Goal: Task Accomplishment & Management: Use online tool/utility

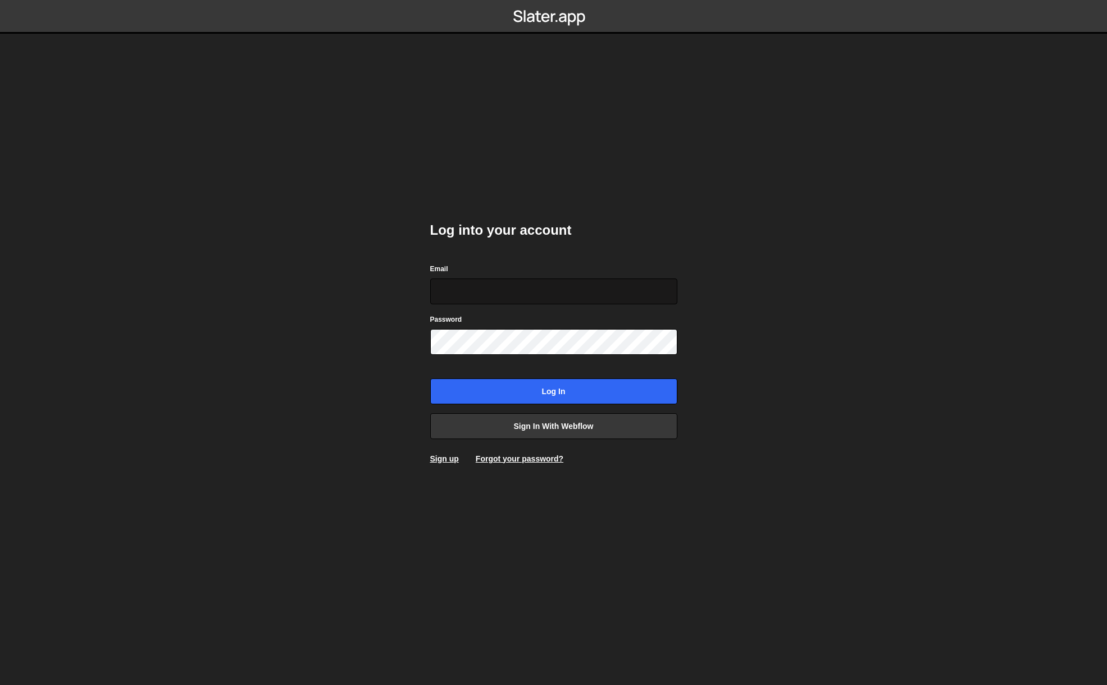
type input "studio@joshgrafik.com"
click at [355, 319] on body "Log into your account Email studio@joshgrafik.com Password Log in Sign in with …" at bounding box center [553, 342] width 1107 height 685
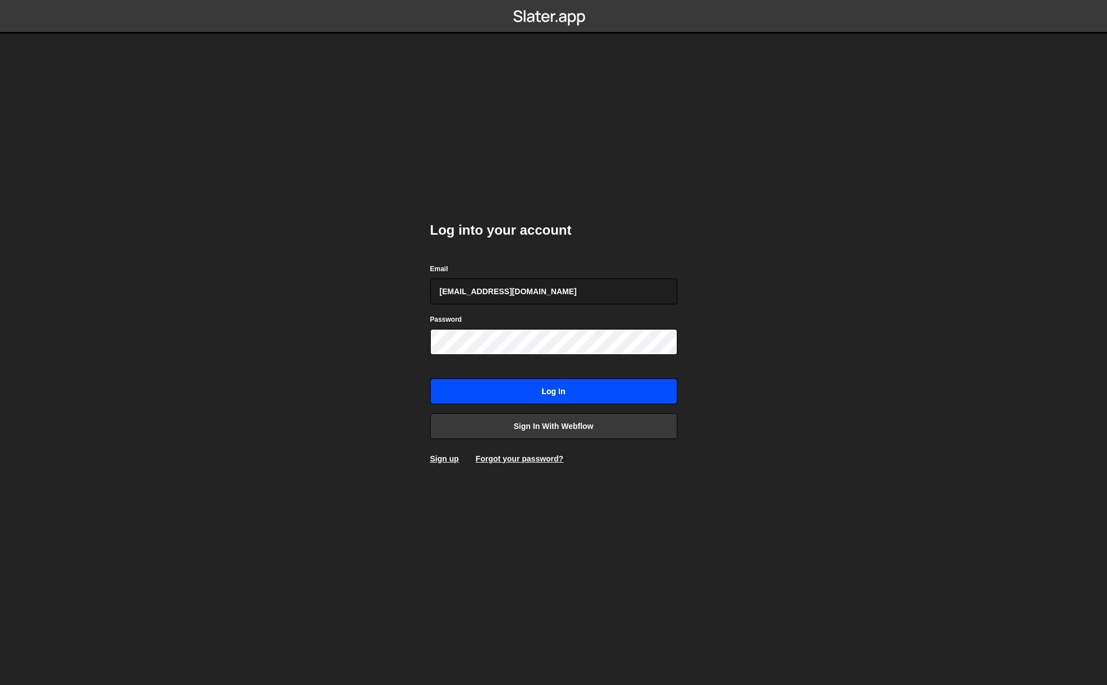
click at [557, 396] on input "Log in" at bounding box center [553, 392] width 247 height 26
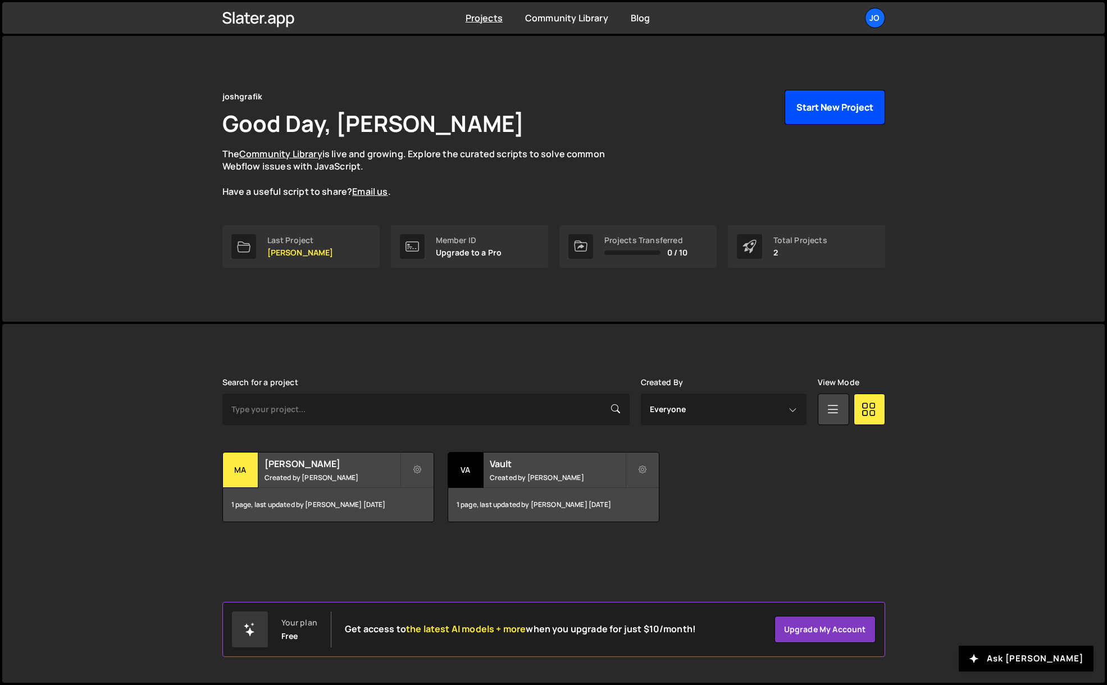
click at [844, 112] on button "Start New Project" at bounding box center [835, 107] width 101 height 35
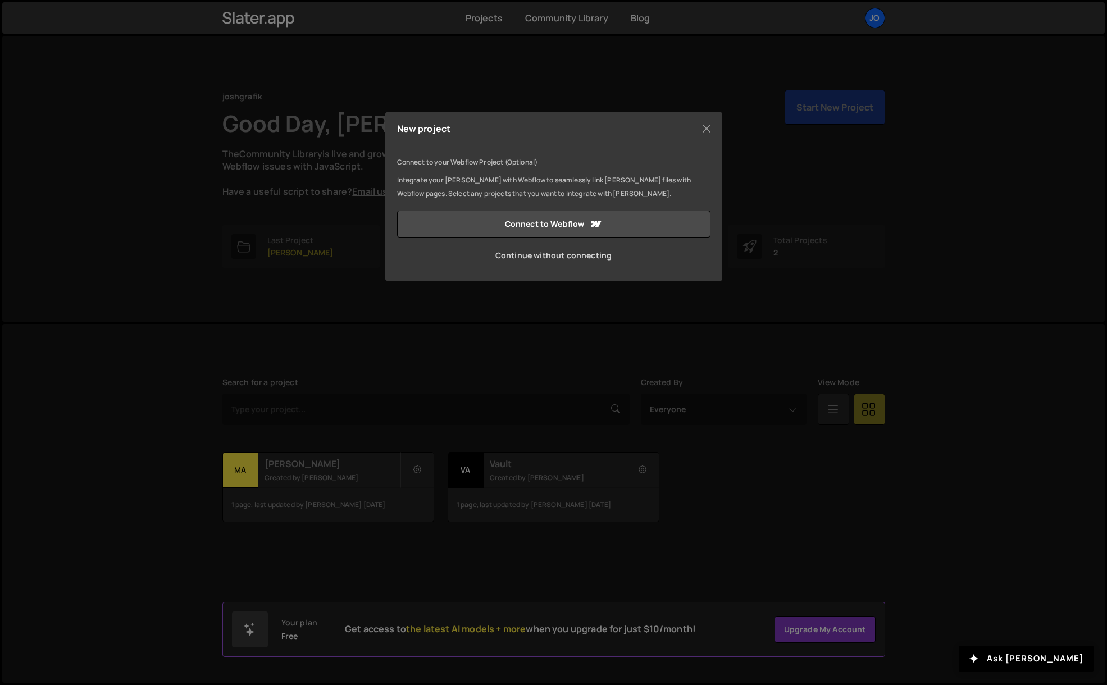
click at [567, 259] on link "Continue without connecting" at bounding box center [553, 255] width 313 height 27
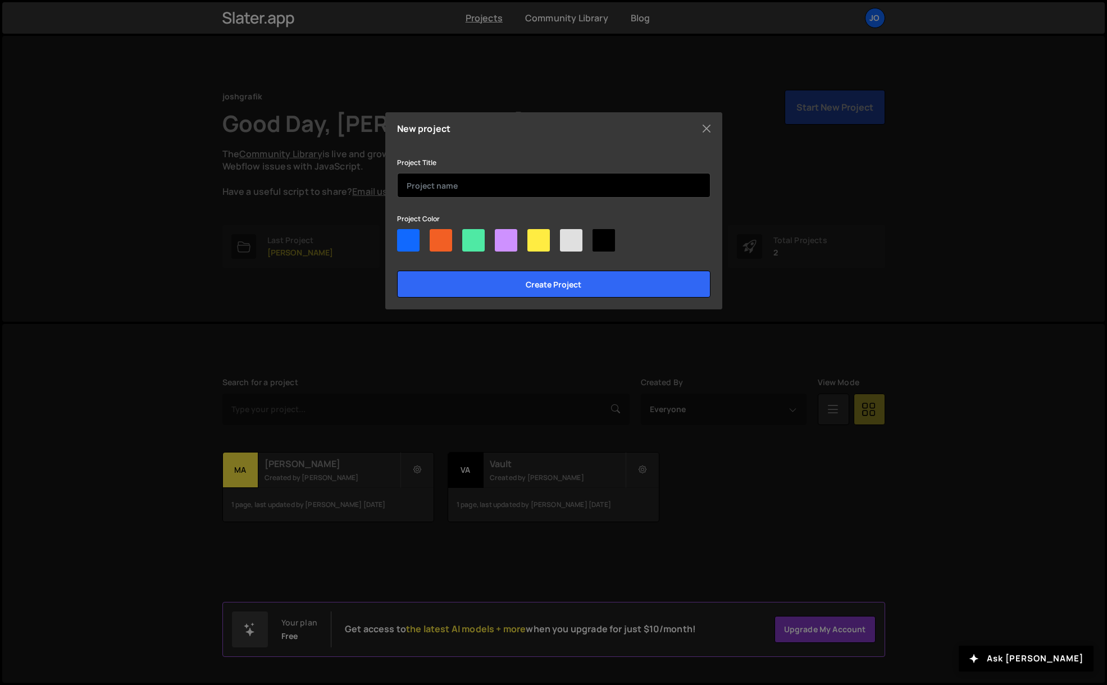
click at [493, 187] on input "text" at bounding box center [553, 185] width 313 height 25
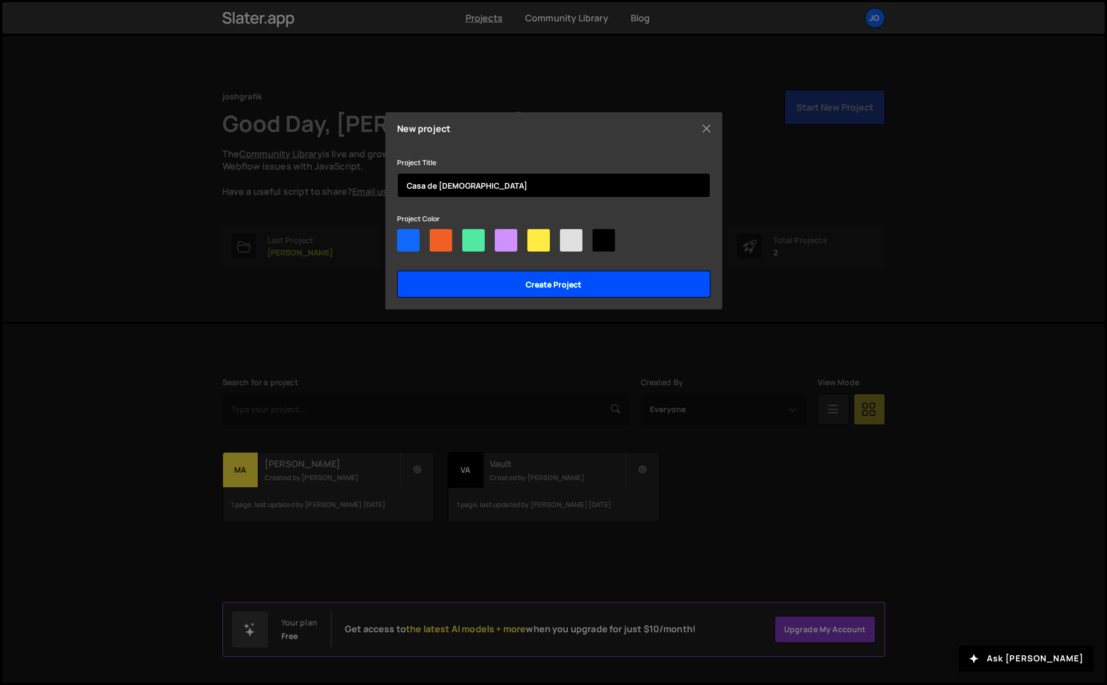
type input "Casa de [DEMOGRAPHIC_DATA]"
click at [548, 279] on input "Create project" at bounding box center [553, 284] width 313 height 27
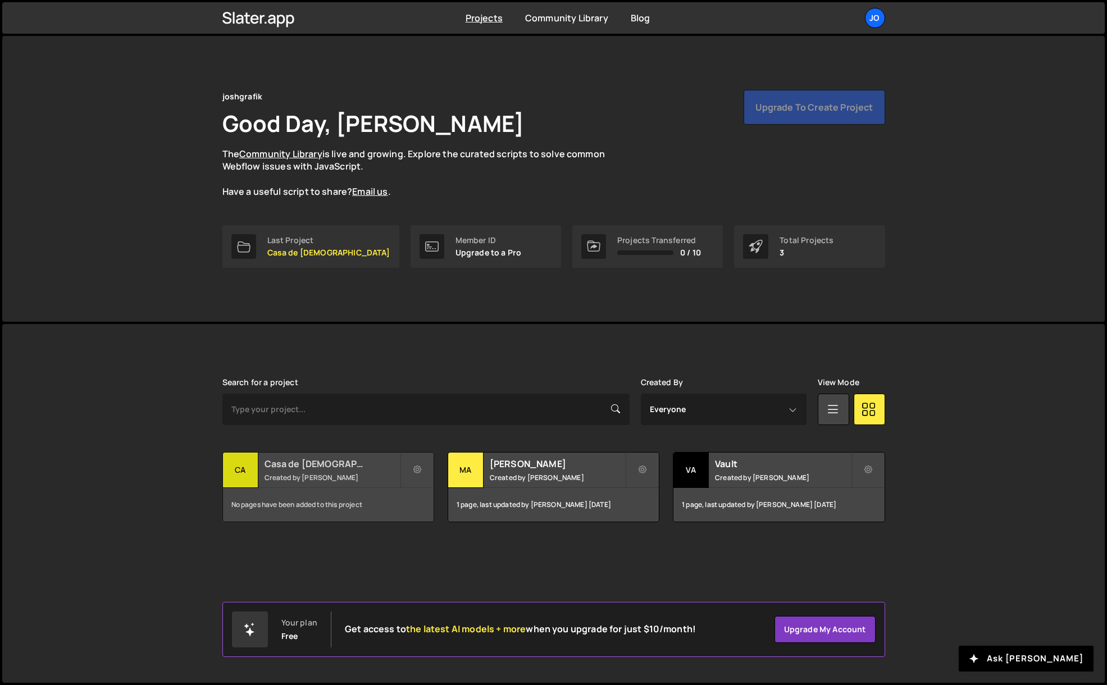
click at [335, 476] on small "Created by Josue Alvarado" at bounding box center [332, 478] width 135 height 10
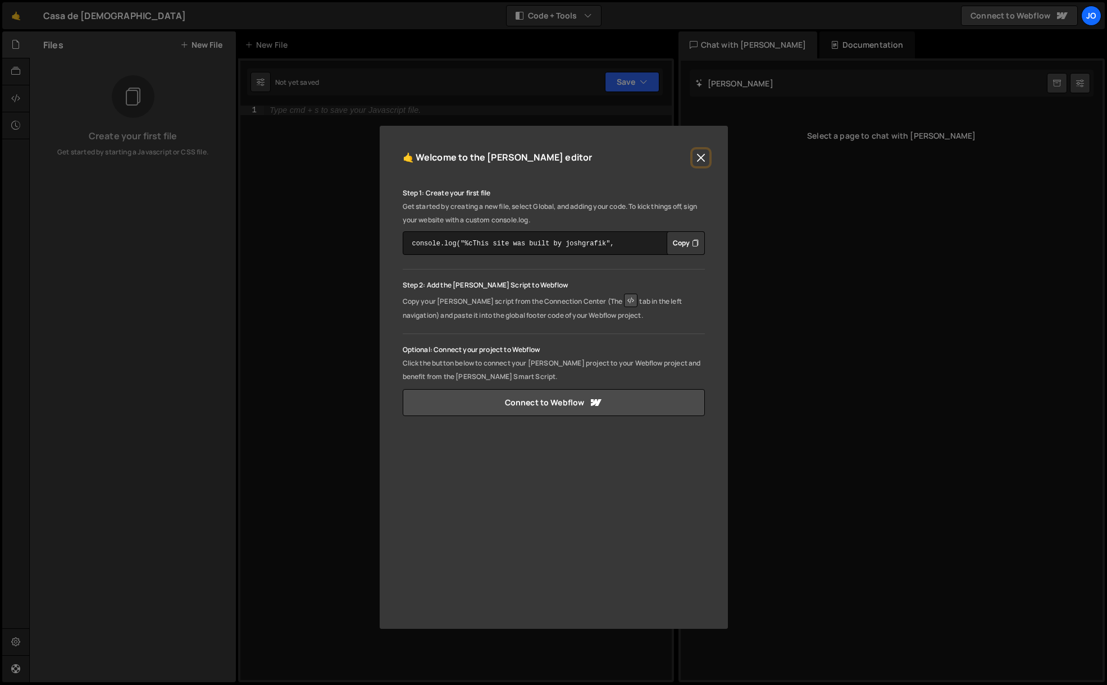
click at [700, 160] on button "Close" at bounding box center [700, 157] width 17 height 17
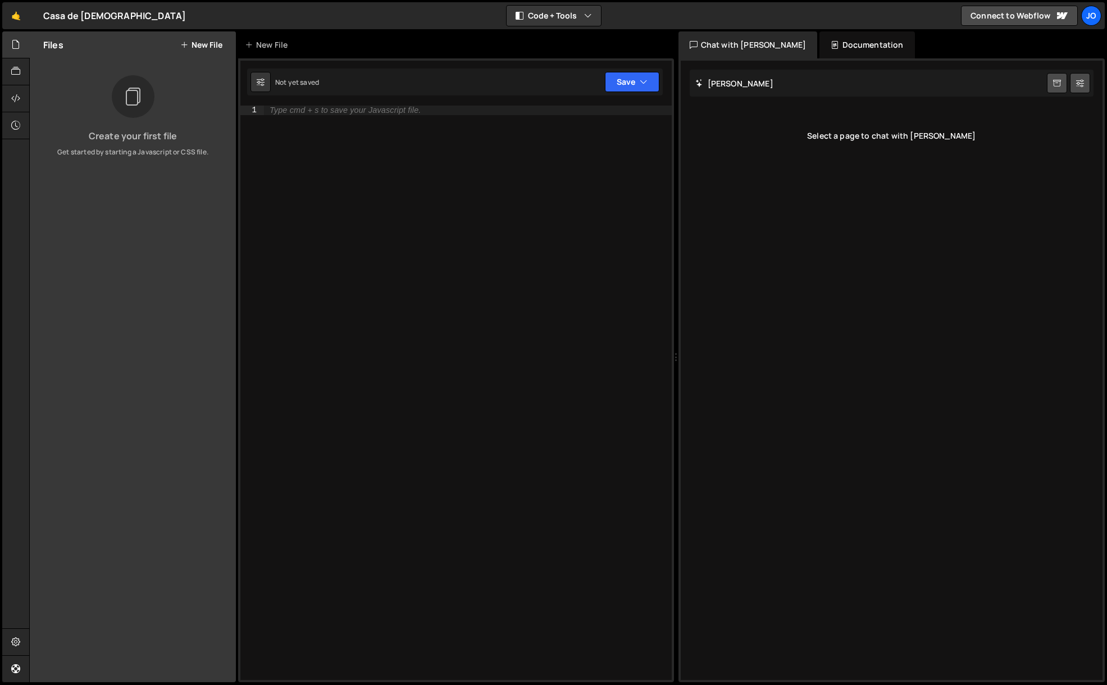
click at [197, 40] on button "New File" at bounding box center [201, 44] width 42 height 9
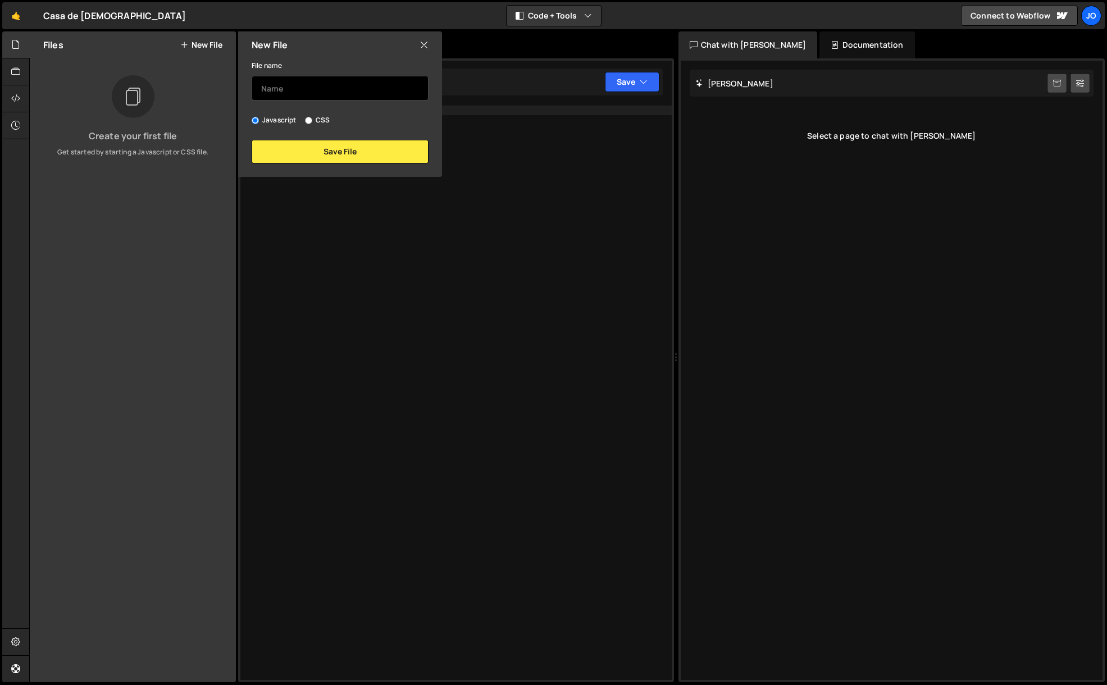
click at [314, 90] on input "text" at bounding box center [340, 88] width 177 height 25
type input "lightbox stream"
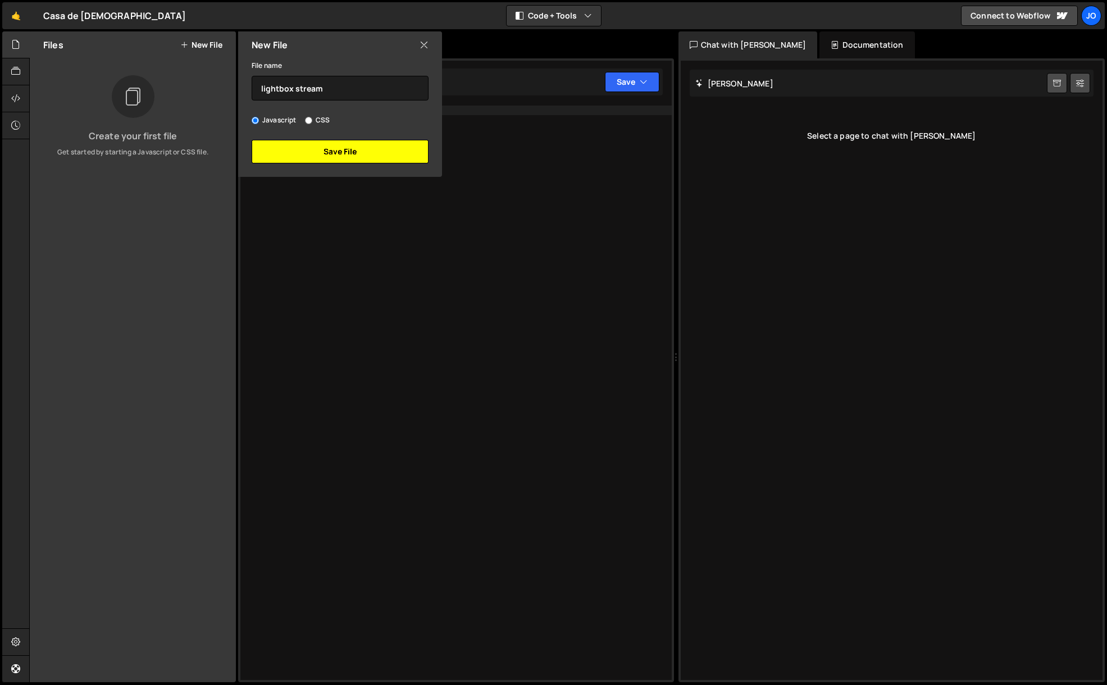
click at [381, 154] on button "Save File" at bounding box center [340, 152] width 177 height 24
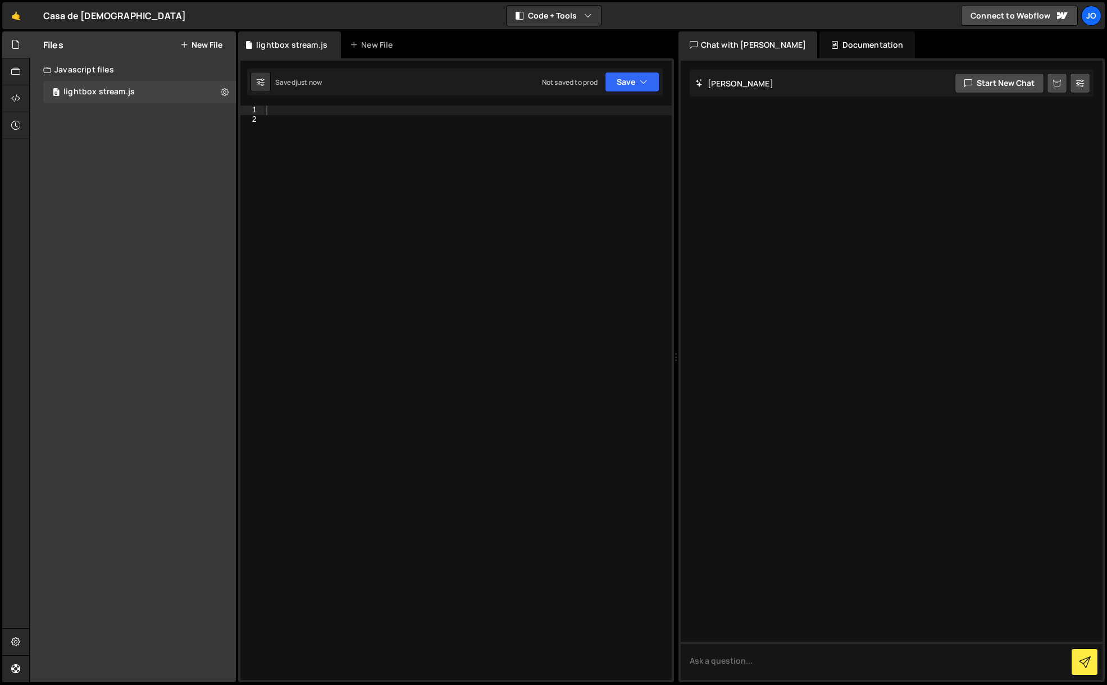
click at [321, 109] on div at bounding box center [468, 402] width 408 height 593
paste textarea "});"
type textarea "});"
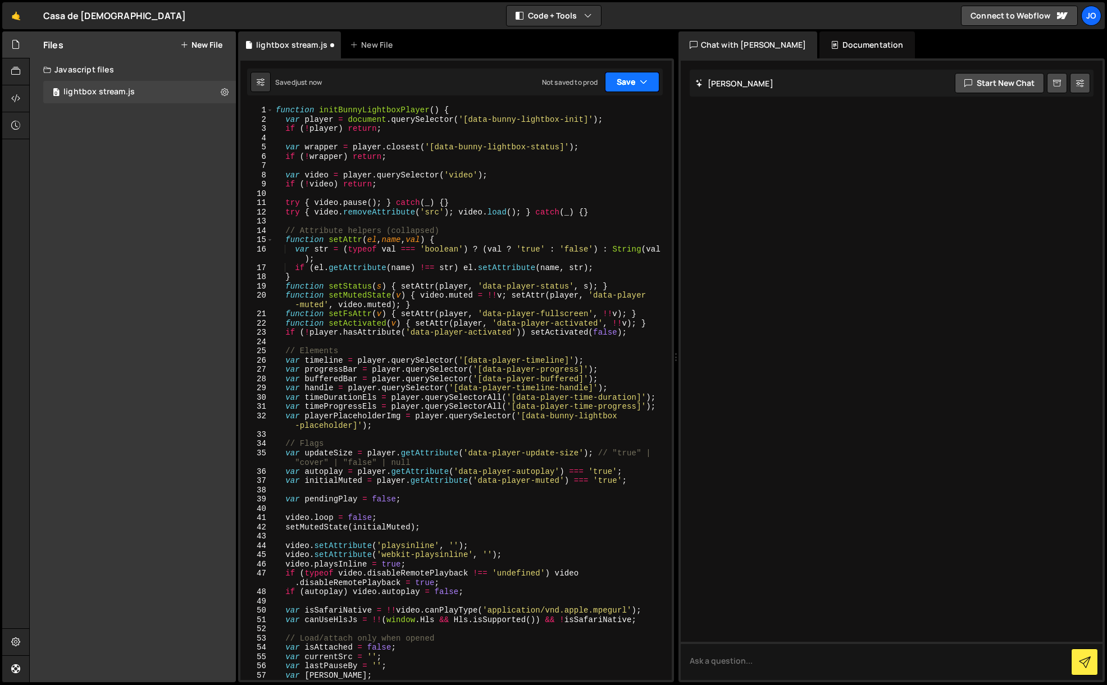
click at [627, 85] on button "Save" at bounding box center [632, 82] width 54 height 20
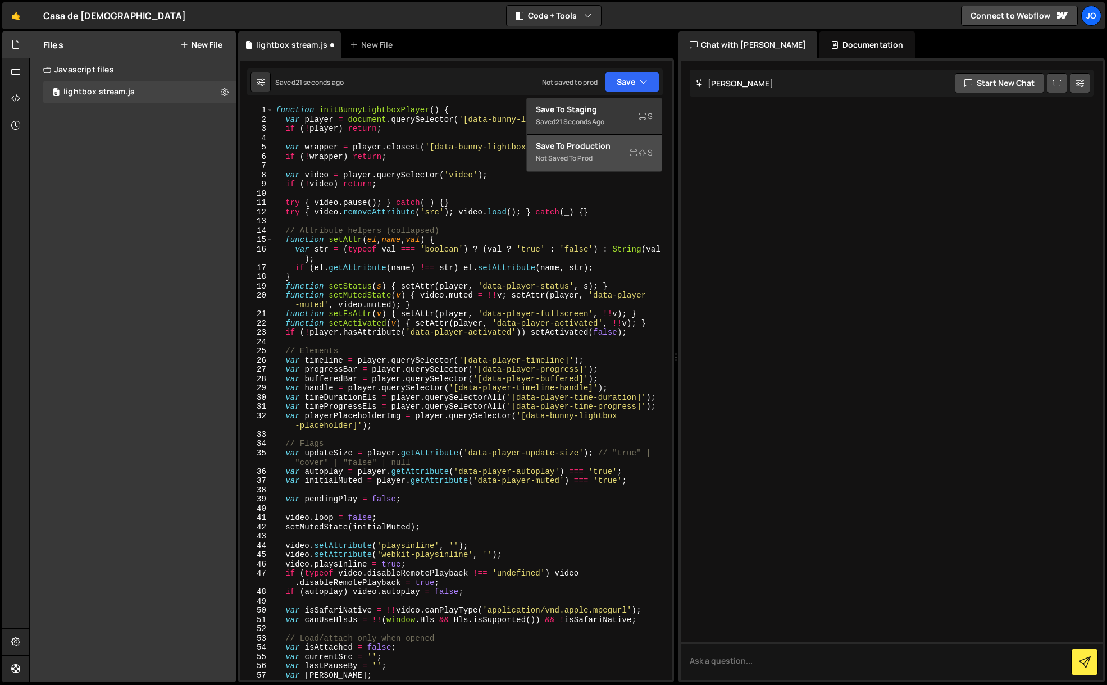
click at [611, 151] on div "Save to Production S" at bounding box center [594, 145] width 117 height 11
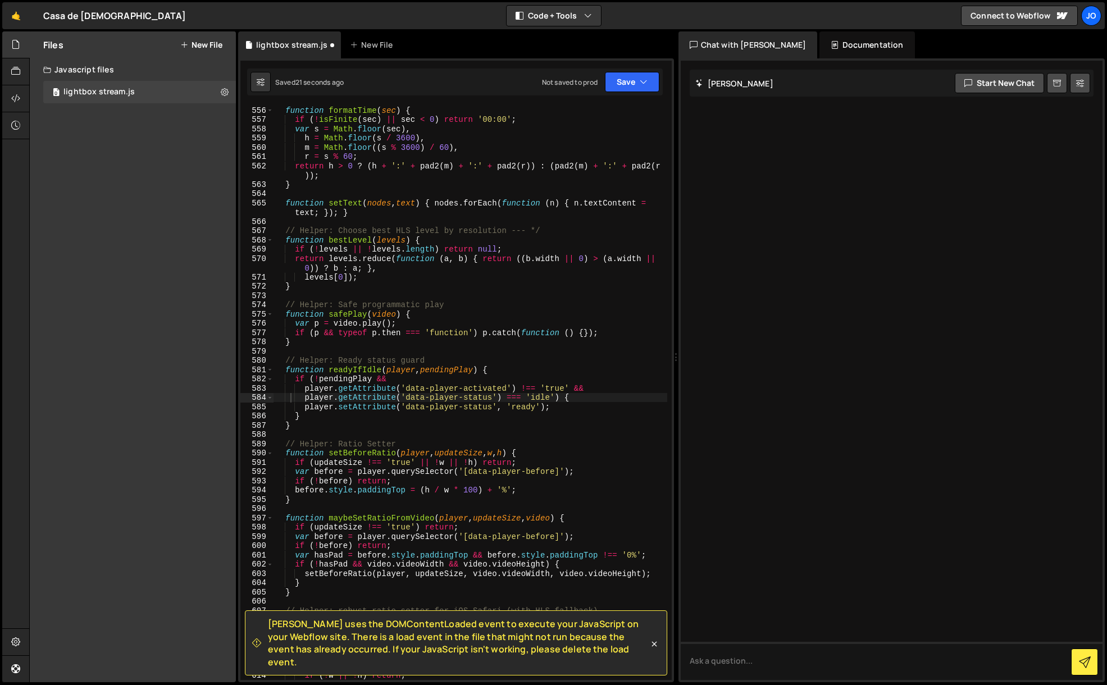
scroll to position [5476, 0]
click at [218, 92] on button at bounding box center [225, 92] width 20 height 20
click at [135, 152] on div "Files New File Create your first file Get started by starting a Javascript or C…" at bounding box center [133, 356] width 206 height 651
click at [655, 646] on icon at bounding box center [653, 643] width 5 height 5
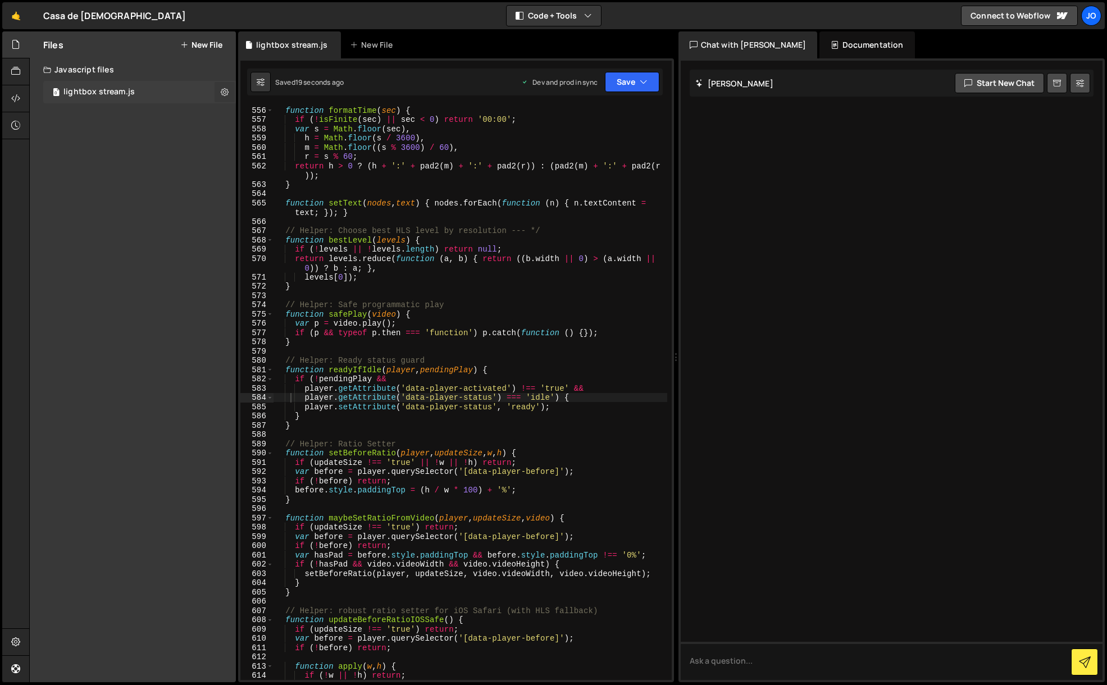
click at [231, 90] on button at bounding box center [225, 92] width 20 height 20
click at [136, 187] on div "Files New File Create your first file Get started by starting a Javascript or C…" at bounding box center [133, 356] width 206 height 651
click at [195, 156] on div "Files New File Create your first file Get started by starting a Javascript or C…" at bounding box center [133, 356] width 206 height 651
click at [112, 82] on div "0 lightbox stream.js 0" at bounding box center [139, 92] width 193 height 22
click at [13, 99] on icon at bounding box center [15, 98] width 9 height 12
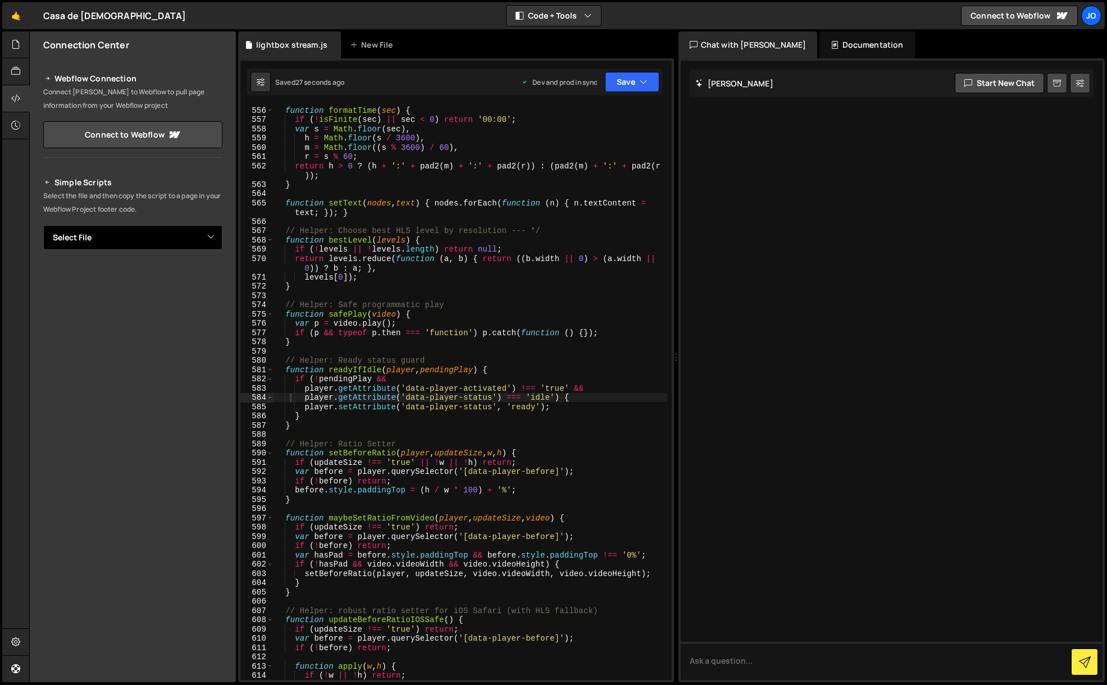
click at [129, 236] on select "Select File lightbox stream.js" at bounding box center [132, 237] width 179 height 25
select select "47625"
click at [43, 225] on select "Select File lightbox stream.js" at bounding box center [132, 237] width 179 height 25
click at [214, 275] on button "Button group with nested dropdown" at bounding box center [215, 276] width 16 height 24
click at [203, 314] on link "Copy Production js" at bounding box center [175, 313] width 93 height 16
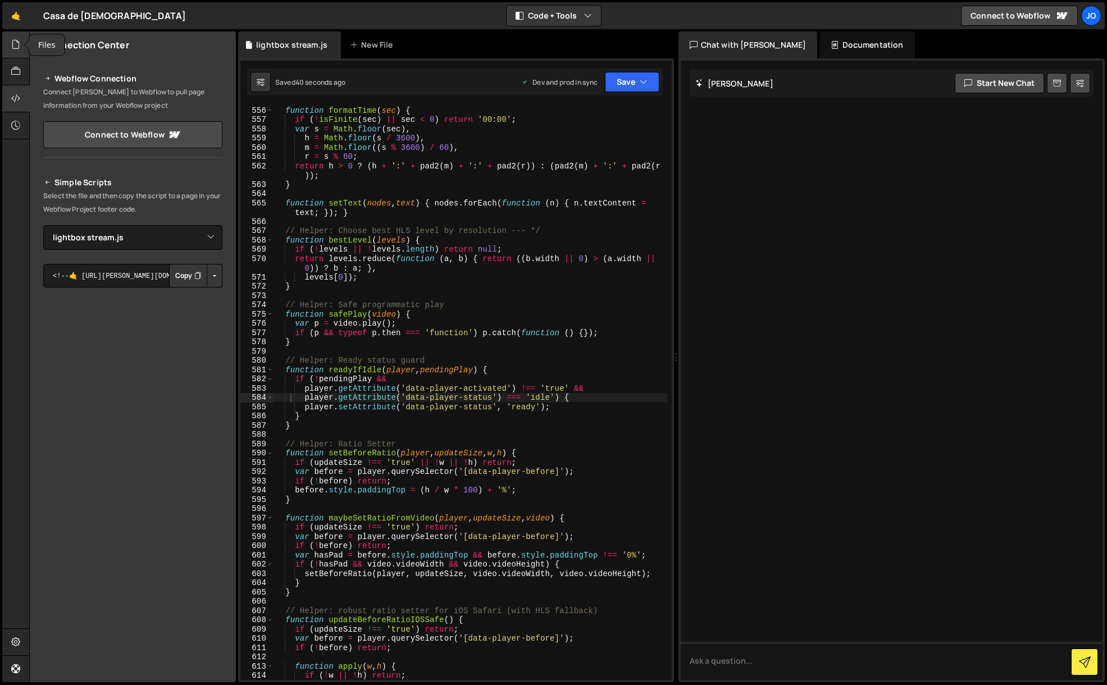
click at [17, 36] on div at bounding box center [16, 44] width 28 height 27
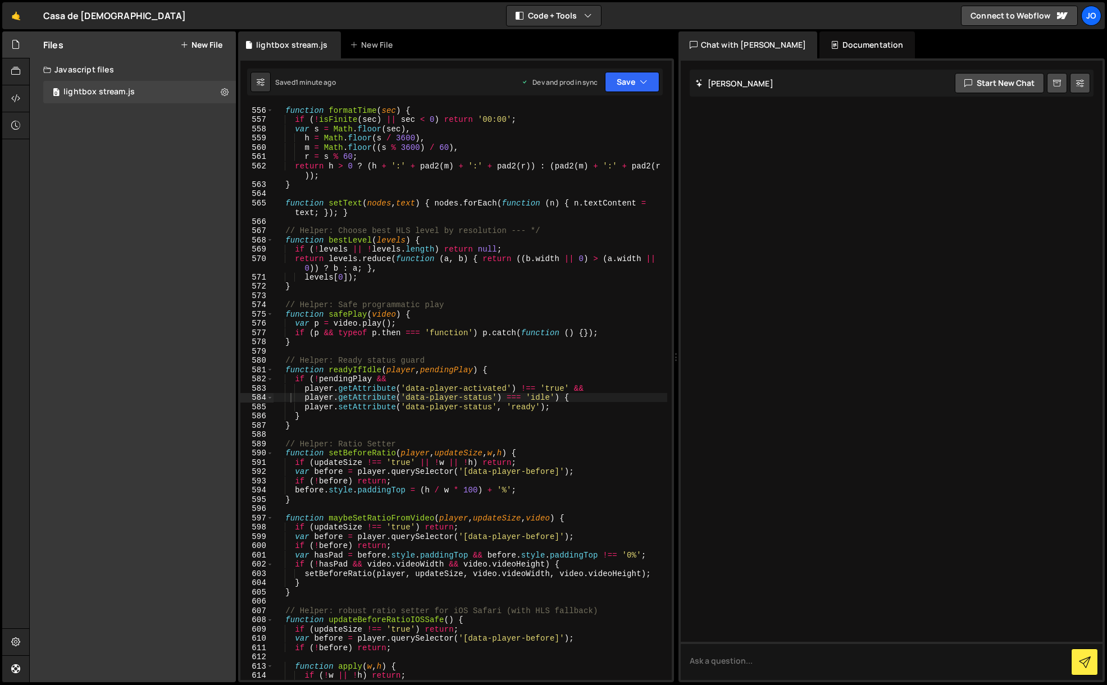
click at [198, 46] on button "New File" at bounding box center [201, 44] width 42 height 9
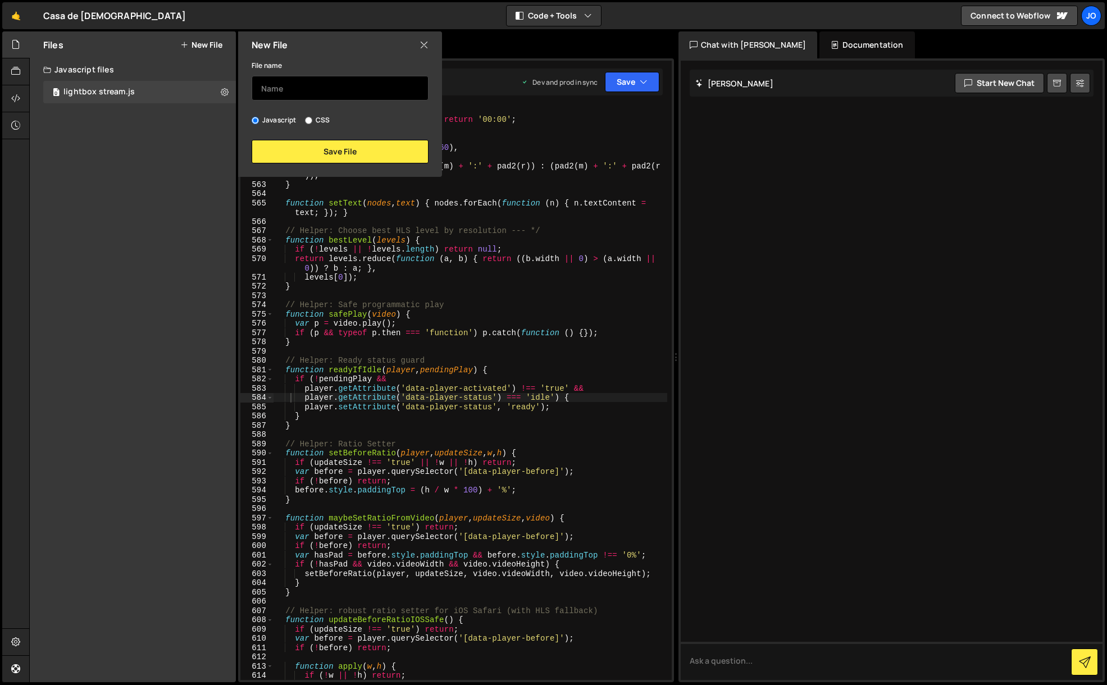
click at [299, 91] on input "text" at bounding box center [340, 88] width 177 height 25
type input "Video Background"
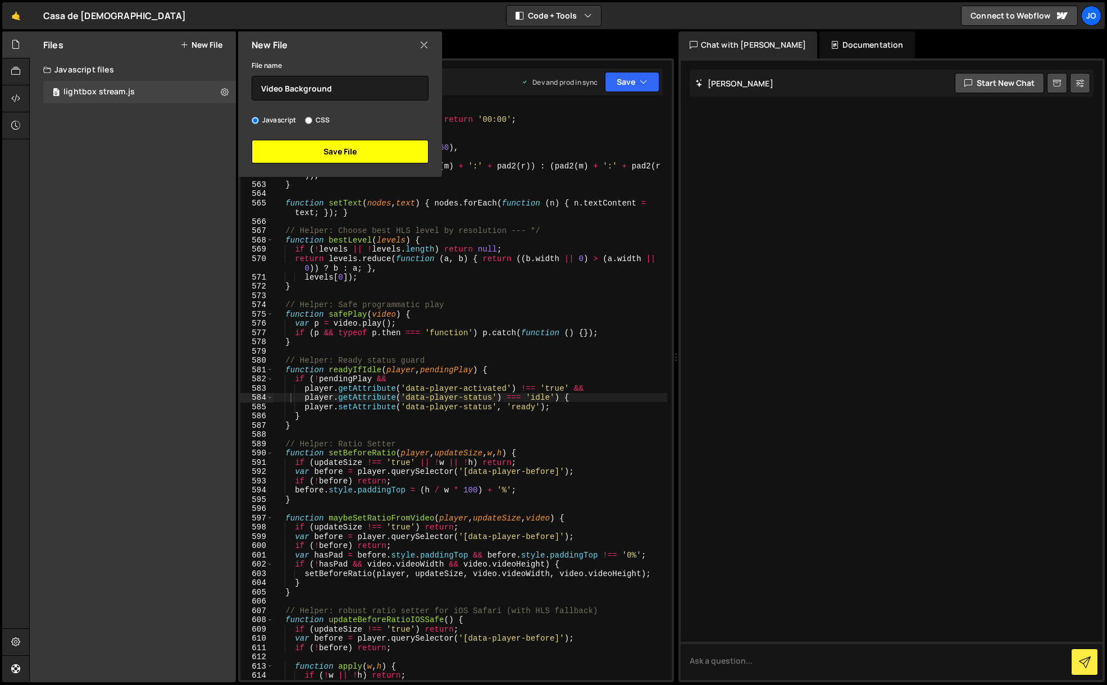
click at [343, 152] on button "Save File" at bounding box center [340, 152] width 177 height 24
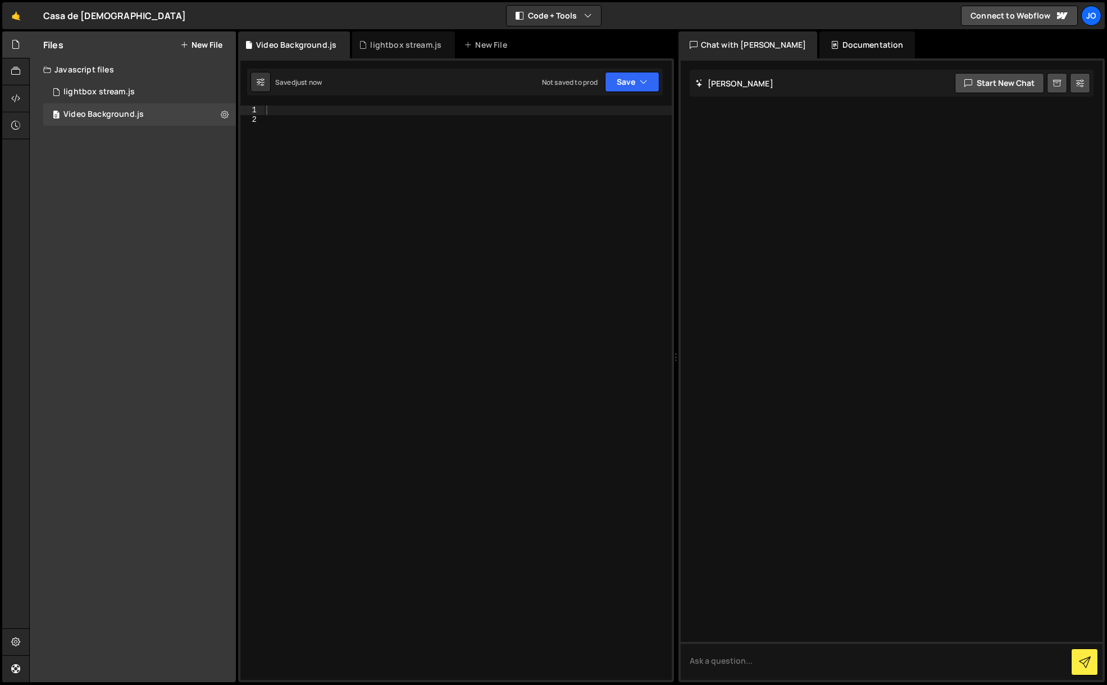
click at [313, 117] on div at bounding box center [468, 402] width 408 height 593
click at [295, 111] on div at bounding box center [468, 402] width 408 height 593
paste textarea "</script>"
type textarea "</script>"
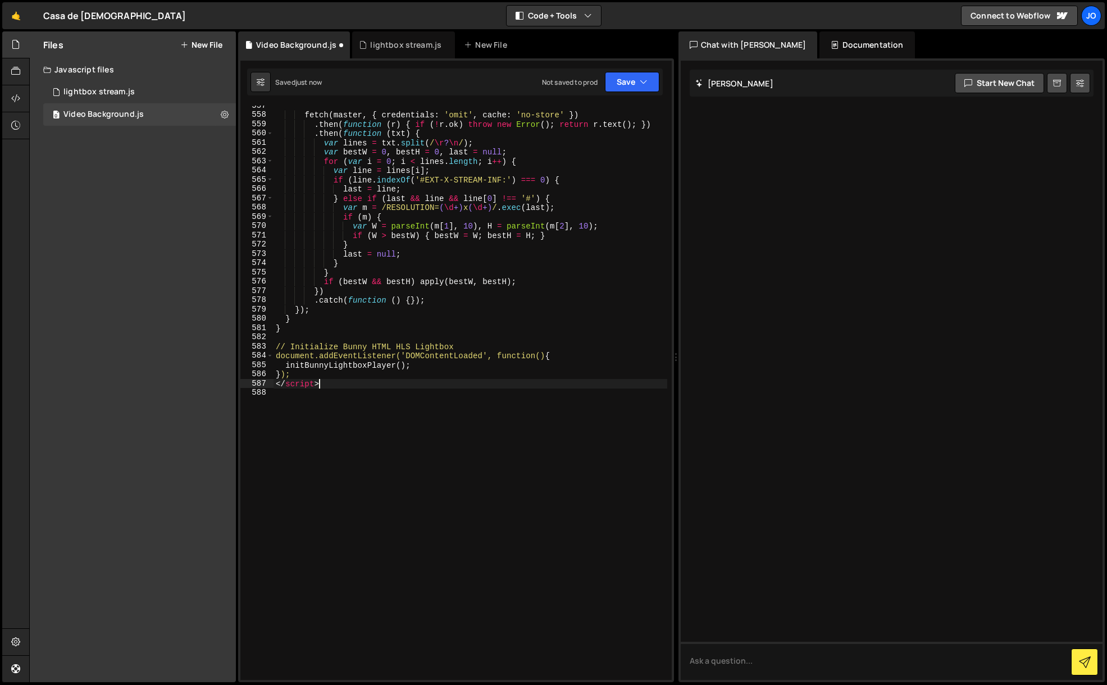
scroll to position [5741, 0]
drag, startPoint x: 334, startPoint y: 385, endPoint x: 269, endPoint y: 384, distance: 64.6
click at [269, 384] on div "</script> 557 558 559 560 561 562 563 564 565 566 567 568 569 570 571 572 573 5…" at bounding box center [455, 393] width 431 height 575
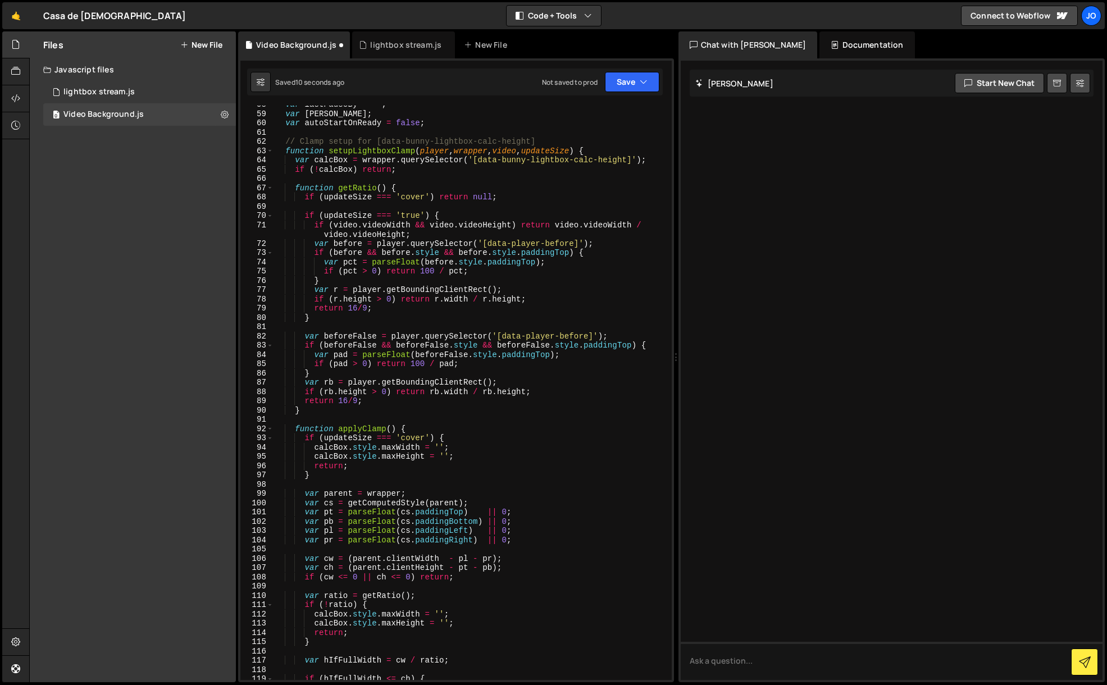
scroll to position [0, 0]
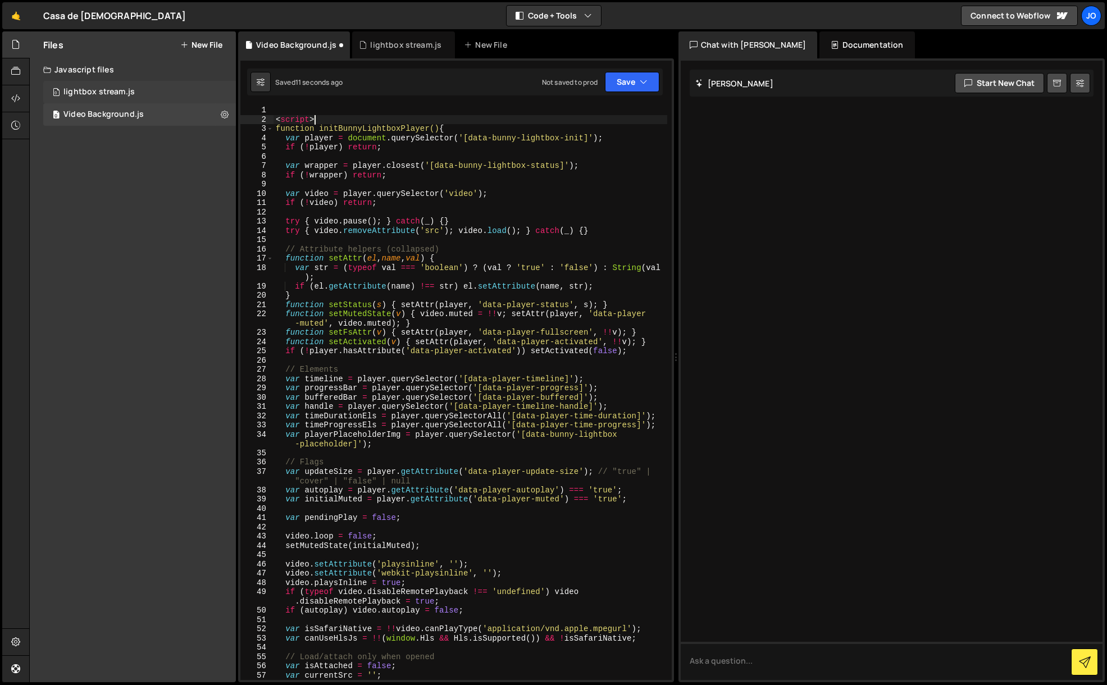
drag, startPoint x: 321, startPoint y: 118, endPoint x: 218, endPoint y: 99, distance: 104.5
click at [218, 99] on div "Files New File Create your first file Get started by starting a Javascript or C…" at bounding box center [568, 356] width 1078 height 651
type textarea "<script>"
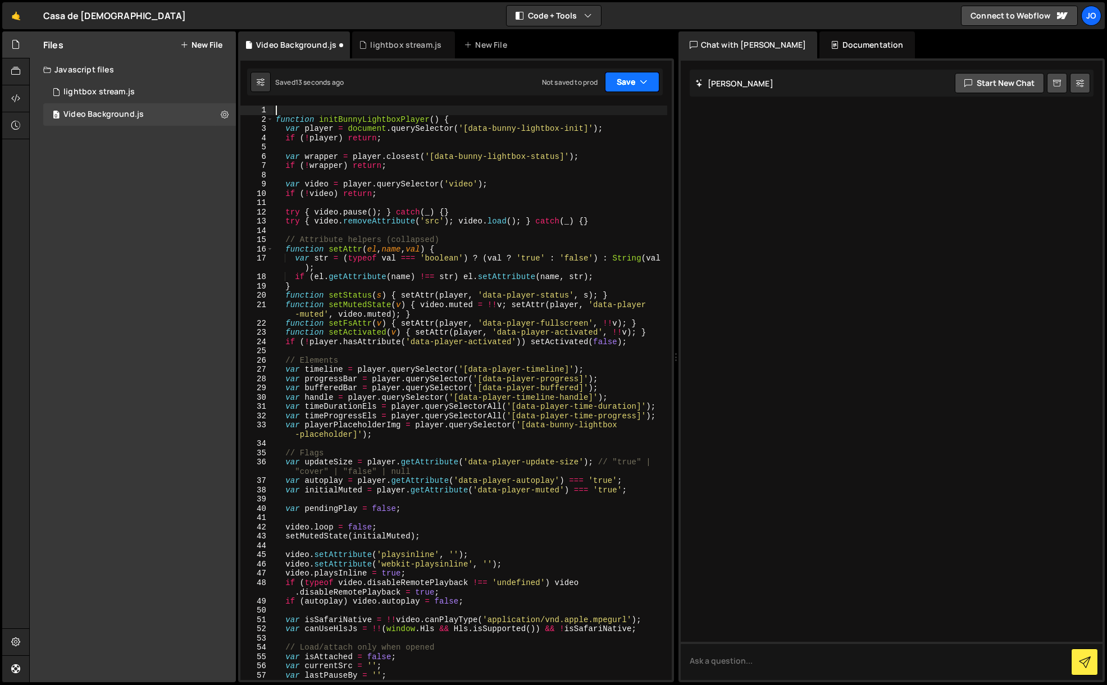
click at [632, 78] on button "Save" at bounding box center [632, 82] width 54 height 20
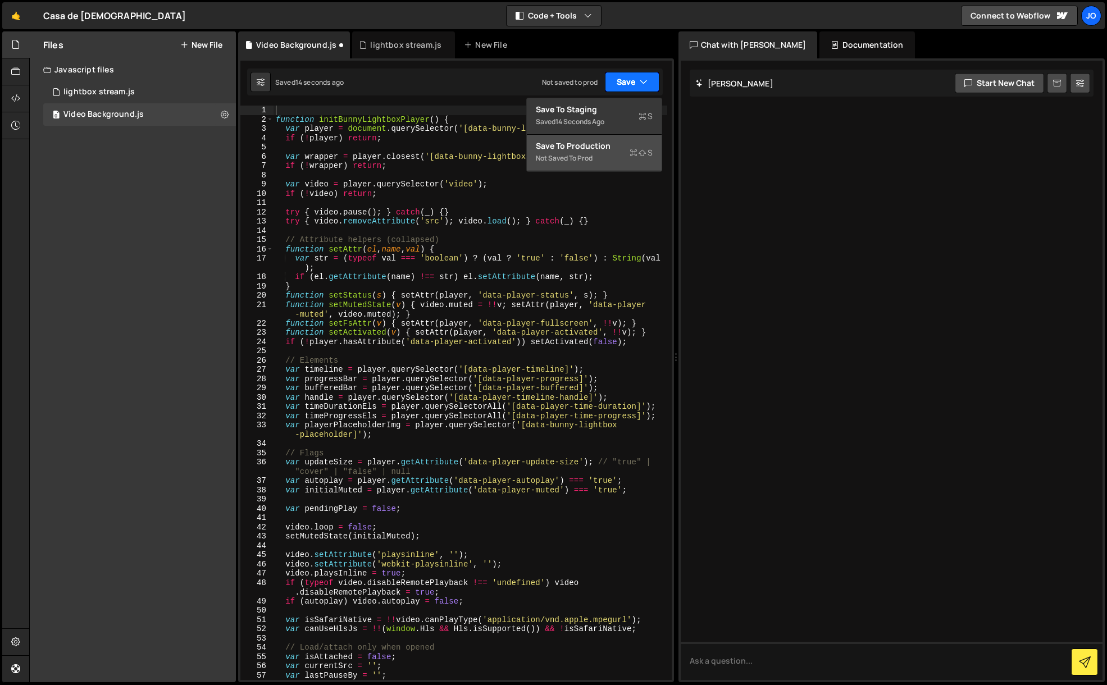
click at [604, 157] on div "Not saved to prod" at bounding box center [594, 158] width 117 height 13
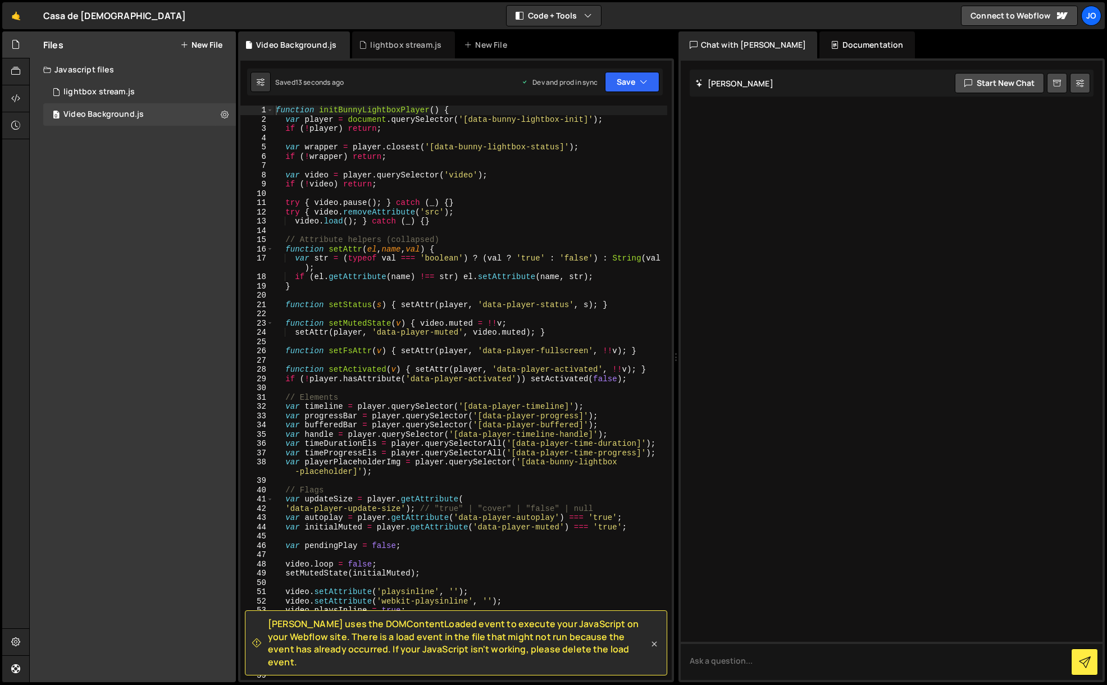
click at [653, 646] on icon at bounding box center [653, 643] width 5 height 5
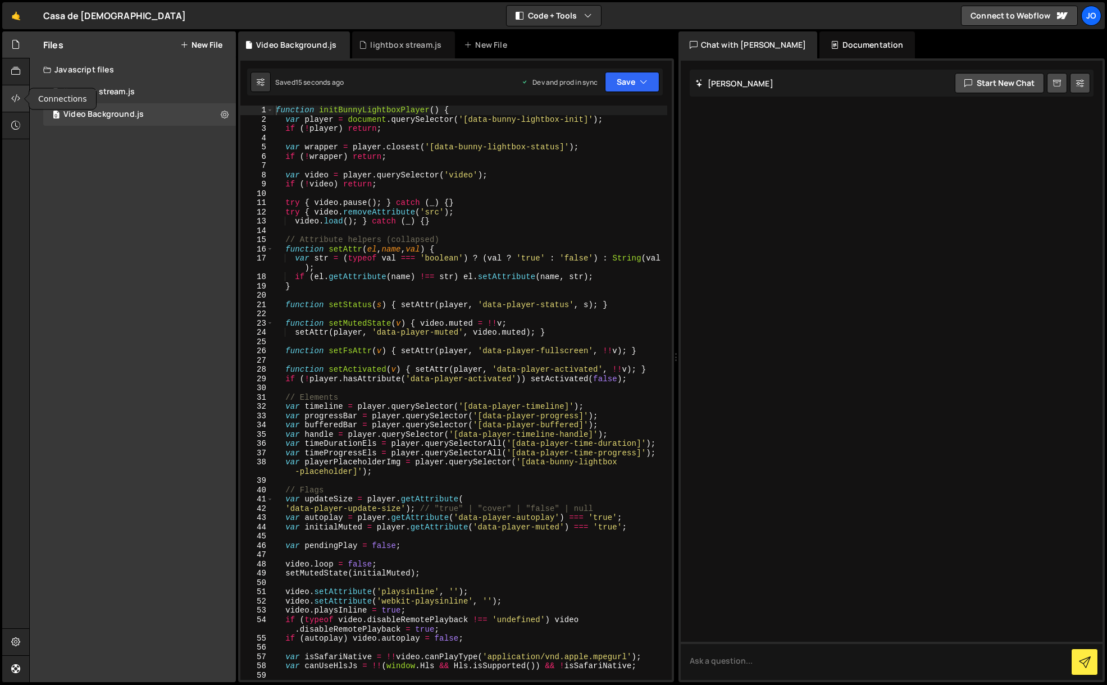
click at [15, 98] on icon at bounding box center [15, 98] width 9 height 12
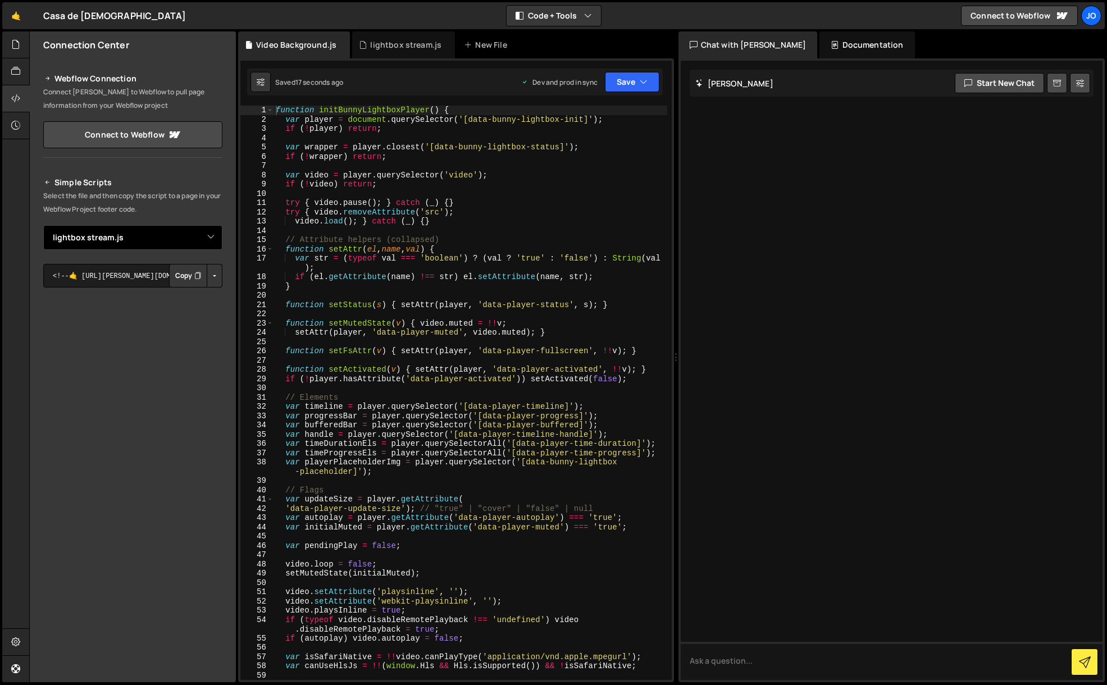
click at [189, 241] on select "Select File lightbox stream.js Video Background.js" at bounding box center [132, 237] width 179 height 25
select select "47626"
click at [43, 225] on select "Select File lightbox stream.js Video Background.js" at bounding box center [132, 237] width 179 height 25
click at [188, 279] on button "Copy" at bounding box center [188, 276] width 38 height 24
click at [12, 71] on icon at bounding box center [15, 71] width 9 height 12
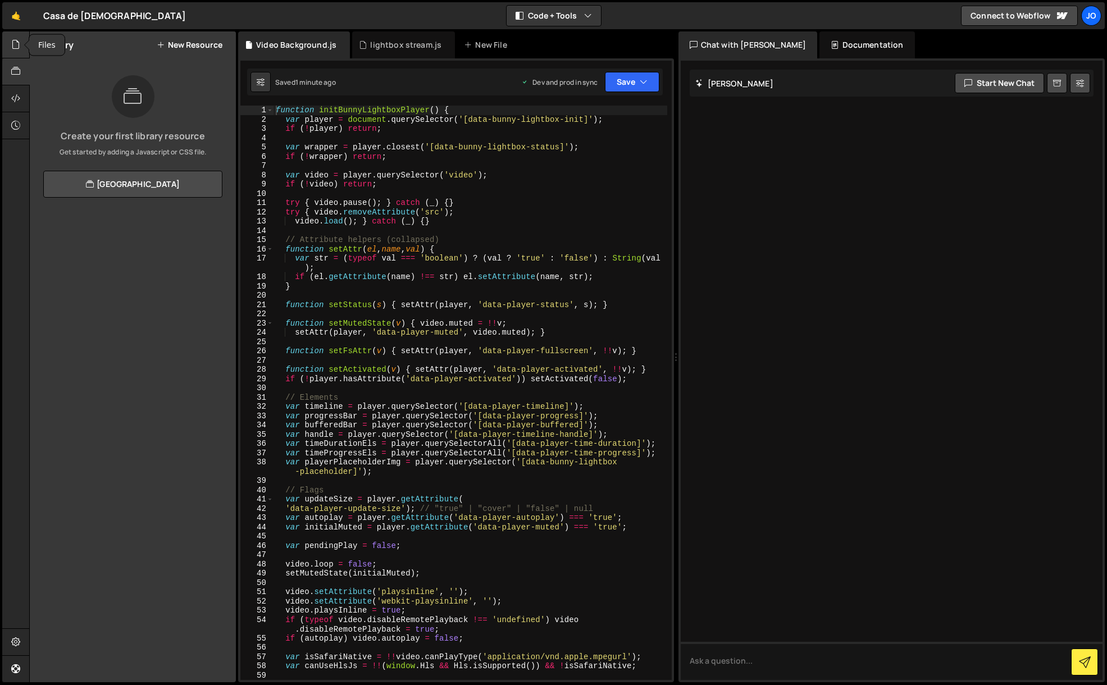
click at [15, 46] on icon at bounding box center [15, 44] width 9 height 12
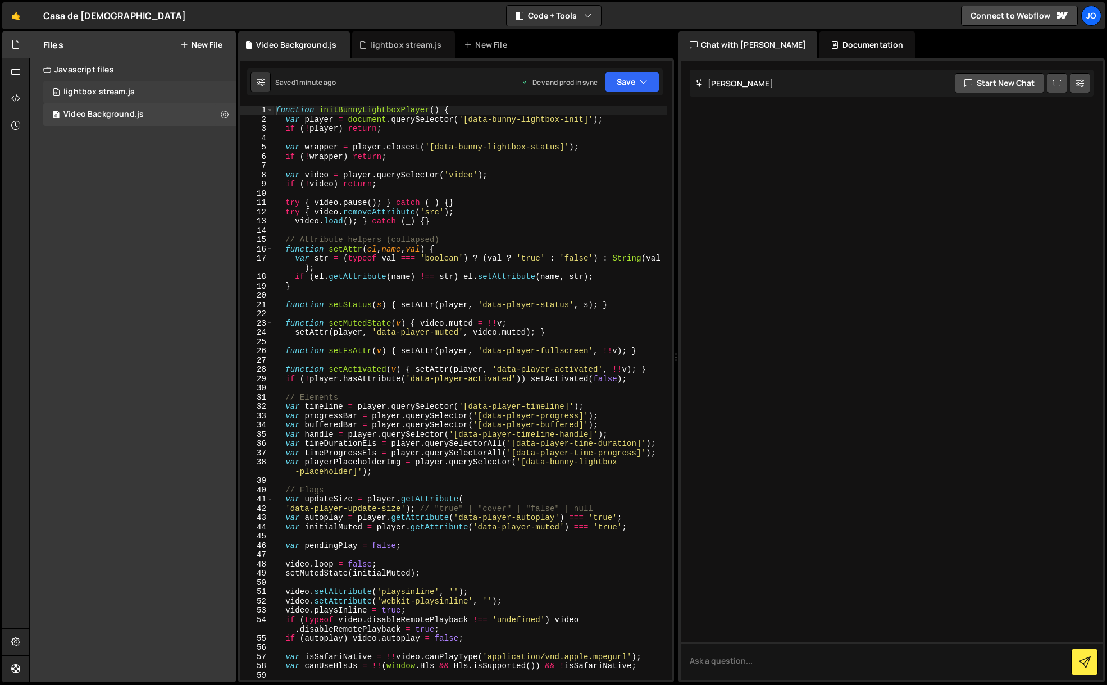
click at [115, 89] on div "lightbox stream.js" at bounding box center [98, 92] width 71 height 10
click at [103, 110] on div "Video Background.js" at bounding box center [103, 115] width 80 height 10
click at [122, 98] on div "0 lightbox stream.js 0" at bounding box center [139, 92] width 193 height 22
click at [125, 118] on div "Video Background.js" at bounding box center [103, 115] width 80 height 10
click at [227, 117] on icon at bounding box center [225, 114] width 8 height 11
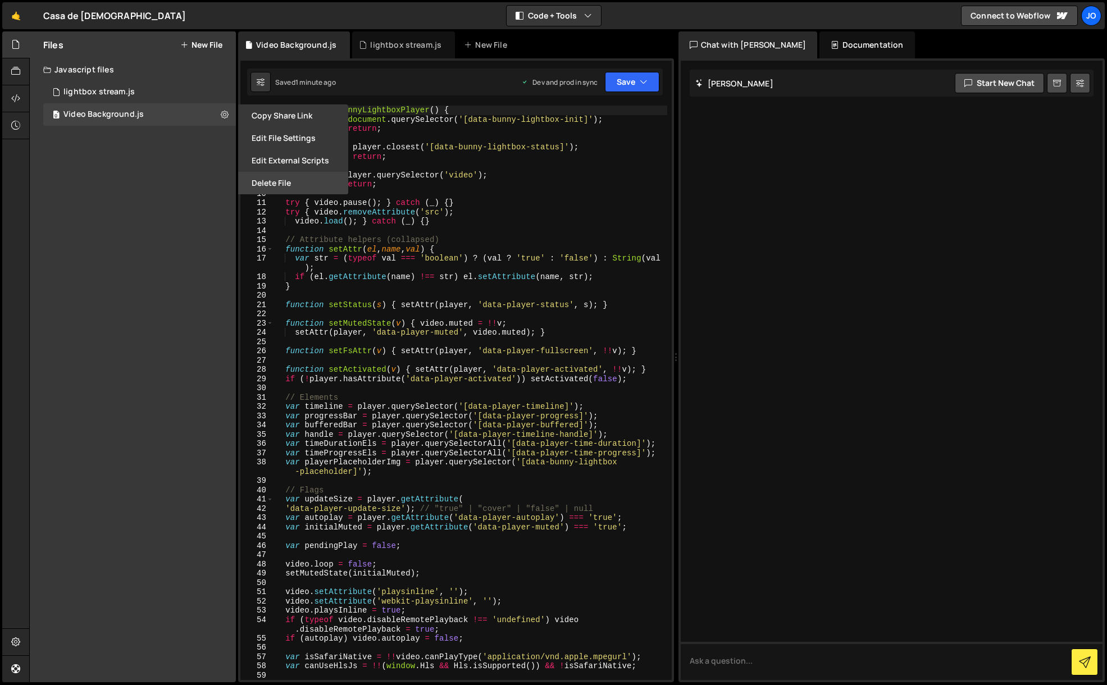
click at [267, 180] on button "Delete File" at bounding box center [293, 183] width 110 height 22
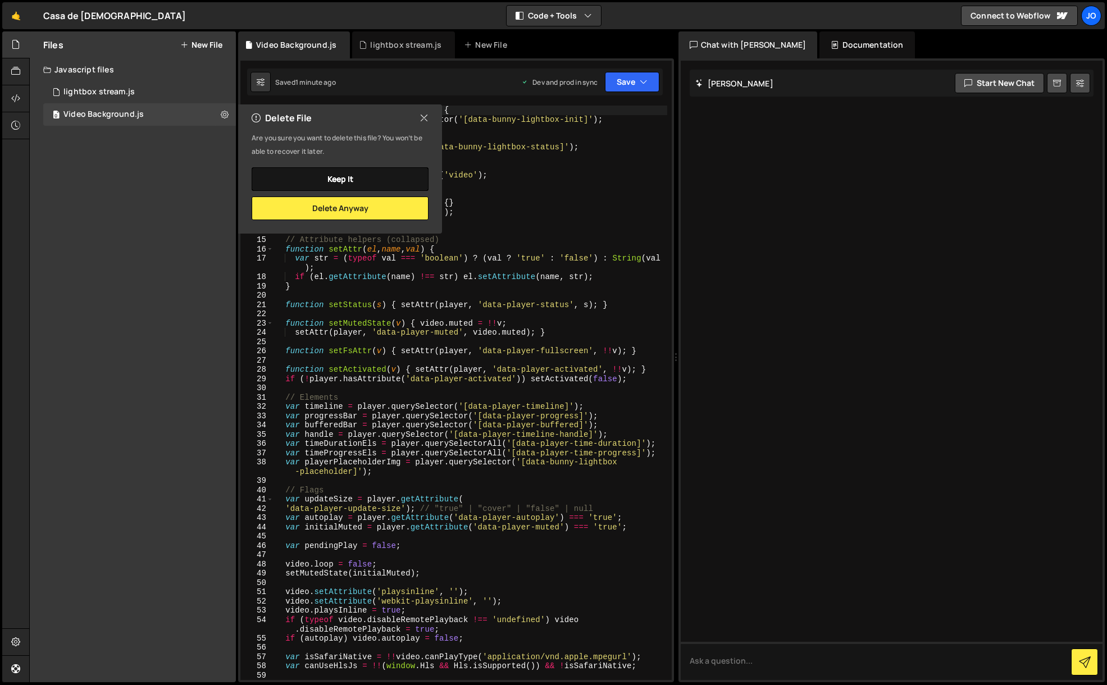
click at [336, 180] on button "Keep it" at bounding box center [340, 179] width 177 height 24
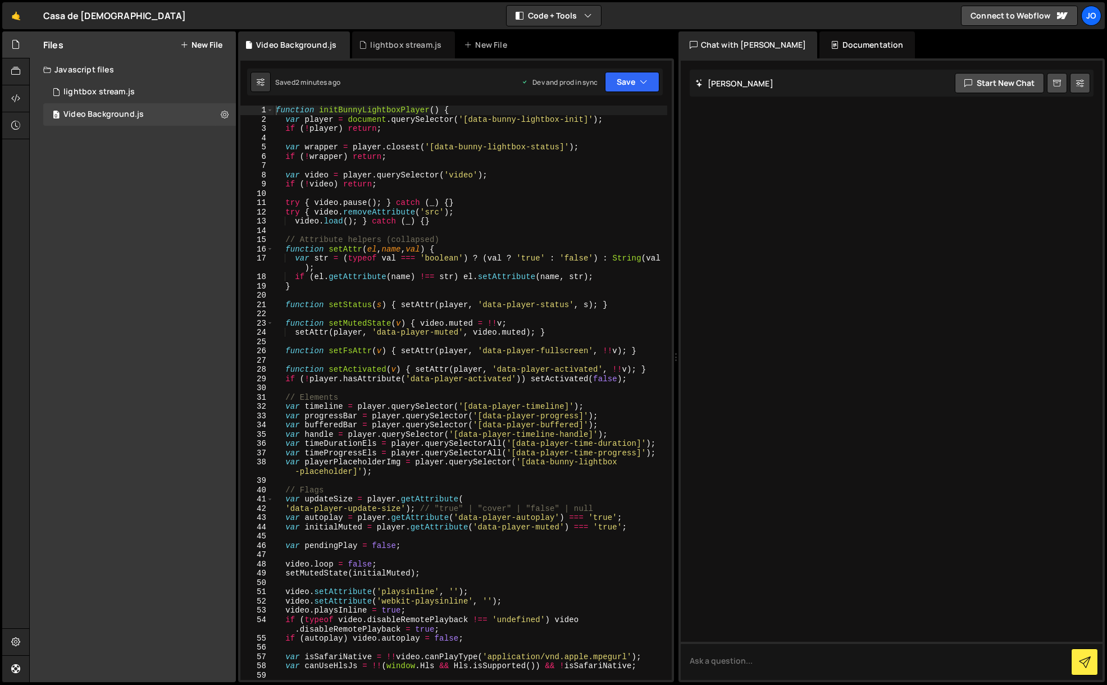
click at [210, 43] on button "New File" at bounding box center [201, 44] width 42 height 9
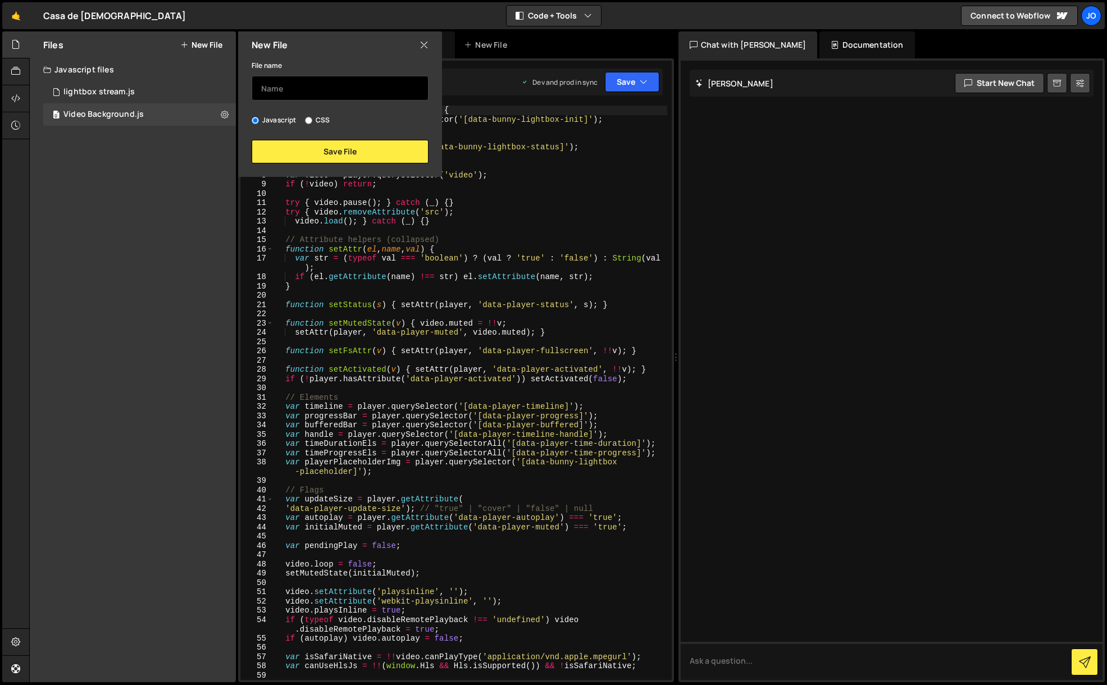
click at [291, 93] on input "text" at bounding box center [340, 88] width 177 height 25
type input "current year"
click at [352, 147] on button "Save File" at bounding box center [340, 152] width 177 height 24
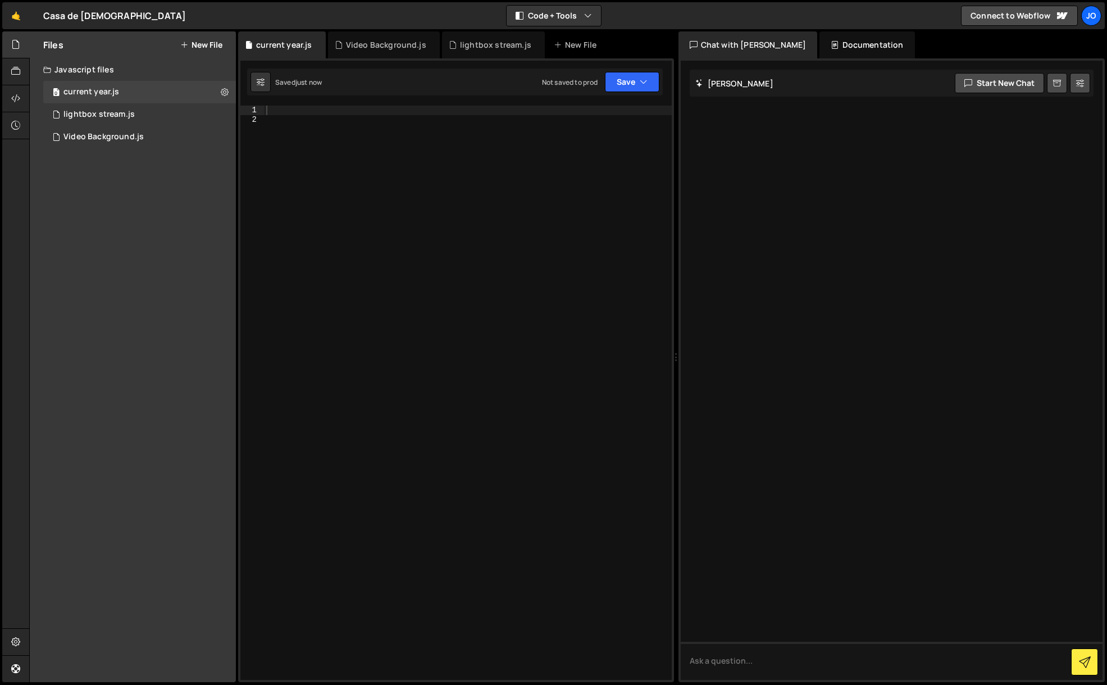
click at [281, 116] on div at bounding box center [468, 402] width 408 height 593
paste textarea "</script>"
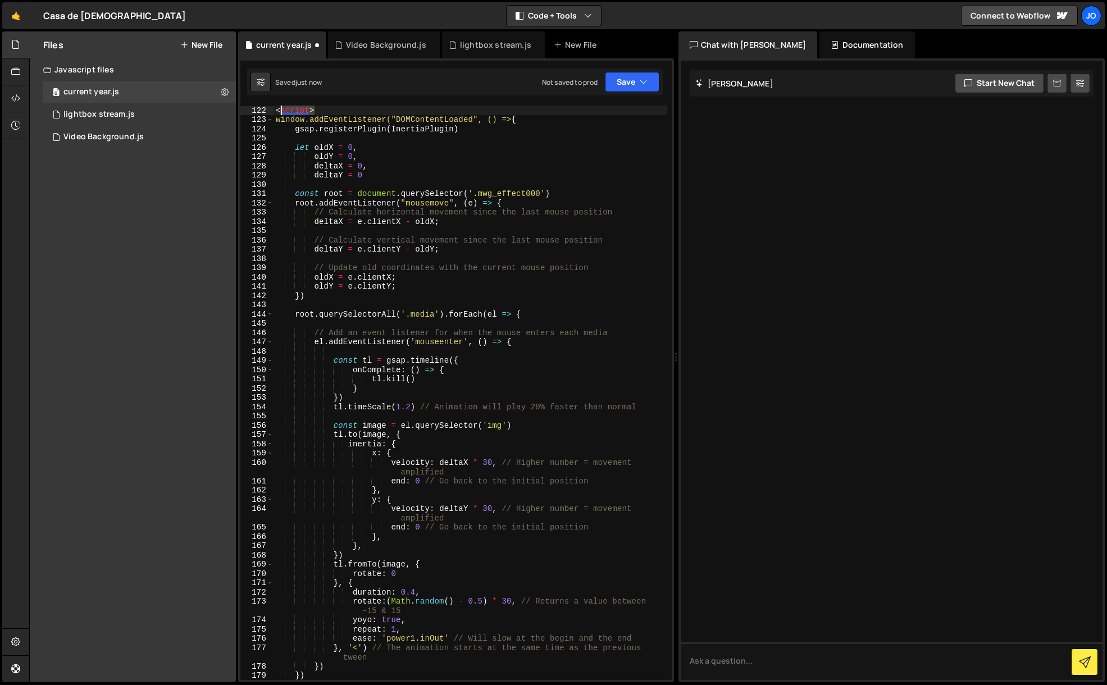
drag, startPoint x: 320, startPoint y: 115, endPoint x: 263, endPoint y: 107, distance: 57.2
click at [263, 107] on div "</script> 122 123 124 125 126 127 128 129 130 131 132 133 134 135 136 137 138 1…" at bounding box center [455, 393] width 431 height 575
type textarea "<script>"
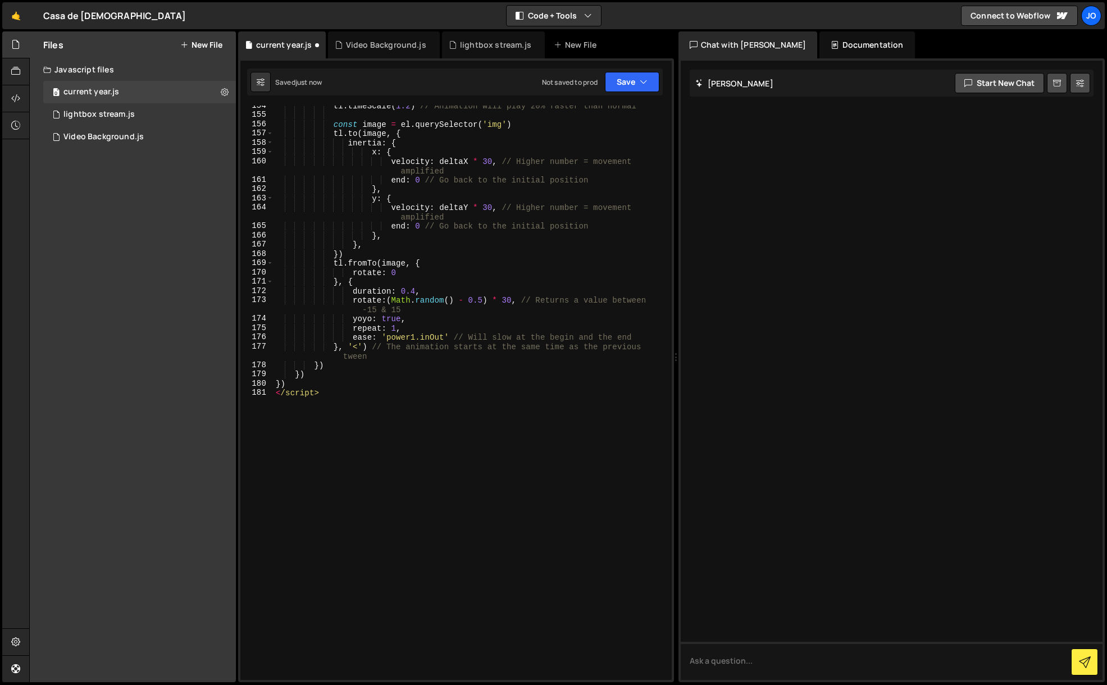
scroll to position [1460, 0]
drag, startPoint x: 329, startPoint y: 393, endPoint x: 267, endPoint y: 393, distance: 61.8
click at [267, 393] on div "154 155 156 157 158 159 160 161 162 163 164 165 166 167 168 169 170 171 172 173…" at bounding box center [455, 393] width 431 height 575
type textarea "</script>"
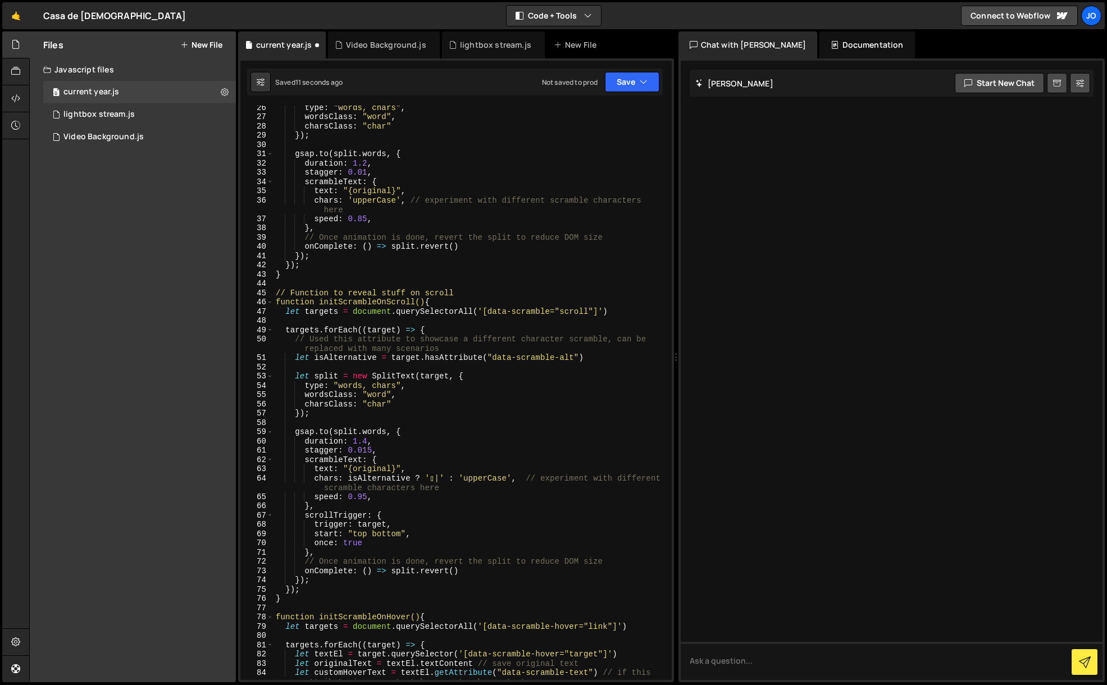
scroll to position [0, 0]
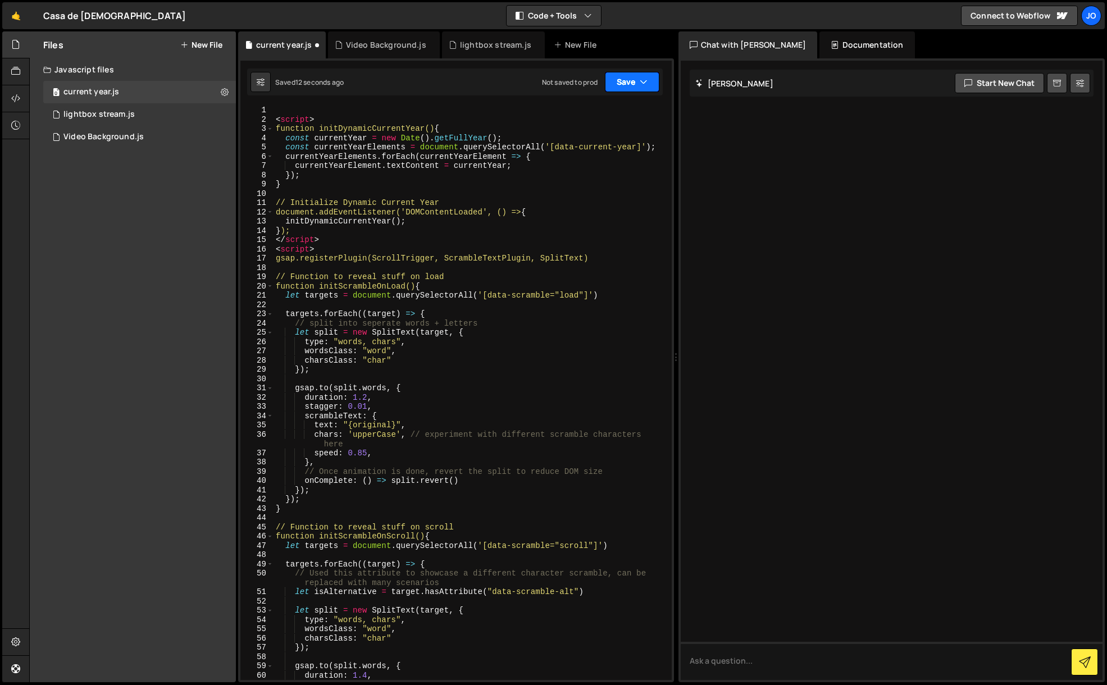
click at [637, 83] on button "Save" at bounding box center [632, 82] width 54 height 20
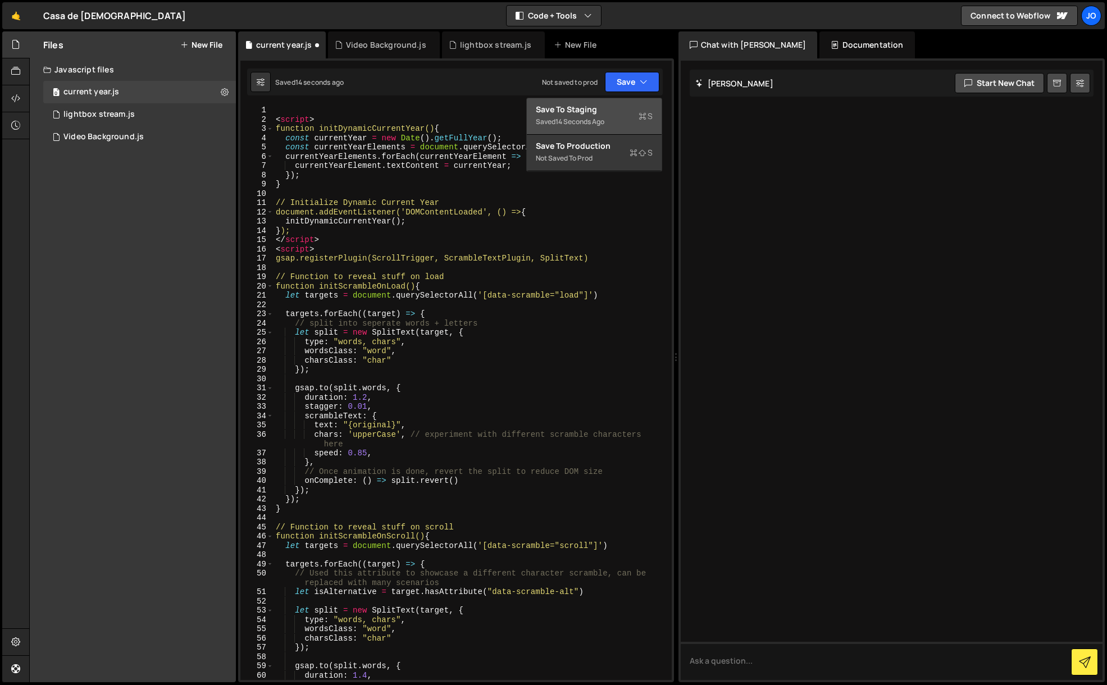
click at [590, 120] on div "14 seconds ago" at bounding box center [579, 122] width 49 height 10
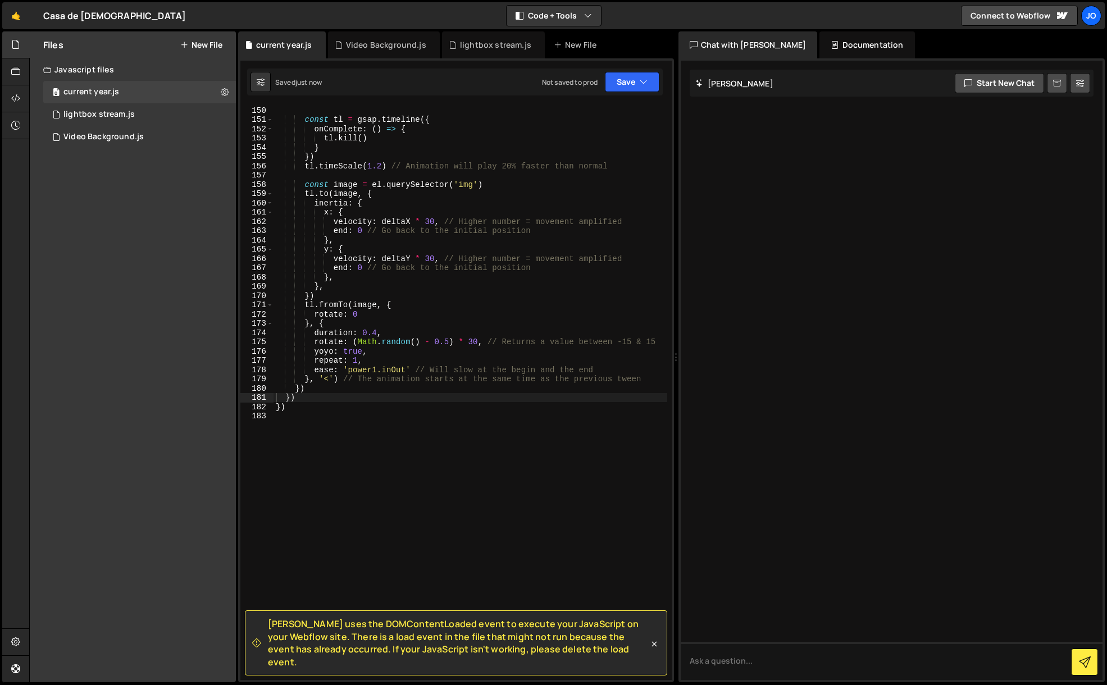
scroll to position [1417, 0]
click at [635, 75] on button "Save" at bounding box center [632, 82] width 54 height 20
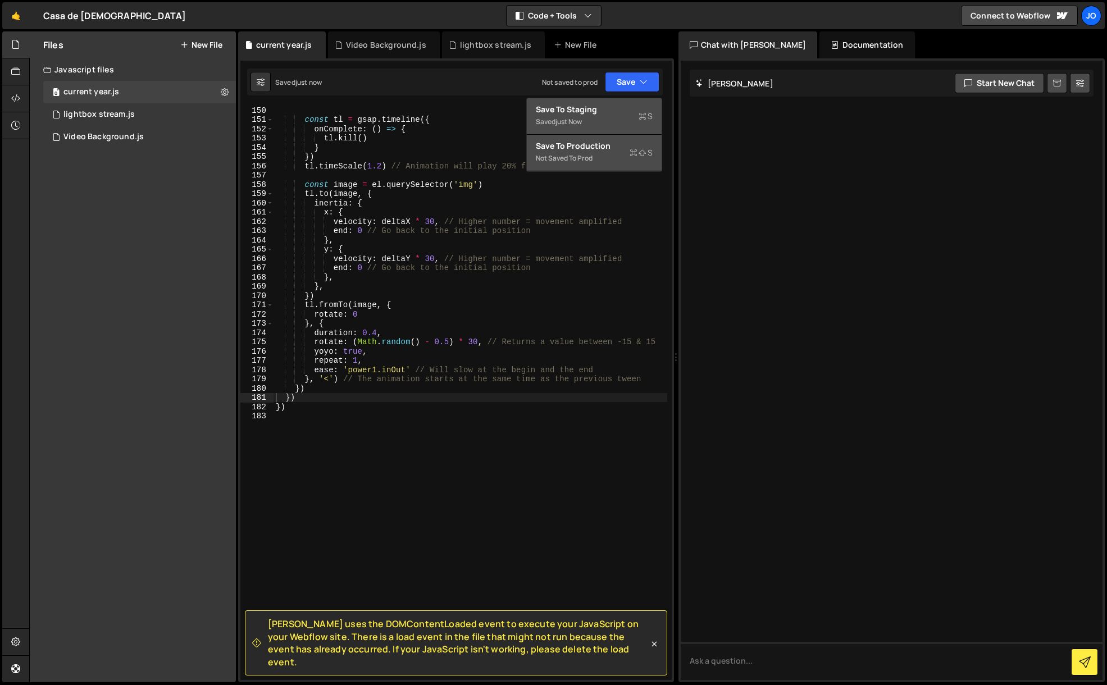
click at [589, 158] on div "Not saved to prod" at bounding box center [594, 158] width 117 height 13
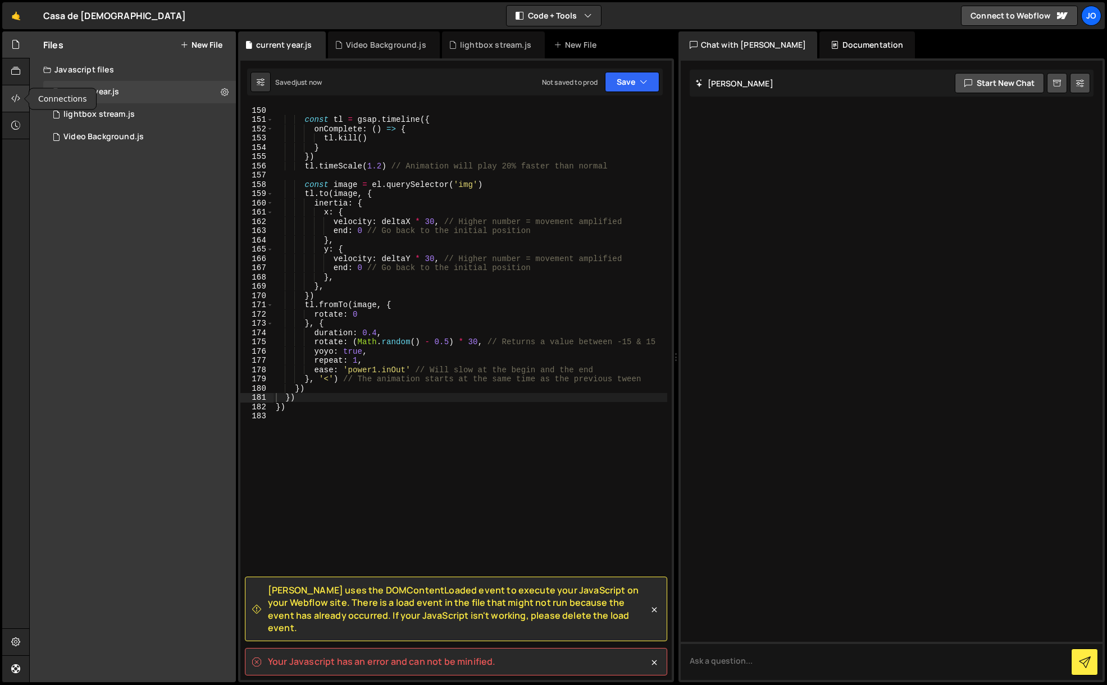
click at [20, 99] on icon at bounding box center [15, 98] width 9 height 12
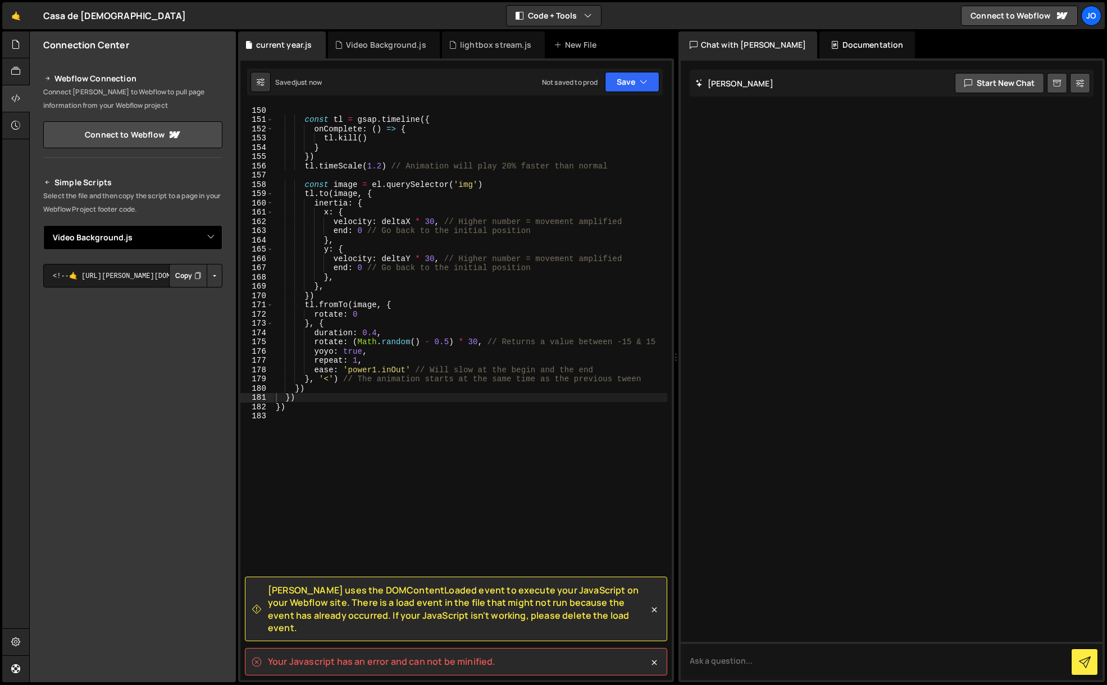
click at [213, 238] on select "Select File lightbox stream.js Video Background.js current year.js" at bounding box center [132, 237] width 179 height 25
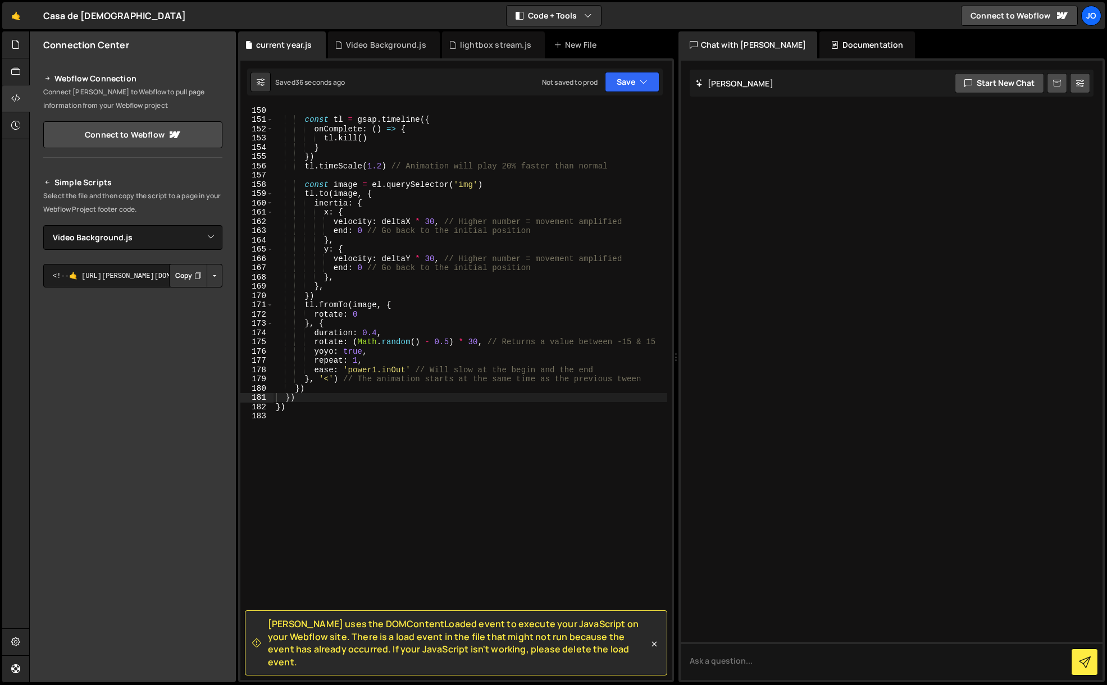
click at [209, 277] on button "Button group with nested dropdown" at bounding box center [215, 276] width 16 height 24
click at [151, 236] on select "Select File lightbox stream.js Video Background.js current year.js" at bounding box center [132, 237] width 179 height 25
select select "47627"
click at [43, 225] on select "Select File lightbox stream.js Video Background.js current year.js" at bounding box center [132, 237] width 179 height 25
click at [213, 279] on button "Button group with nested dropdown" at bounding box center [215, 276] width 16 height 24
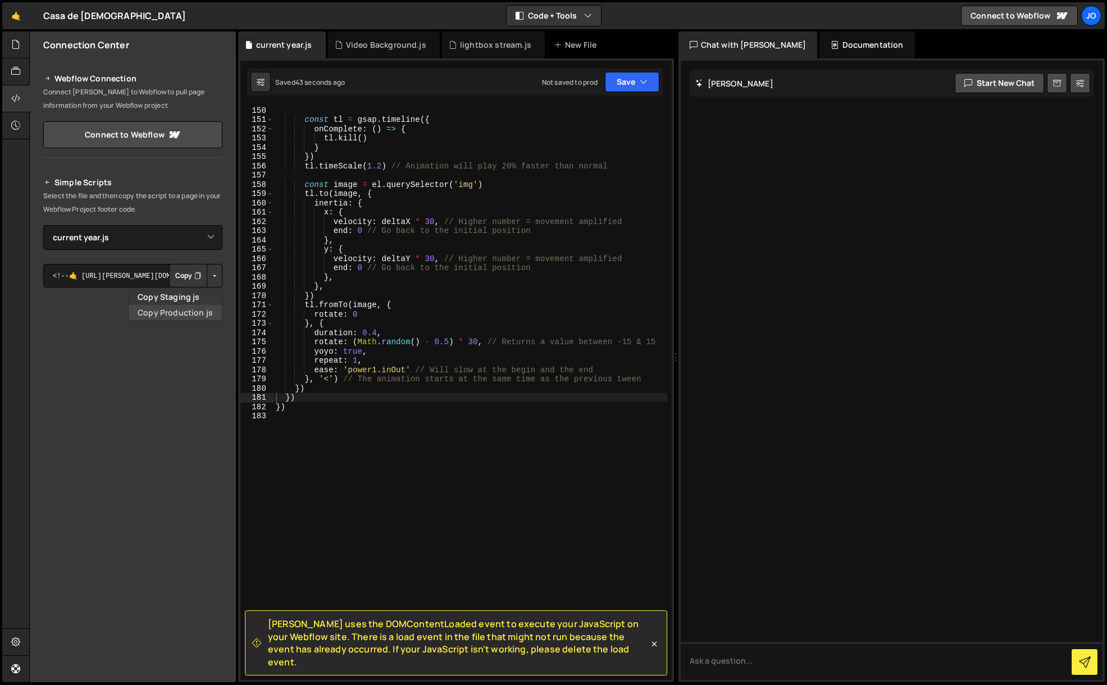
click at [198, 310] on link "Copy Production js" at bounding box center [175, 313] width 93 height 16
click at [581, 657] on span "[PERSON_NAME] uses the DOMContentLoaded event to execute your JavaScript on you…" at bounding box center [458, 643] width 381 height 51
click at [428, 484] on div "const tl = gsap . timeline ({ onComplete : ( ) => { tl . kill ( ) } }) tl . tim…" at bounding box center [470, 402] width 394 height 593
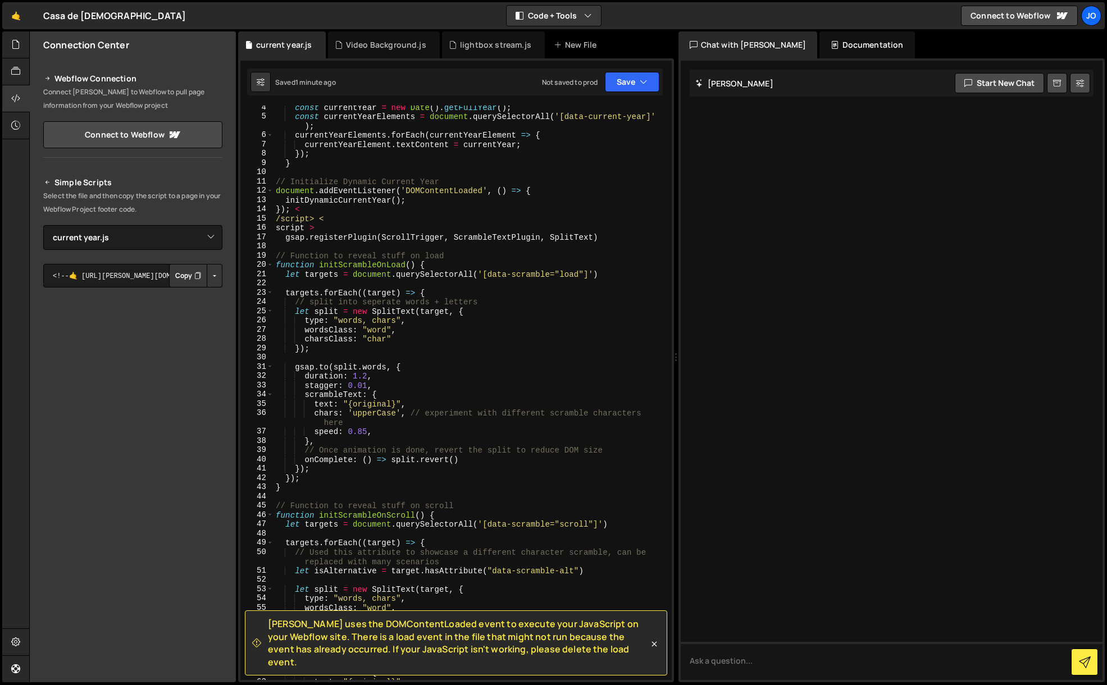
scroll to position [0, 0]
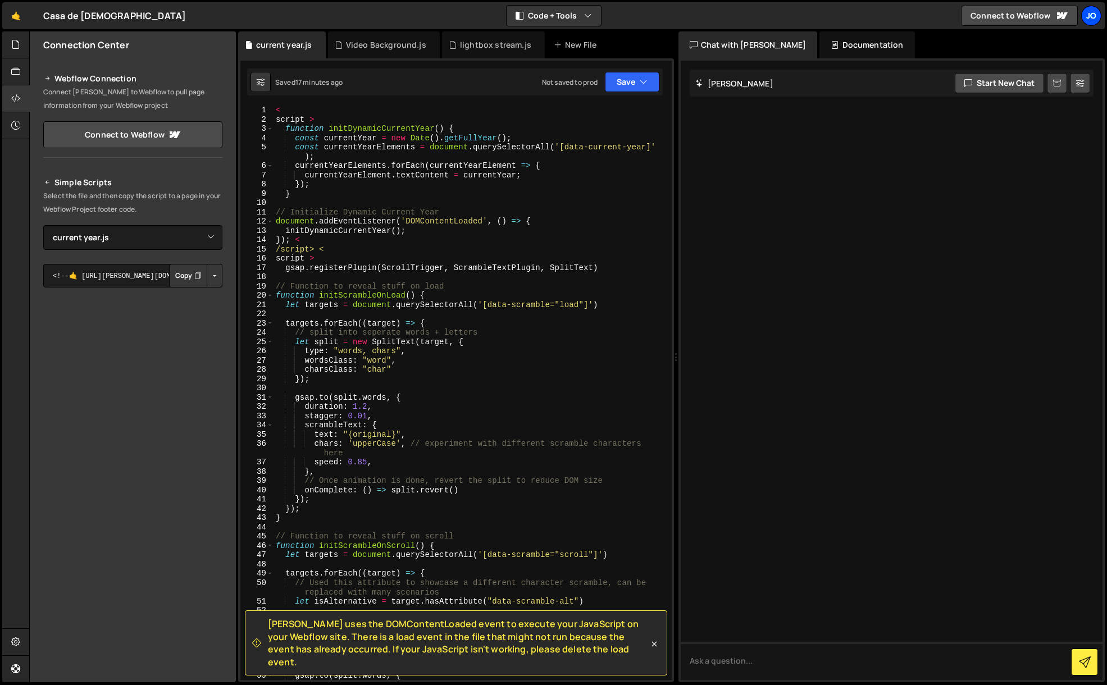
click at [1093, 19] on div "jo" at bounding box center [1091, 16] width 20 height 20
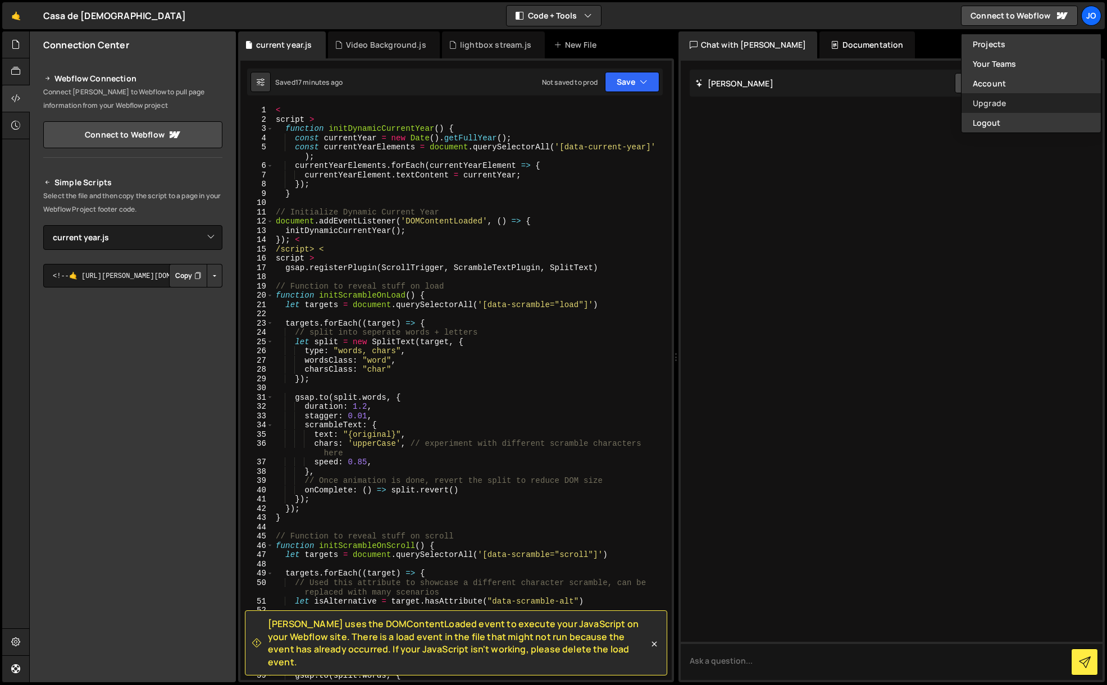
click at [1010, 110] on link "Upgrade" at bounding box center [1030, 103] width 139 height 20
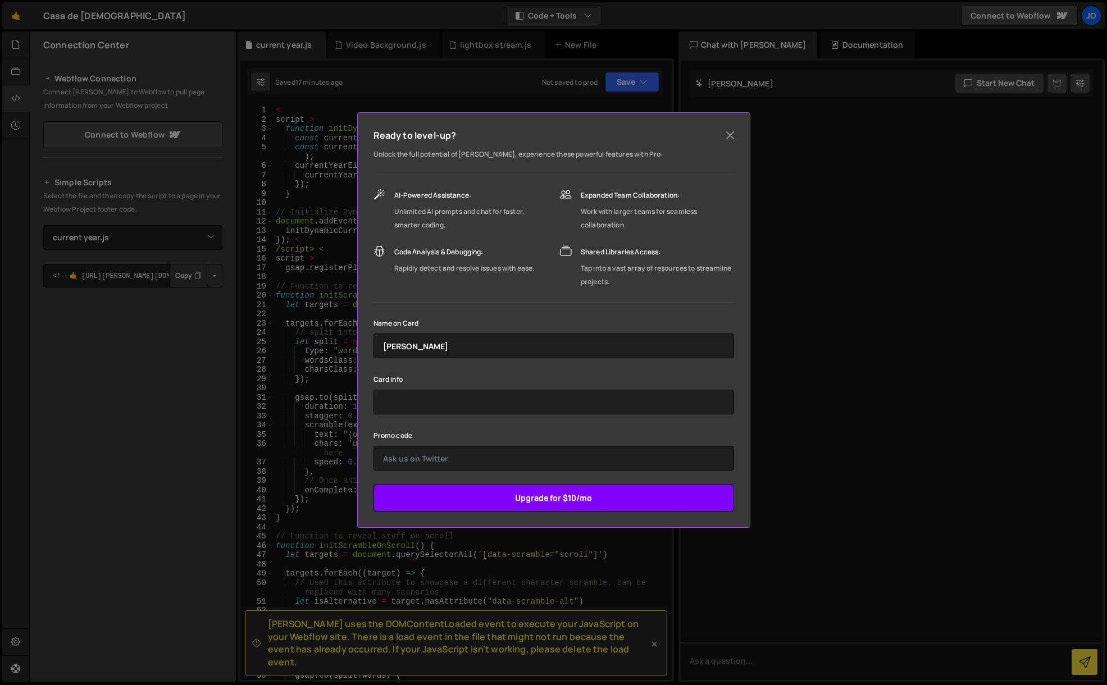
click at [573, 501] on input "Upgrade for $10/mo" at bounding box center [553, 498] width 361 height 27
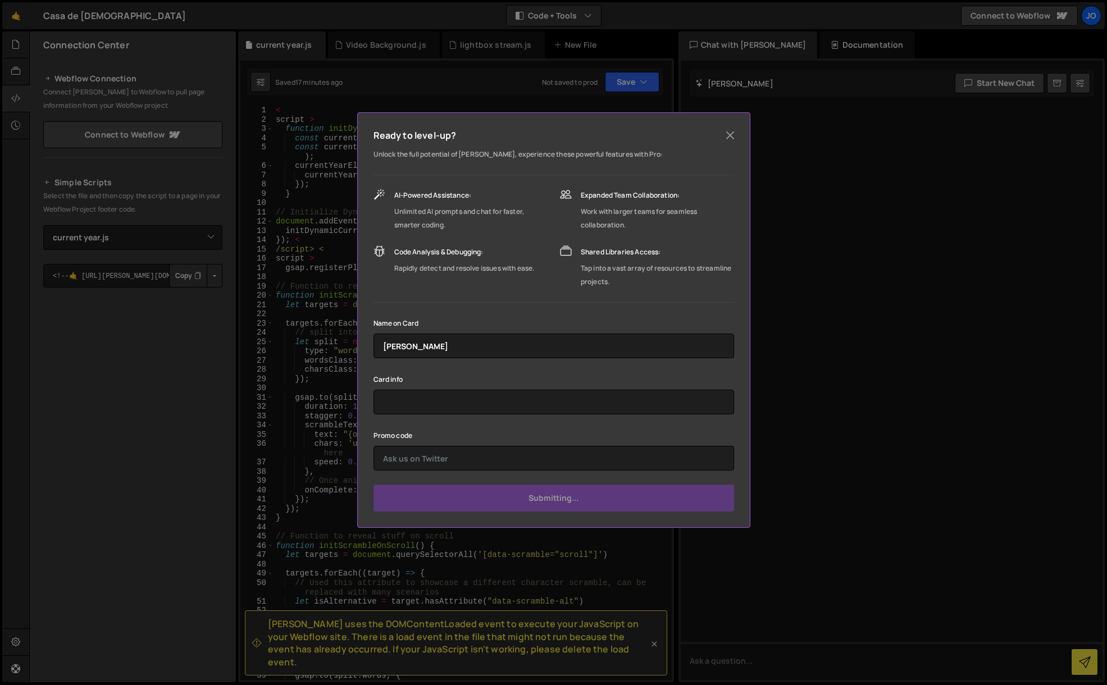
type input "Submit"
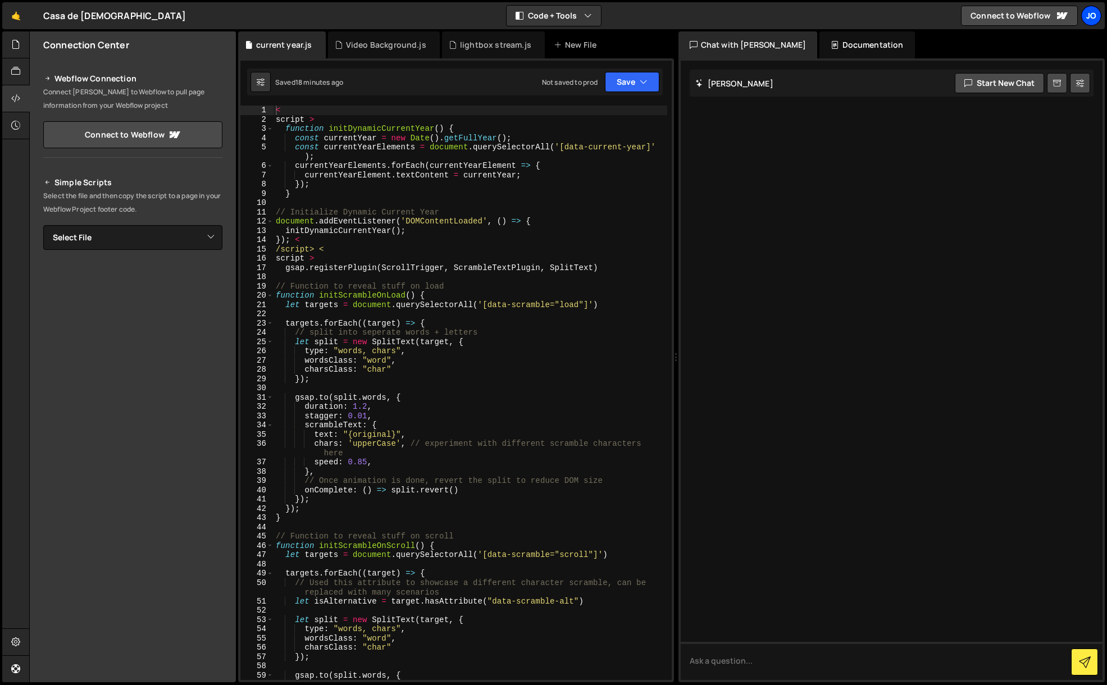
click at [1097, 17] on div "jo" at bounding box center [1091, 16] width 20 height 20
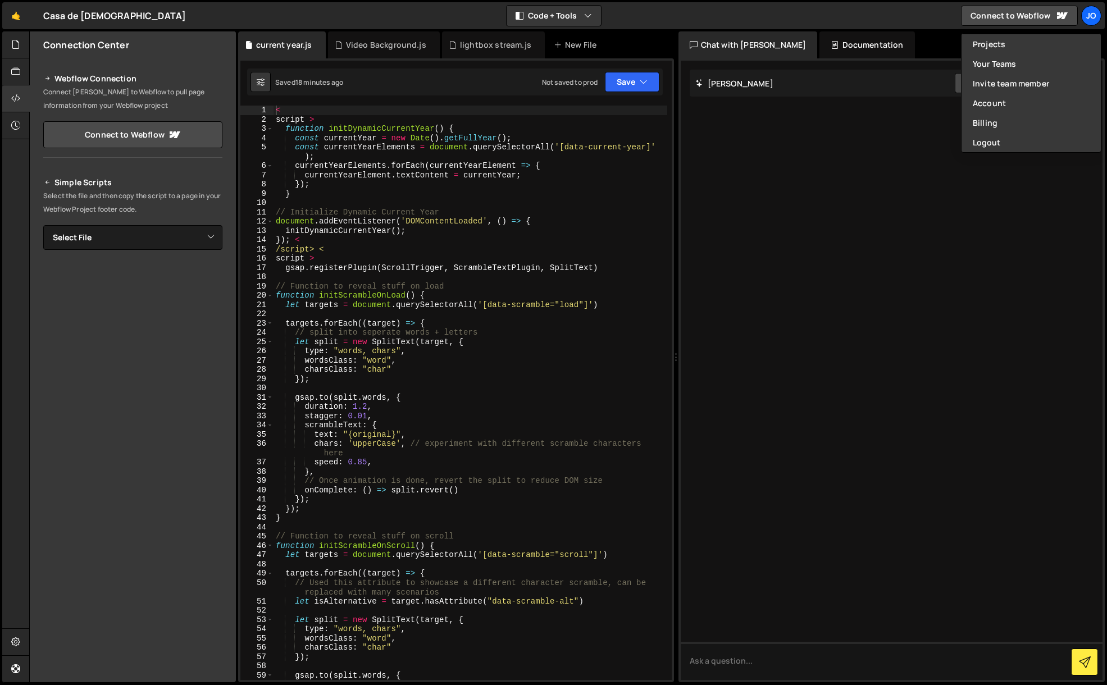
click at [868, 224] on div at bounding box center [892, 370] width 422 height 619
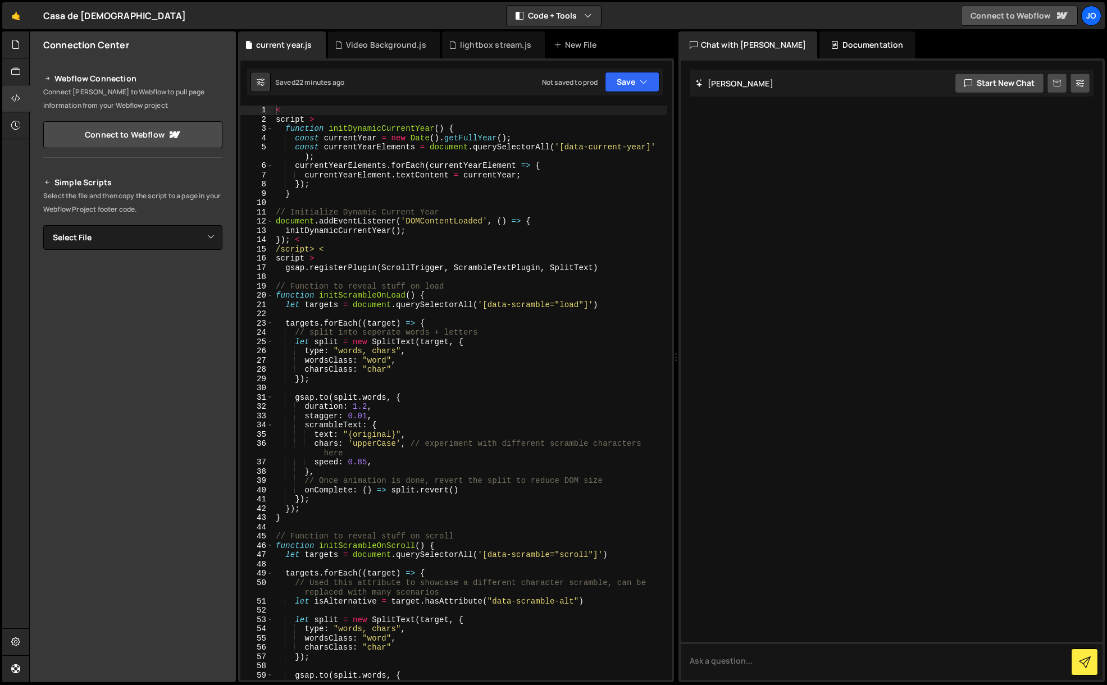
click at [1024, 13] on link "Connect to Webflow" at bounding box center [1019, 16] width 117 height 20
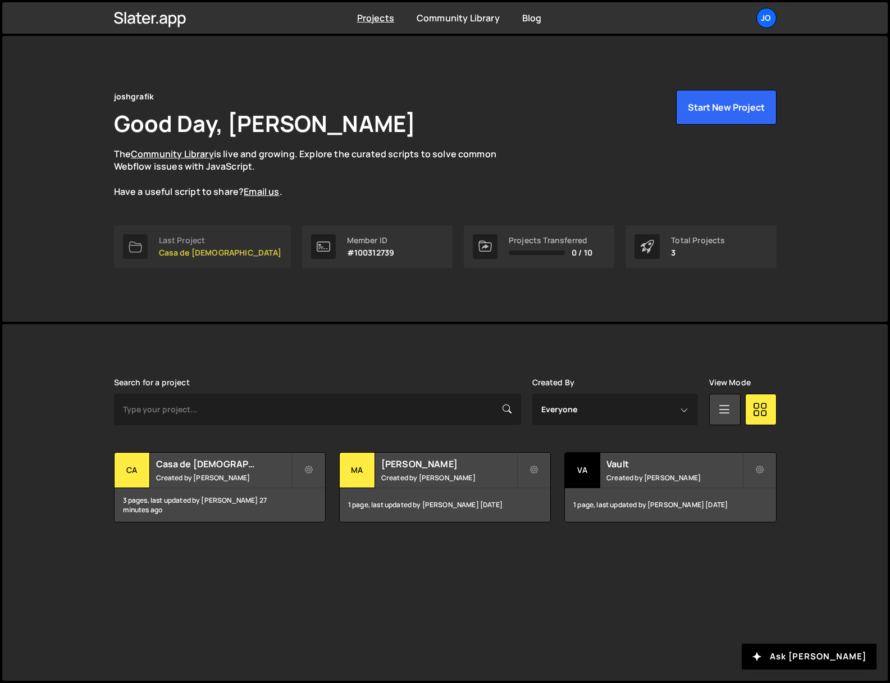
click at [185, 248] on p "Casa de [DEMOGRAPHIC_DATA]" at bounding box center [220, 252] width 123 height 9
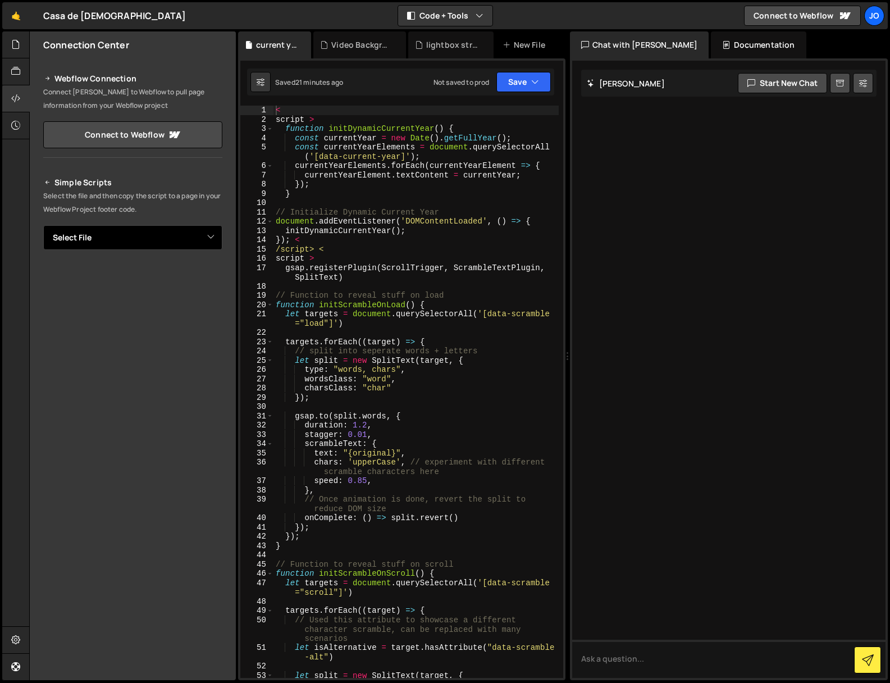
click at [185, 248] on select "Select File current year.js lightbox stream.js Video Background.js" at bounding box center [132, 237] width 179 height 25
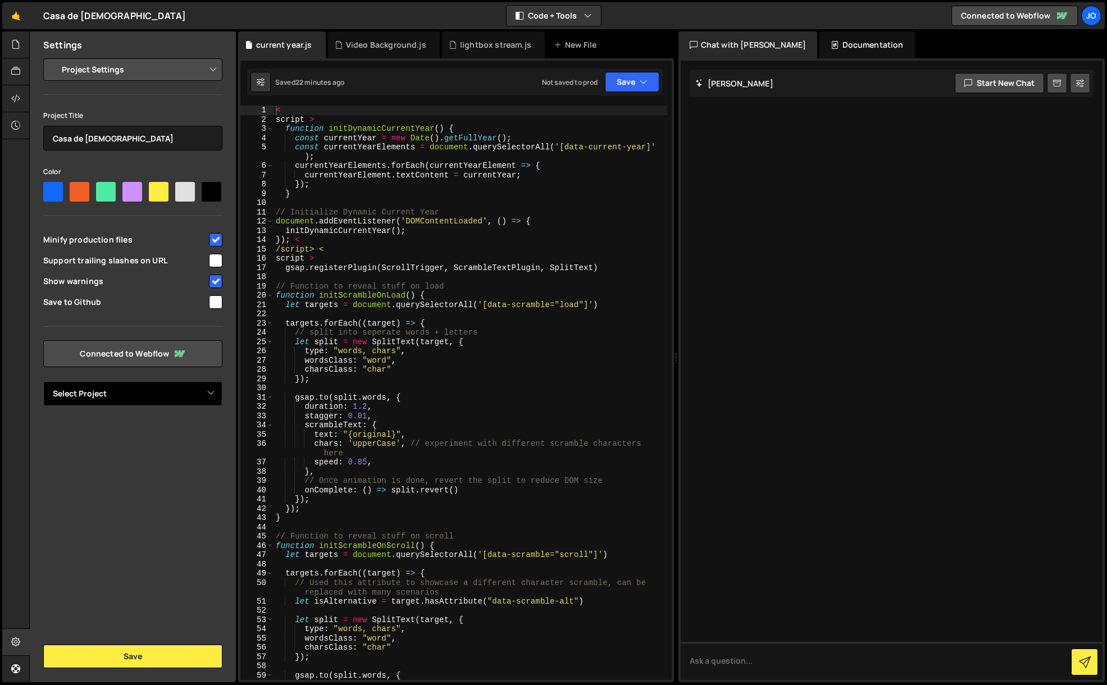
click at [203, 396] on select "Select Project Noches de Gloria" at bounding box center [132, 393] width 179 height 25
select select "68d8e08eeedae7e175e5ba56"
click at [43, 381] on select "Select Project Noches de Gloria" at bounding box center [132, 393] width 179 height 25
click at [107, 140] on input "Casa de Dios" at bounding box center [132, 138] width 179 height 25
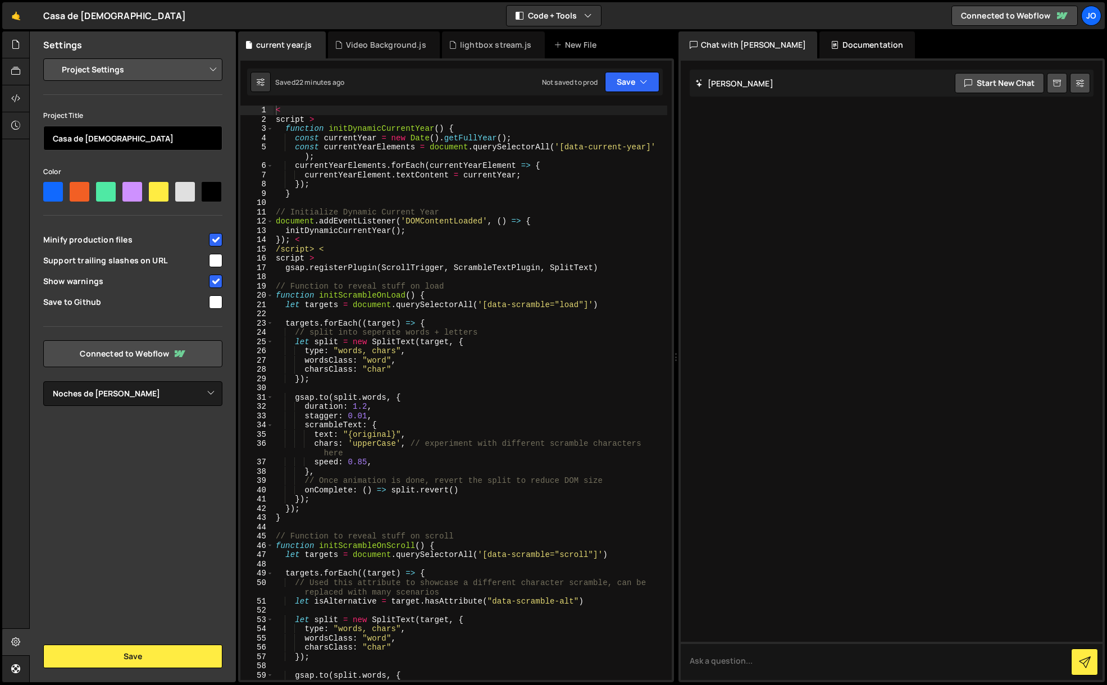
click at [107, 140] on input "Casa de Dios" at bounding box center [132, 138] width 179 height 25
type input "Noches de [PERSON_NAME]"
click at [127, 660] on button "Save" at bounding box center [132, 657] width 179 height 24
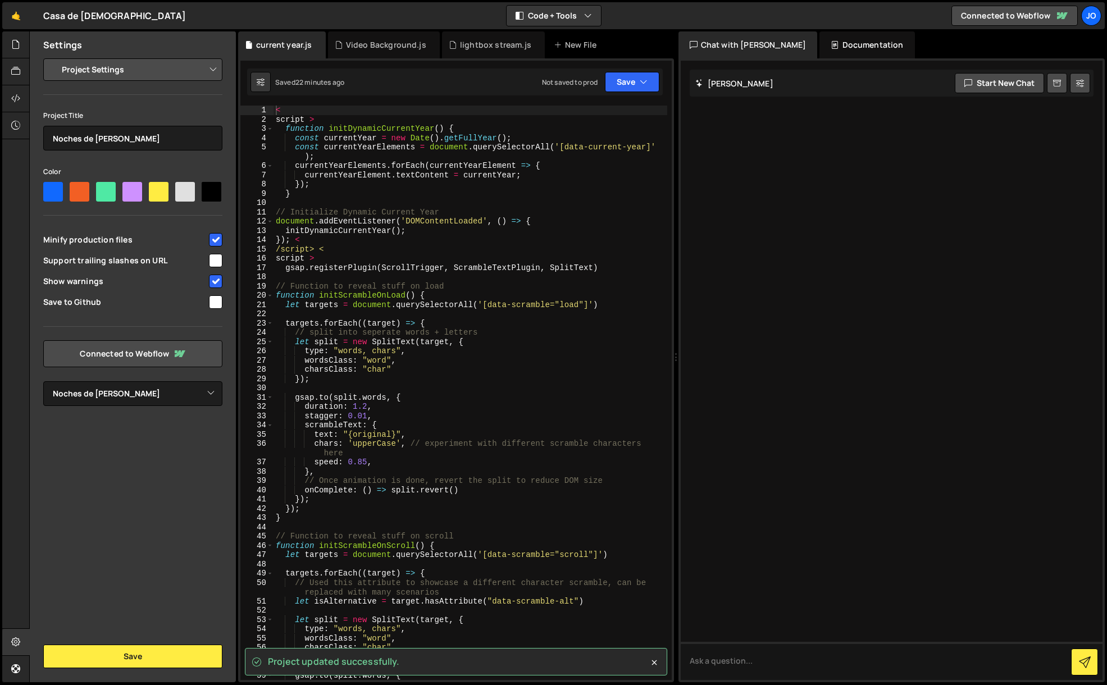
click at [92, 74] on select "Project Settings Code Editor Settings Chat Settings" at bounding box center [135, 69] width 165 height 25
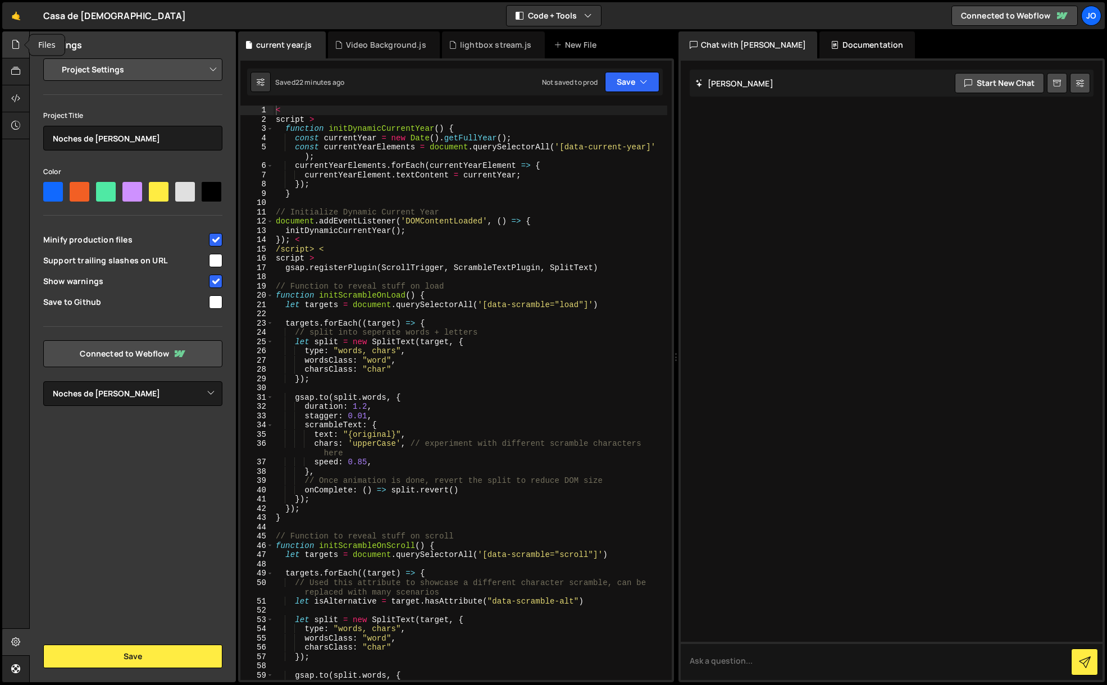
click at [15, 46] on icon at bounding box center [15, 44] width 9 height 12
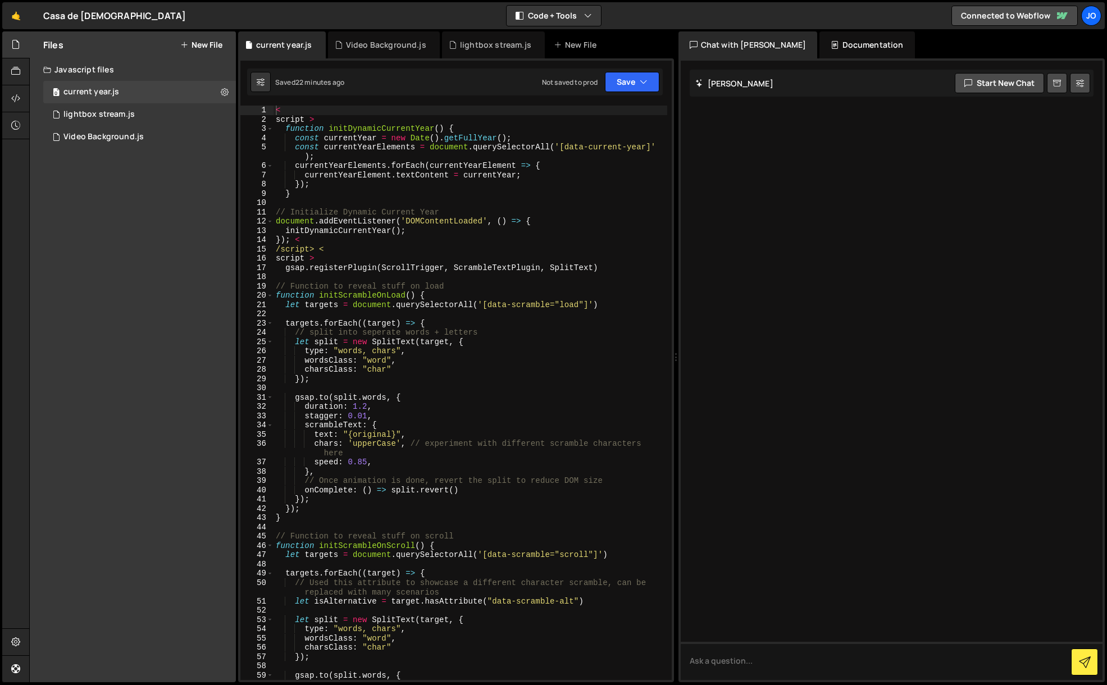
click at [107, 190] on div "Files New File Javascript files 0 current year.js 0 0 lightbox stream.js 0 0 Vi…" at bounding box center [133, 356] width 206 height 651
click at [120, 95] on div "0 current year.js 0" at bounding box center [139, 92] width 193 height 22
drag, startPoint x: 321, startPoint y: 122, endPoint x: 249, endPoint y: 111, distance: 72.7
click at [249, 111] on div "script > 1 2 3 4 5 6 7 8 9 10 11 12 13 14 15 16 17 18 19 20 21 22 23 24 25 26 2…" at bounding box center [455, 393] width 431 height 575
type textarea "< script >"
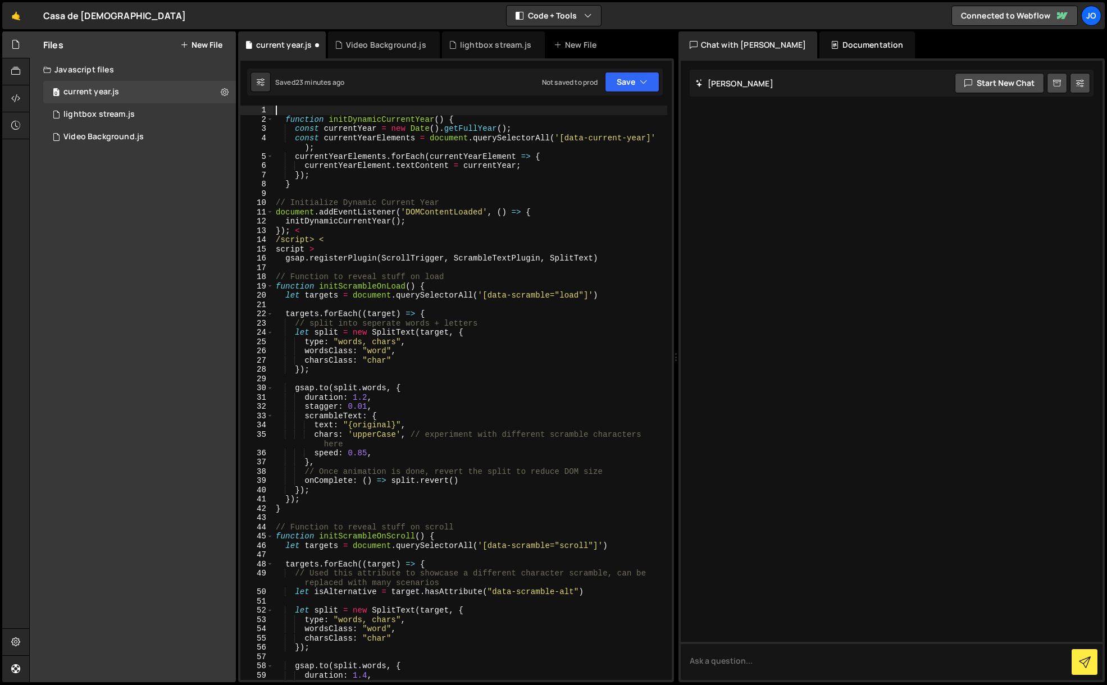
type textarea "< script >"
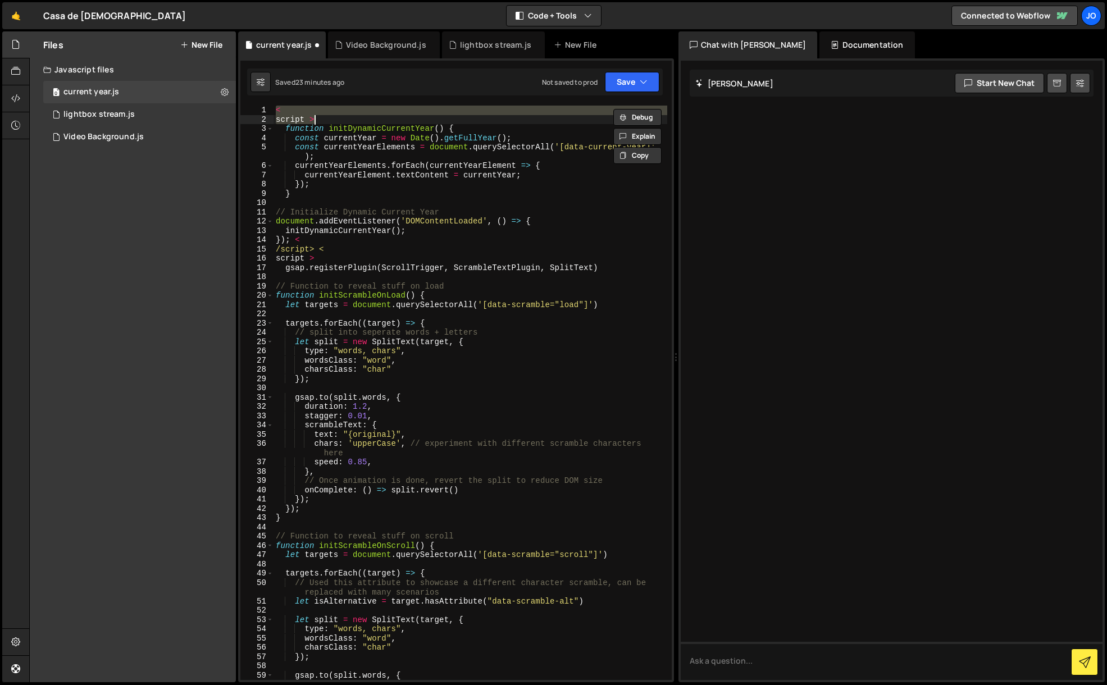
click at [380, 202] on div "< script > function initDynamicCurrentYear ( ) { const currentYear = new Date (…" at bounding box center [470, 402] width 394 height 593
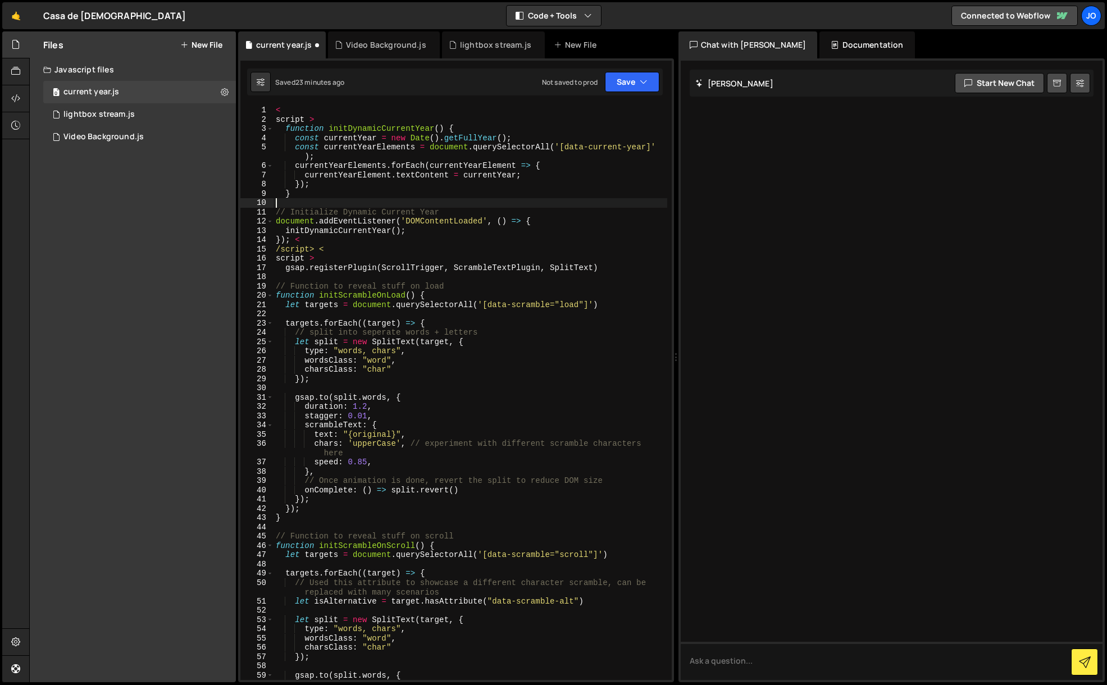
click at [276, 118] on div "< script > function initDynamicCurrentYear ( ) { const currentYear = new Date (…" at bounding box center [470, 402] width 394 height 593
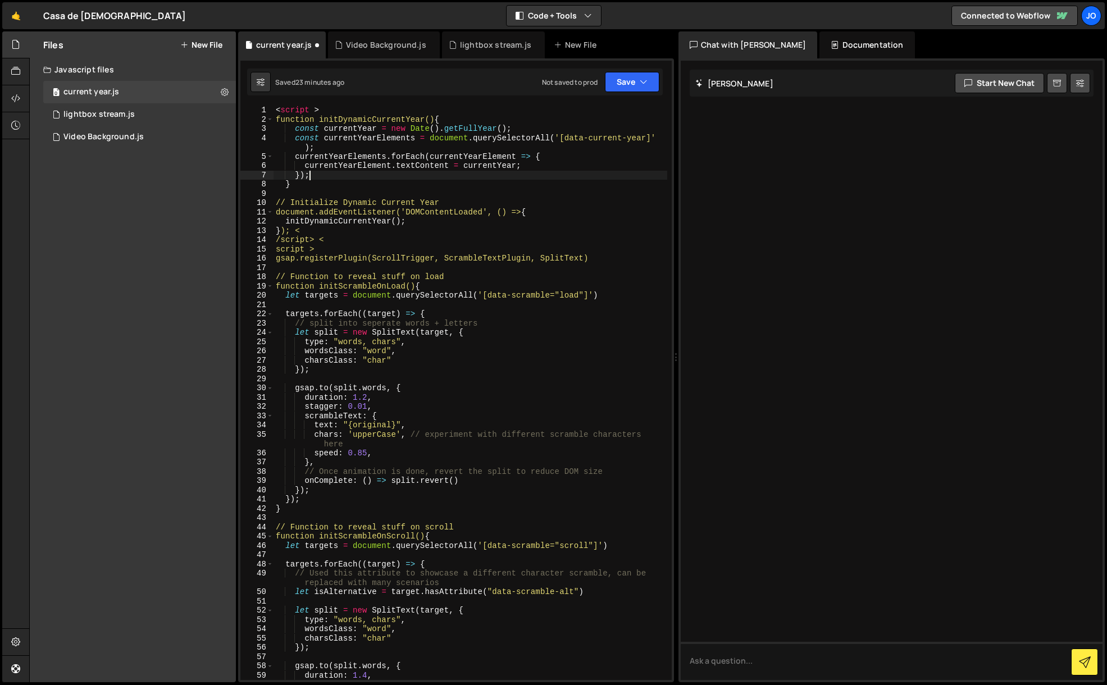
click at [410, 179] on div "< script > function initDynamicCurrentYear() { const currentYear = new Date ( )…" at bounding box center [470, 402] width 394 height 593
click at [325, 107] on div "< script > function initDynamicCurrentYear() { const currentYear = new Date ( )…" at bounding box center [470, 402] width 394 height 593
drag, startPoint x: 325, startPoint y: 109, endPoint x: 267, endPoint y: 108, distance: 57.9
click at [268, 108] on div "<script > 1 2 3 4 5 6 7 8 9 10 11 12 13 14 15 16 17 18 19 20 21 22 23 24 25 26 …" at bounding box center [455, 393] width 431 height 575
click at [766, 332] on div at bounding box center [892, 370] width 422 height 619
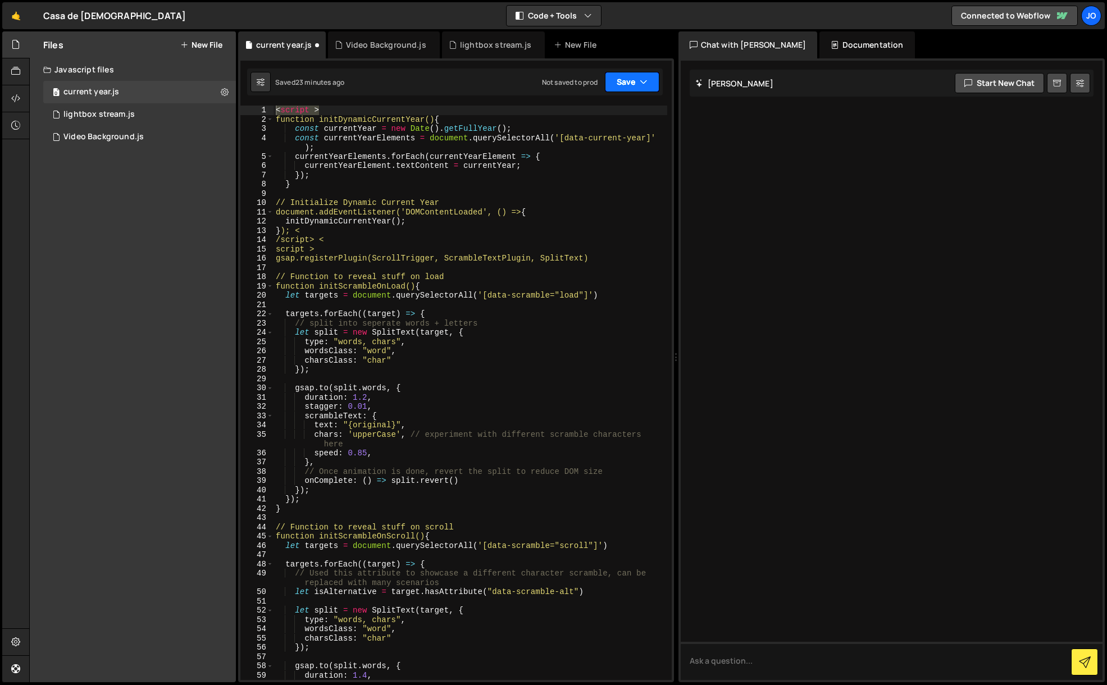
click at [626, 85] on button "Save" at bounding box center [632, 82] width 54 height 20
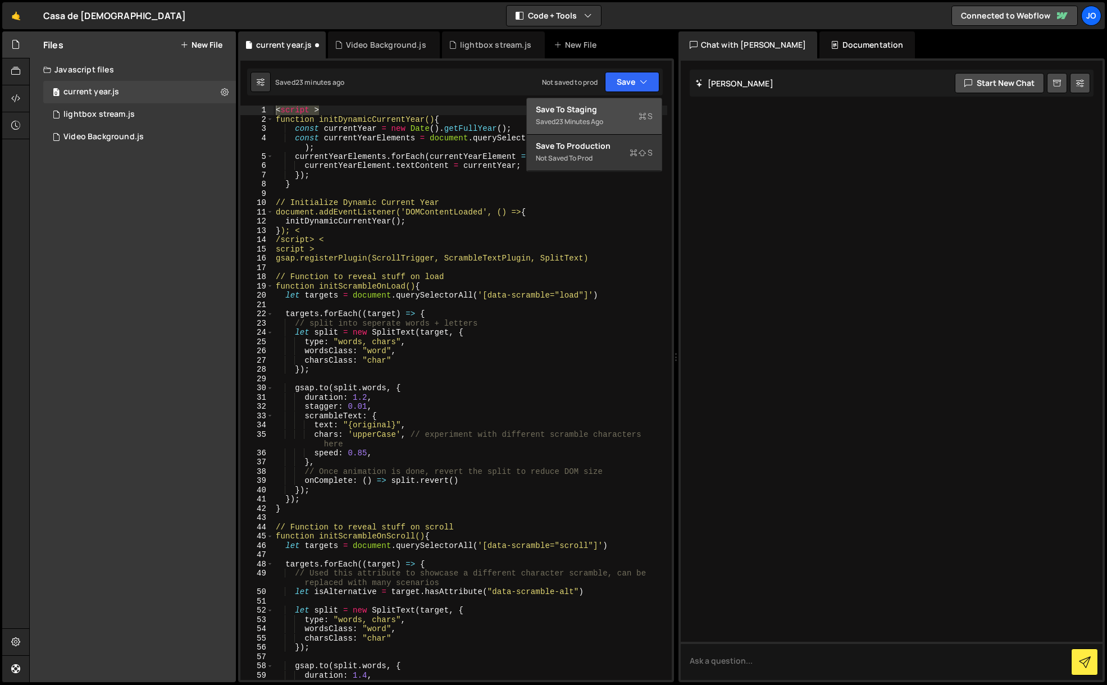
click at [600, 112] on div "Save to Staging S" at bounding box center [594, 109] width 117 height 11
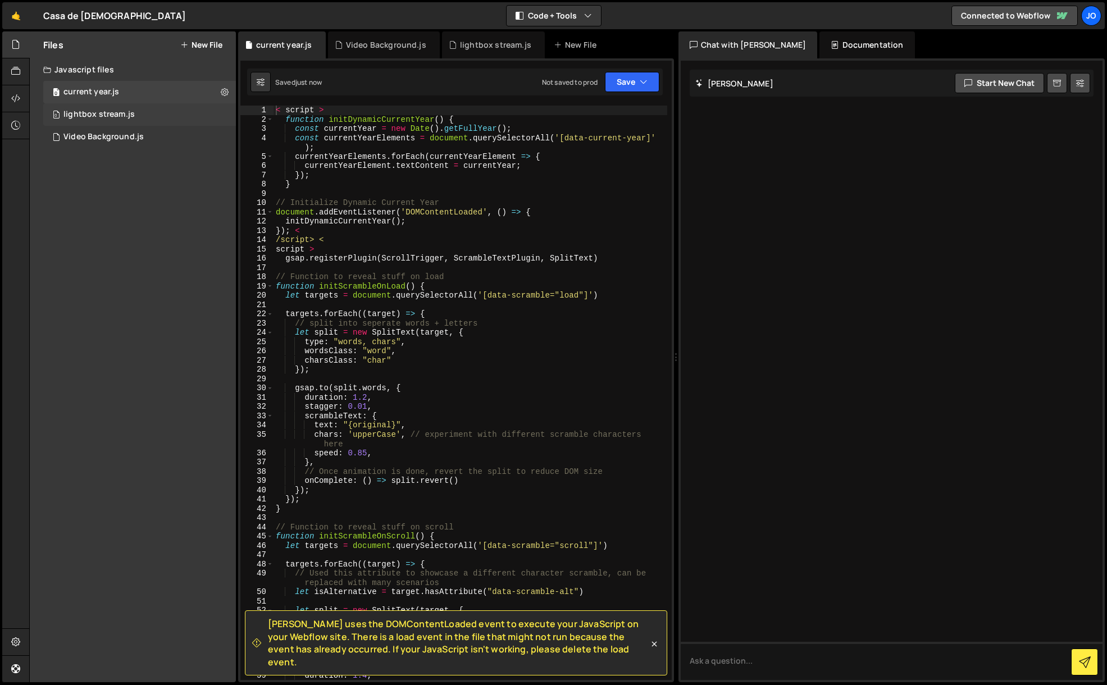
click at [105, 111] on div "lightbox stream.js" at bounding box center [98, 115] width 71 height 10
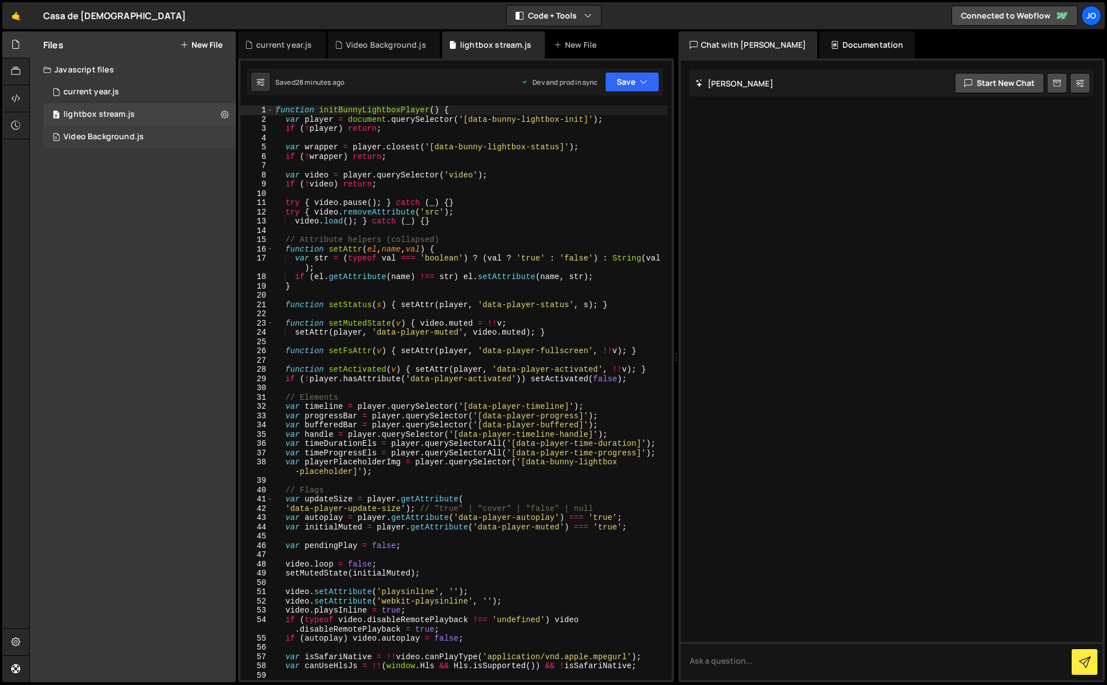
click at [112, 135] on div "Video Background.js" at bounding box center [103, 137] width 80 height 10
click at [110, 87] on div "current year.js" at bounding box center [91, 92] width 56 height 10
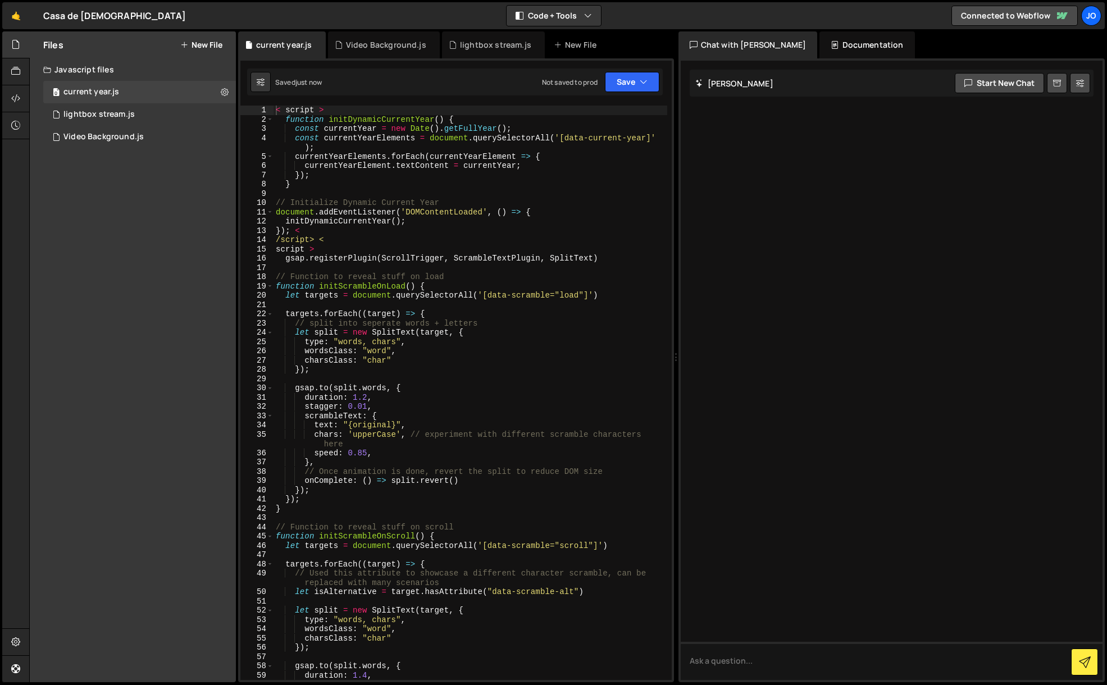
type textarea "< script >"
drag, startPoint x: 328, startPoint y: 114, endPoint x: 220, endPoint y: 111, distance: 107.9
click at [220, 111] on div "Files New File Javascript files 0 current year.js 0 0 lightbox stream.js 0 0 Vi…" at bounding box center [568, 356] width 1078 height 651
click at [623, 89] on button "Save" at bounding box center [632, 82] width 54 height 20
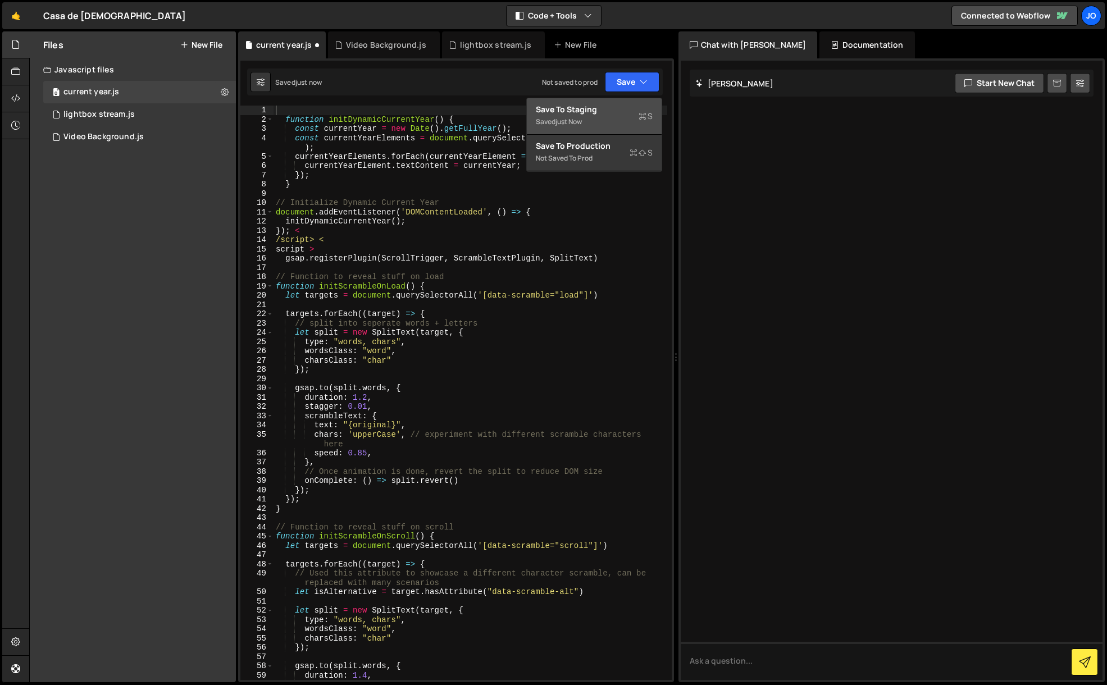
click at [603, 106] on div "Save to Staging S" at bounding box center [594, 109] width 117 height 11
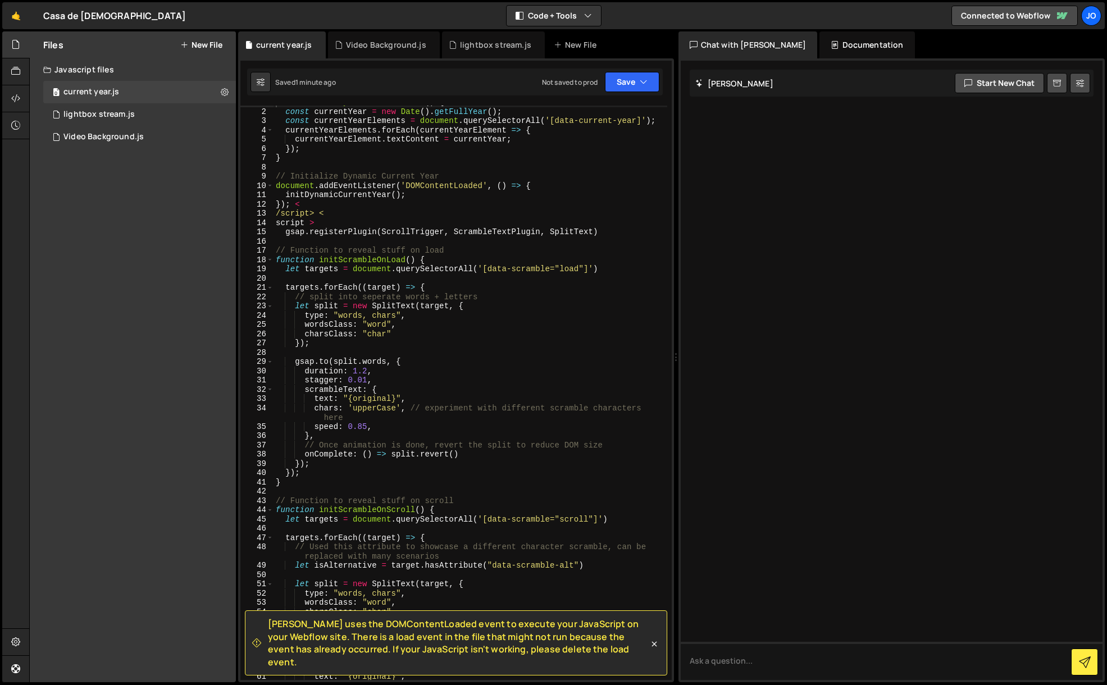
scroll to position [7, 0]
click at [295, 204] on div "function initDynamicCurrentYear ( ) { const currentYear = new Date ( ) . getFul…" at bounding box center [470, 395] width 394 height 593
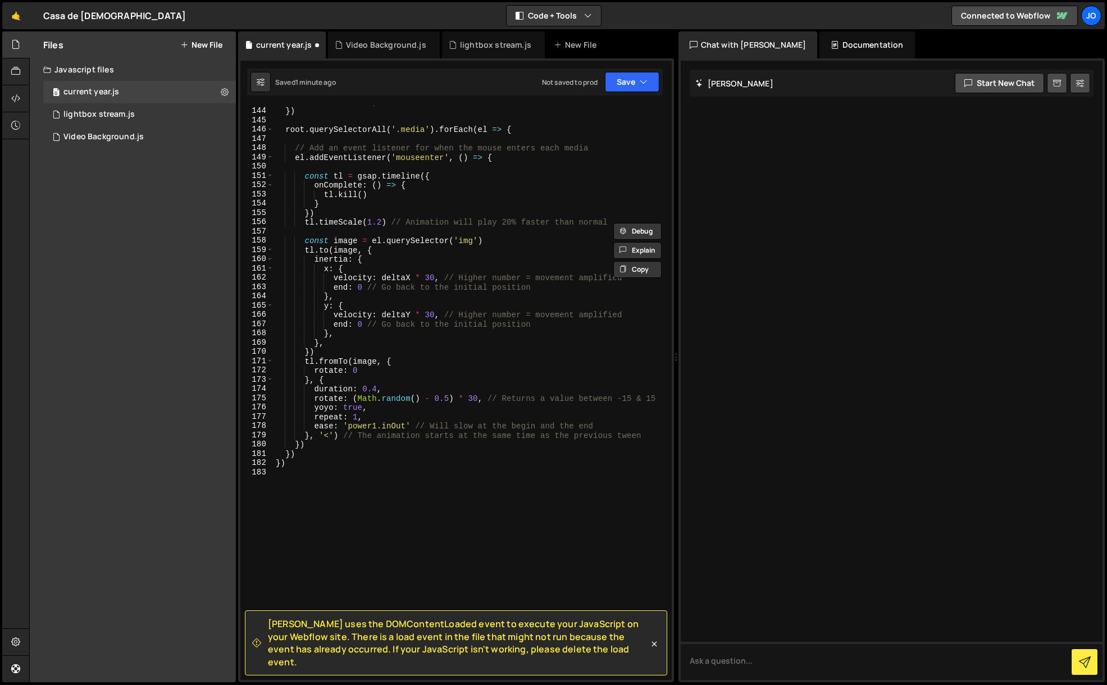
scroll to position [1365, 0]
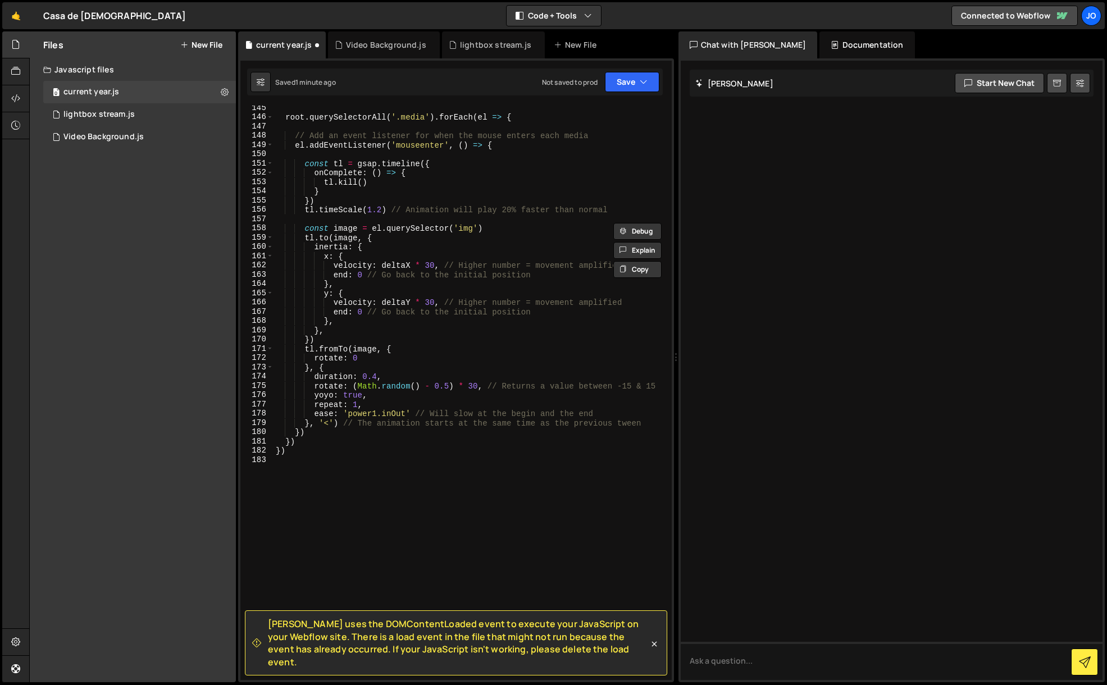
click at [288, 455] on div "root . querySelectorAll ( '.media' ) . forEach ( el => { // Add an event listen…" at bounding box center [470, 399] width 394 height 593
type textarea "}) })"
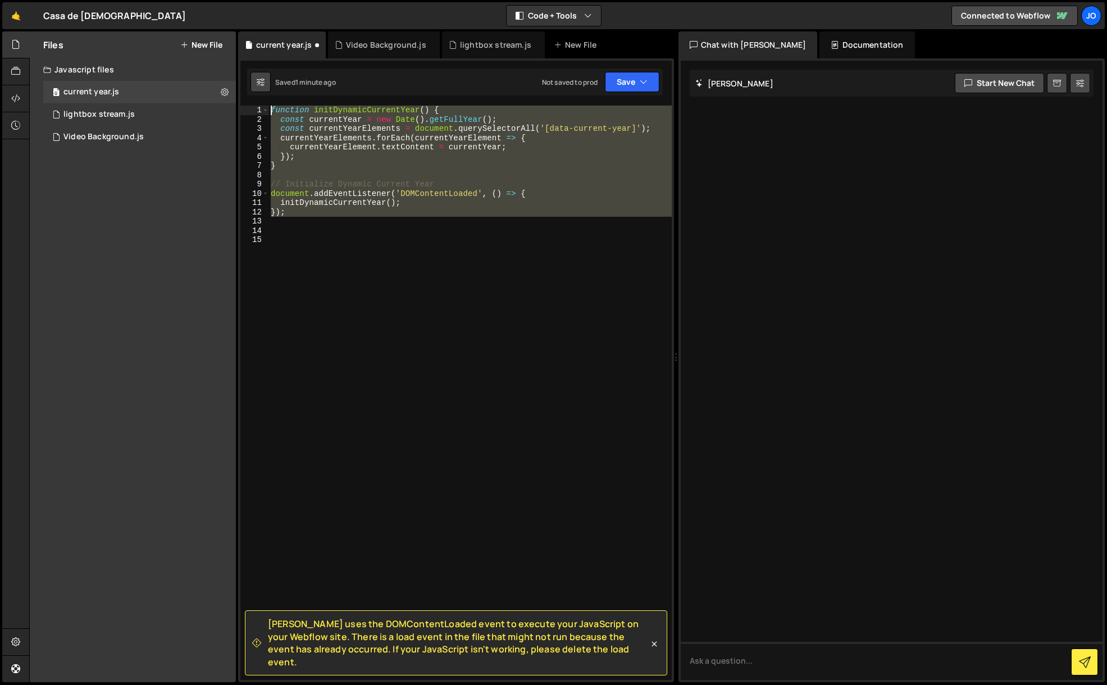
drag, startPoint x: 290, startPoint y: 224, endPoint x: 250, endPoint y: 75, distance: 154.1
click at [250, 75] on div "Debug Explain Copy current year.js Video Background.js lightbox stream.js New F…" at bounding box center [456, 356] width 436 height 651
paste textarea "}"
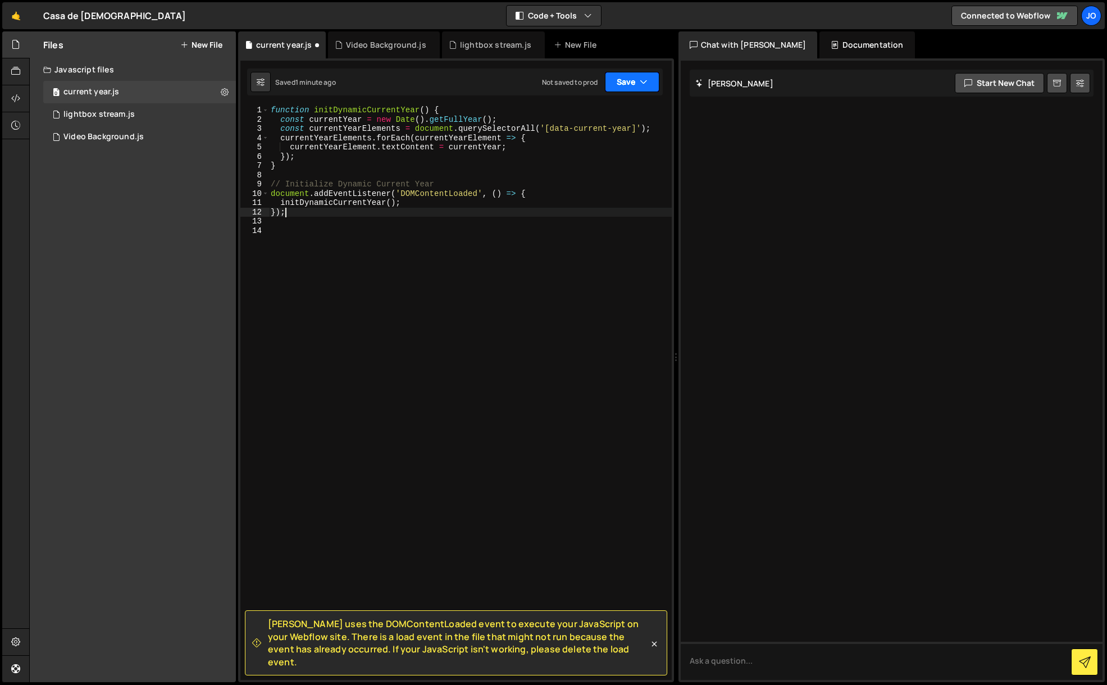
type textarea "});"
click at [631, 86] on button "Save" at bounding box center [632, 82] width 54 height 20
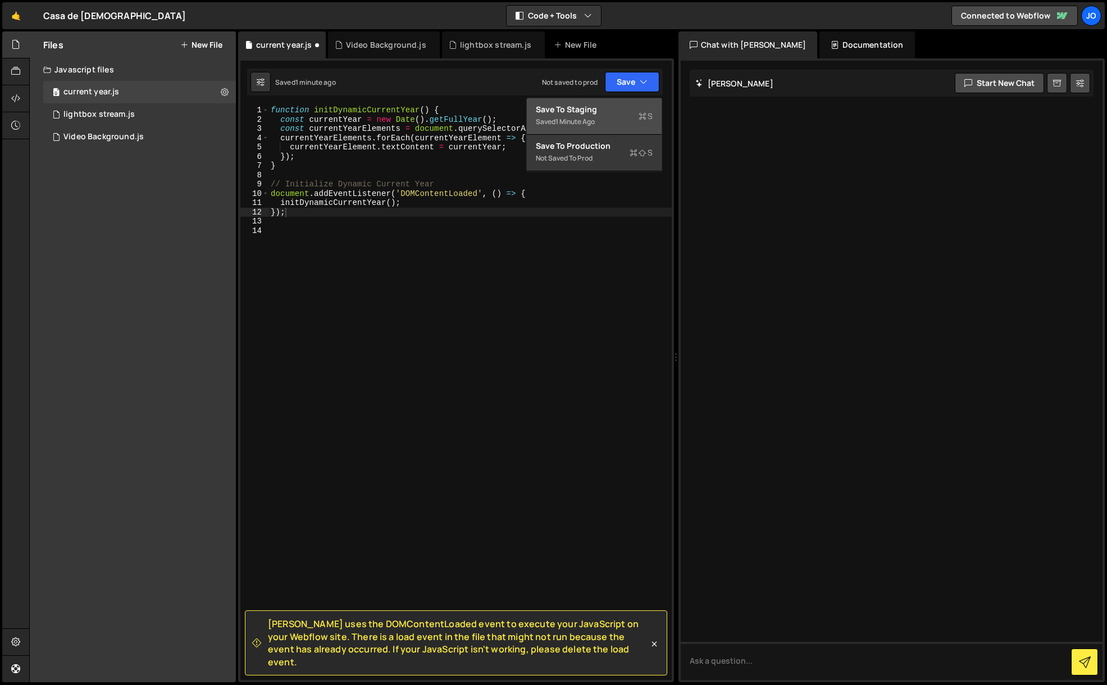
click at [605, 113] on div "Save to Staging S" at bounding box center [594, 109] width 117 height 11
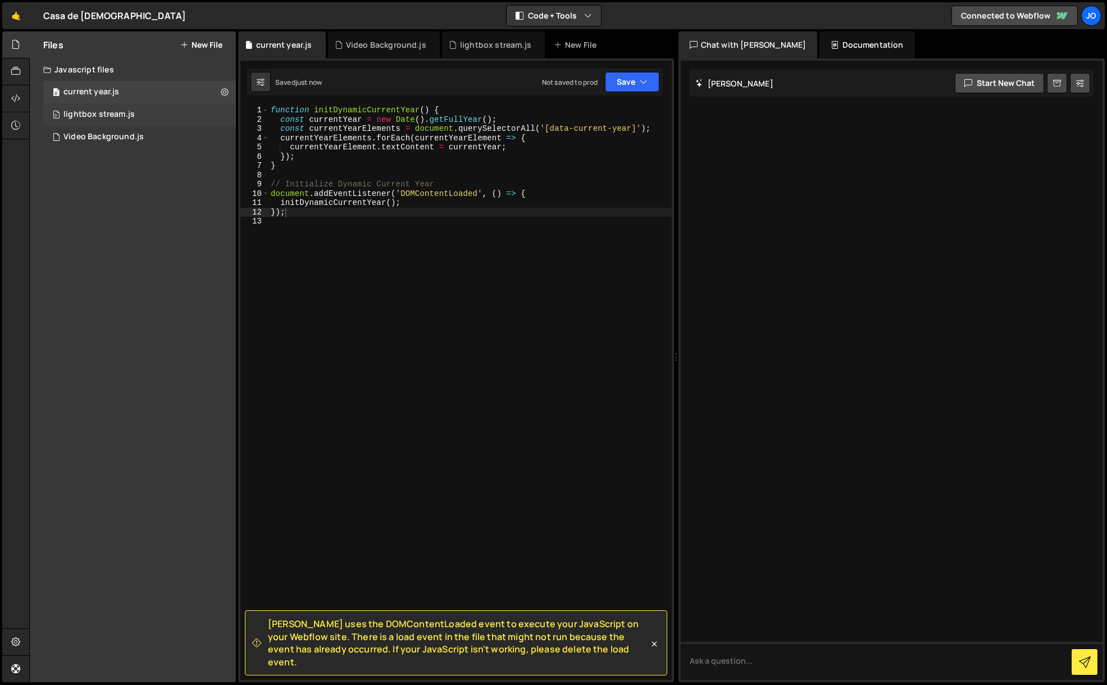
click at [108, 116] on div "lightbox stream.js" at bounding box center [98, 115] width 71 height 10
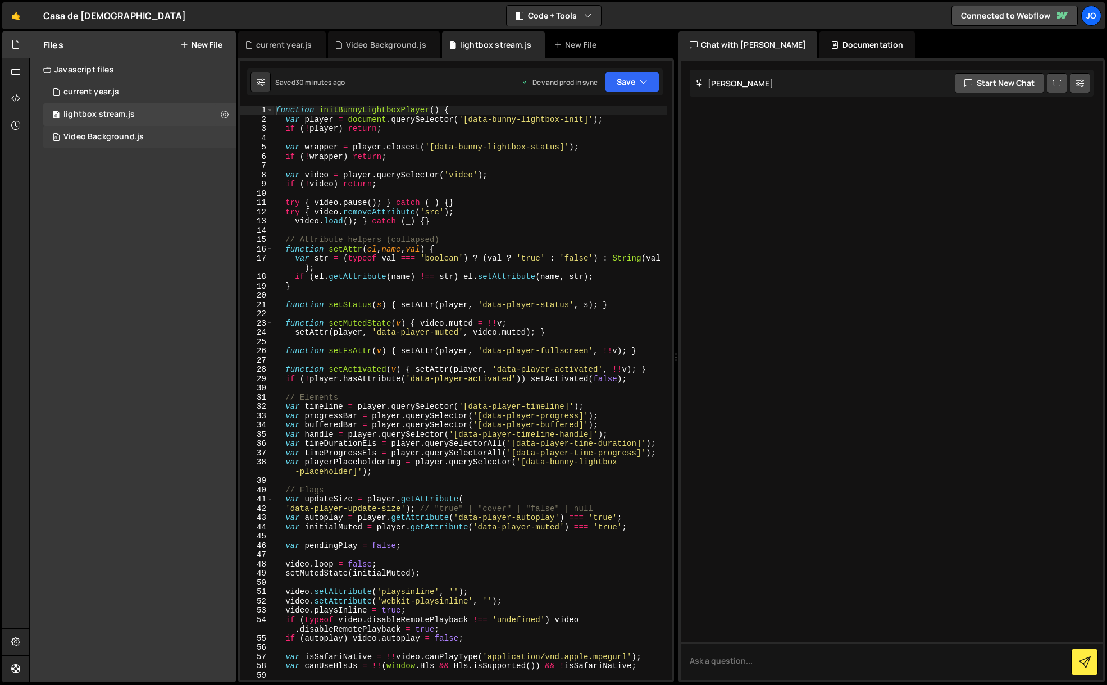
click at [116, 142] on div "Video Background.js" at bounding box center [103, 137] width 80 height 10
click at [116, 115] on div "lightbox stream.js" at bounding box center [98, 115] width 71 height 10
click at [222, 115] on icon at bounding box center [225, 114] width 8 height 11
click at [276, 177] on button "Delete File" at bounding box center [293, 183] width 110 height 22
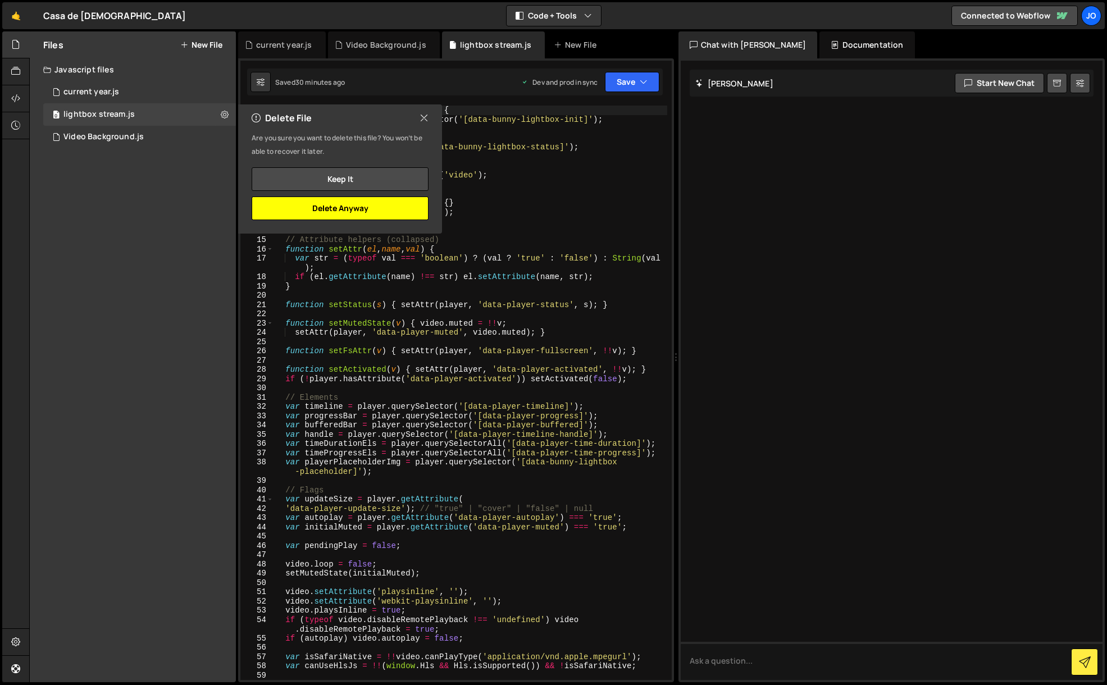
click at [317, 211] on button "Delete Anyway" at bounding box center [340, 209] width 177 height 24
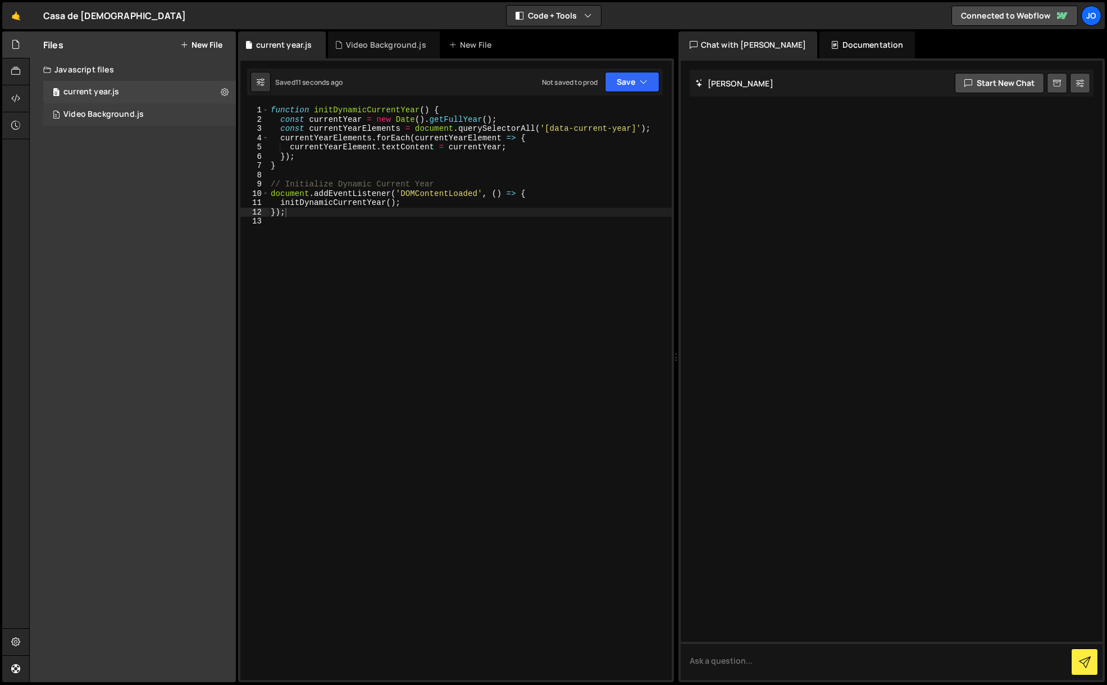
click at [222, 115] on div "0 Video Background.js 0" at bounding box center [139, 114] width 193 height 22
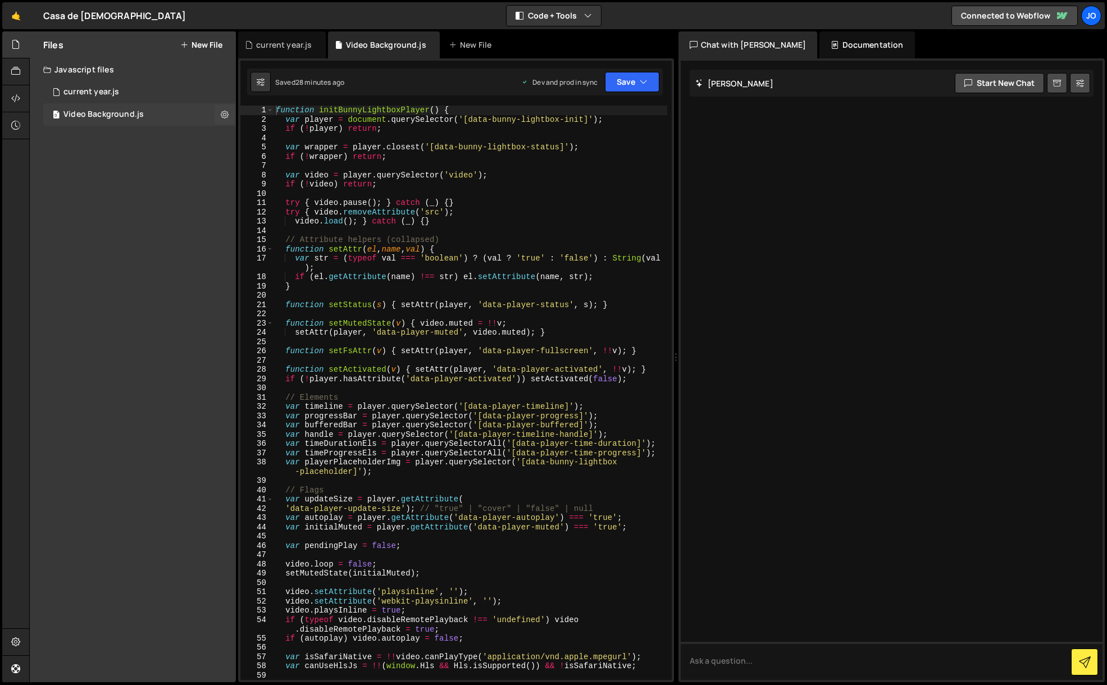
click at [222, 115] on icon at bounding box center [225, 114] width 8 height 11
click at [272, 180] on button "Delete File" at bounding box center [293, 183] width 110 height 22
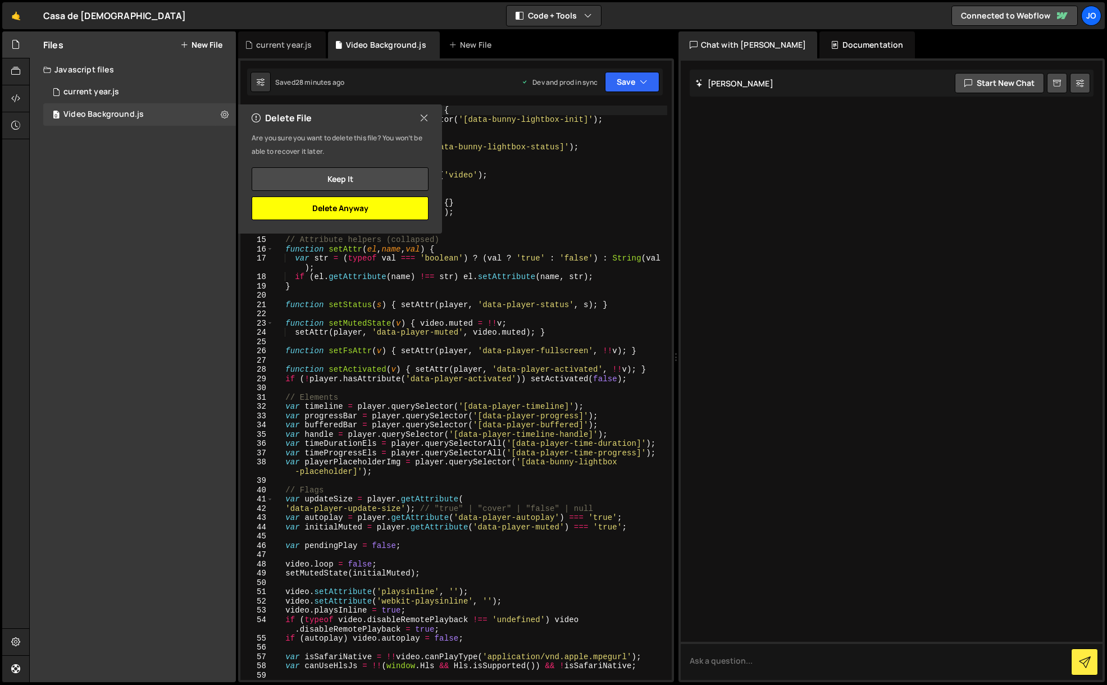
click at [355, 211] on button "Delete Anyway" at bounding box center [340, 209] width 177 height 24
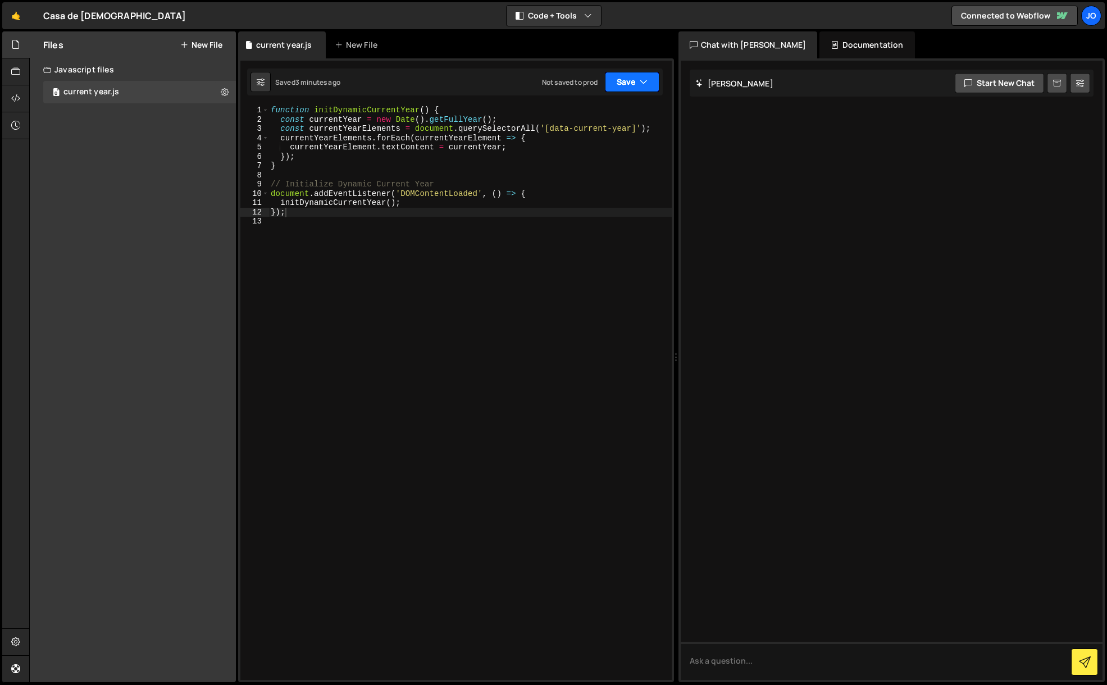
click at [632, 83] on button "Save" at bounding box center [632, 82] width 54 height 20
click at [12, 89] on div at bounding box center [16, 98] width 28 height 27
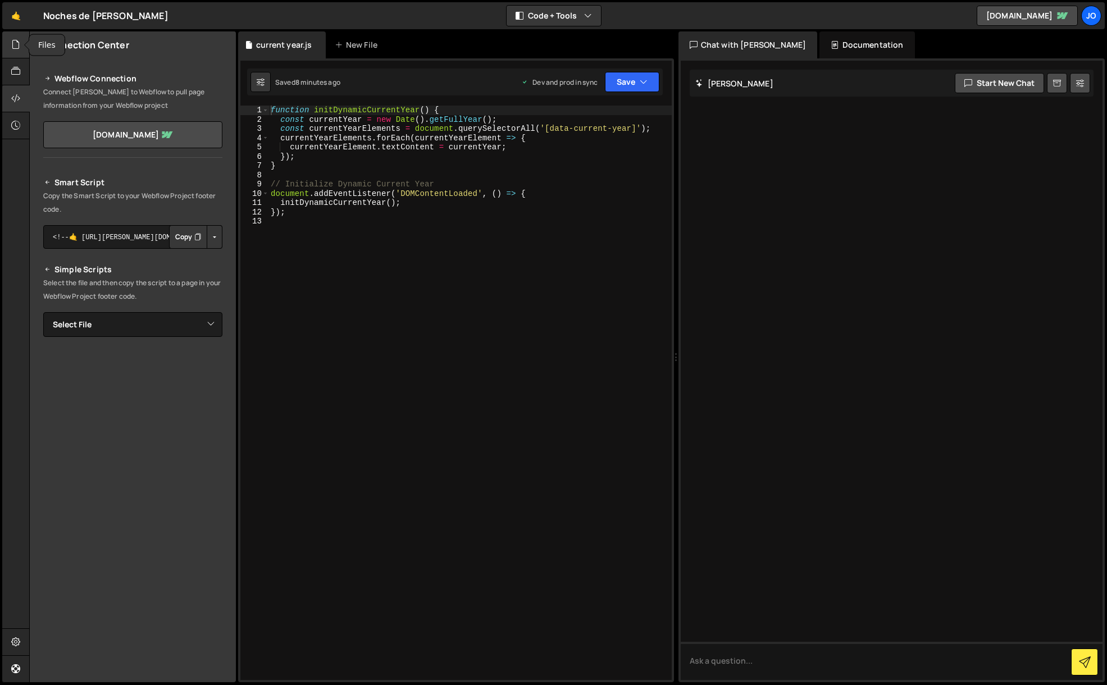
click at [15, 42] on icon at bounding box center [15, 44] width 9 height 12
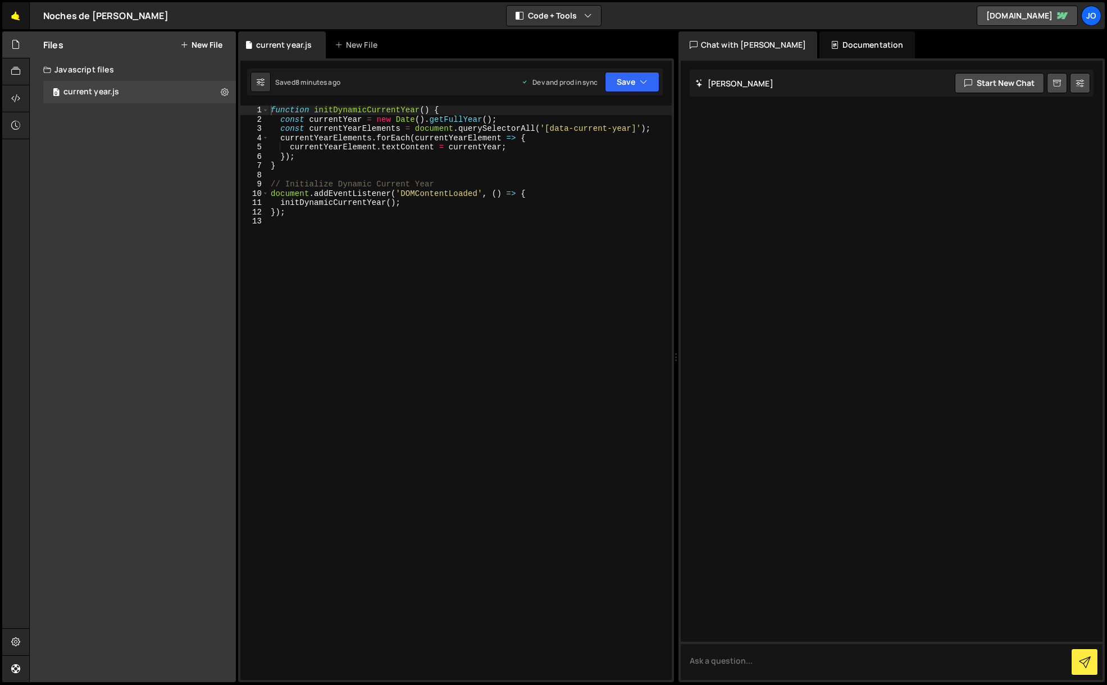
click at [15, 19] on link "🤙" at bounding box center [16, 15] width 28 height 27
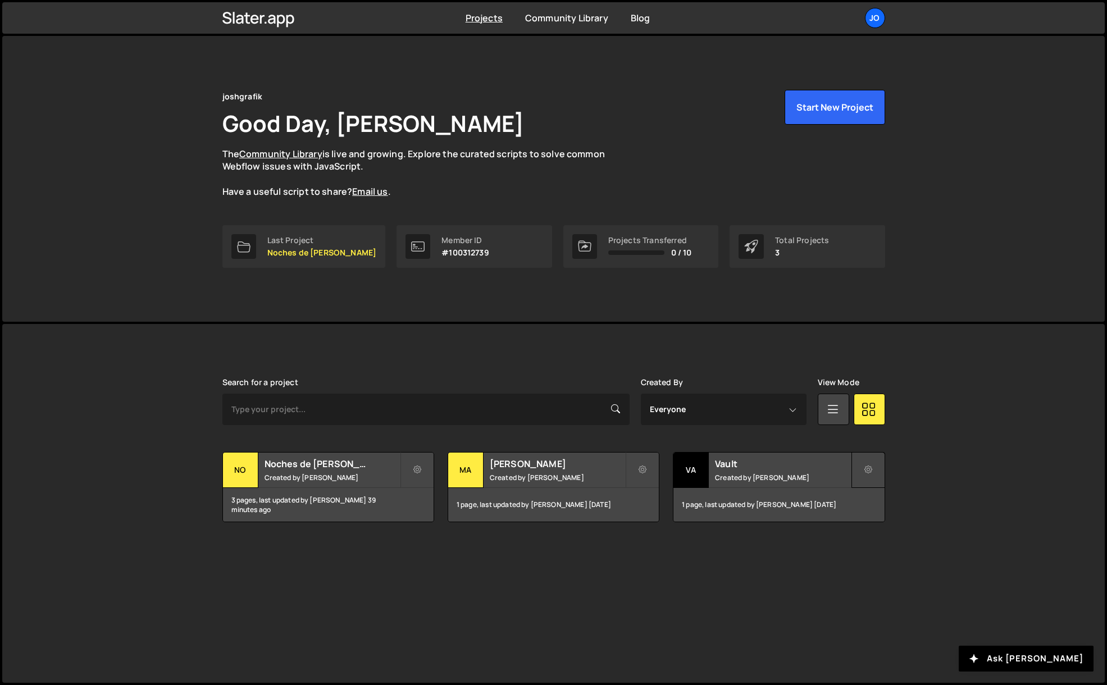
click at [867, 469] on icon at bounding box center [868, 469] width 8 height 11
click at [878, 530] on link "Delete Project" at bounding box center [919, 534] width 134 height 18
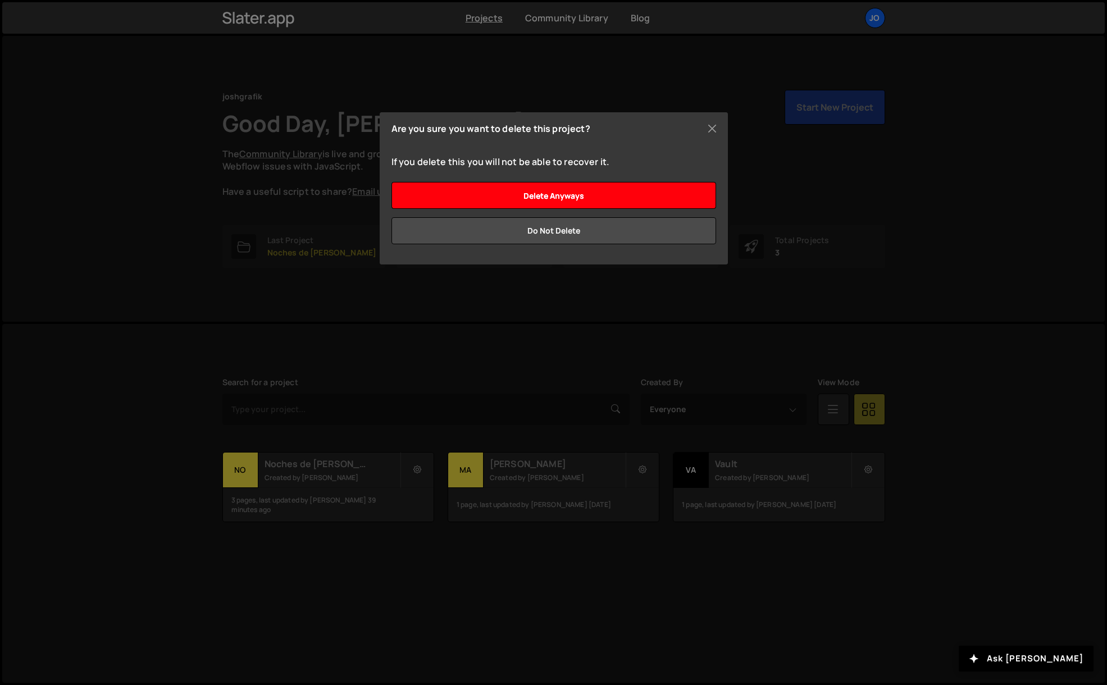
click at [605, 202] on input "Delete anyways" at bounding box center [553, 195] width 325 height 27
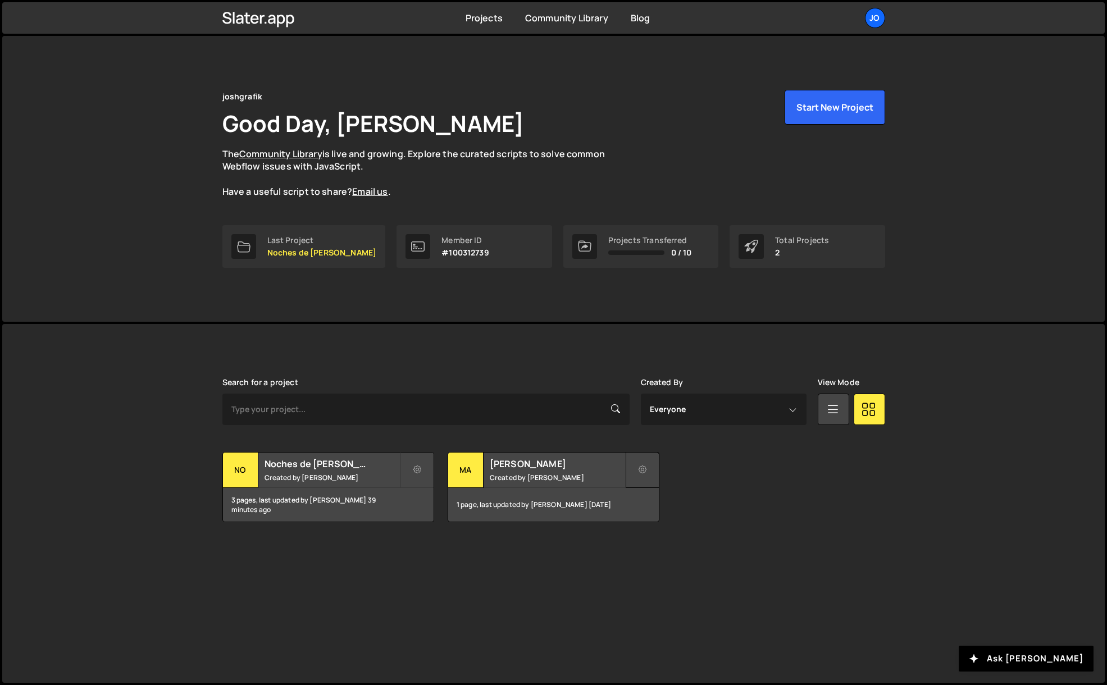
click at [647, 472] on button at bounding box center [643, 470] width 34 height 36
click at [678, 528] on link "Delete Project" at bounding box center [693, 534] width 134 height 18
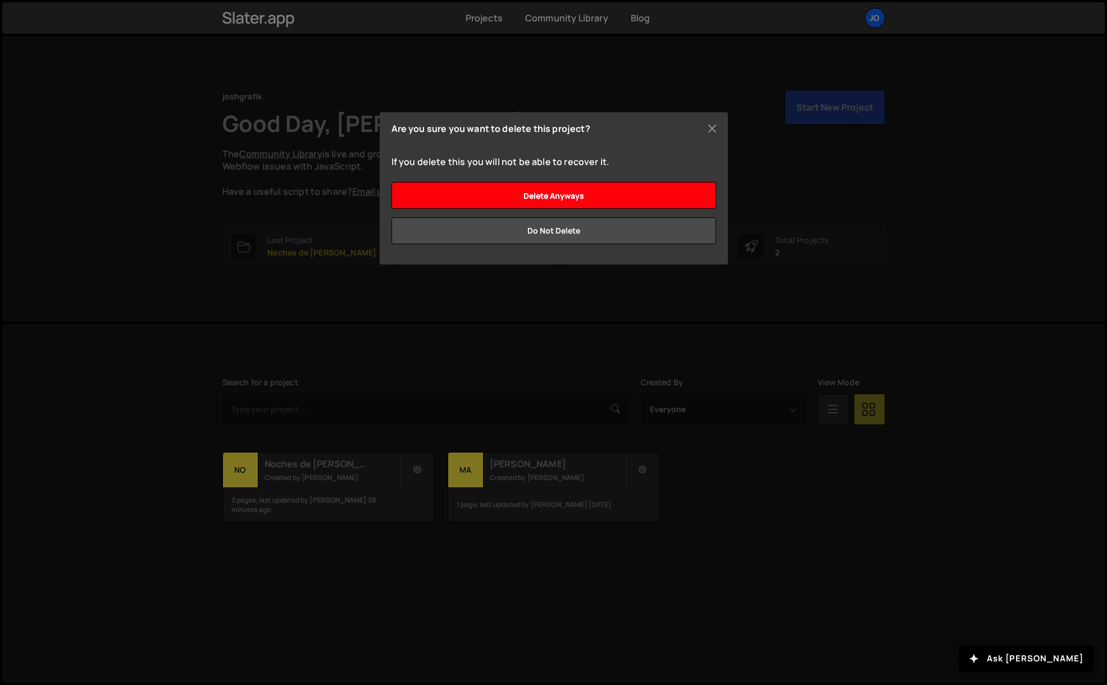
click at [610, 200] on input "Delete anyways" at bounding box center [553, 195] width 325 height 27
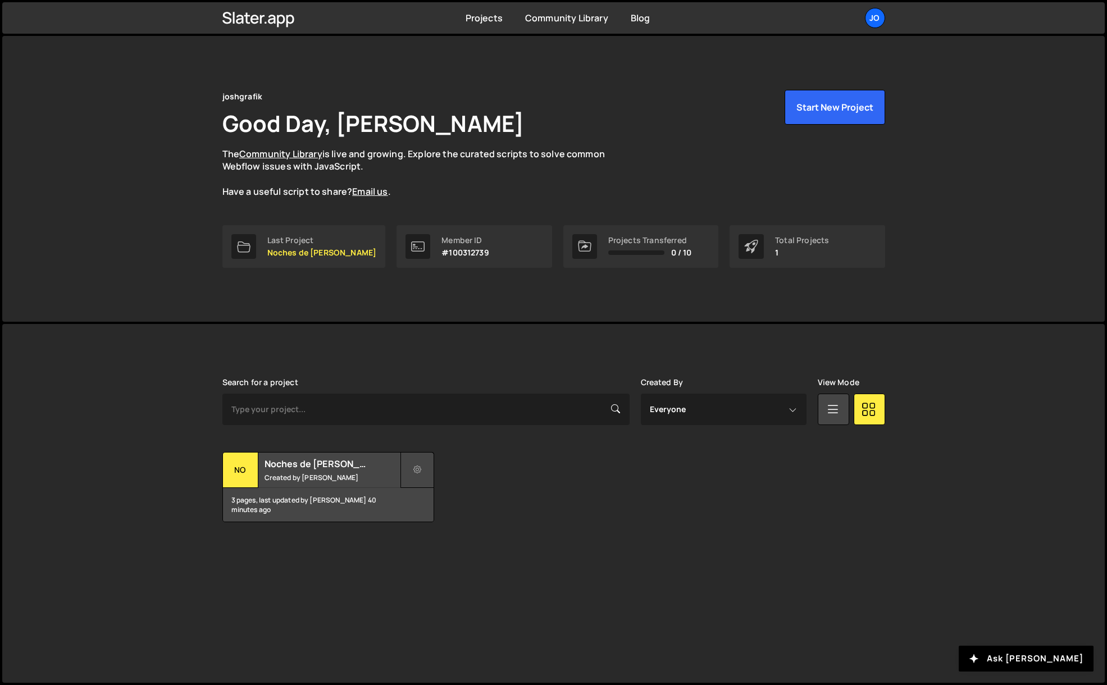
click at [418, 467] on icon at bounding box center [417, 469] width 8 height 11
click at [462, 533] on link "Delete Project" at bounding box center [468, 534] width 134 height 18
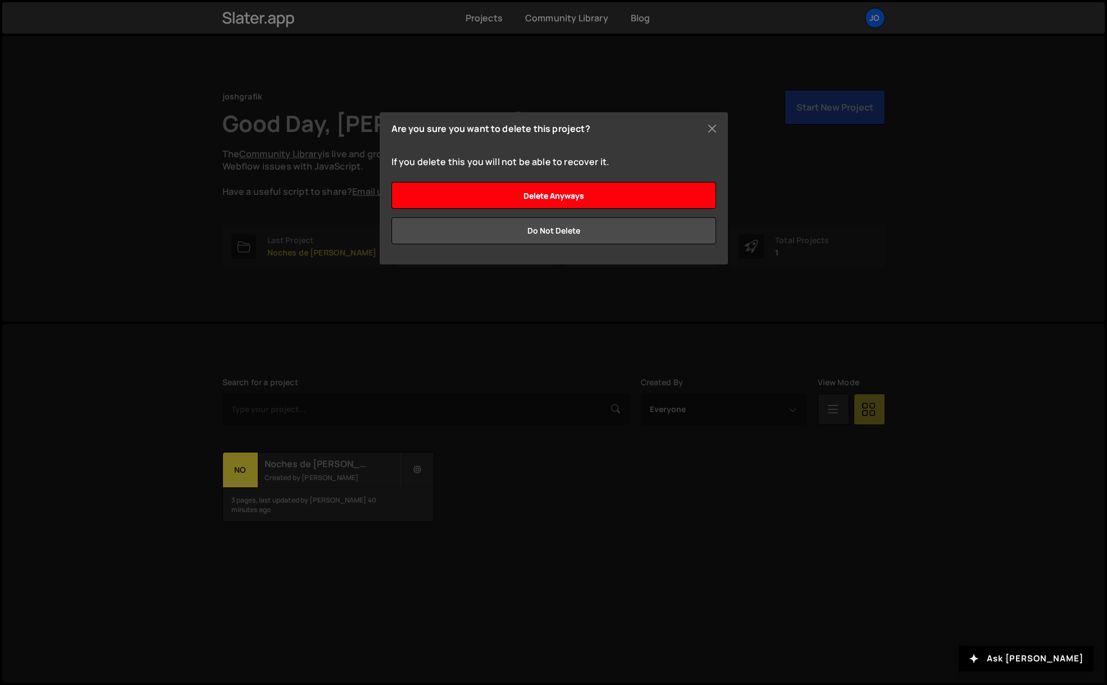
click at [540, 193] on input "Delete anyways" at bounding box center [553, 195] width 325 height 27
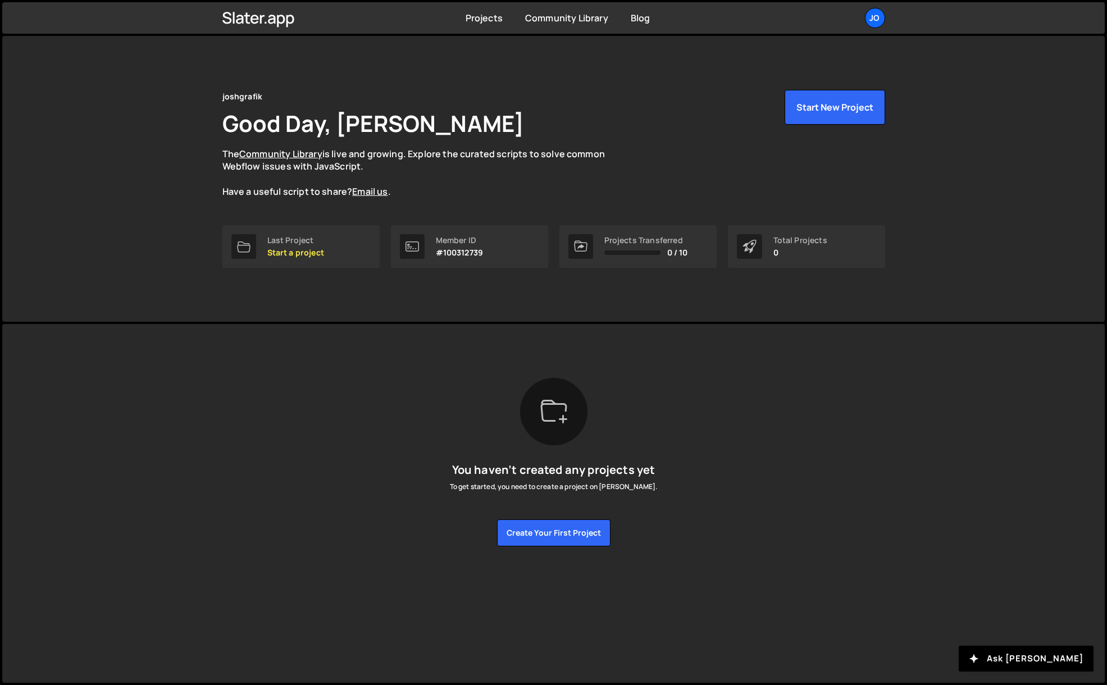
click at [457, 248] on p "#100312739" at bounding box center [460, 252] width 48 height 9
click at [616, 242] on div "Projects Transferred" at bounding box center [646, 240] width 84 height 9
click at [829, 116] on button "Start New Project" at bounding box center [835, 107] width 101 height 35
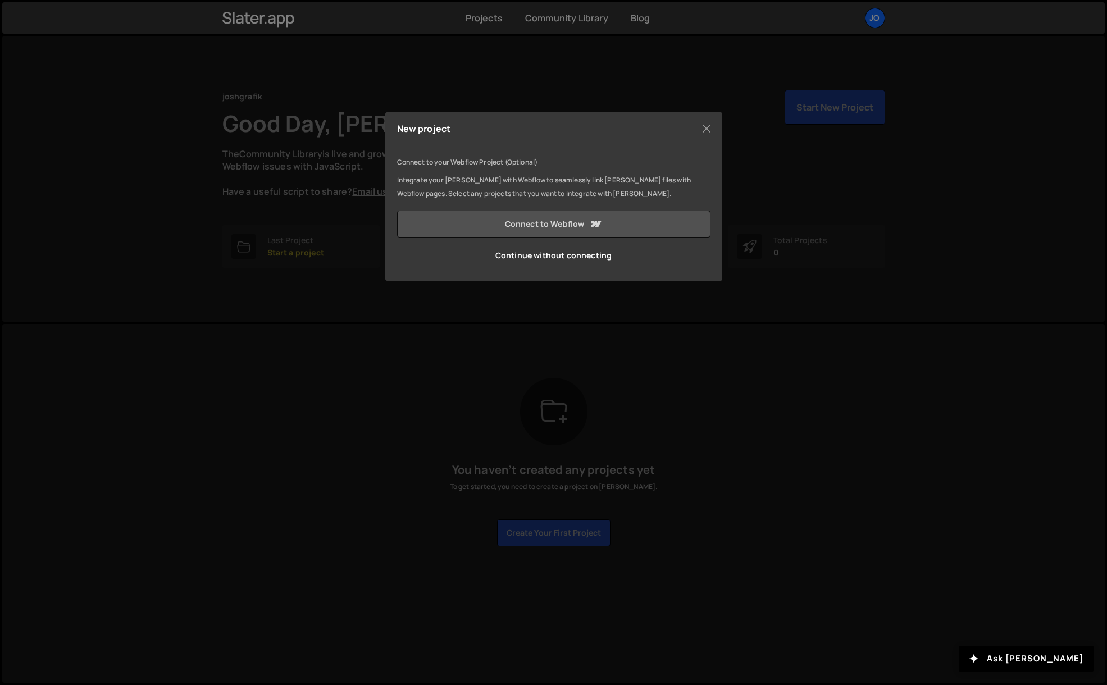
click at [550, 224] on link "Connect to Webflow" at bounding box center [553, 224] width 313 height 27
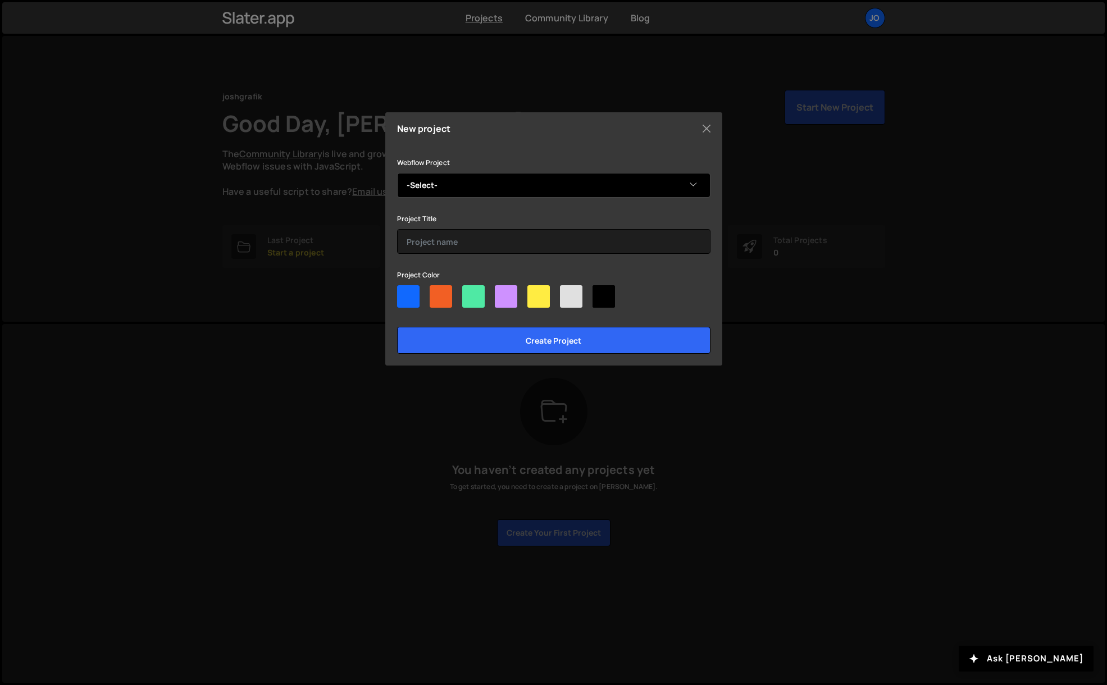
click at [431, 177] on select "-Select- Noches de [PERSON_NAME]" at bounding box center [553, 185] width 313 height 25
select select "68d8e08eeedae7e175e5ba56"
click at [397, 173] on select "-Select- Noches de [PERSON_NAME]" at bounding box center [553, 185] width 313 height 25
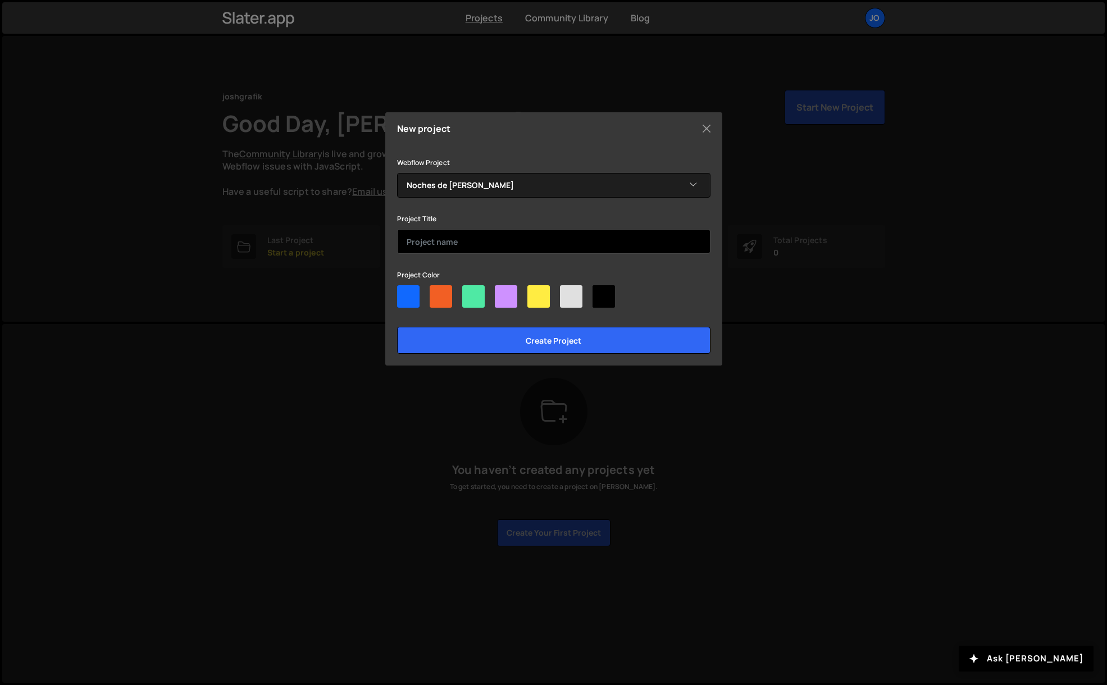
click at [441, 241] on input "text" at bounding box center [553, 241] width 313 height 25
type input "n"
type input "Noches de [PERSON_NAME]"
click at [601, 300] on div at bounding box center [603, 296] width 22 height 22
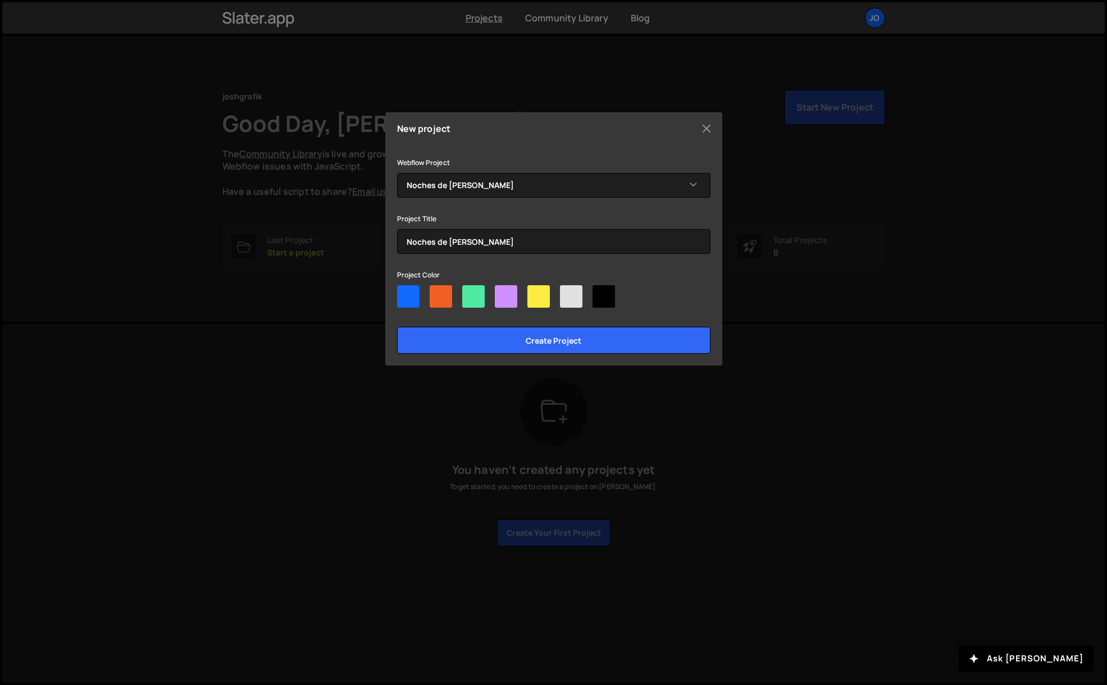
click at [600, 293] on input"] "radio" at bounding box center [595, 288] width 7 height 7
radio input"] "true"
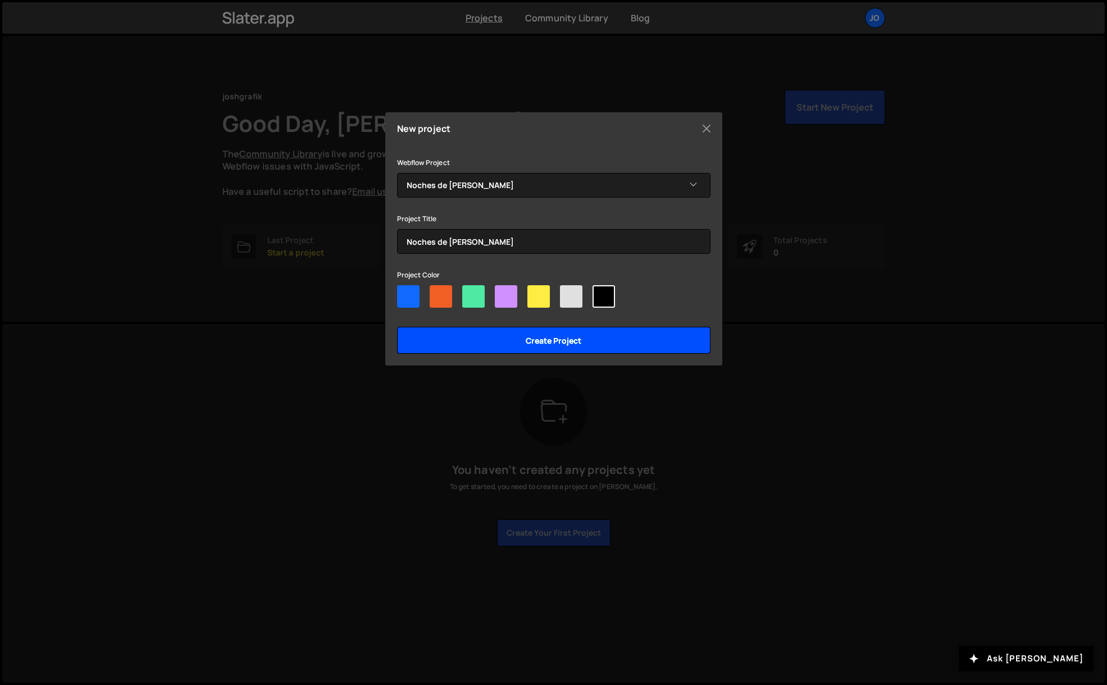
click at [585, 347] on input "Create project" at bounding box center [553, 340] width 313 height 27
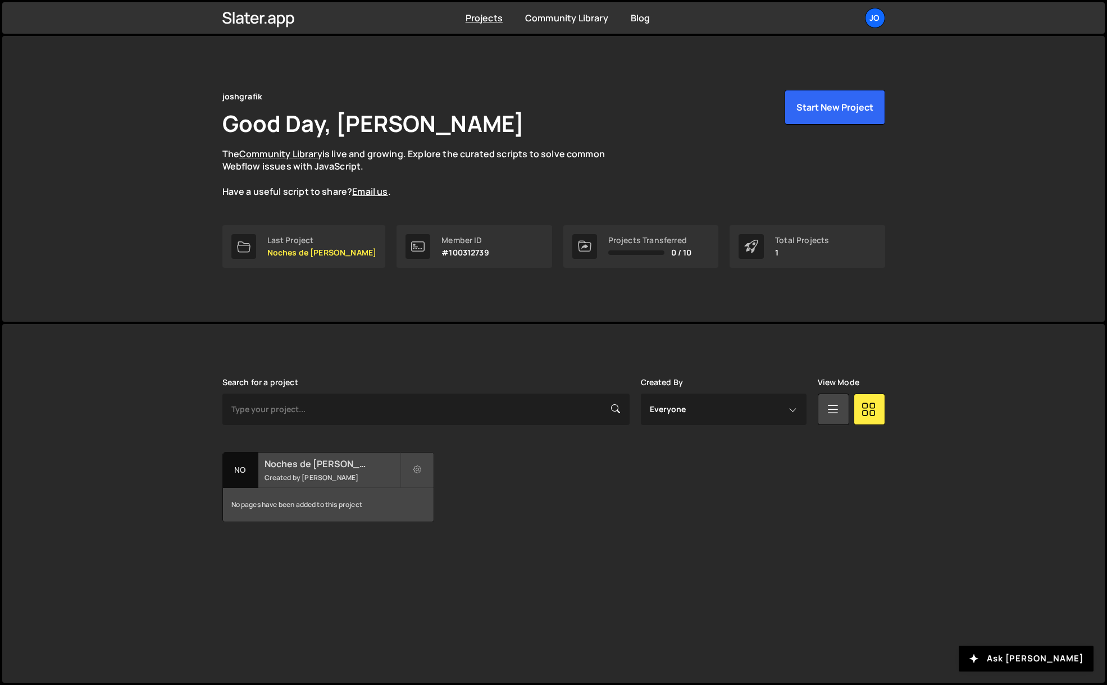
click at [249, 478] on div "No" at bounding box center [240, 470] width 35 height 35
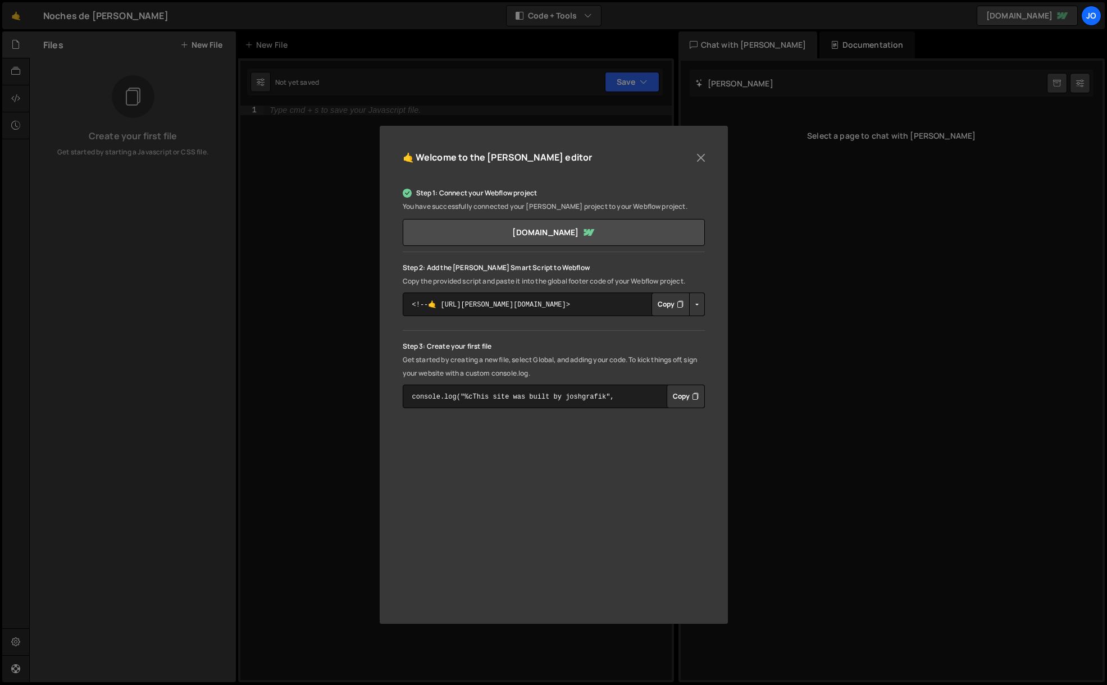
click at [678, 303] on icon "Button group with nested dropdown" at bounding box center [680, 304] width 7 height 11
click at [703, 158] on button "Close" at bounding box center [700, 157] width 17 height 17
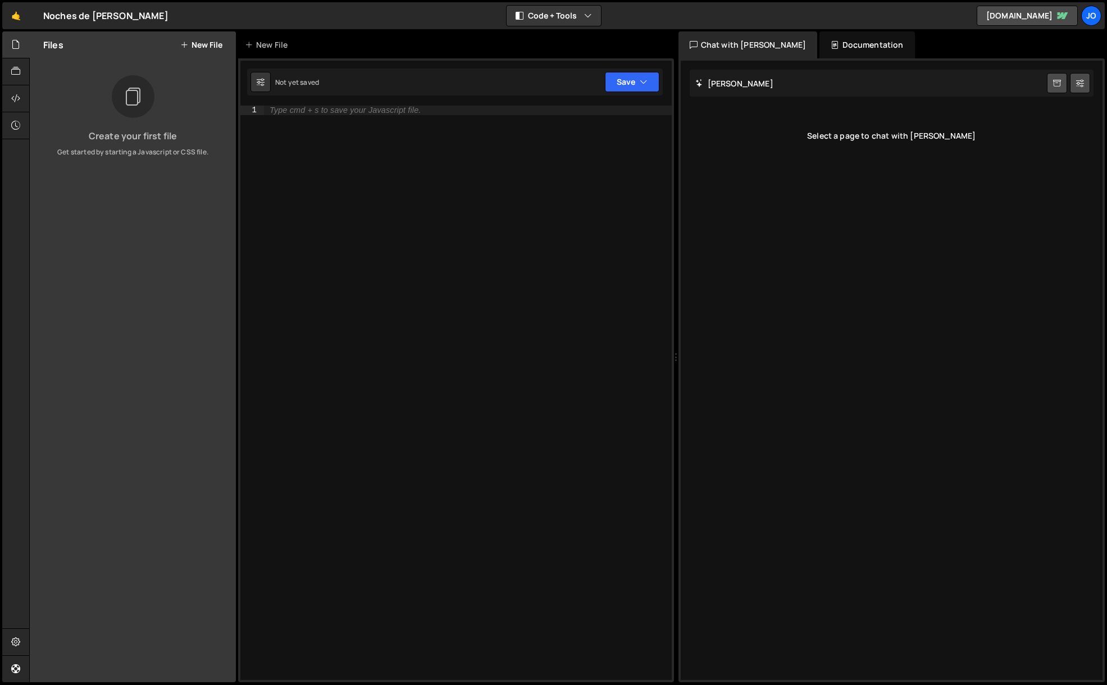
click at [190, 42] on button "New File" at bounding box center [201, 44] width 42 height 9
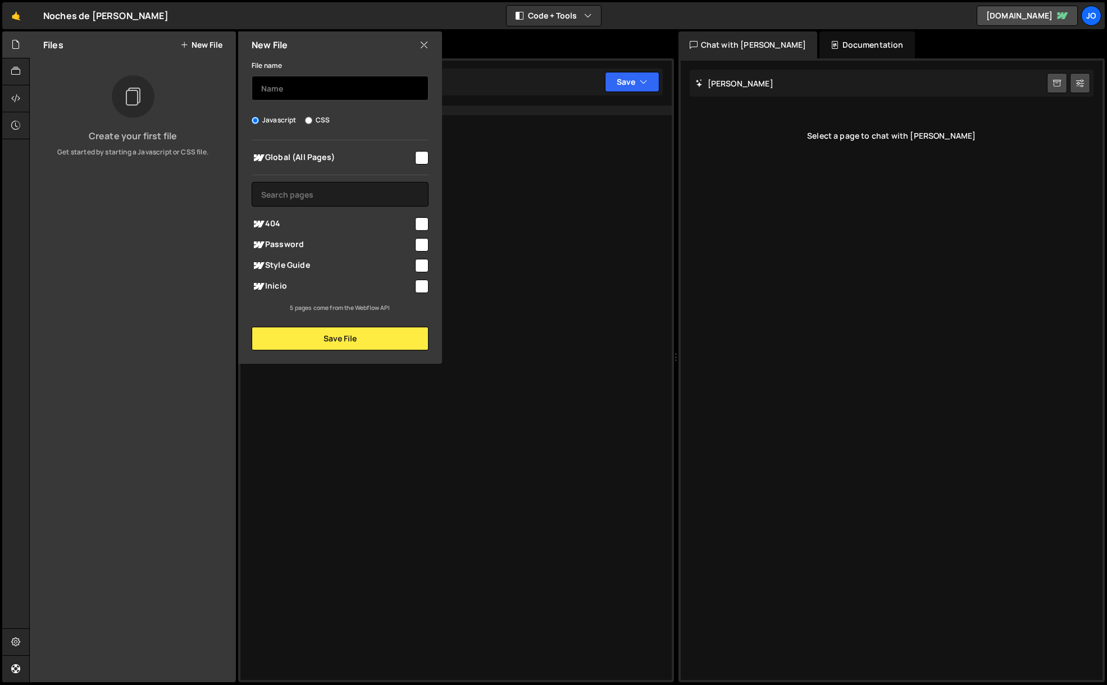
click at [293, 92] on input "text" at bounding box center [340, 88] width 177 height 25
click at [424, 158] on input "checkbox" at bounding box center [421, 157] width 13 height 13
checkbox input "true"
click at [320, 86] on input "text" at bounding box center [340, 88] width 177 height 25
type input "video-background"
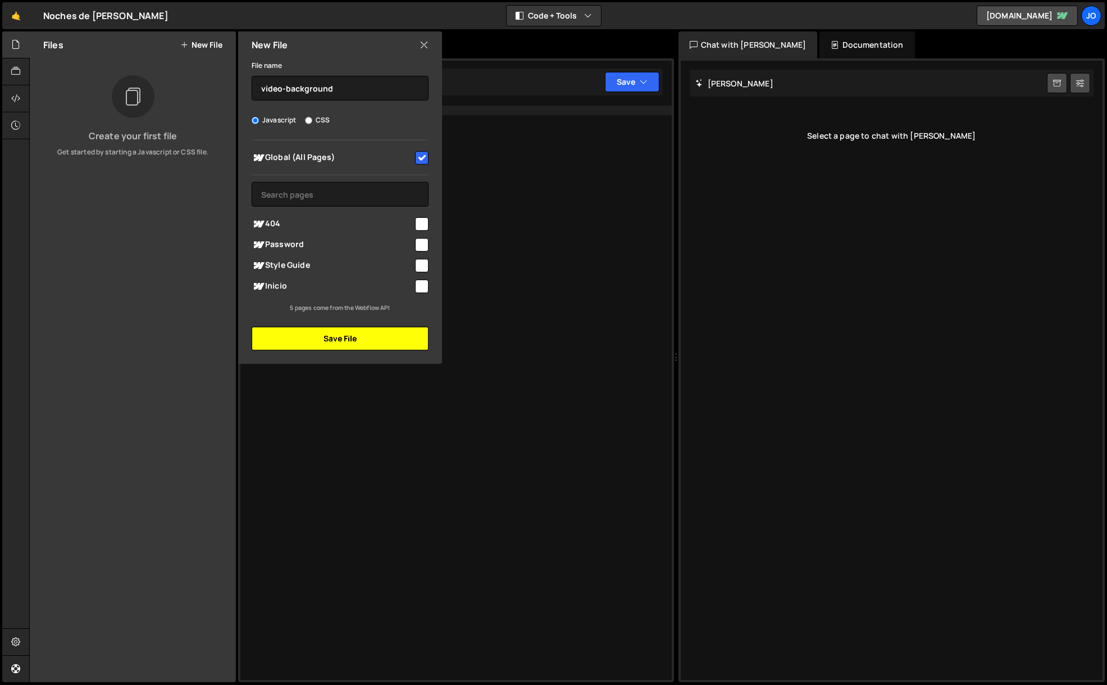
click at [361, 338] on button "Save File" at bounding box center [340, 339] width 177 height 24
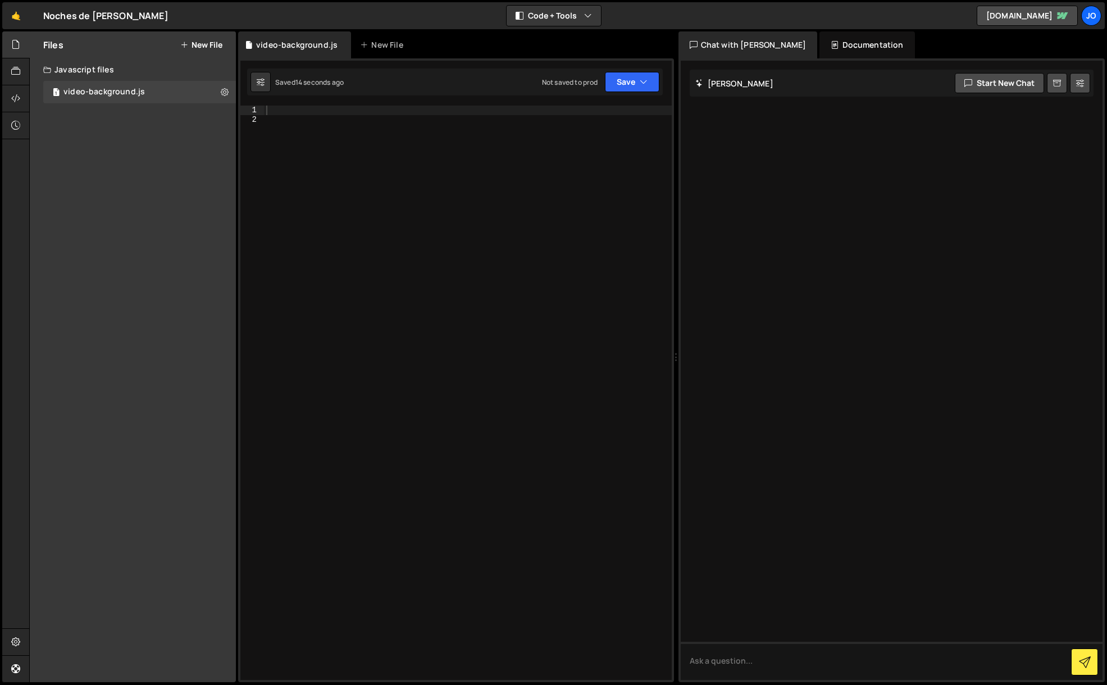
click at [277, 113] on div at bounding box center [468, 402] width 408 height 593
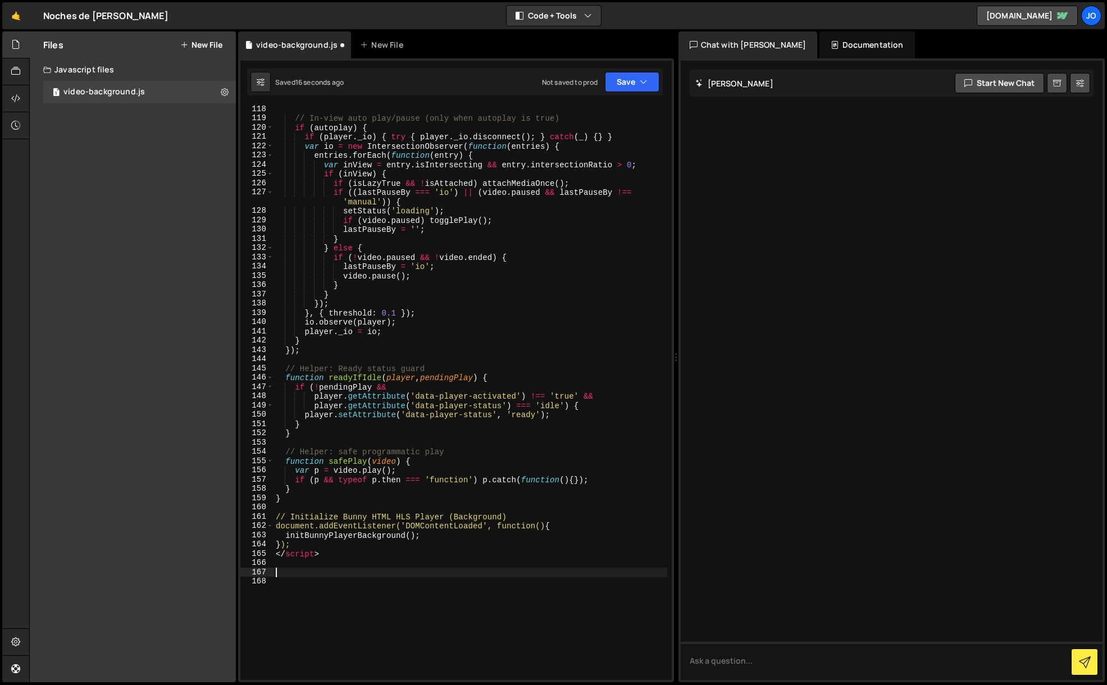
scroll to position [1209, 0]
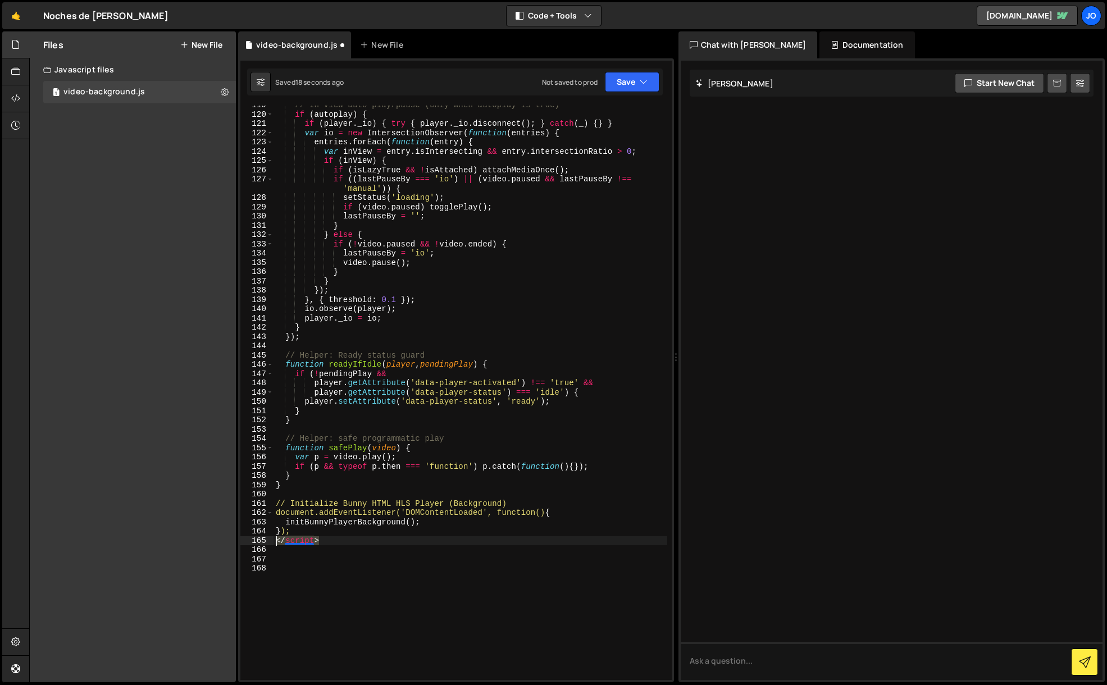
drag, startPoint x: 326, startPoint y: 540, endPoint x: 238, endPoint y: 539, distance: 87.6
click at [238, 539] on div "1 Type cmd + s to save your Javascript file. הההההההההההההההההההההההההההההההההה…" at bounding box center [456, 370] width 436 height 624
type textarea "</script>"
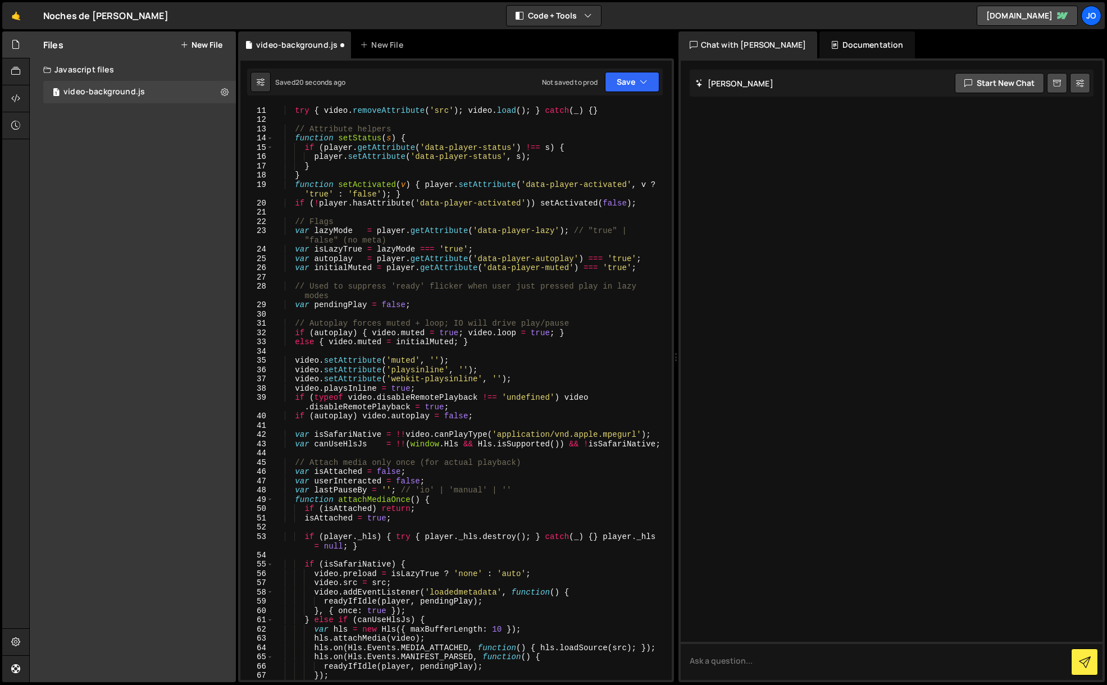
scroll to position [0, 0]
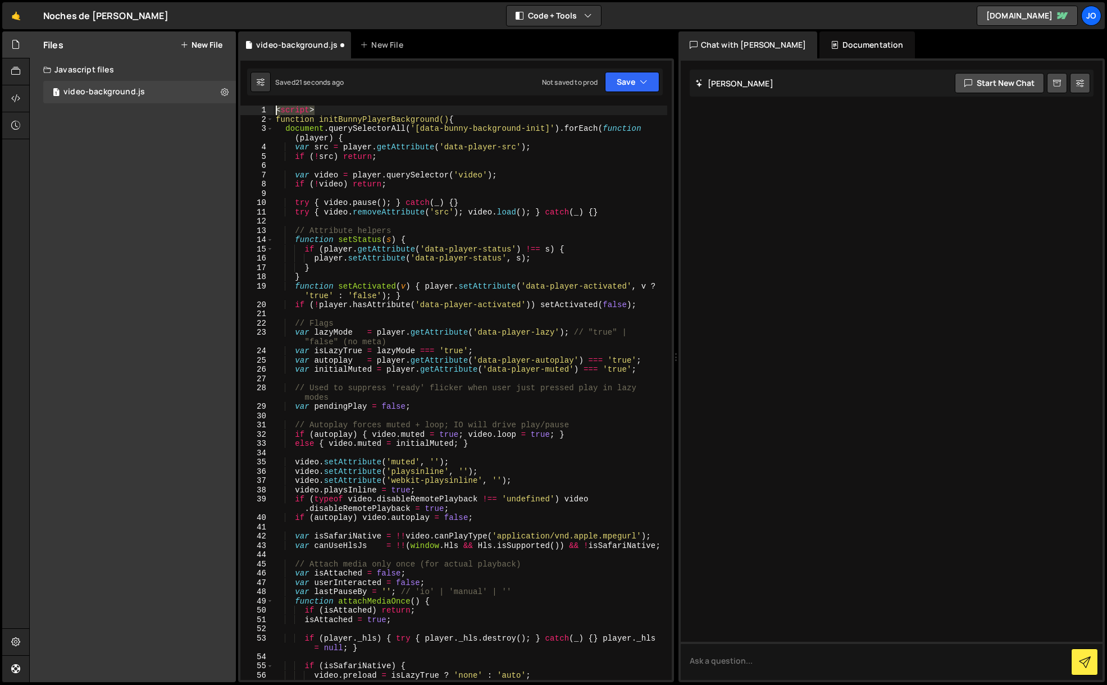
drag, startPoint x: 302, startPoint y: 109, endPoint x: 247, endPoint y: 108, distance: 55.0
click at [247, 108] on div "1 2 3 4 5 6 7 8 9 10 11 12 13 14 15 16 17 18 19 20 21 22 23 24 25 26 27 28 29 3…" at bounding box center [455, 393] width 431 height 575
type textarea "<script>"
click at [642, 84] on icon "button" at bounding box center [644, 81] width 8 height 11
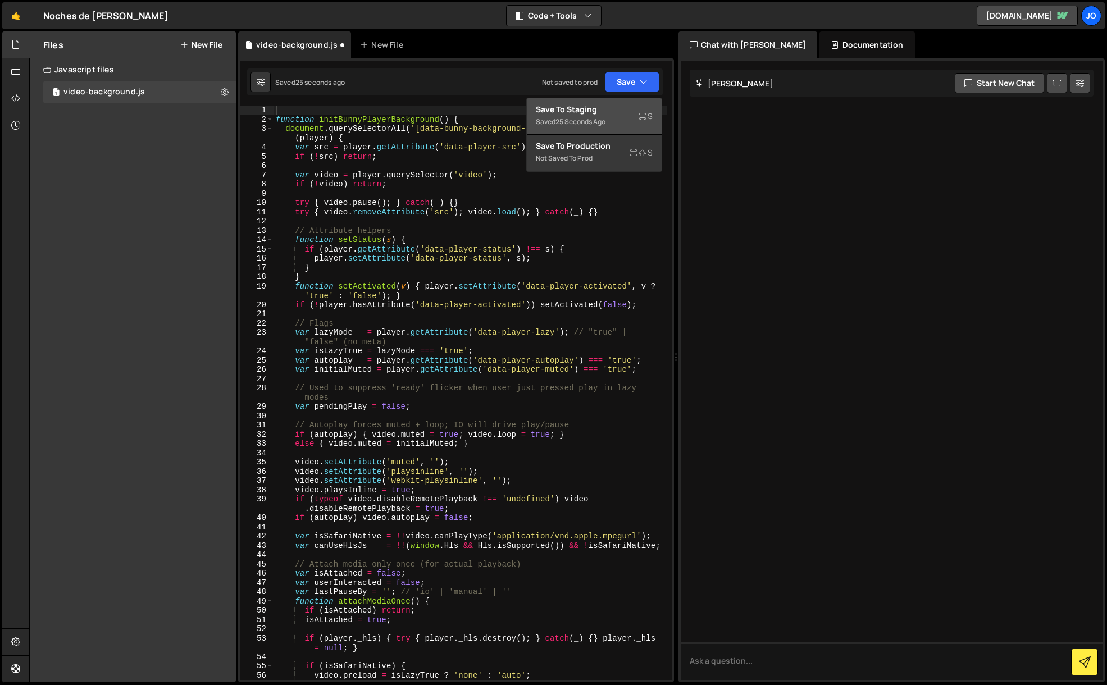
click at [618, 113] on div "Save to Staging S" at bounding box center [594, 109] width 117 height 11
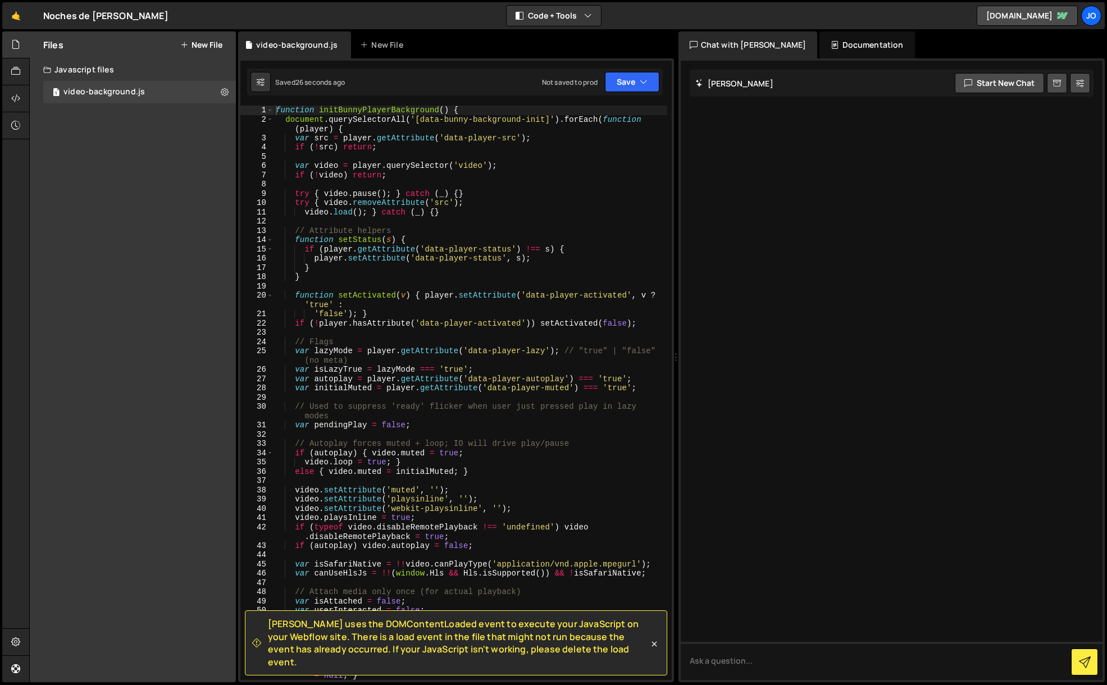
click at [216, 49] on button "New File" at bounding box center [201, 44] width 42 height 9
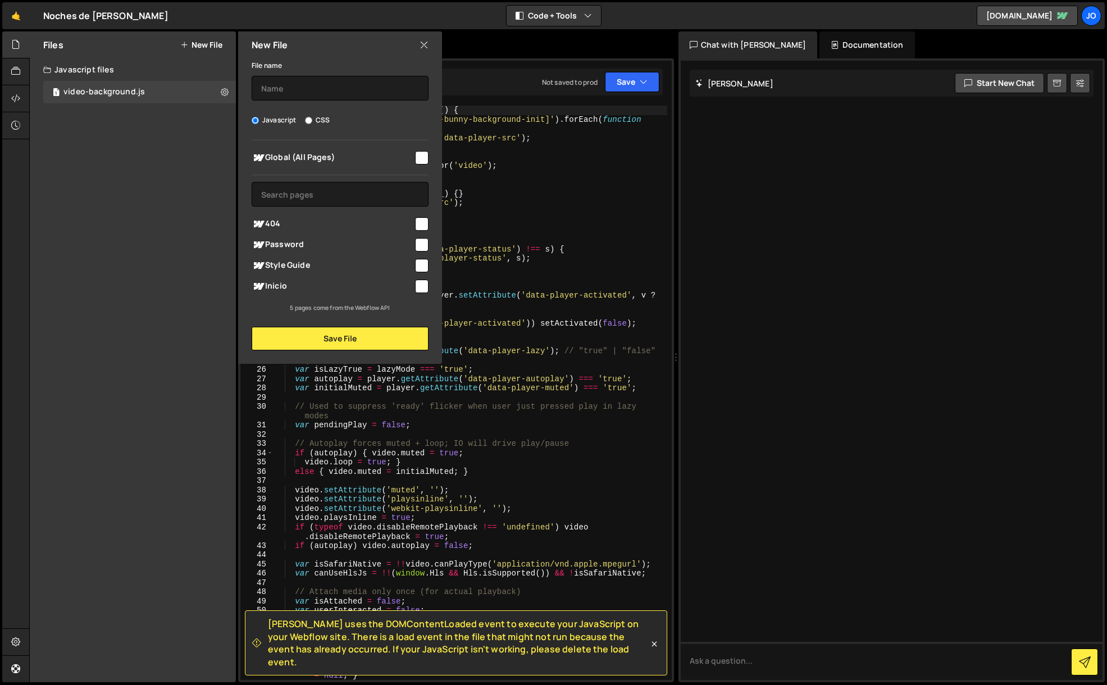
click at [309, 115] on label "CSS" at bounding box center [317, 120] width 25 height 11
click at [309, 117] on input "CSS" at bounding box center [308, 120] width 7 height 7
radio input "true"
click at [297, 90] on input "text" at bounding box center [340, 88] width 177 height 25
type input "video-background"
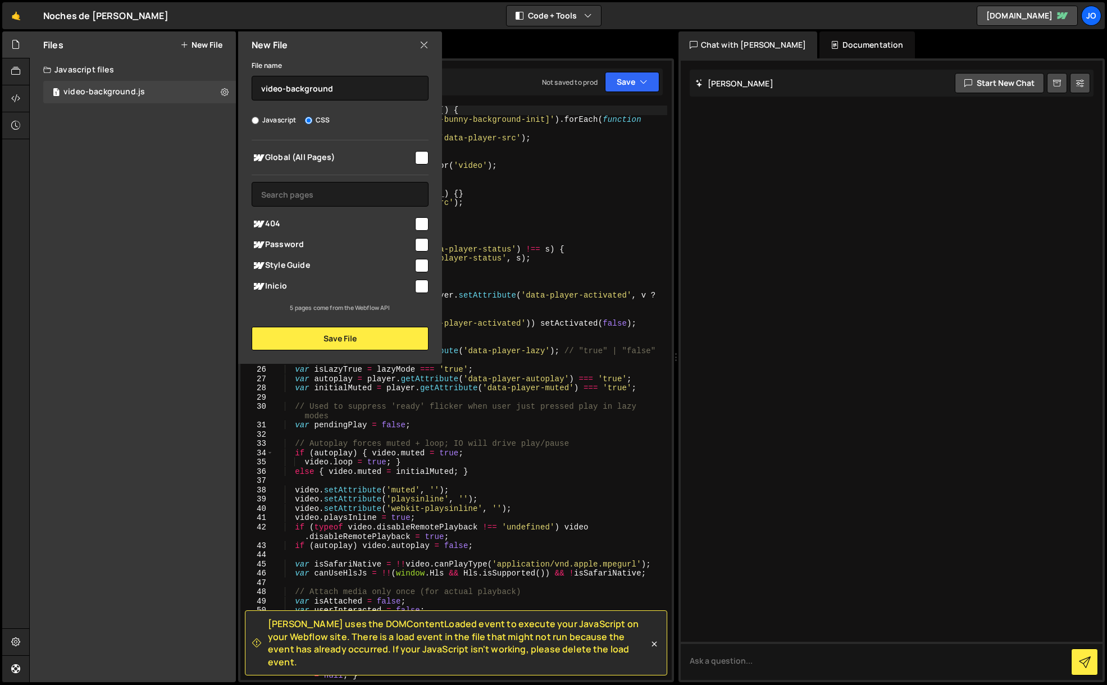
click at [422, 159] on input "checkbox" at bounding box center [421, 157] width 13 height 13
checkbox input "true"
click at [350, 341] on button "Save File" at bounding box center [340, 339] width 177 height 24
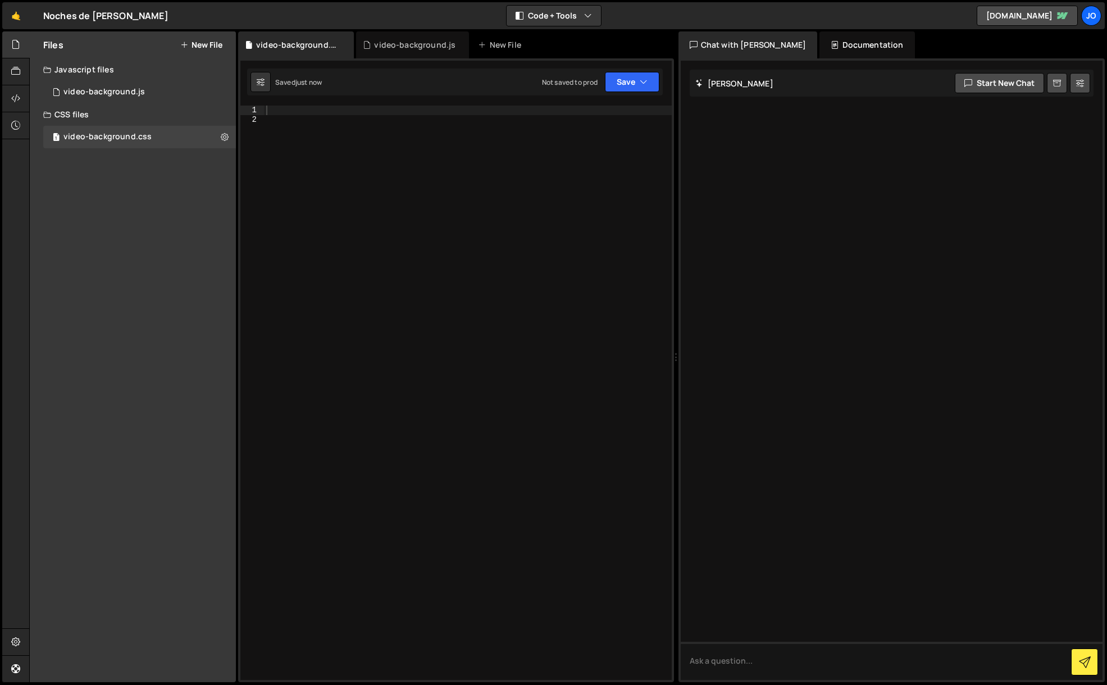
click at [286, 115] on div at bounding box center [468, 402] width 408 height 593
paste textarea "</style>"
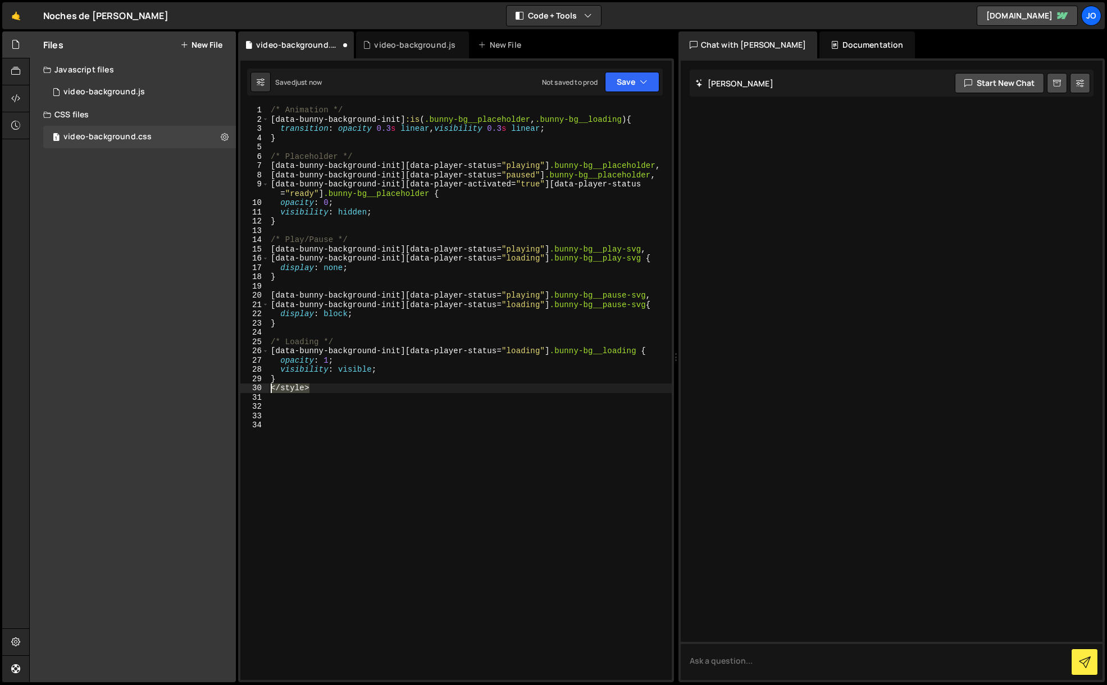
drag, startPoint x: 317, startPoint y: 389, endPoint x: 252, endPoint y: 386, distance: 65.8
click at [252, 388] on div "1 2 3 4 5 6 7 8 9 10 11 12 13 14 15 16 17 18 19 20 21 22 23 24 25 26 27 28 29 3…" at bounding box center [455, 393] width 431 height 575
type textarea "</style>"
click at [632, 80] on button "Save" at bounding box center [632, 82] width 54 height 20
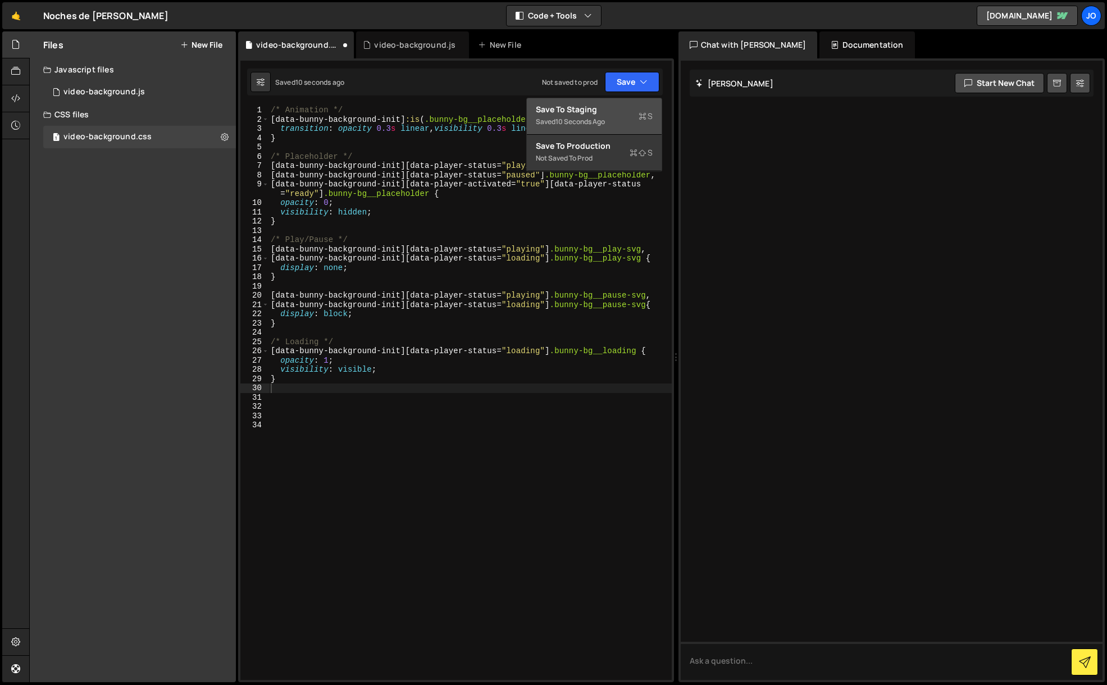
click at [613, 112] on div "Save to Staging S" at bounding box center [594, 109] width 117 height 11
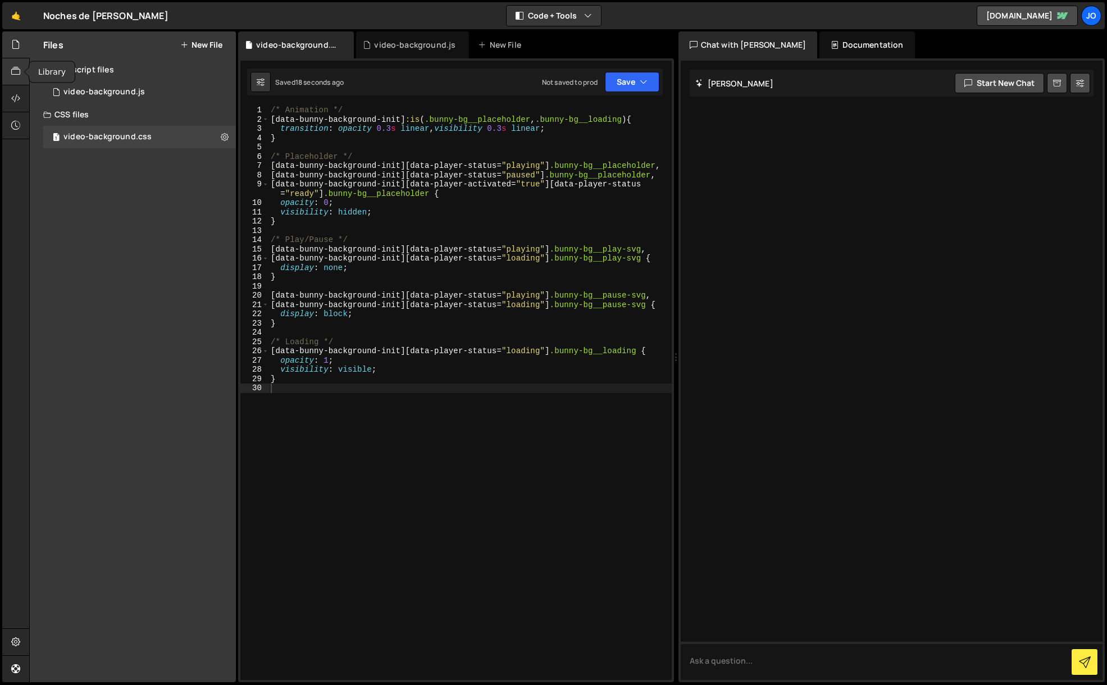
click at [17, 75] on icon at bounding box center [15, 71] width 9 height 12
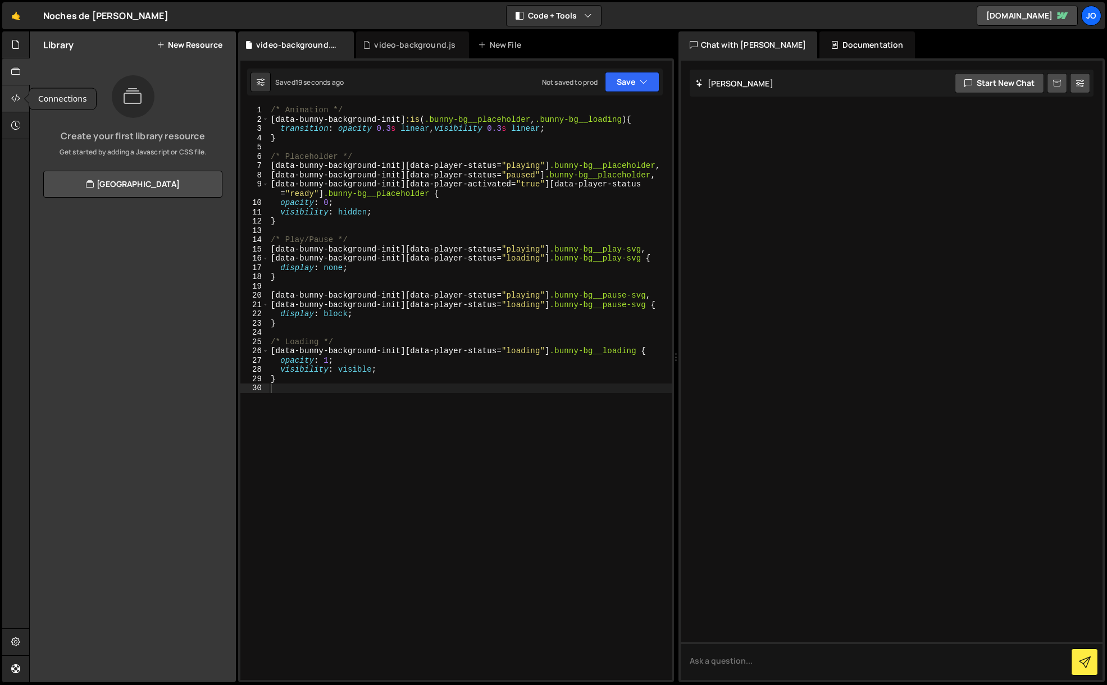
click at [19, 99] on icon at bounding box center [15, 98] width 9 height 12
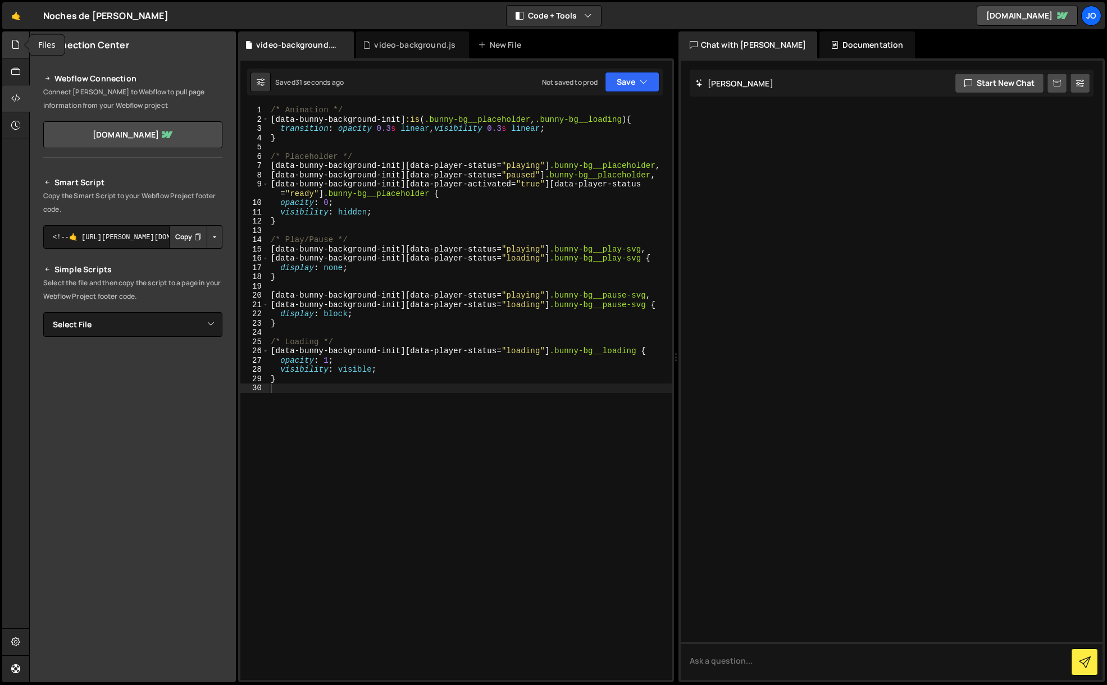
click at [17, 52] on div at bounding box center [16, 44] width 28 height 27
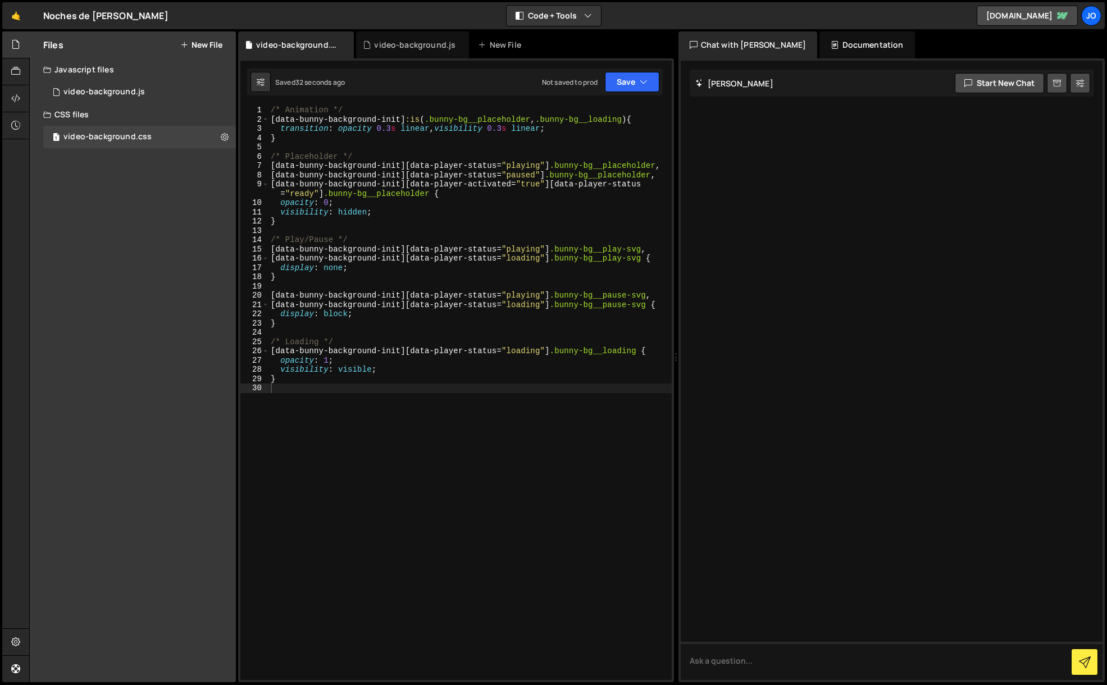
click at [183, 249] on div "Files New File Create your first file Get started by starting a Javascript or C…" at bounding box center [133, 356] width 206 height 651
click at [646, 85] on icon "button" at bounding box center [644, 81] width 8 height 11
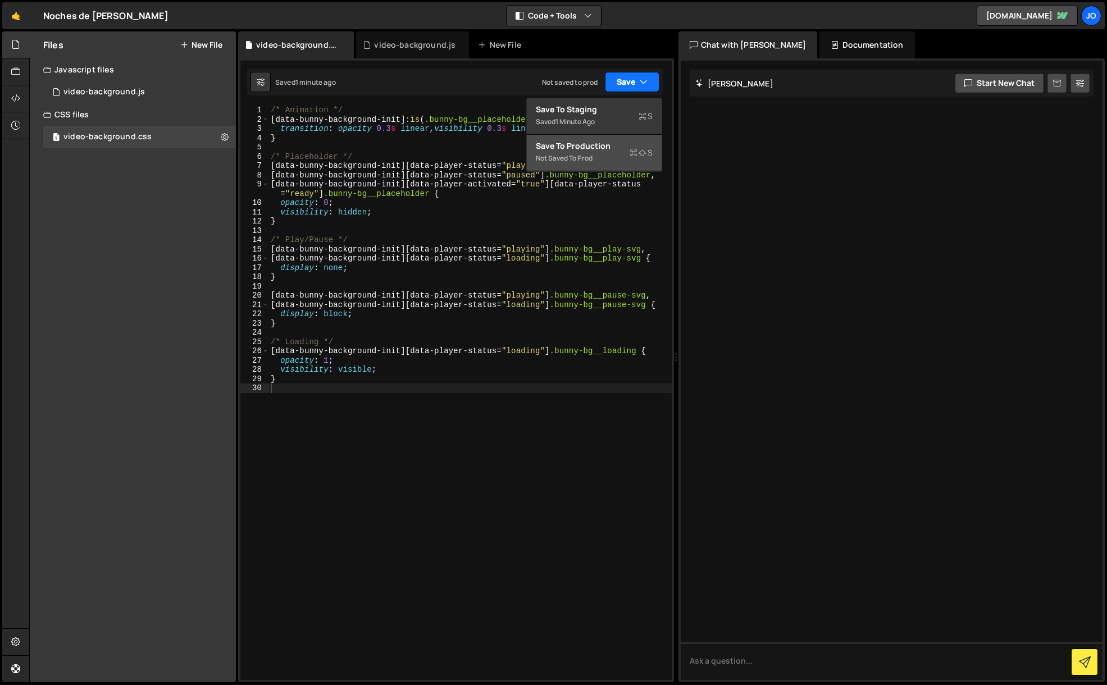
click at [610, 151] on div "Save to Production S" at bounding box center [594, 145] width 117 height 11
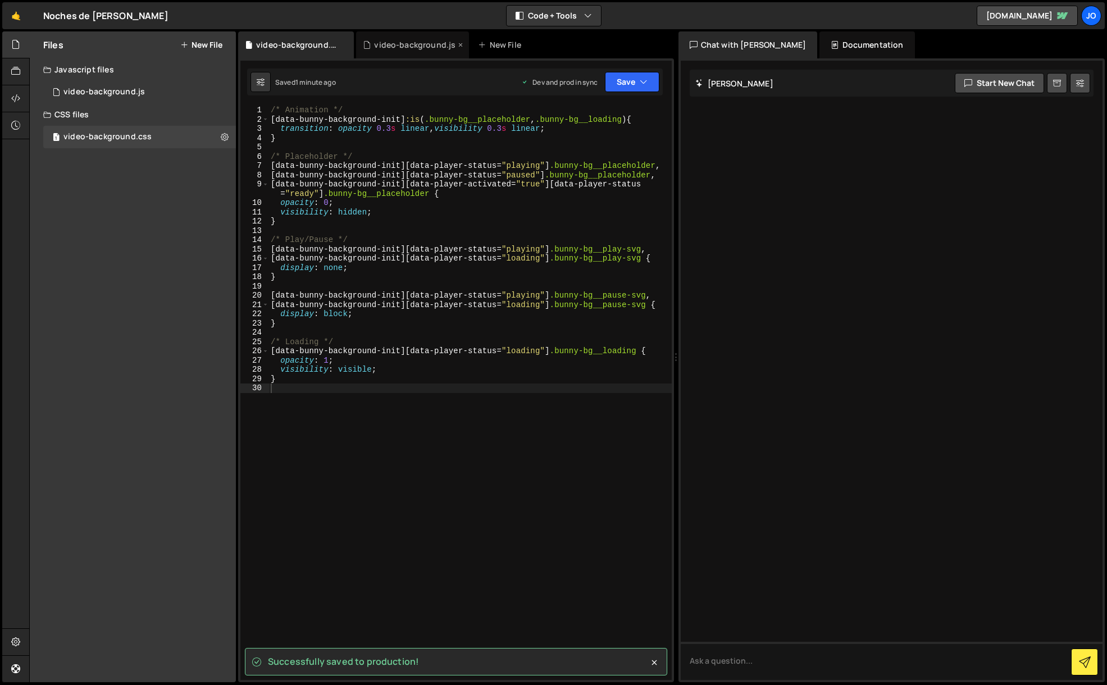
click at [414, 48] on div "video-background.js" at bounding box center [414, 44] width 81 height 11
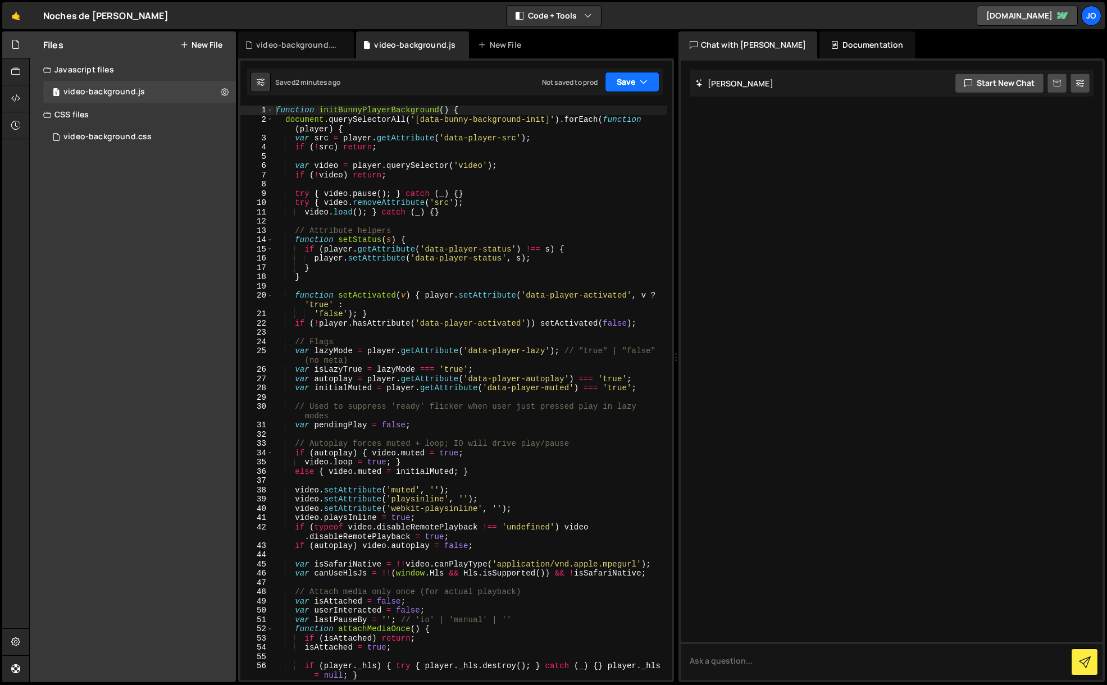
click at [656, 85] on button "Save" at bounding box center [632, 82] width 54 height 20
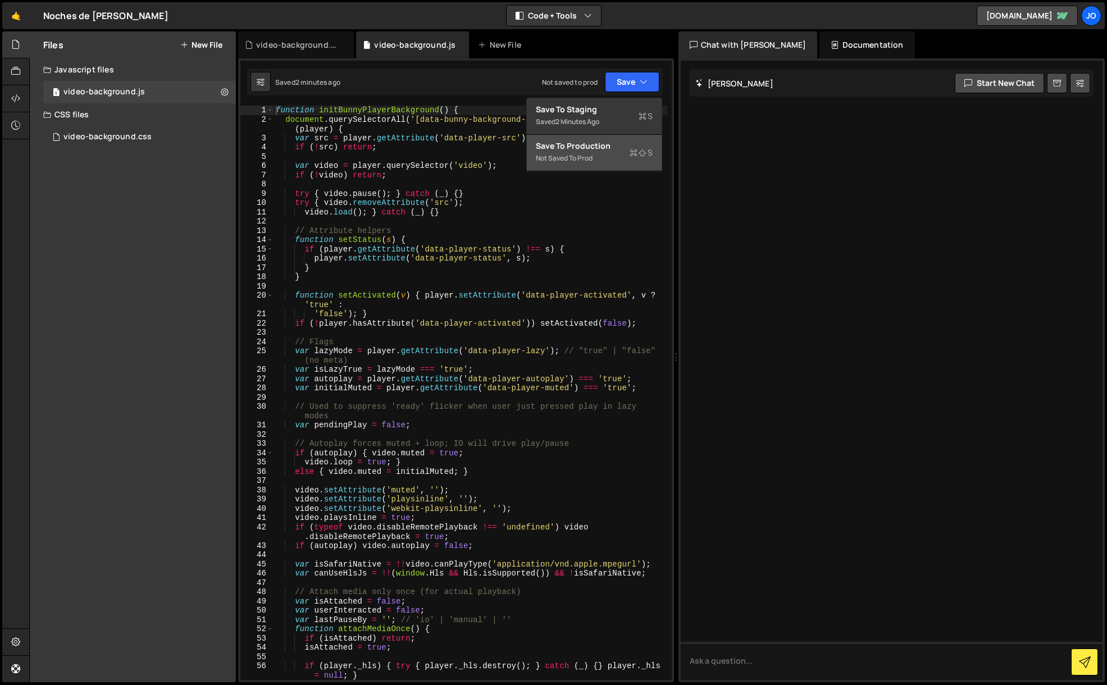
click at [604, 152] on div "Not saved to prod" at bounding box center [594, 158] width 117 height 13
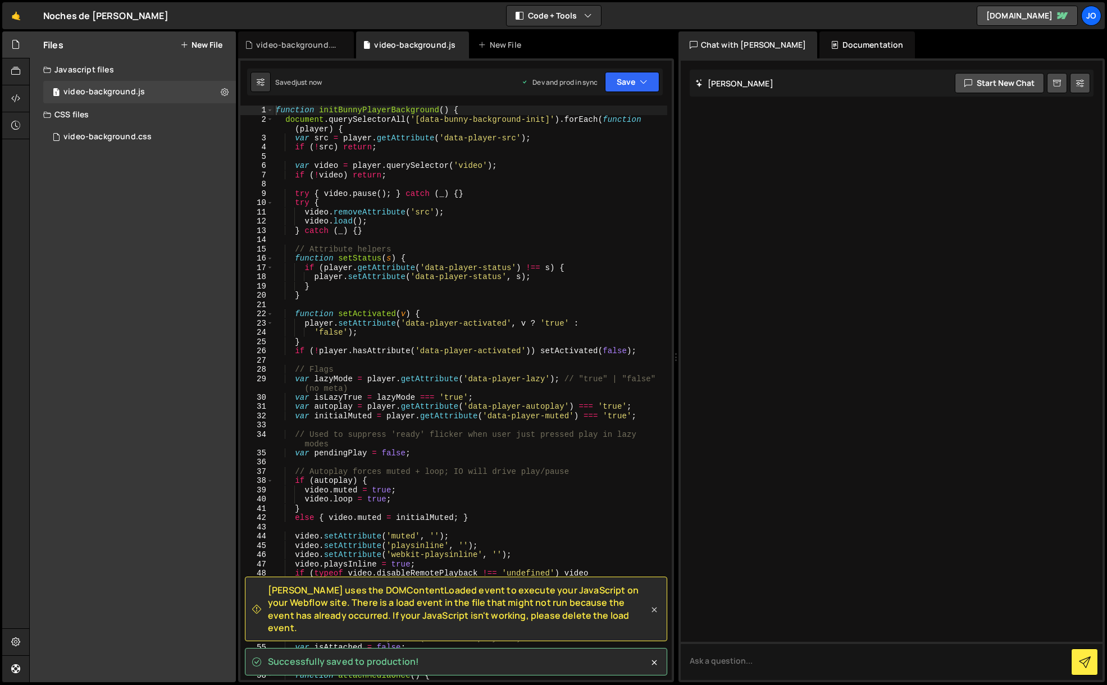
click at [655, 613] on icon at bounding box center [653, 610] width 5 height 5
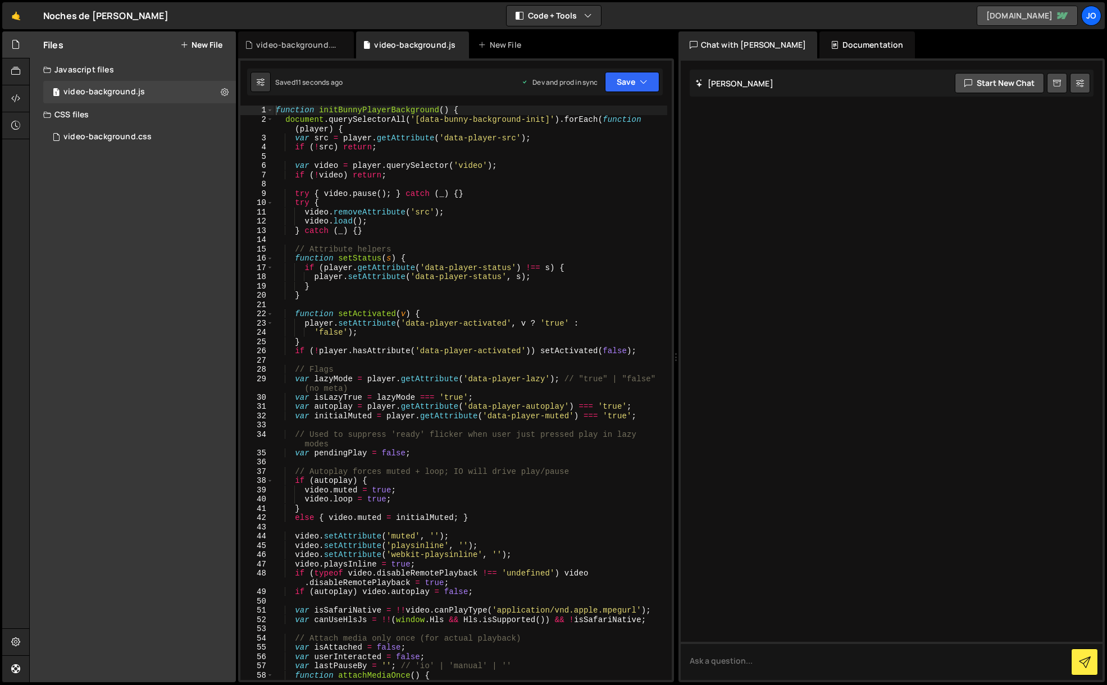
click at [1031, 20] on link "[DOMAIN_NAME]" at bounding box center [1027, 16] width 101 height 20
click at [133, 195] on div "Files New File Create your first file Get started by starting a Javascript or C…" at bounding box center [133, 356] width 206 height 651
click at [200, 44] on button "New File" at bounding box center [201, 44] width 42 height 9
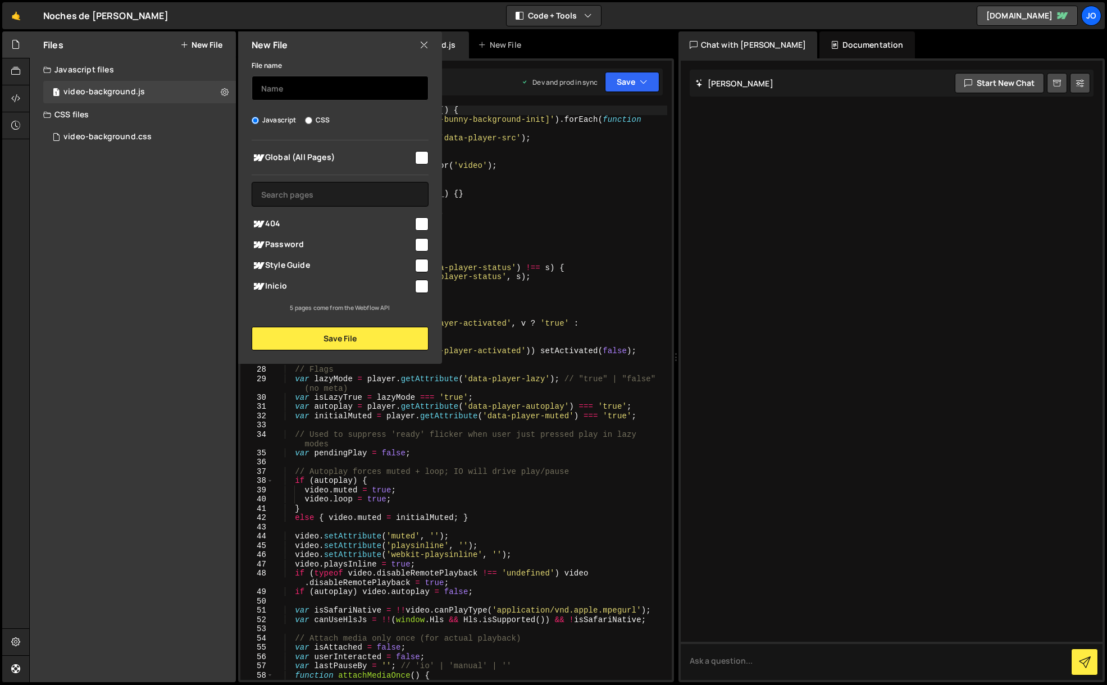
click at [306, 89] on input "text" at bounding box center [340, 88] width 177 height 25
type input "y"
type input "current-year"
click at [427, 161] on input "checkbox" at bounding box center [421, 157] width 13 height 13
checkbox input "true"
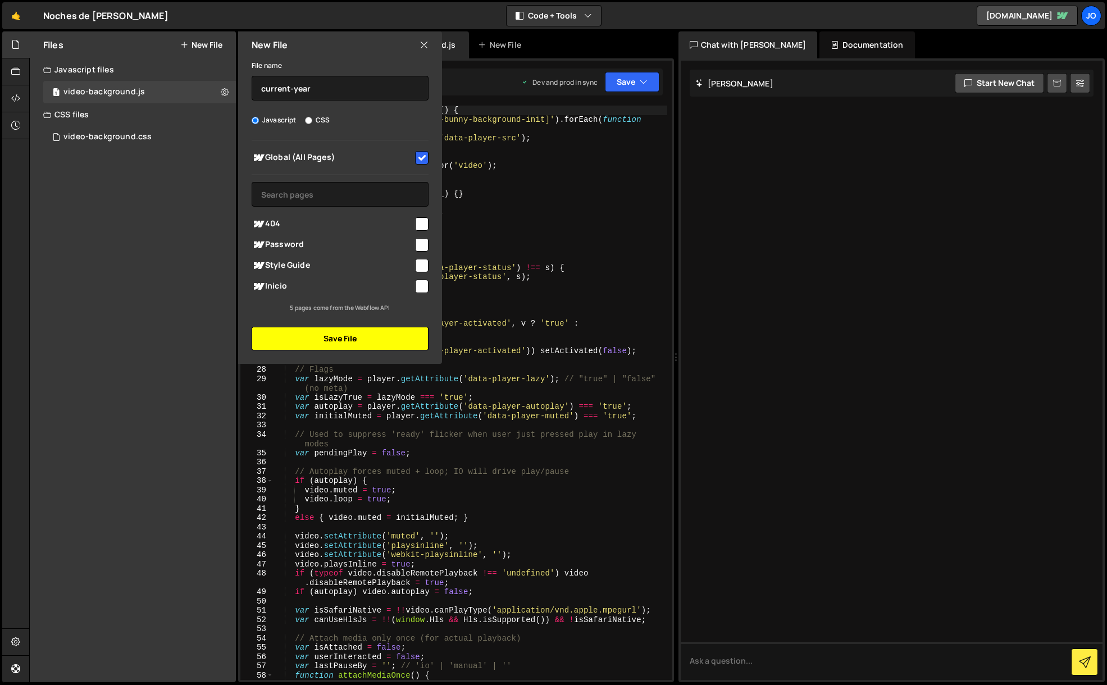
click at [389, 348] on button "Save File" at bounding box center [340, 339] width 177 height 24
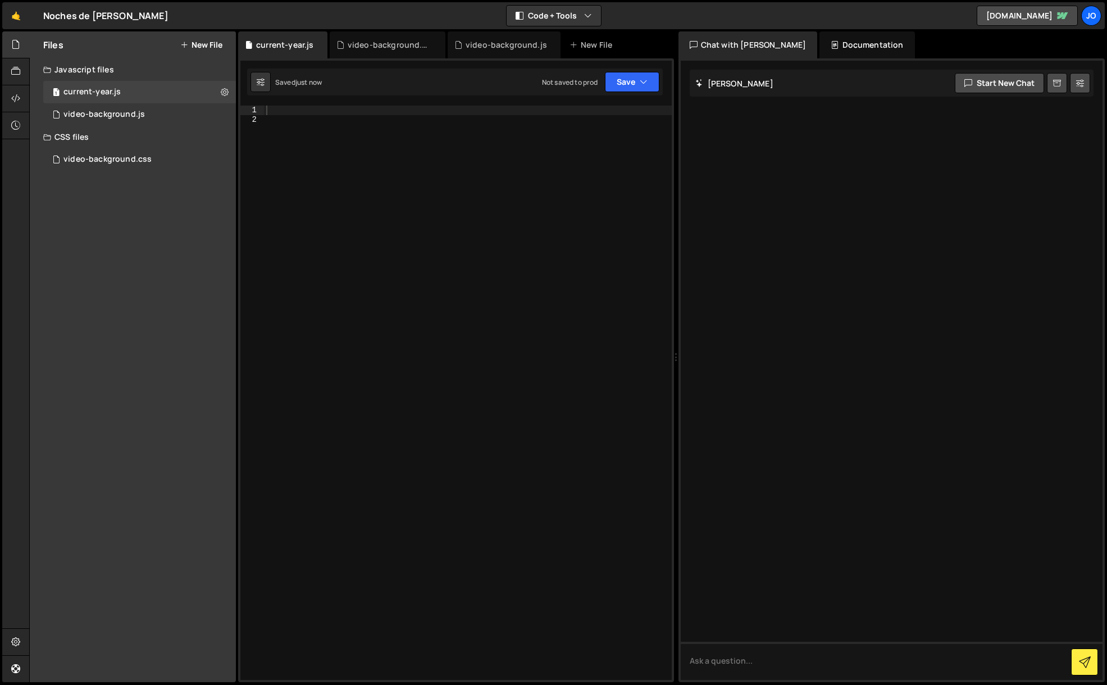
click at [280, 111] on div at bounding box center [468, 402] width 408 height 593
paste textarea "});"
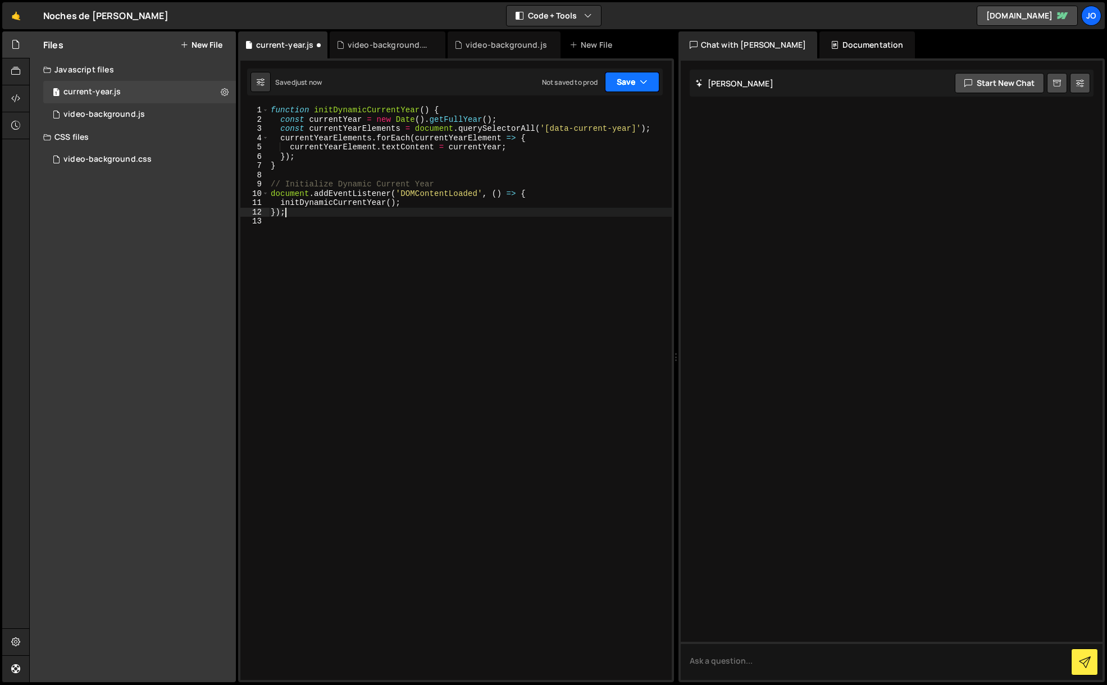
click at [632, 86] on button "Save" at bounding box center [632, 82] width 54 height 20
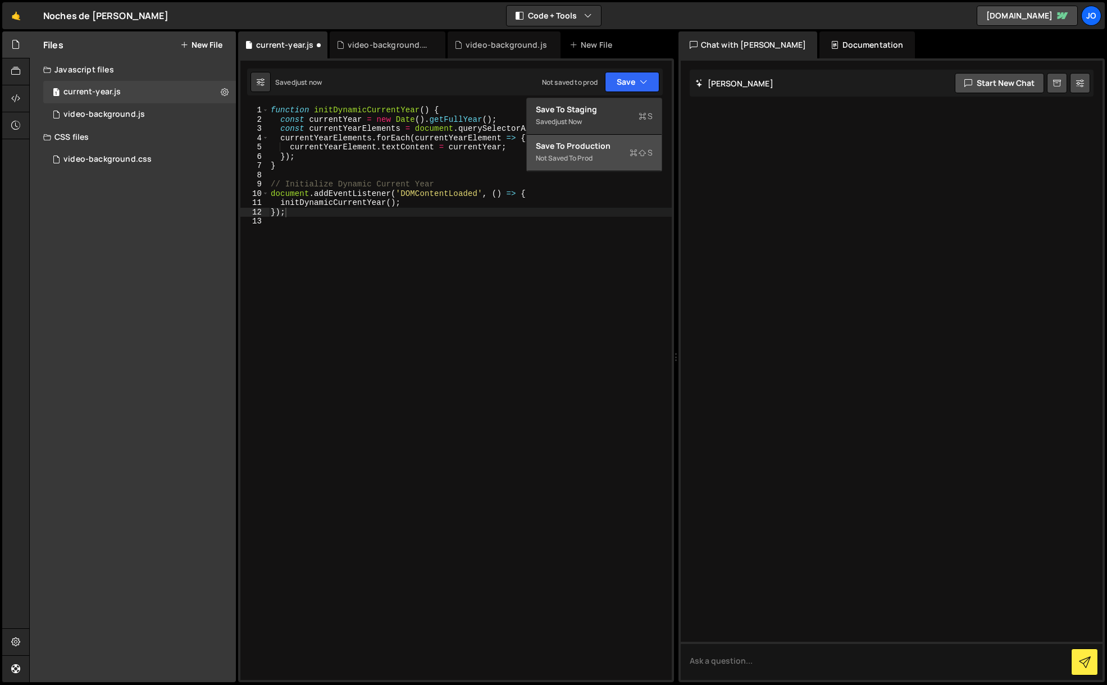
click at [605, 151] on div "Save to Production S" at bounding box center [594, 145] width 117 height 11
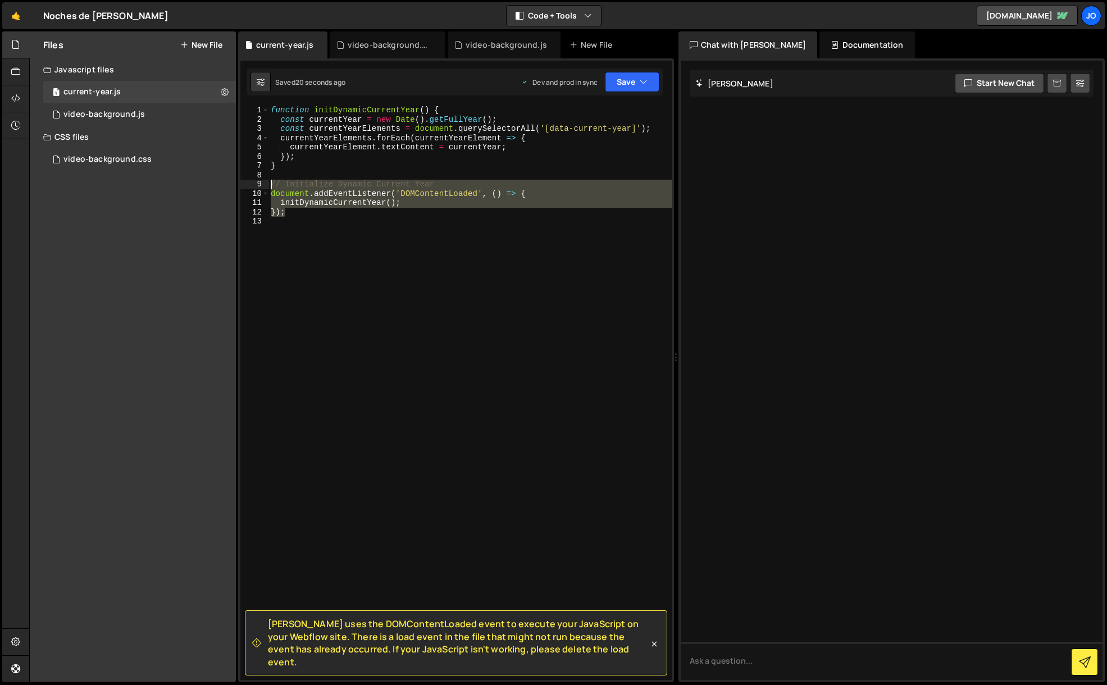
drag, startPoint x: 290, startPoint y: 211, endPoint x: 261, endPoint y: 180, distance: 42.5
click at [261, 180] on div "}); 1 2 3 4 5 6 7 8 9 10 11 12 13 function initDynamicCurrentYear ( ) { const c…" at bounding box center [455, 393] width 431 height 575
type textarea "// Initialize Dynamic Current Year document.addEventListener('DOMContentLoaded'…"
click at [334, 254] on div "function initDynamicCurrentYear ( ) { const currentYear = new Date ( ) . getFul…" at bounding box center [469, 402] width 403 height 593
drag, startPoint x: 284, startPoint y: 216, endPoint x: 261, endPoint y: 186, distance: 37.3
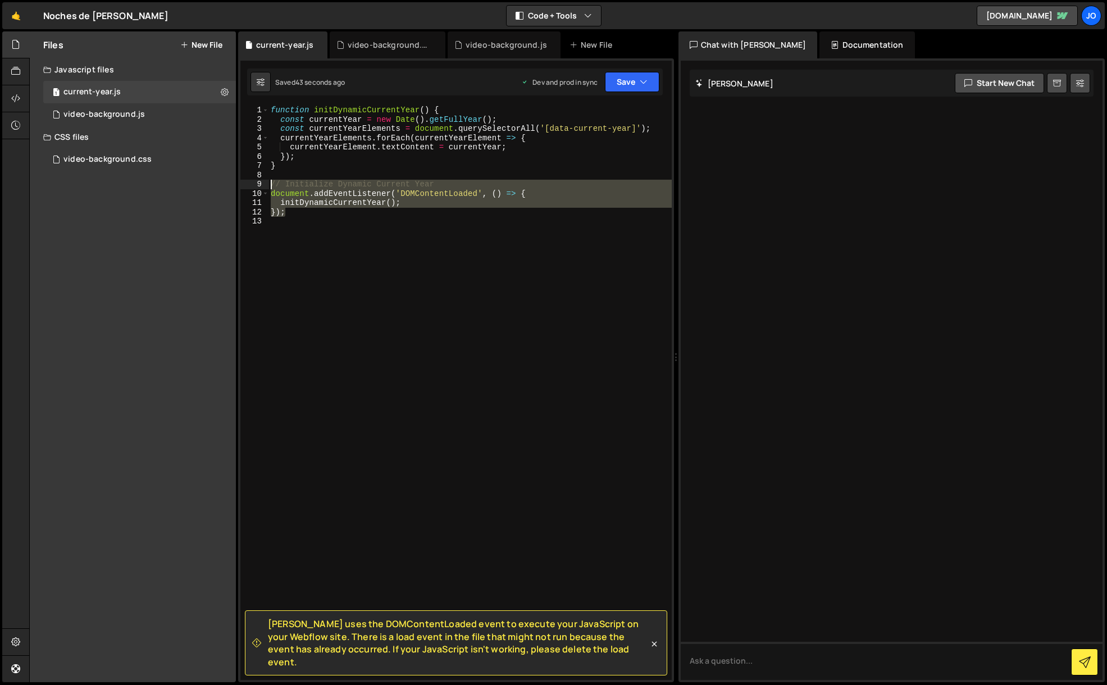
click at [261, 186] on div "1 2 3 4 5 6 7 8 9 10 11 12 13 function initDynamicCurrentYear ( ) { const curre…" at bounding box center [455, 393] width 431 height 575
type textarea "// Initialize Dynamic Current Year document.addEventListener('DOMContentLoaded'…"
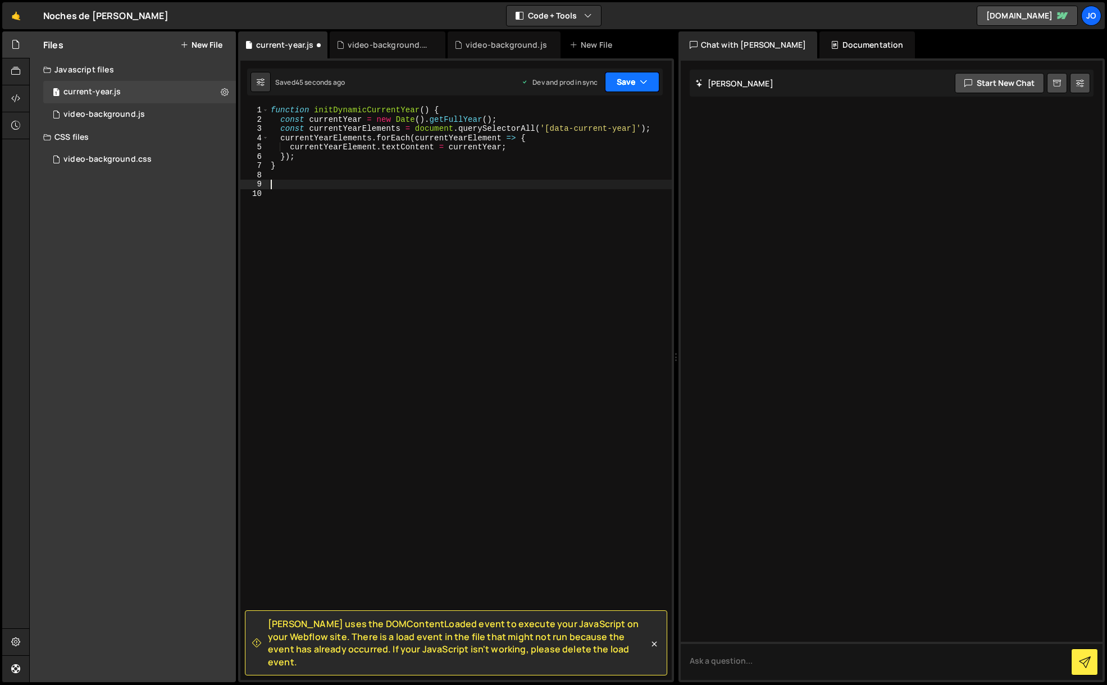
click at [642, 82] on icon "button" at bounding box center [644, 81] width 8 height 11
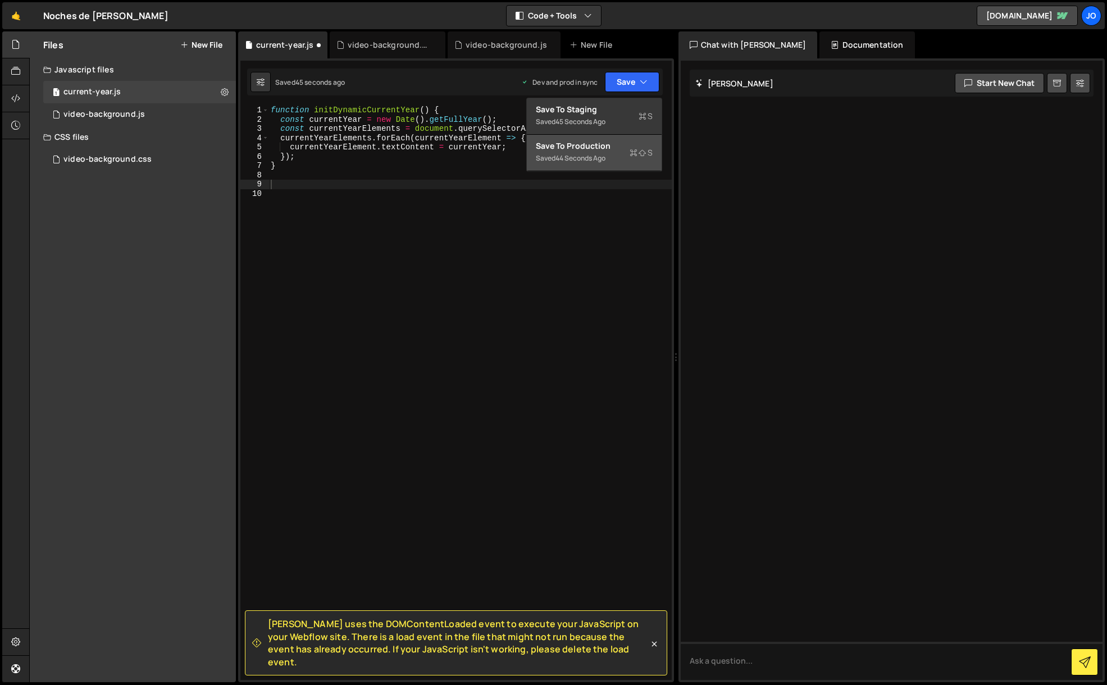
click at [609, 144] on div "Save to Production S" at bounding box center [594, 145] width 117 height 11
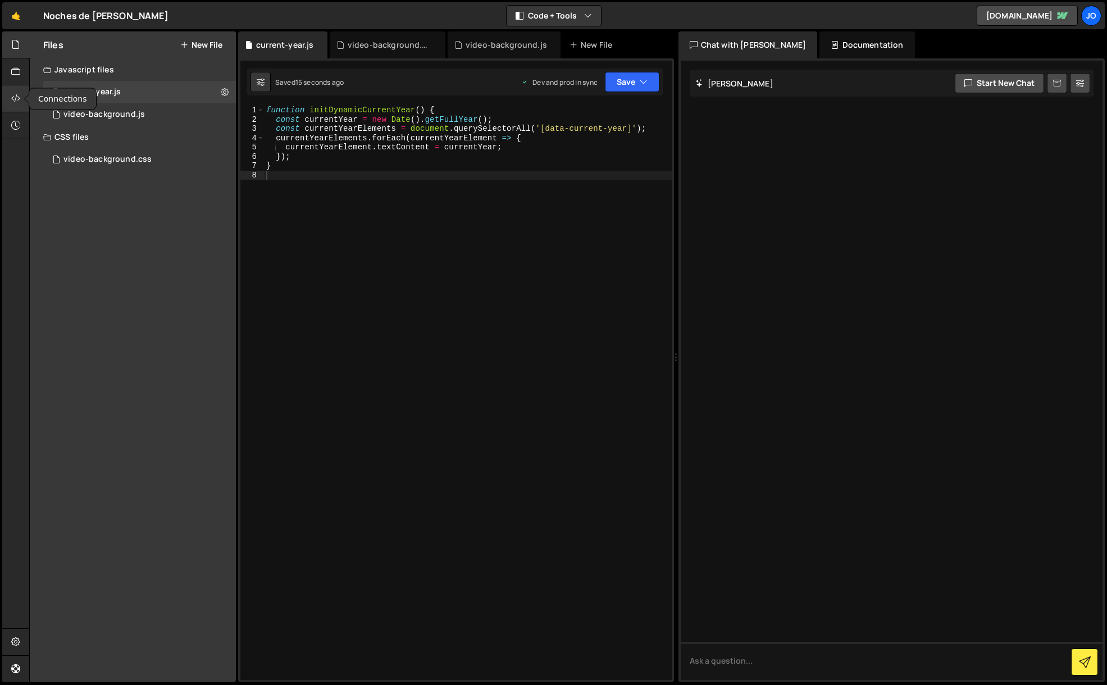
click at [17, 102] on icon at bounding box center [15, 98] width 9 height 12
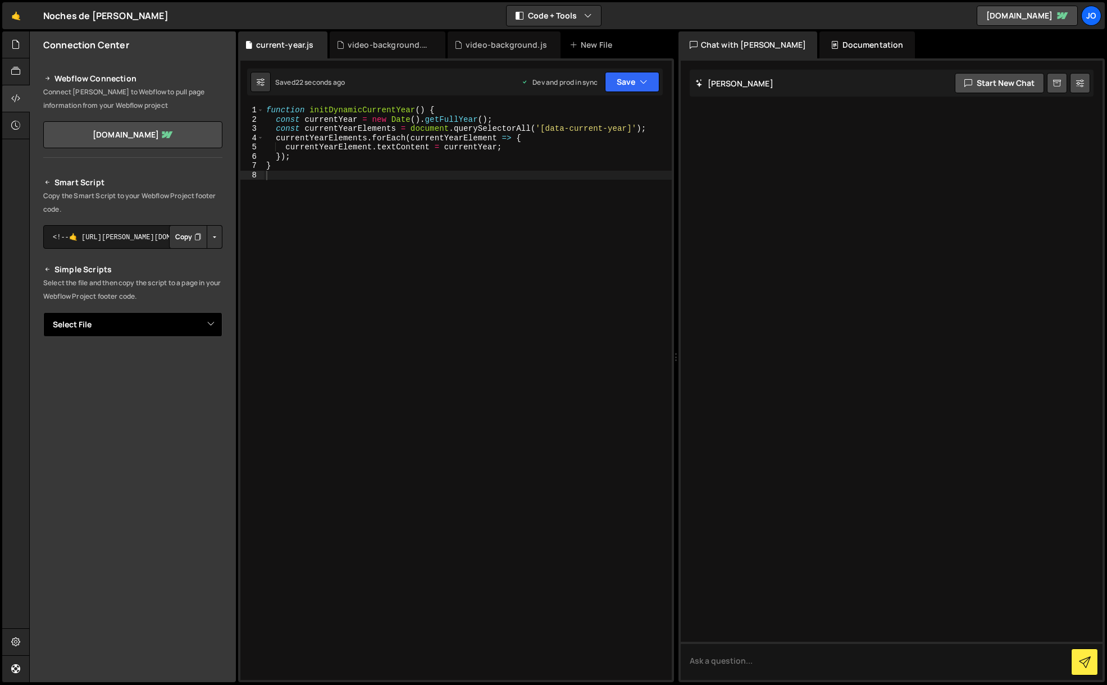
click at [174, 322] on select "Select File video-background.js video-background.css current-year.js" at bounding box center [132, 324] width 179 height 25
click at [193, 236] on button "Copy" at bounding box center [188, 237] width 38 height 24
click at [20, 49] on icon at bounding box center [15, 44] width 9 height 12
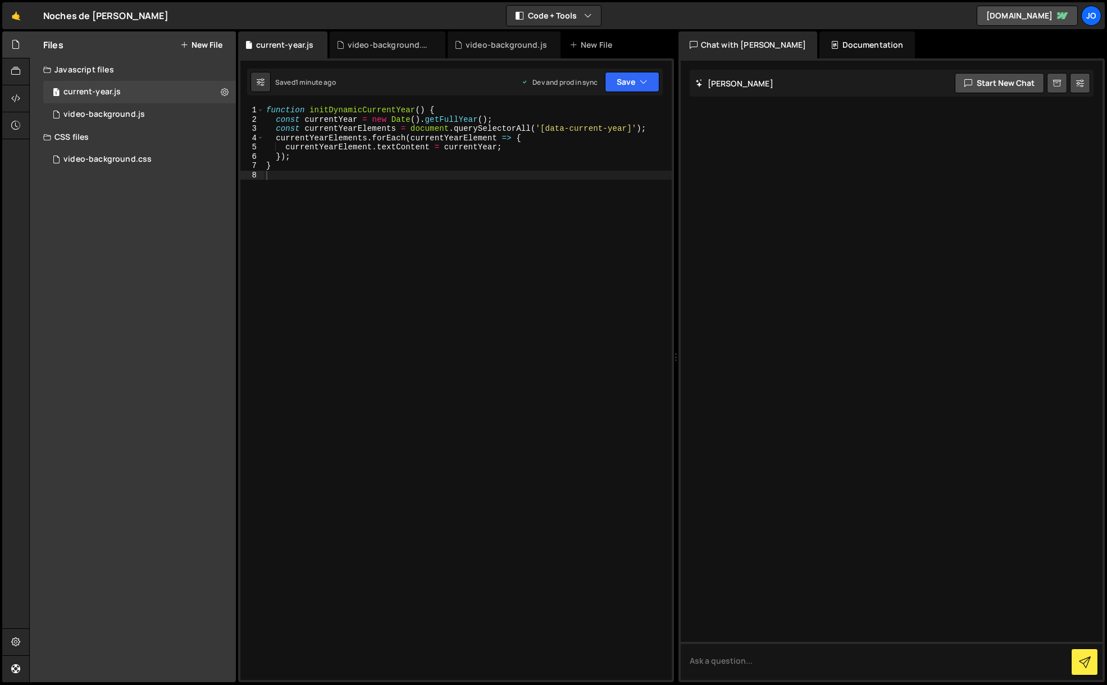
click at [329, 198] on div "function initDynamicCurrentYear ( ) { const currentYear = new Date ( ) . getFul…" at bounding box center [468, 402] width 408 height 593
click at [21, 128] on div at bounding box center [16, 125] width 28 height 27
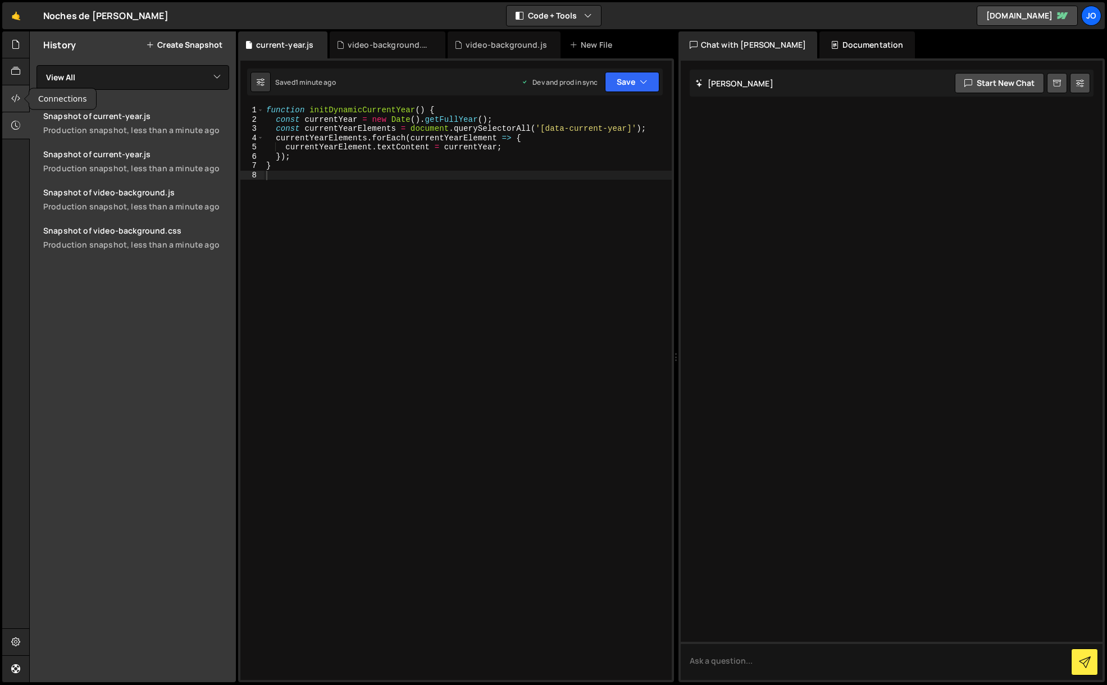
click at [16, 101] on icon at bounding box center [15, 98] width 9 height 12
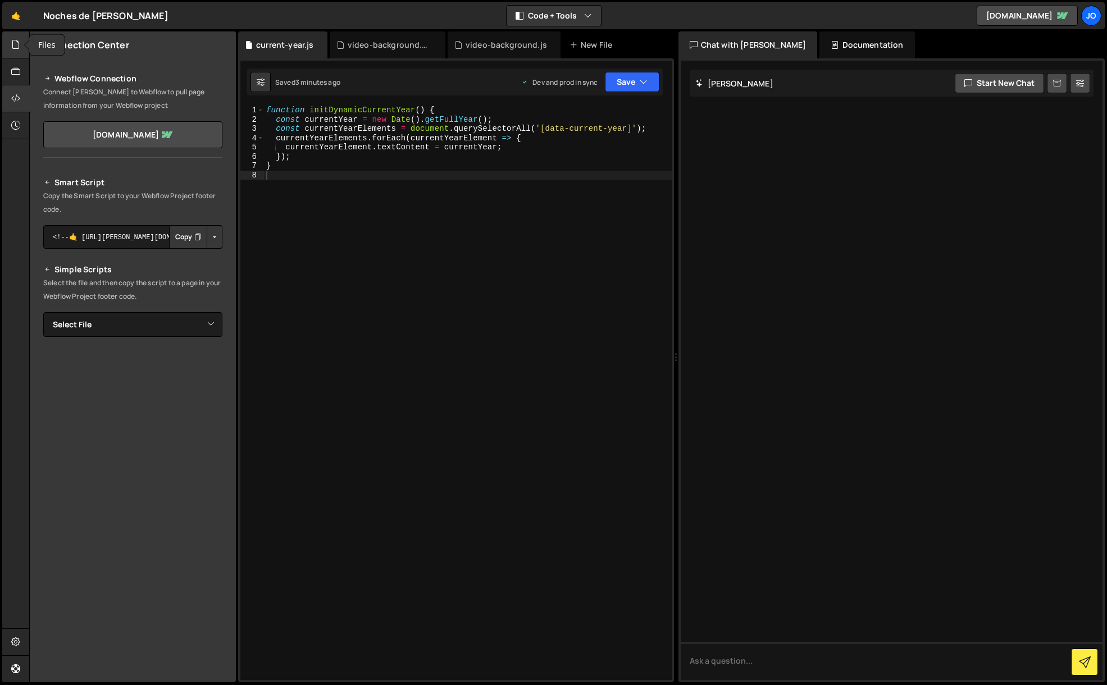
click at [16, 46] on icon at bounding box center [15, 44] width 9 height 12
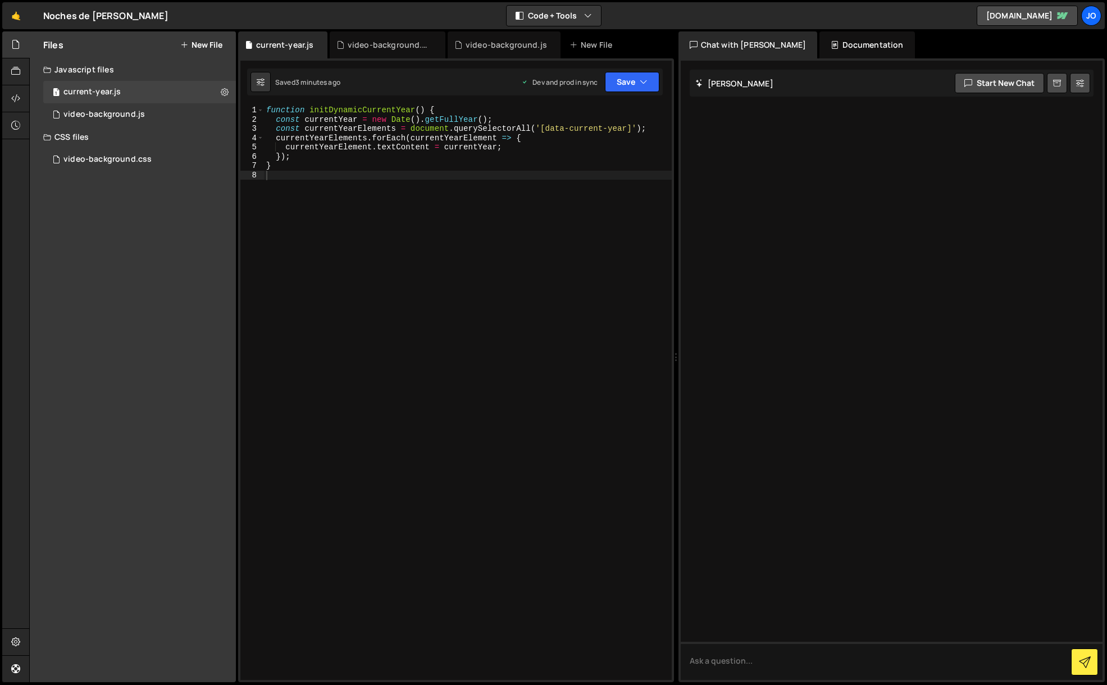
click at [638, 94] on div "Saved 3 minutes ago Dev and prod in sync Upgrade to Edit Save Save to Staging S…" at bounding box center [455, 82] width 416 height 27
click at [633, 84] on button "Save" at bounding box center [632, 82] width 54 height 20
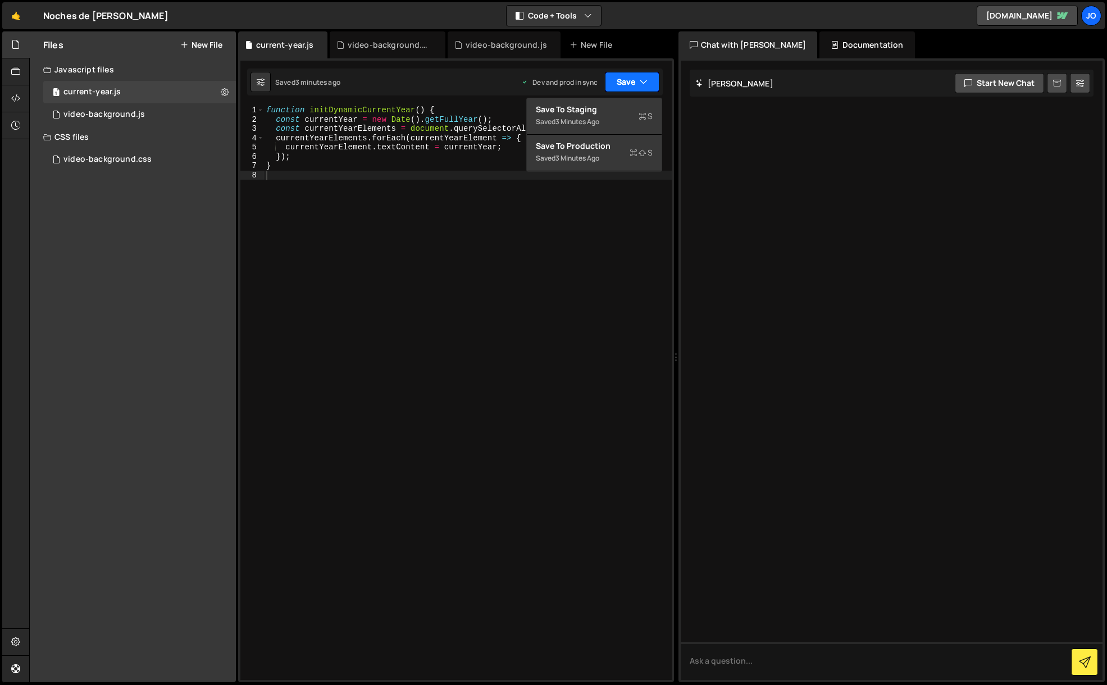
click at [633, 84] on button "Save" at bounding box center [632, 82] width 54 height 20
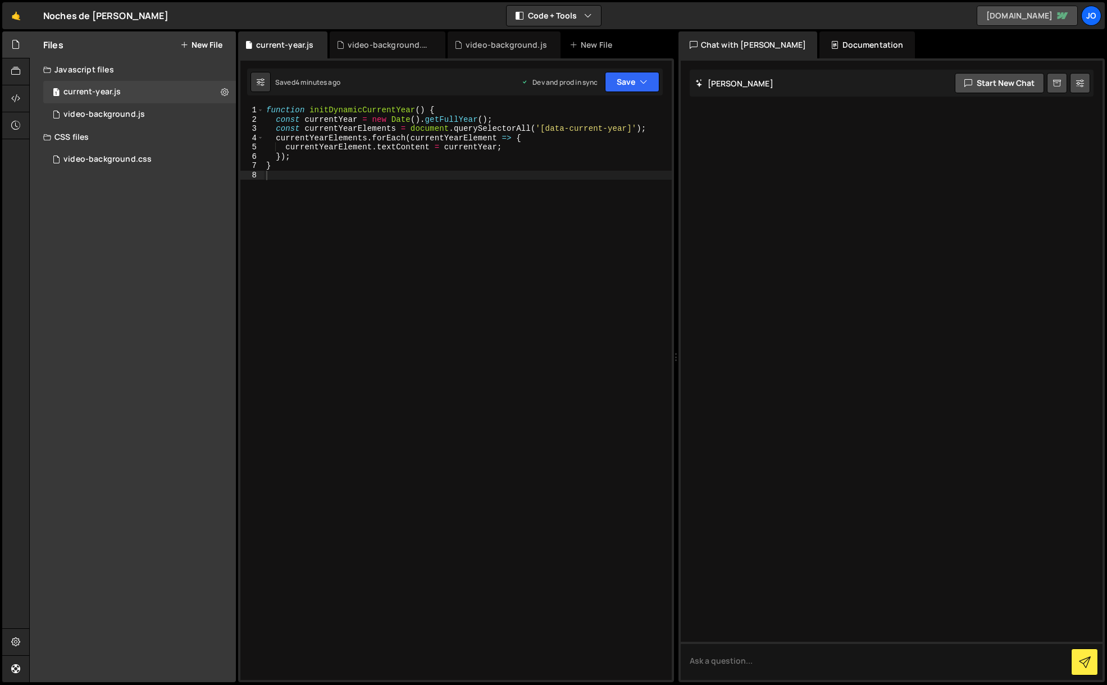
click at [990, 14] on link "[DOMAIN_NAME]" at bounding box center [1027, 16] width 101 height 20
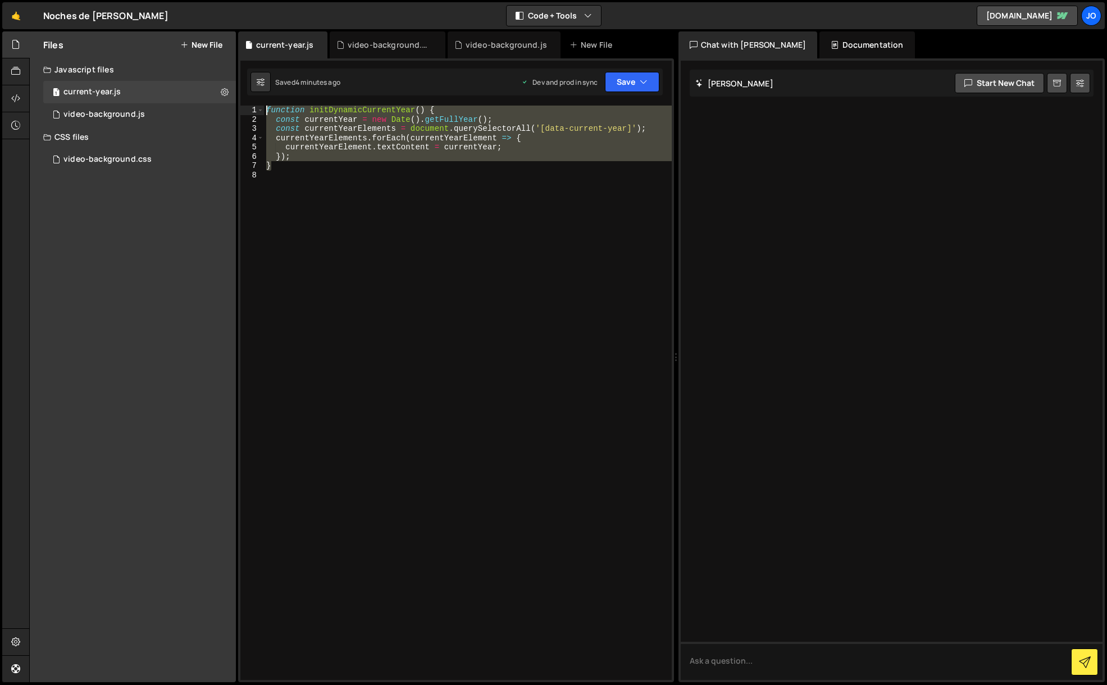
drag, startPoint x: 273, startPoint y: 163, endPoint x: 240, endPoint y: 67, distance: 101.1
click at [240, 67] on div "1 Type cmd + s to save your Javascript file. הההההההההההההההההההההההההההההההההה…" at bounding box center [456, 370] width 436 height 624
paste textarea "}"
type textarea "});"
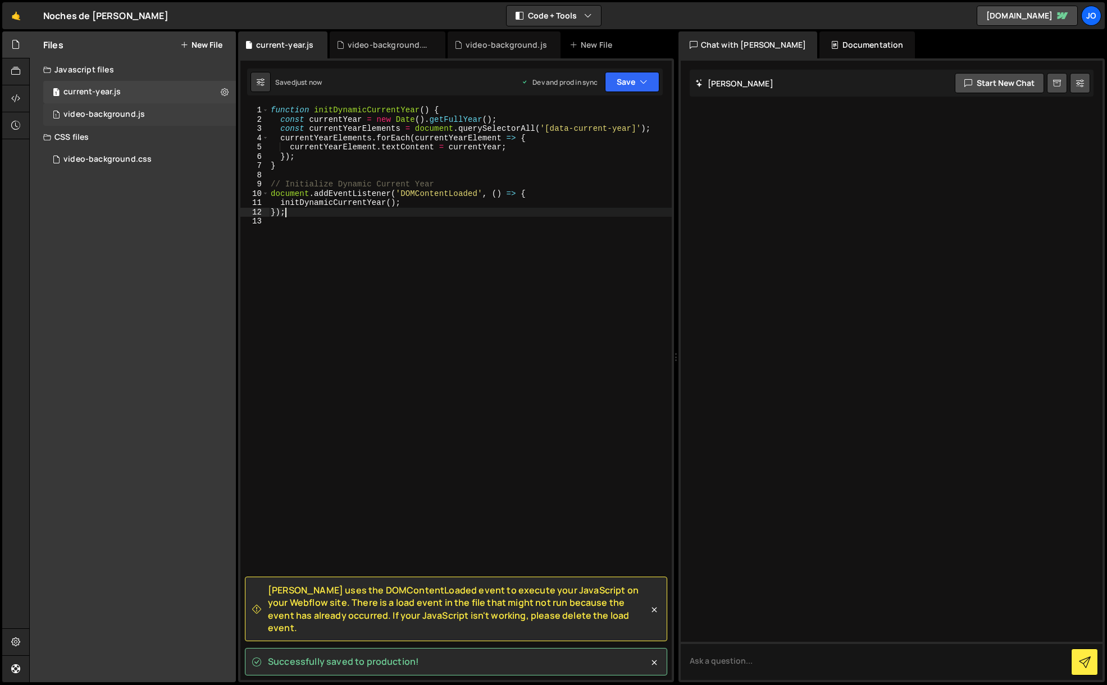
click at [124, 110] on div "video-background.js" at bounding box center [103, 115] width 81 height 10
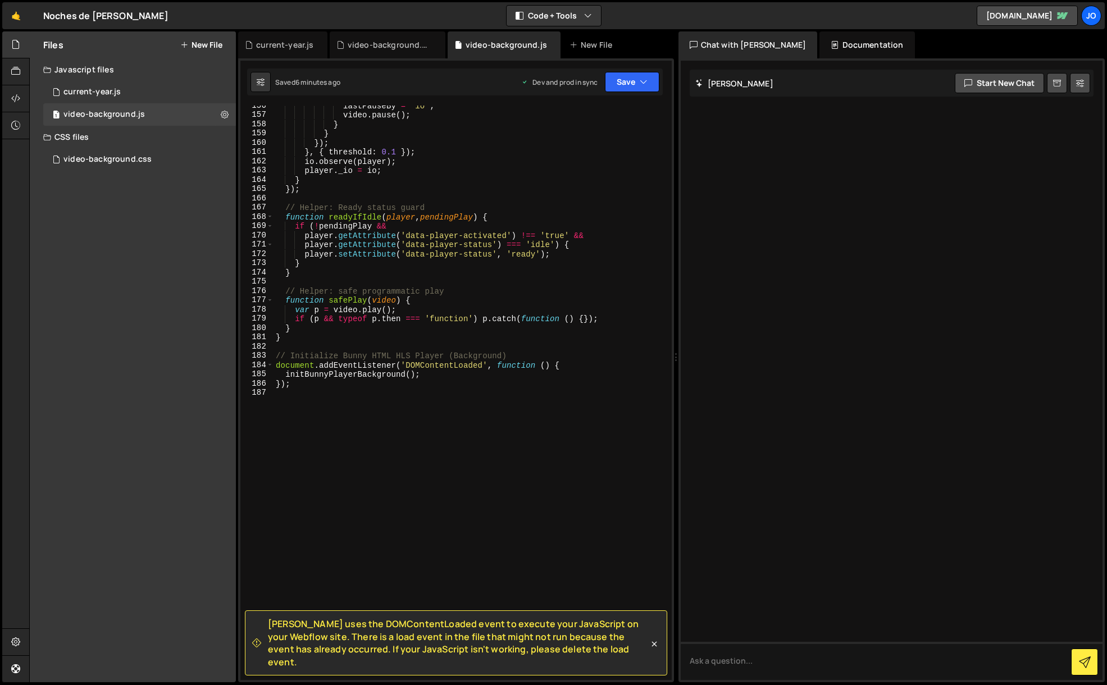
scroll to position [1515, 0]
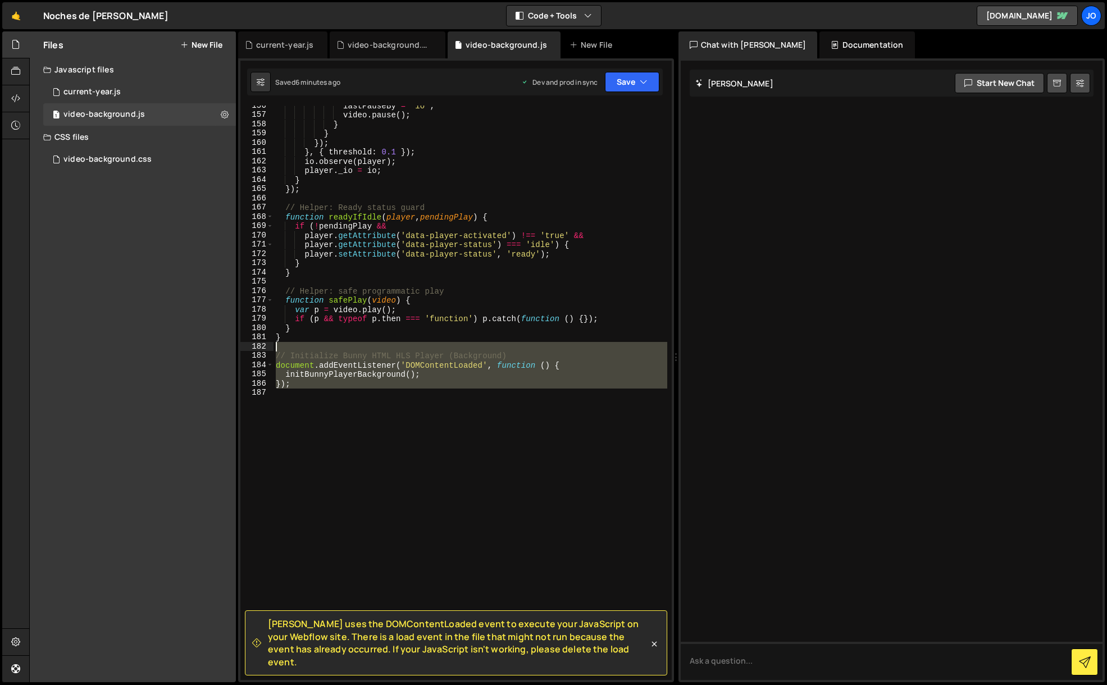
drag, startPoint x: 298, startPoint y: 389, endPoint x: 271, endPoint y: 350, distance: 47.7
click at [271, 350] on div "156 157 158 159 160 161 162 163 164 165 166 167 168 169 170 171 172 173 174 175…" at bounding box center [455, 393] width 431 height 575
type textarea "// Initialize Bunny HTML HLS Player (Background)"
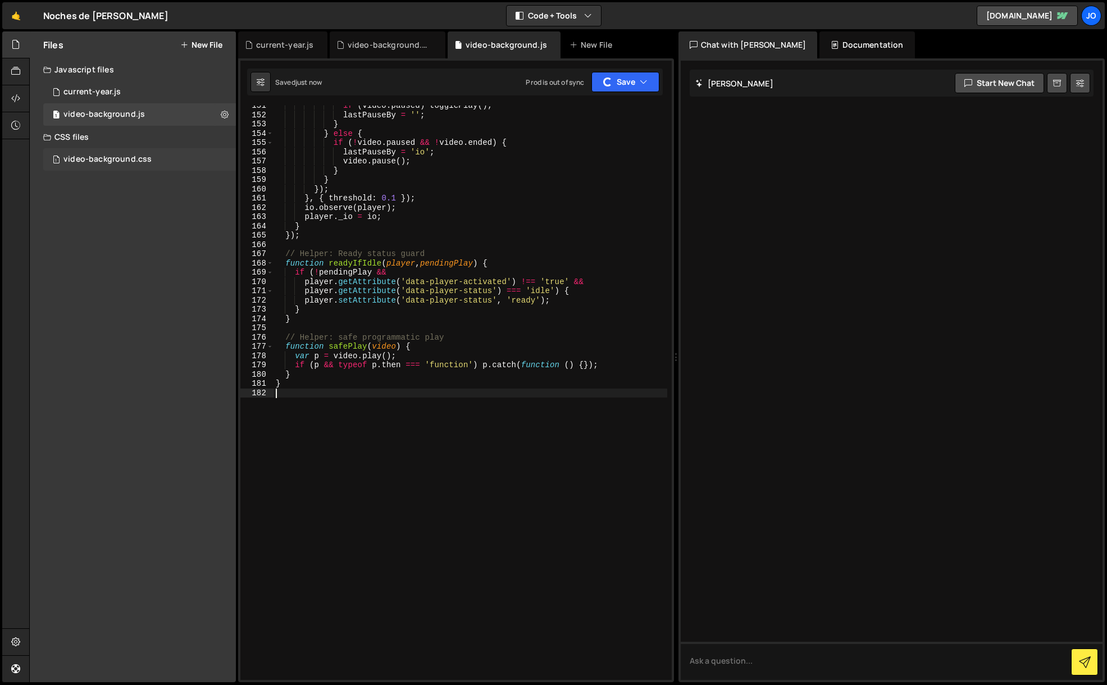
click at [126, 161] on div "video-background.css" at bounding box center [107, 159] width 88 height 10
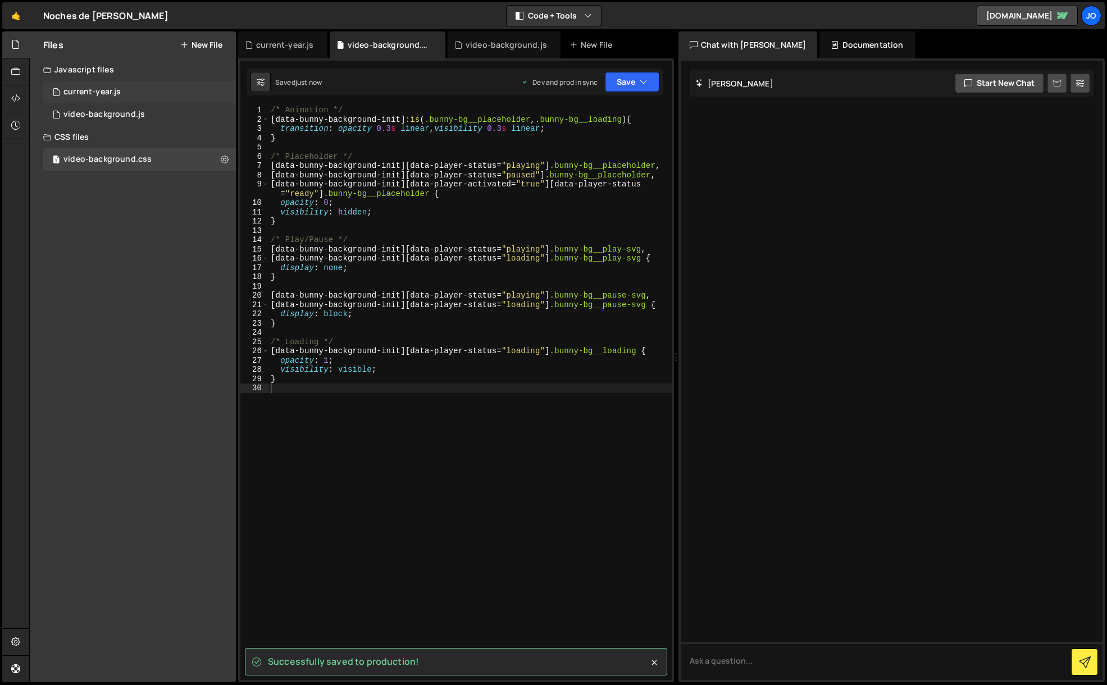
click at [112, 95] on div "current-year.js" at bounding box center [91, 92] width 57 height 10
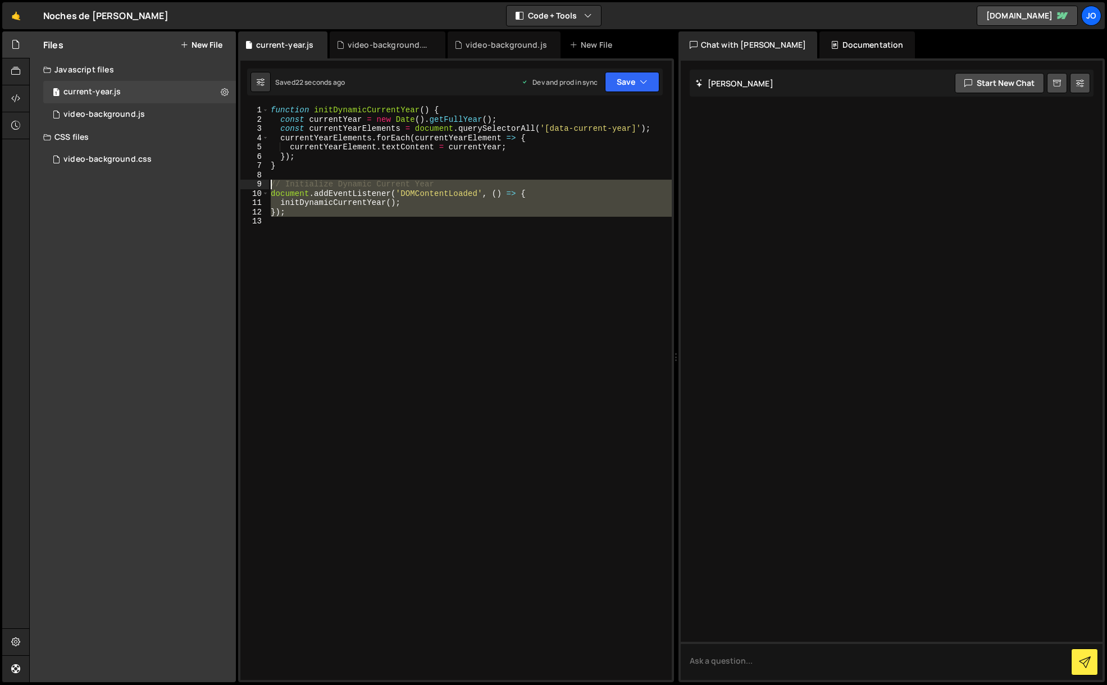
drag, startPoint x: 292, startPoint y: 227, endPoint x: 266, endPoint y: 186, distance: 48.9
click at [266, 186] on div "1 2 3 4 5 6 7 8 9 10 11 12 13 function initDynamicCurrentYear ( ) { const curre…" at bounding box center [455, 393] width 431 height 575
type textarea "// Initialize Dynamic Current Year document.addEventListener('DOMContentLoaded'…"
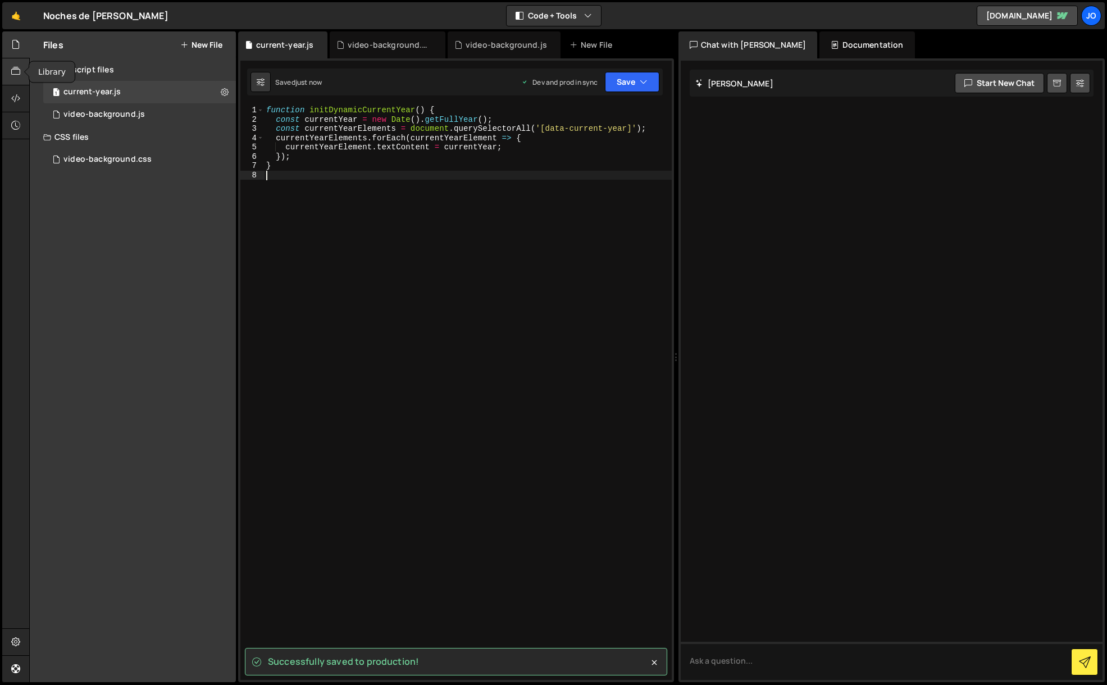
click at [17, 69] on icon at bounding box center [15, 71] width 9 height 12
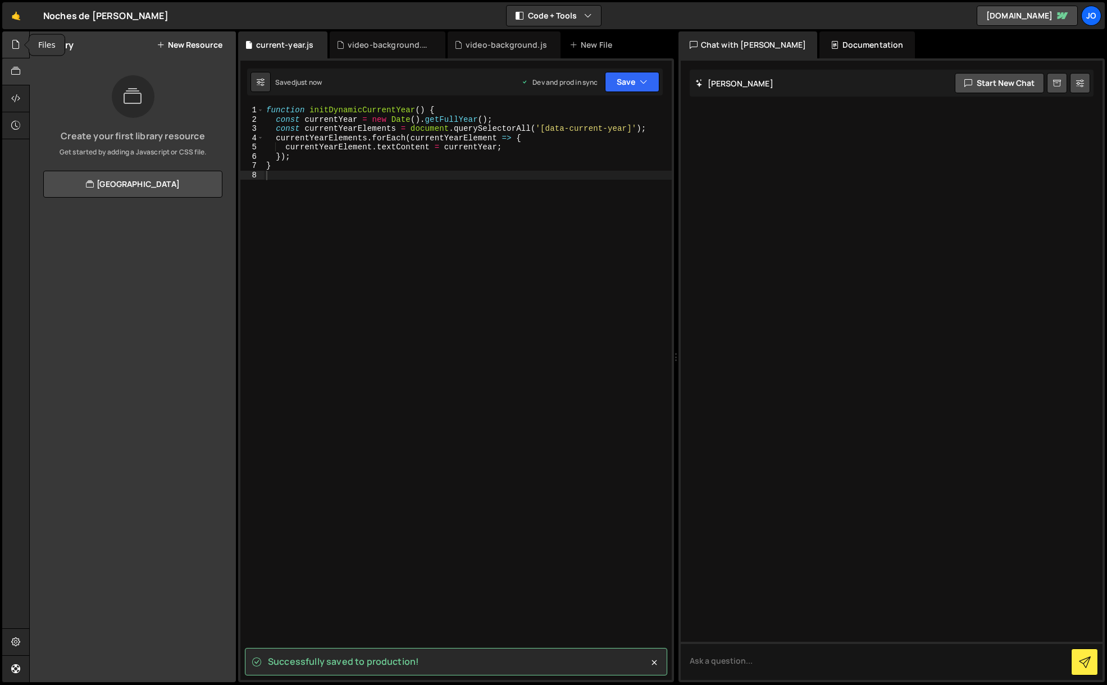
click at [17, 48] on icon at bounding box center [15, 44] width 9 height 12
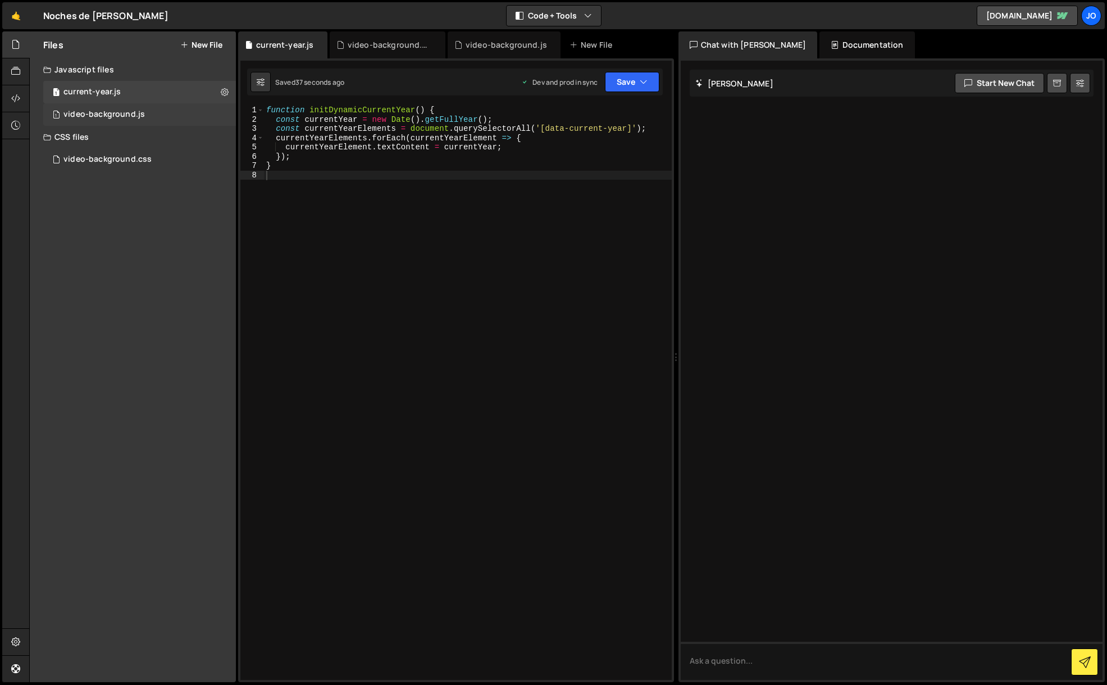
click at [73, 118] on div "video-background.js" at bounding box center [103, 115] width 81 height 10
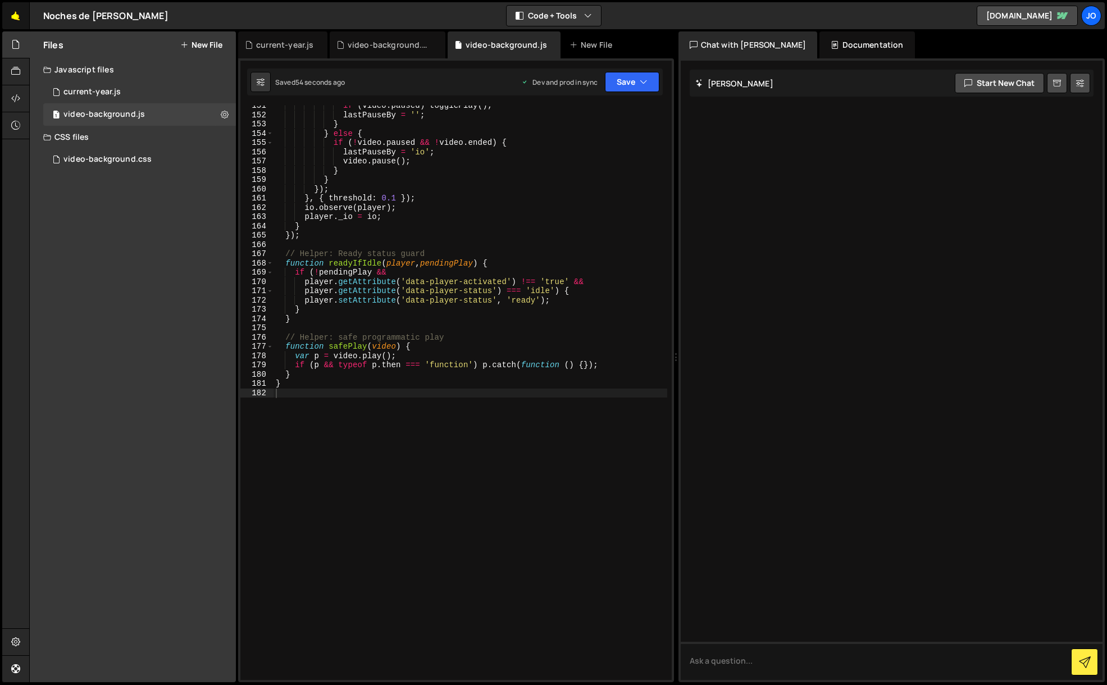
click at [20, 22] on link "🤙" at bounding box center [16, 15] width 28 height 27
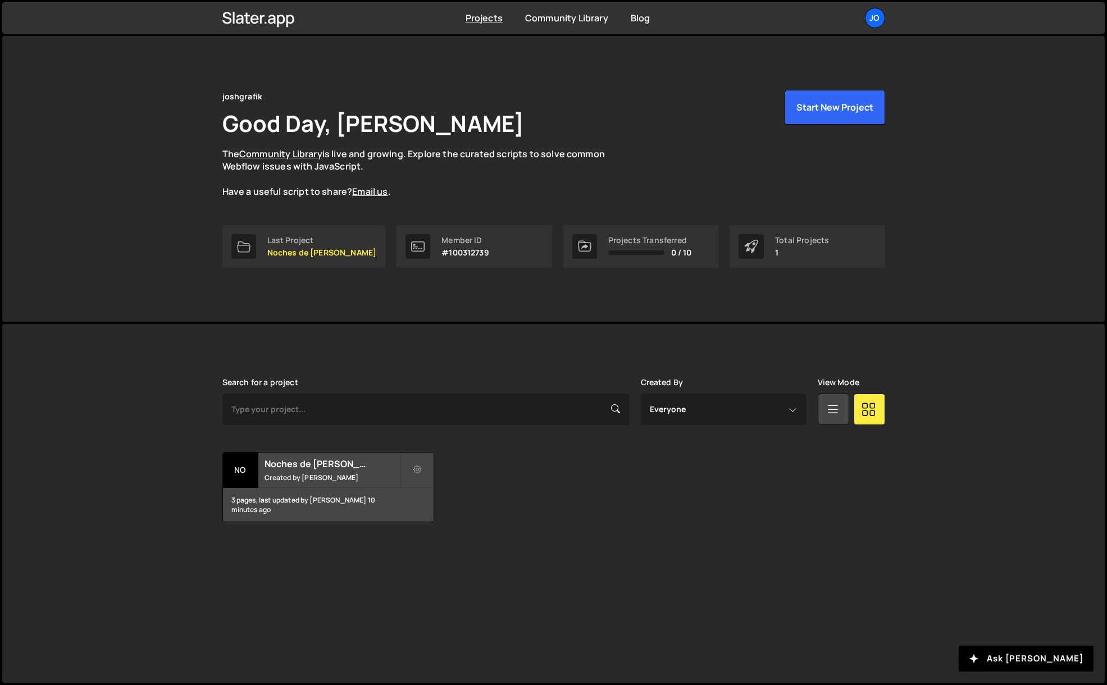
click at [564, 526] on div "Slater is designed for desktop use. Please use a larger screen to access the fu…" at bounding box center [554, 450] width 696 height 252
click at [314, 469] on h2 "Noches de [PERSON_NAME]" at bounding box center [332, 464] width 135 height 12
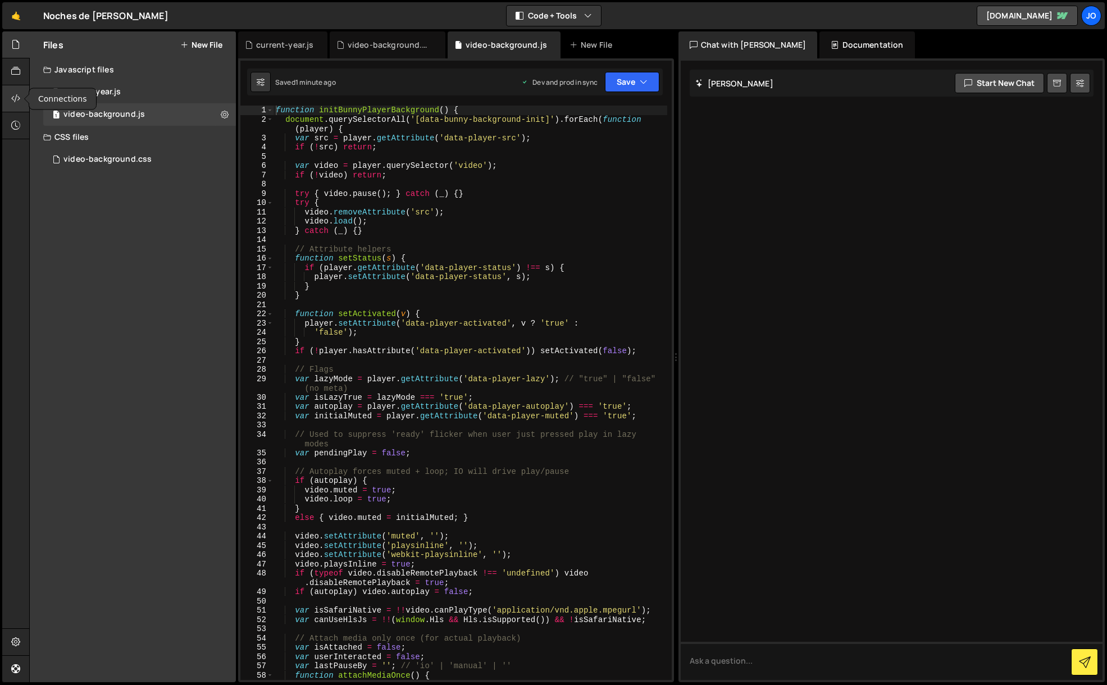
click at [20, 93] on icon at bounding box center [15, 98] width 9 height 12
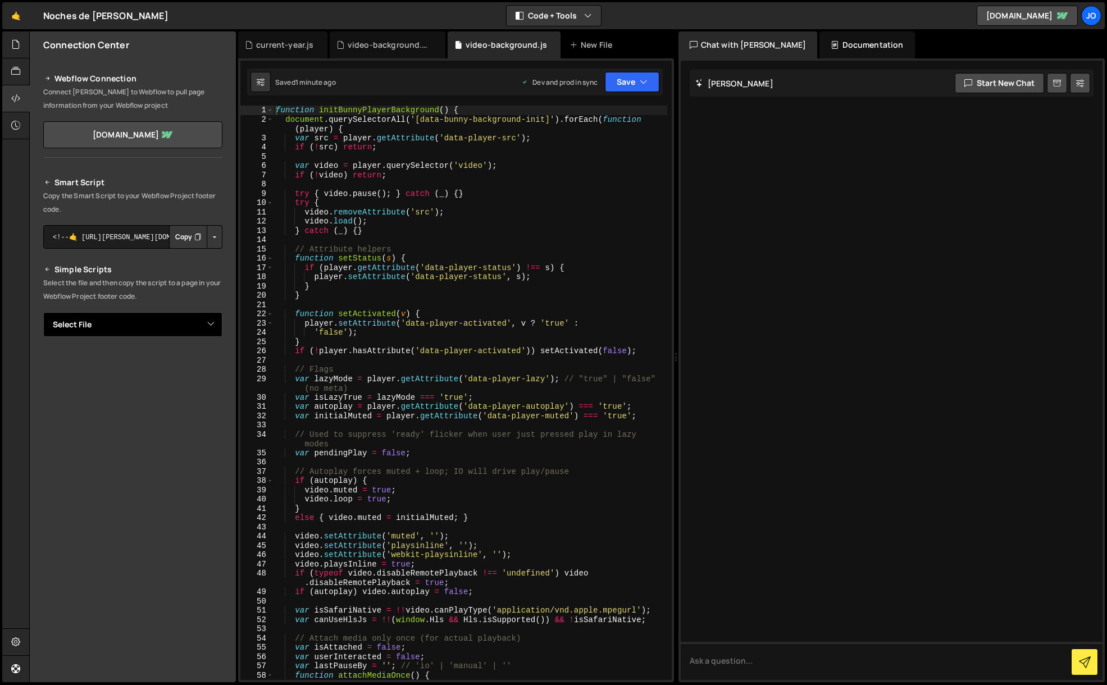
click at [117, 325] on select "Select File current-year.js video-background.js video-background.css" at bounding box center [132, 324] width 179 height 25
select select "47632"
click at [43, 312] on select "Select File current-year.js video-background.js video-background.css" at bounding box center [132, 324] width 179 height 25
click at [183, 366] on button "Copy" at bounding box center [188, 363] width 38 height 24
click at [20, 46] on icon at bounding box center [15, 44] width 9 height 12
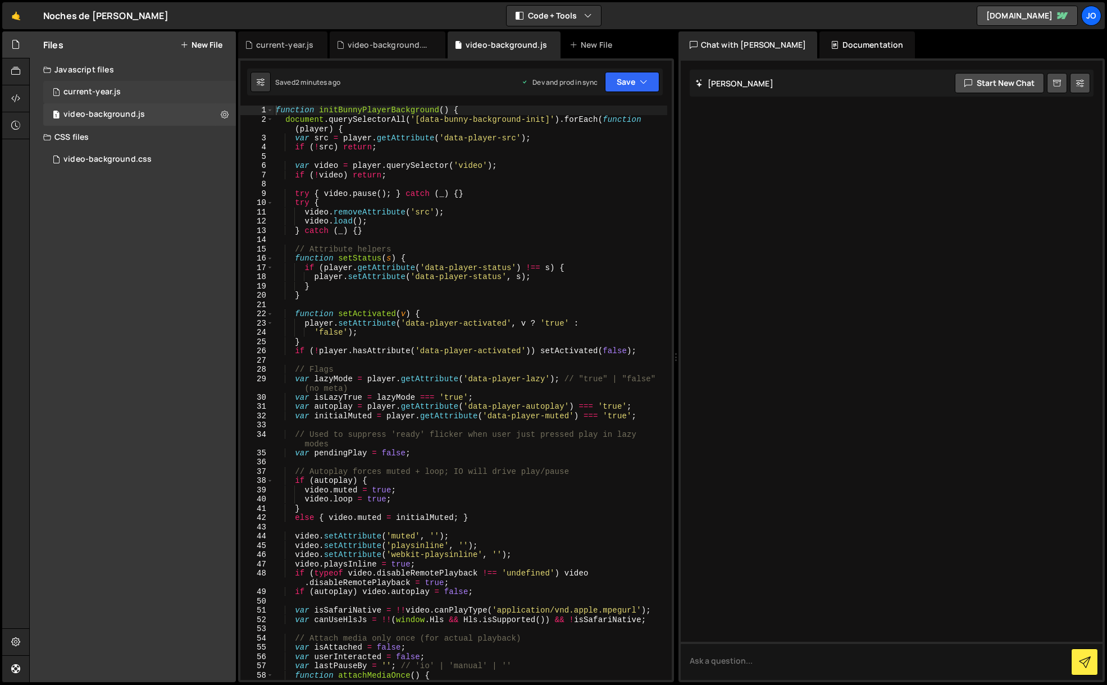
click at [103, 94] on div "current-year.js" at bounding box center [91, 92] width 57 height 10
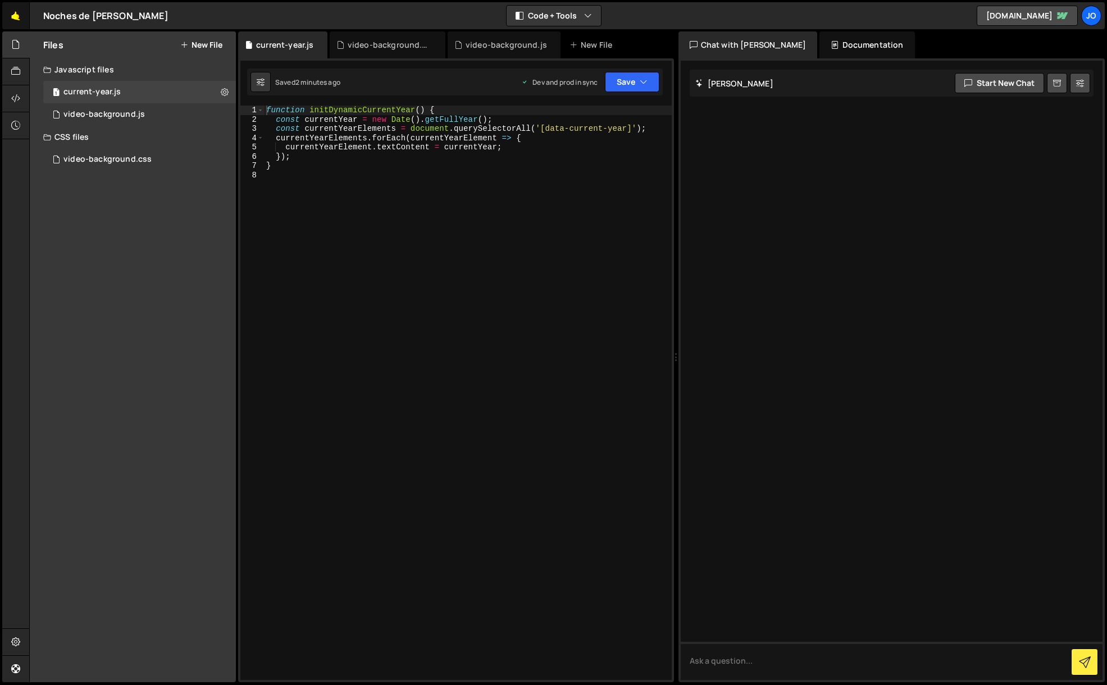
click at [19, 9] on link "🤙" at bounding box center [16, 15] width 28 height 27
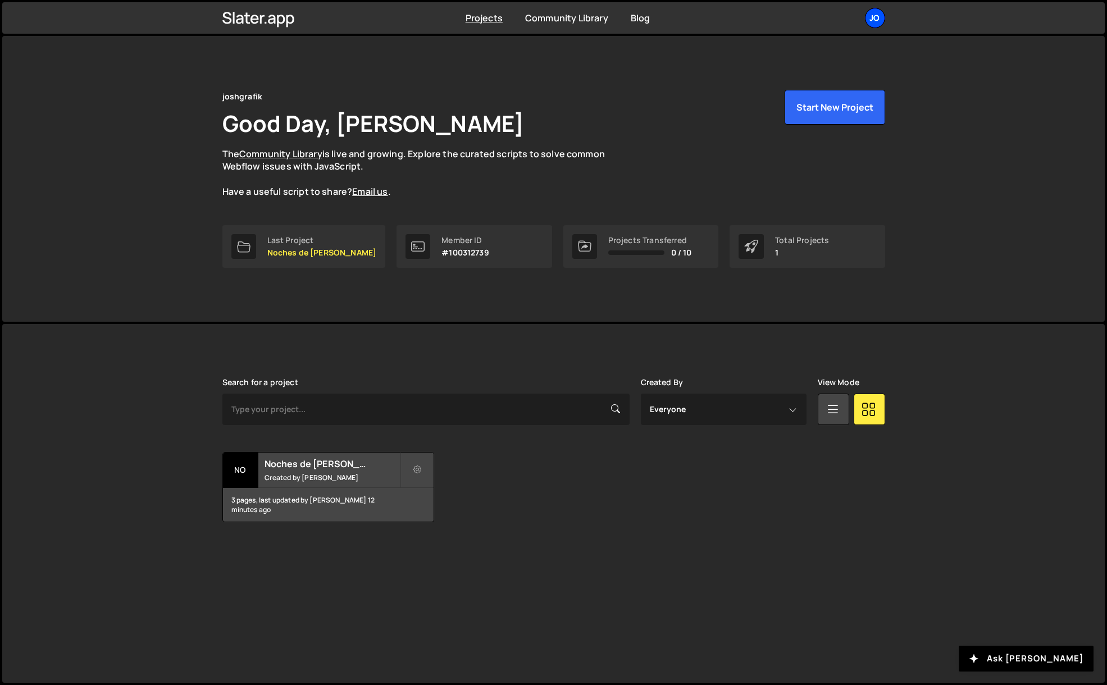
click at [878, 20] on div "jo" at bounding box center [875, 18] width 20 height 20
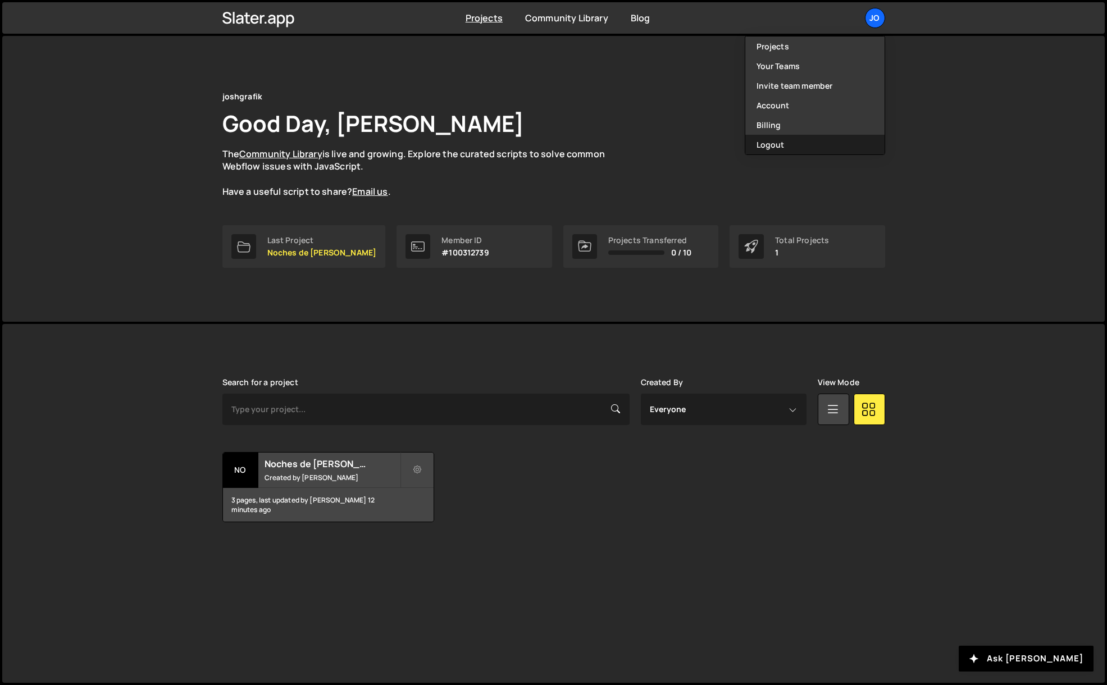
click at [787, 148] on button "Logout" at bounding box center [814, 145] width 139 height 20
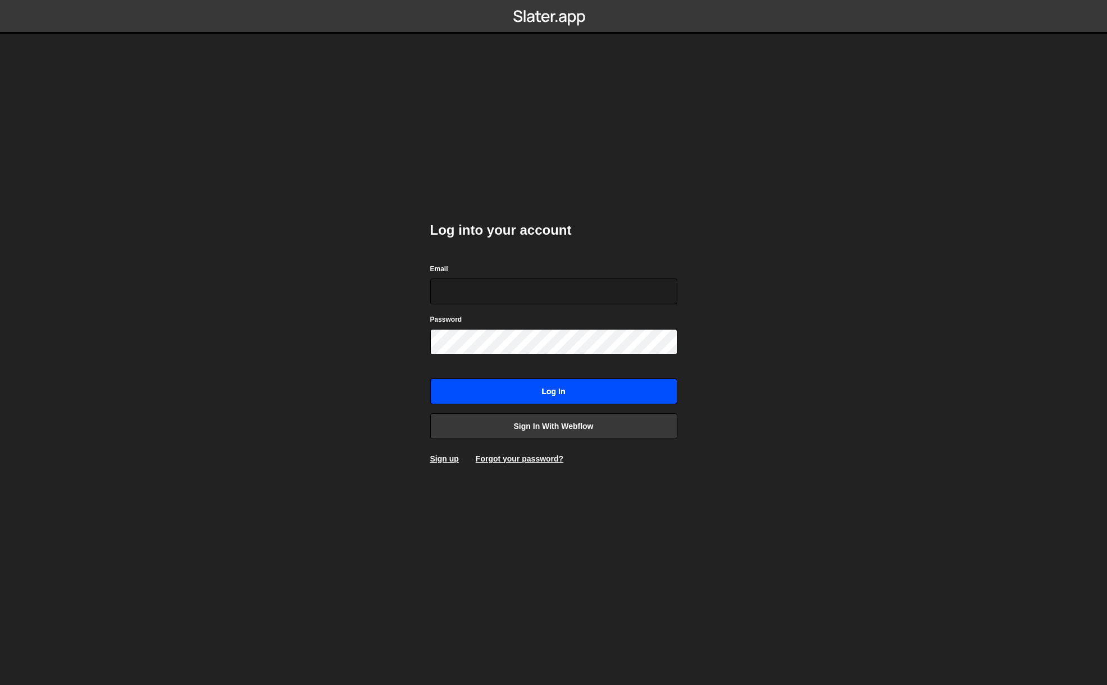
type input "[EMAIL_ADDRESS][DOMAIN_NAME]"
click at [567, 393] on input "Log in" at bounding box center [553, 392] width 247 height 26
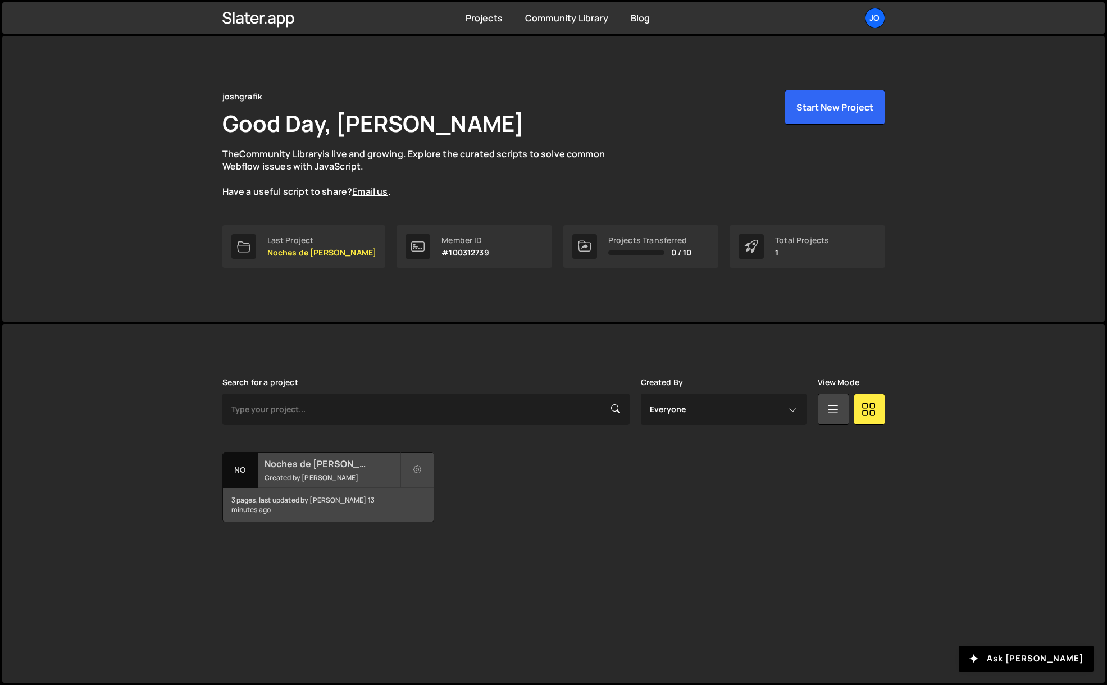
click at [331, 464] on h2 "Noches de [PERSON_NAME]" at bounding box center [332, 464] width 135 height 12
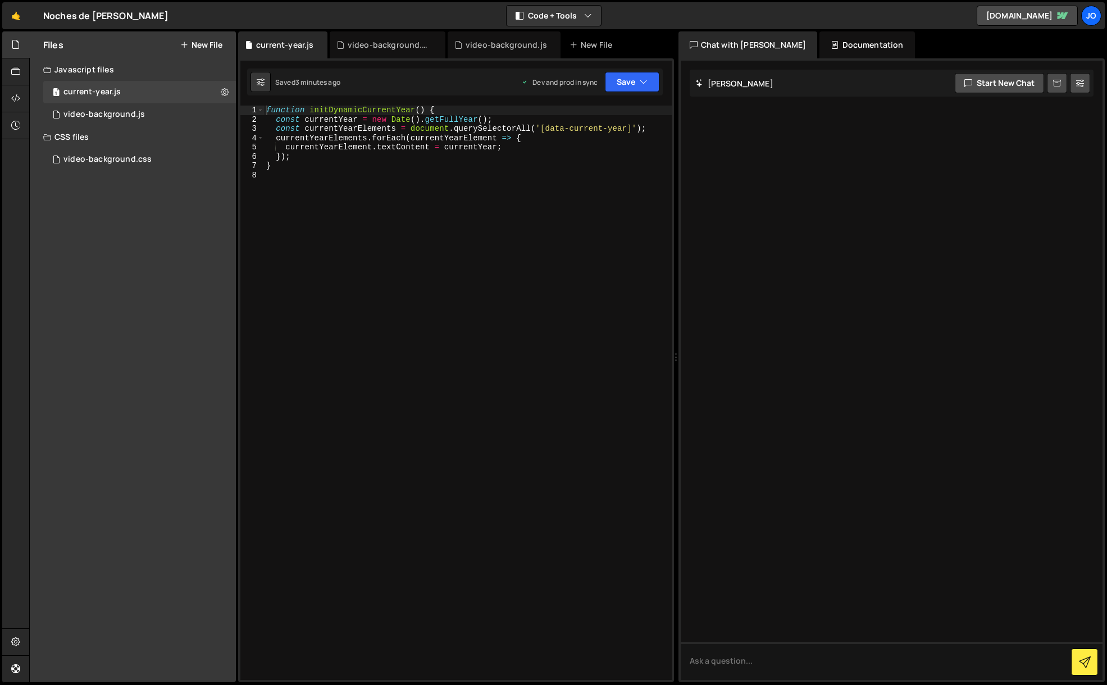
click at [330, 245] on div "function initDynamicCurrentYear ( ) { const currentYear = new Date ( ) . getFul…" at bounding box center [468, 402] width 408 height 593
click at [16, 642] on icon at bounding box center [15, 642] width 9 height 12
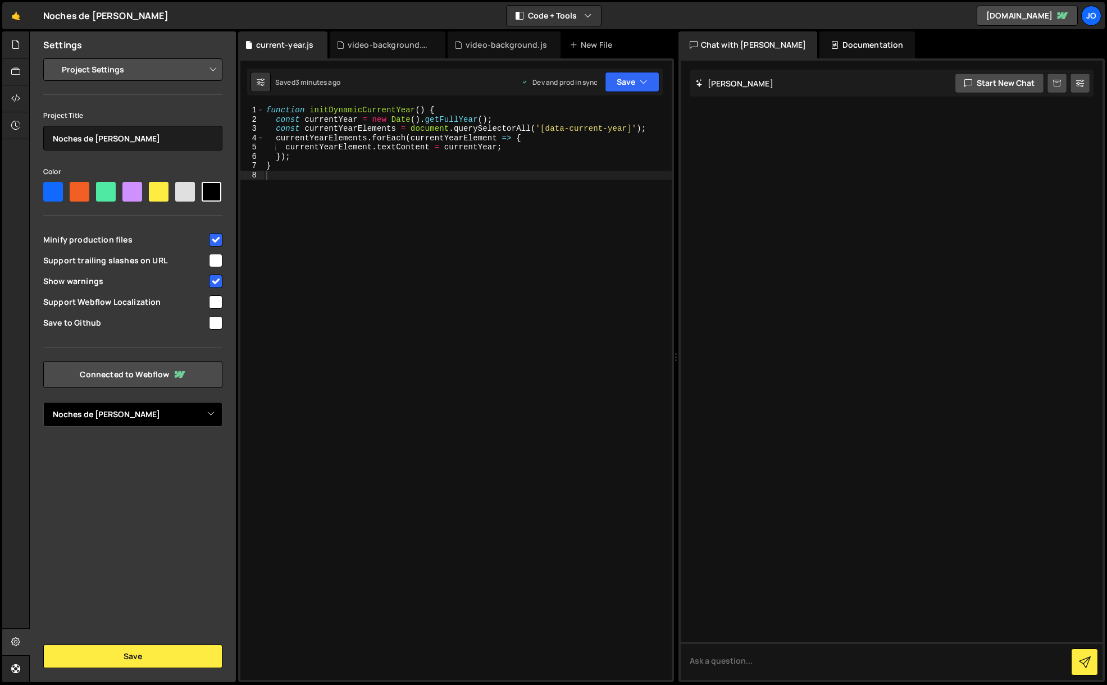
click at [126, 421] on select "Select Project Noches de [PERSON_NAME]" at bounding box center [132, 414] width 179 height 25
click at [127, 412] on select "Select Project Noches de [PERSON_NAME]" at bounding box center [132, 414] width 179 height 25
click at [107, 69] on select "Project Settings Code Editor Settings Chat Settings" at bounding box center [135, 69] width 165 height 25
click at [385, 284] on div "function initDynamicCurrentYear ( ) { const currentYear = new Date ( ) . getFul…" at bounding box center [468, 402] width 408 height 593
click at [16, 49] on icon at bounding box center [15, 44] width 9 height 12
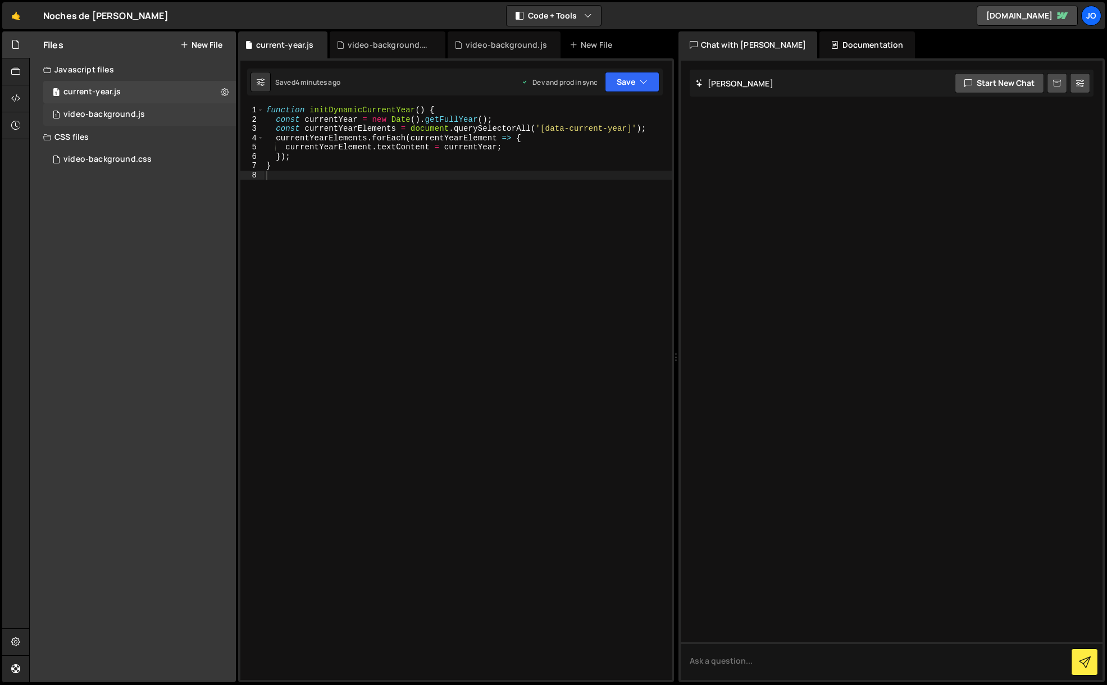
click at [98, 117] on div "video-background.js" at bounding box center [103, 115] width 81 height 10
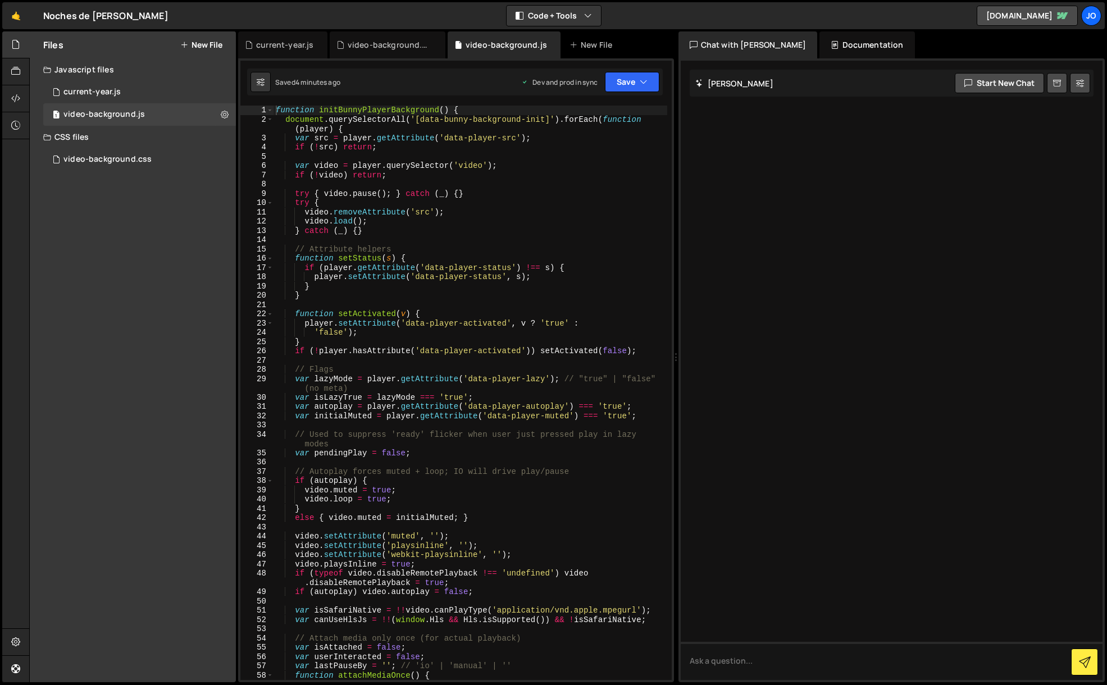
click at [411, 217] on div "function initBunnyPlayerBackground ( ) { document . querySelectorAll ( '[data-b…" at bounding box center [470, 402] width 394 height 593
type textarea "}"
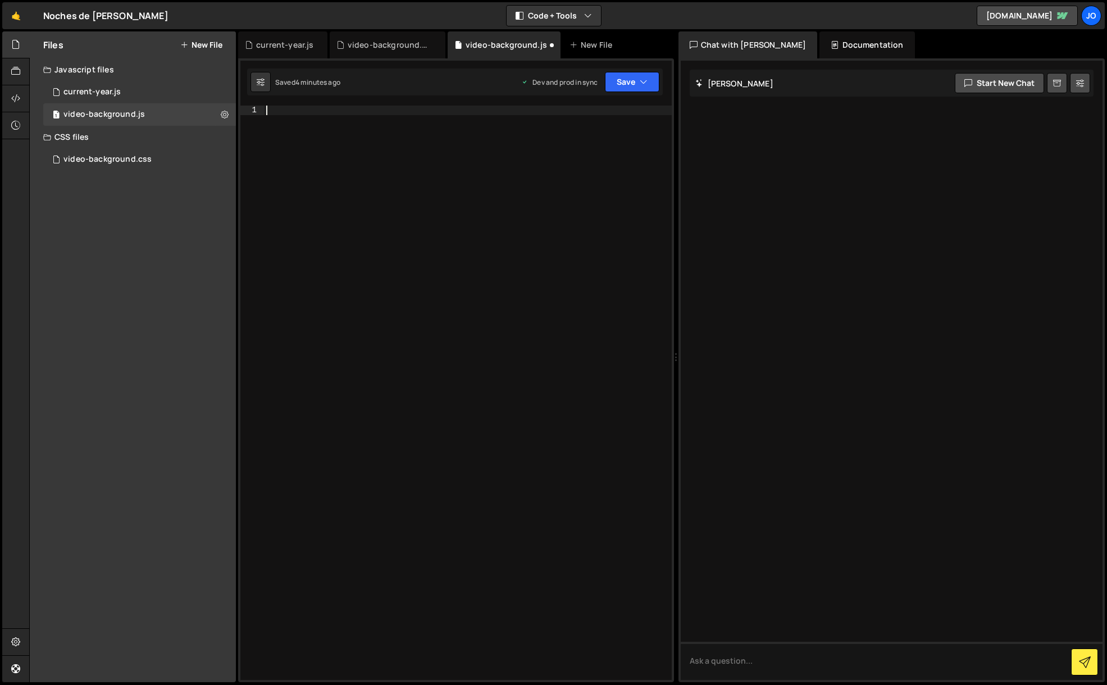
paste textarea "});"
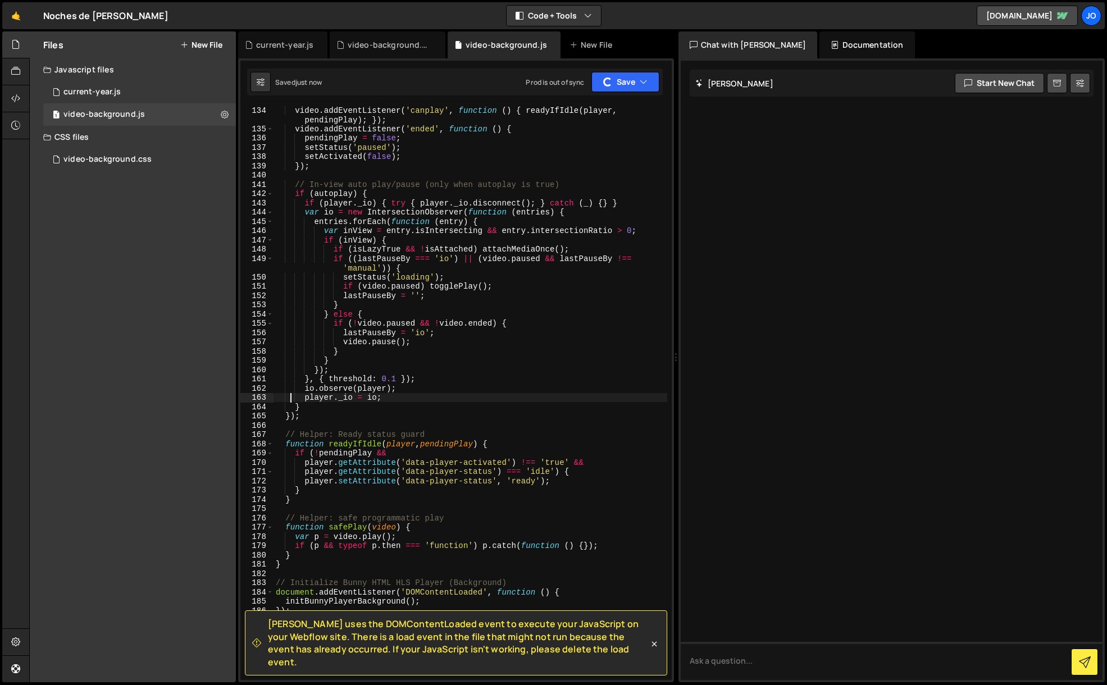
scroll to position [1515, 0]
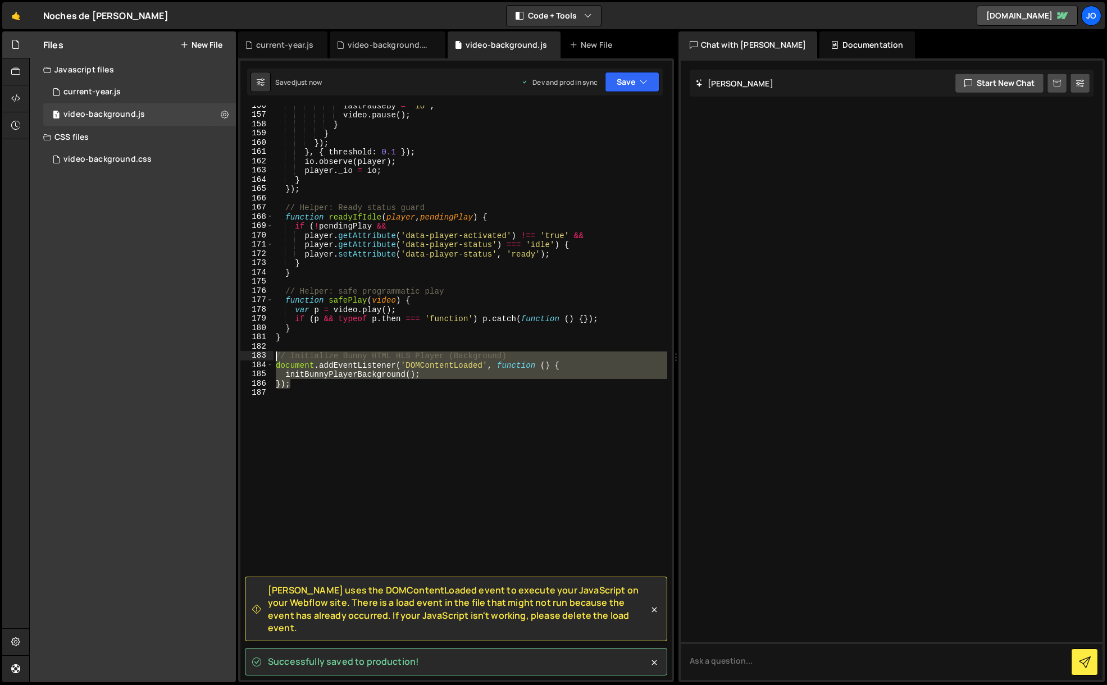
drag, startPoint x: 299, startPoint y: 386, endPoint x: 277, endPoint y: 360, distance: 34.3
click at [277, 360] on div "lastPauseBy = 'io' ; video . pause ( ) ; } } }) ; } , { threshold : 0.1 }) ; io…" at bounding box center [470, 397] width 394 height 593
type textarea "// Initialize Bunny HTML HLS Player (Background) document.addEventListener('DOM…"
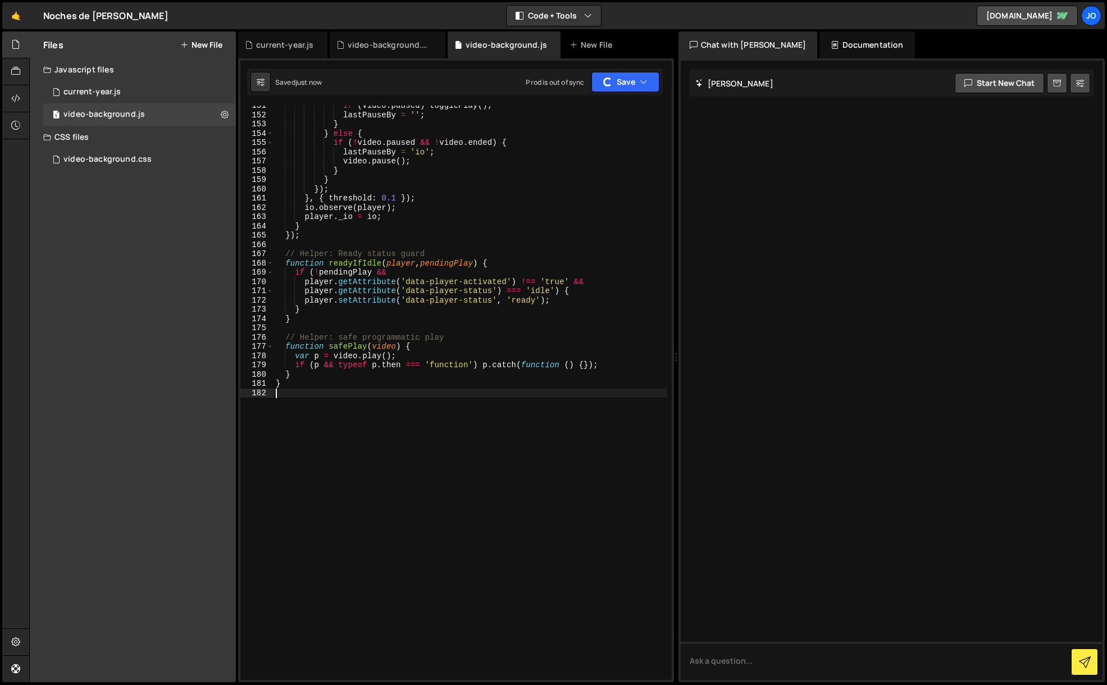
scroll to position [1469, 0]
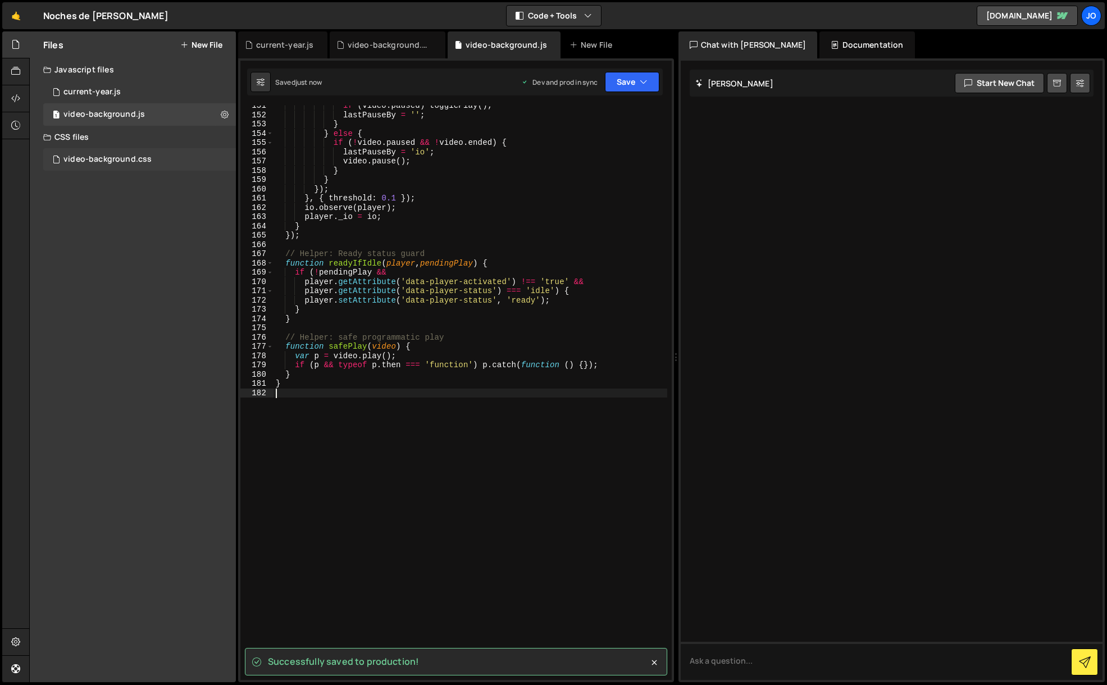
click at [116, 154] on div "video-background.css" at bounding box center [107, 159] width 88 height 10
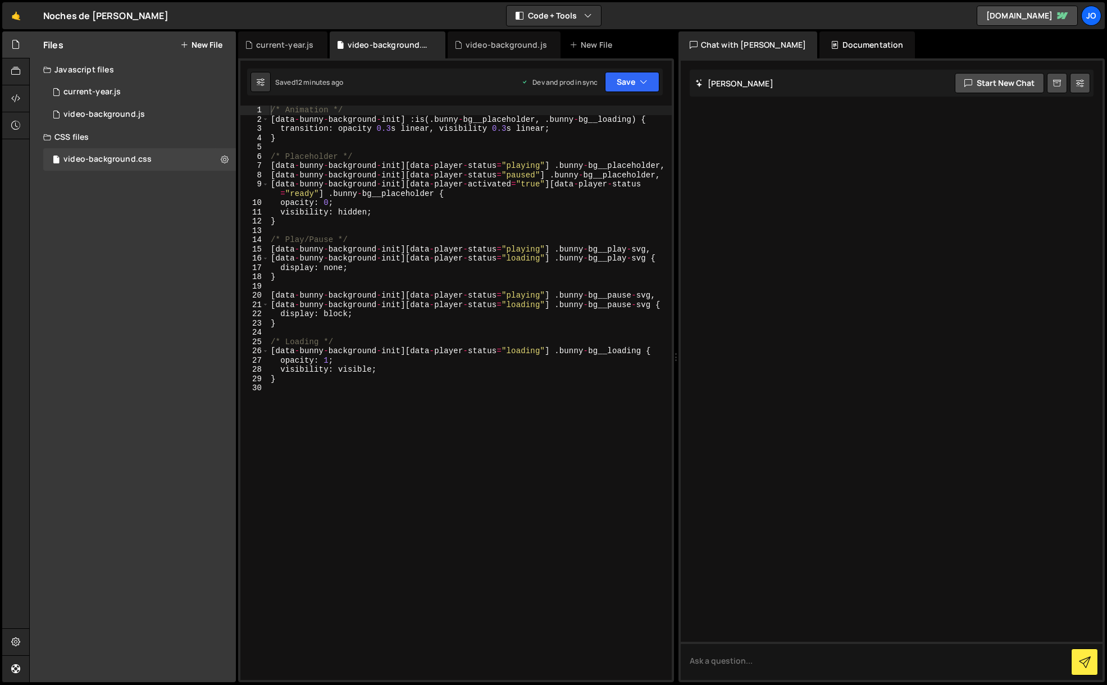
click at [343, 358] on div "/* Animation */ [ data - bunny - background - init ] : is ( . bunny - bg__place…" at bounding box center [469, 402] width 403 height 593
type textarea "}"
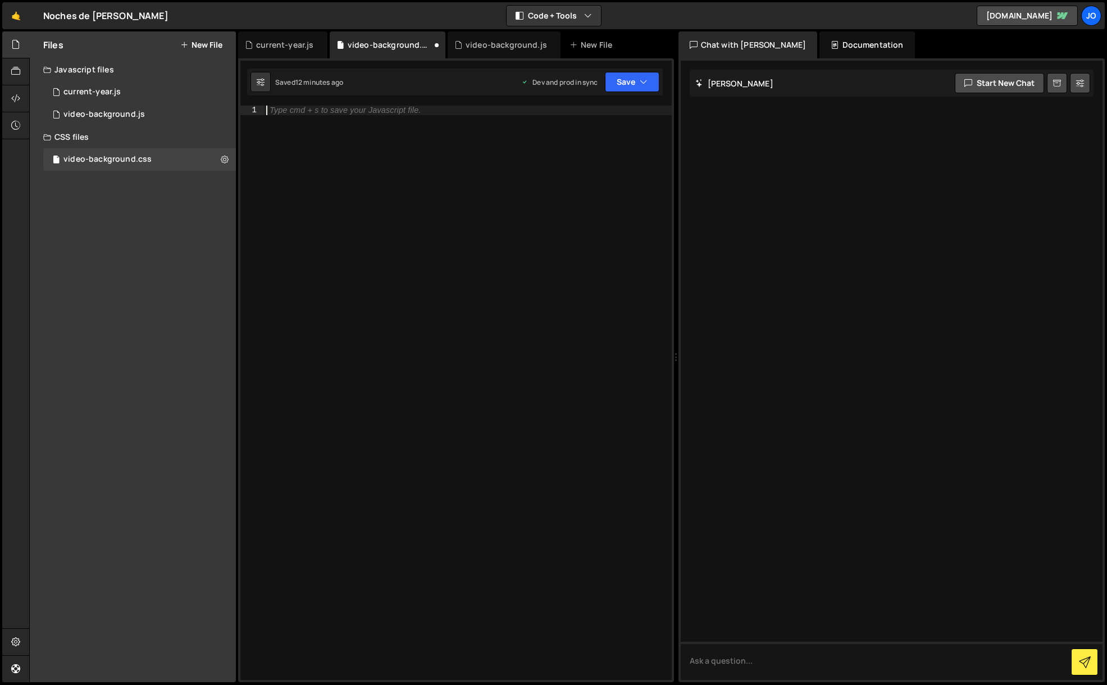
paste textarea "}"
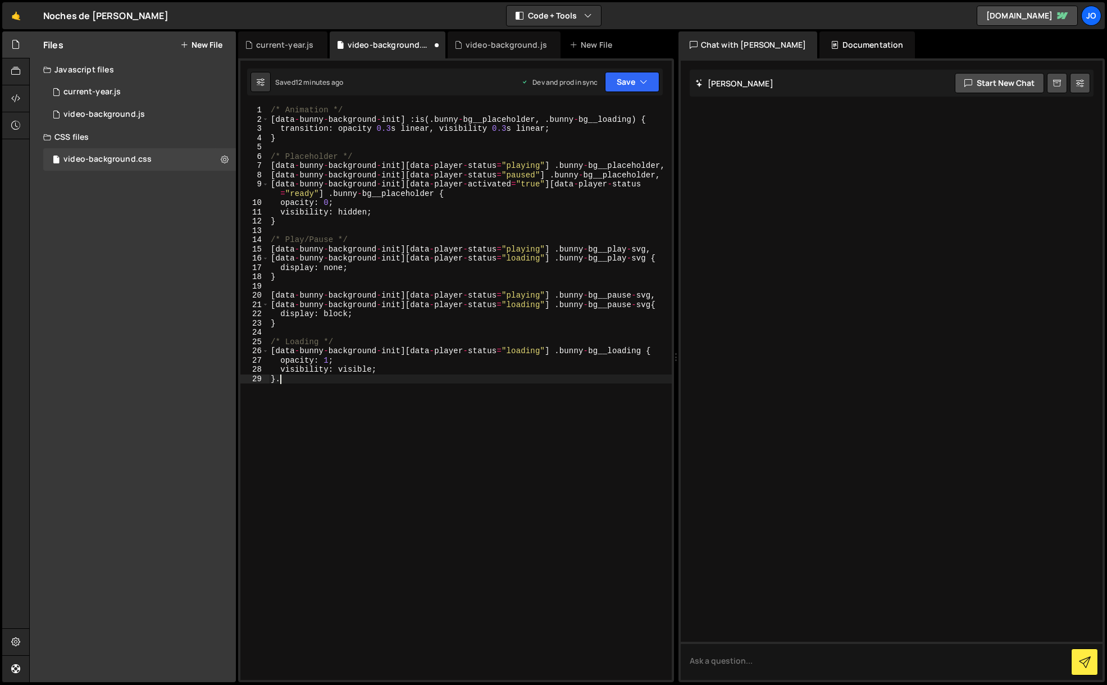
type textarea "}"
type textarea "</style>"
click at [282, 110] on div "/* Animation */ [ data - bunny - background - init ] : is ( . bunny - bg__place…" at bounding box center [469, 402] width 403 height 593
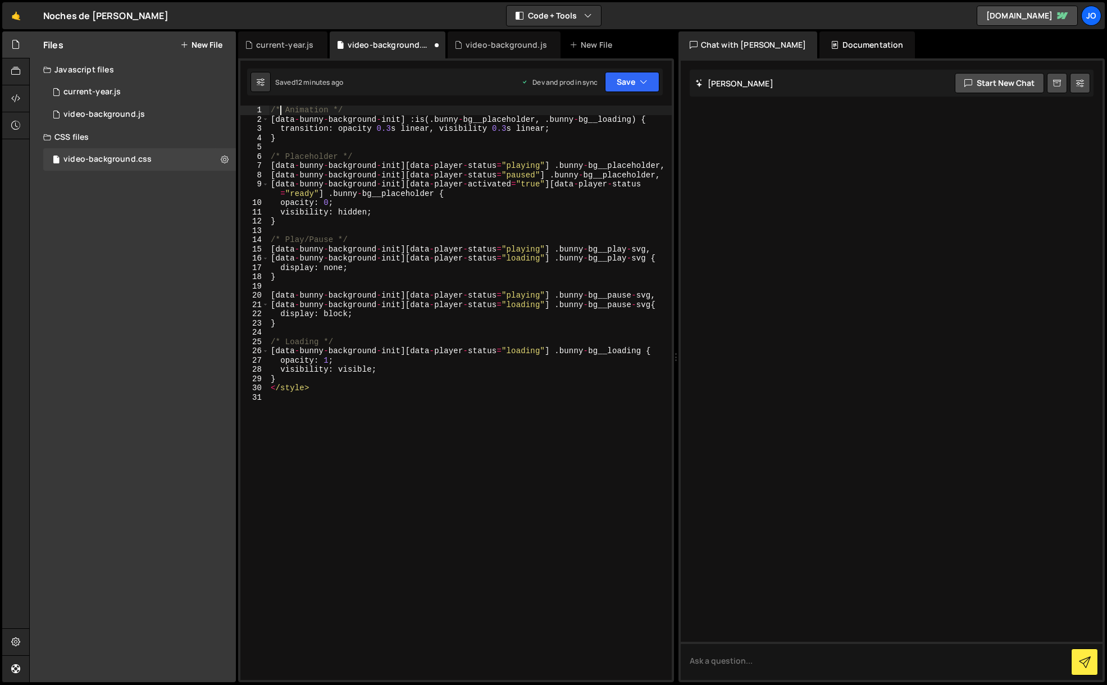
click at [274, 104] on div "151 152 153 154 155 156 157 158 159 160 161 162 163 164 165 166 167 168 169 170…" at bounding box center [456, 370] width 436 height 624
click at [272, 107] on div "/* Animation */ [ data - bunny - background - init ] : is ( . bunny - bg__place…" at bounding box center [469, 402] width 403 height 593
type textarea "/* Animation */"
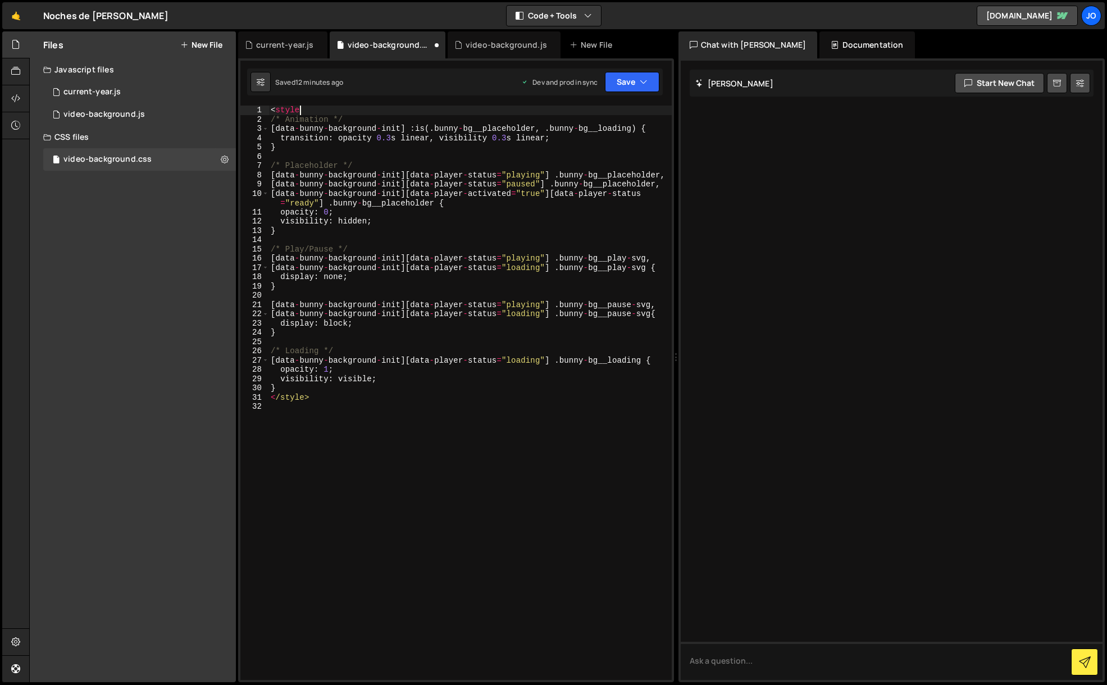
scroll to position [0, 1]
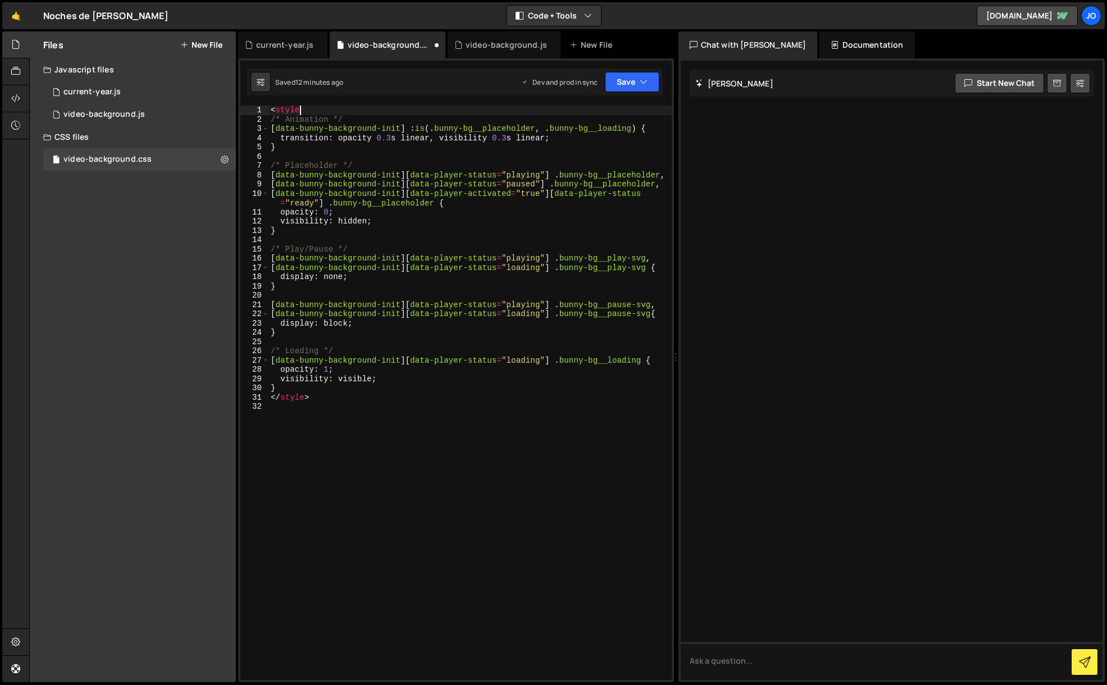
type textarea "<style>"
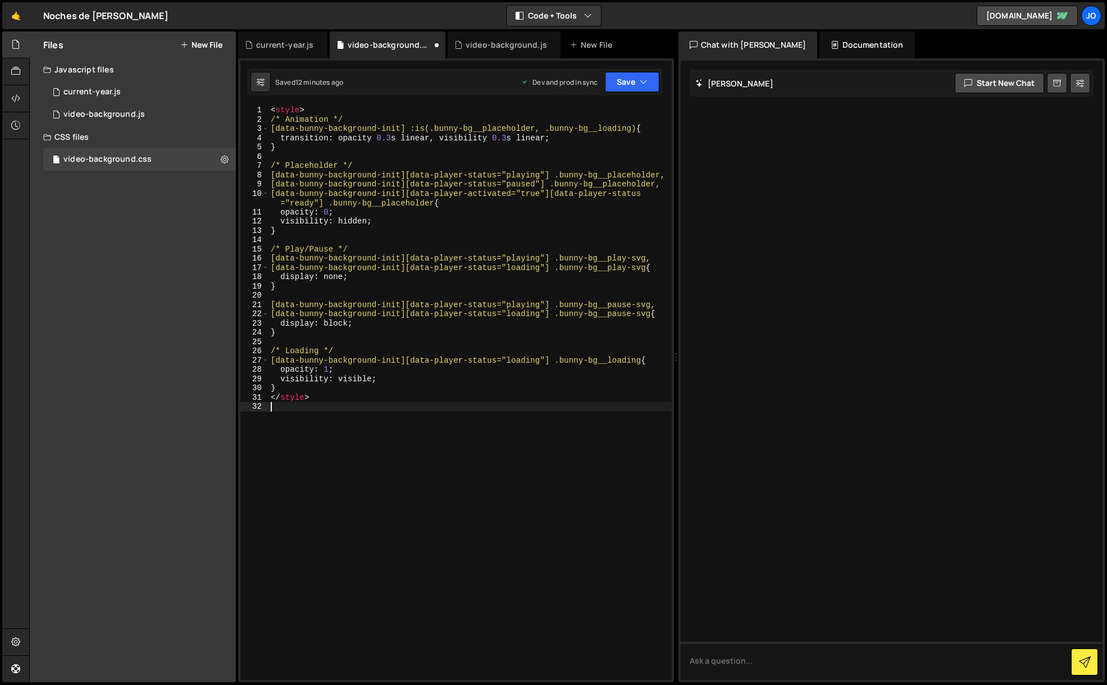
click at [358, 445] on div "< style > /* Animation */ [data-bunny-background-init] :is(.bunny-bg__placehold…" at bounding box center [469, 402] width 403 height 593
click at [640, 85] on icon "button" at bounding box center [644, 81] width 8 height 11
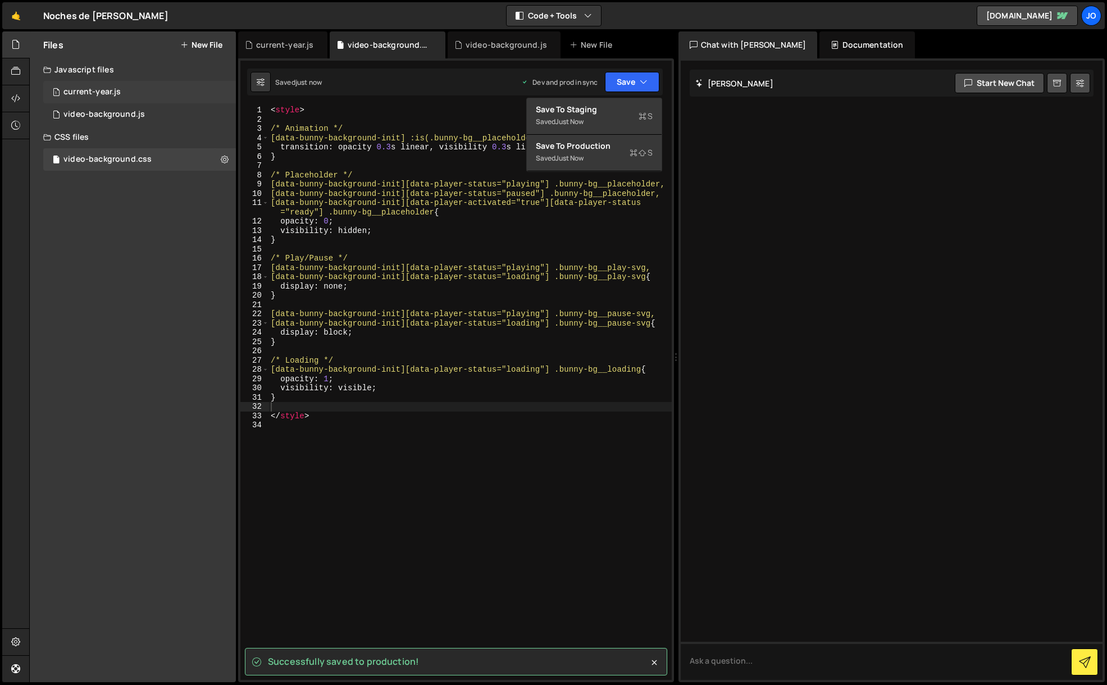
click at [128, 88] on div "1 current-year.js 0" at bounding box center [139, 92] width 193 height 22
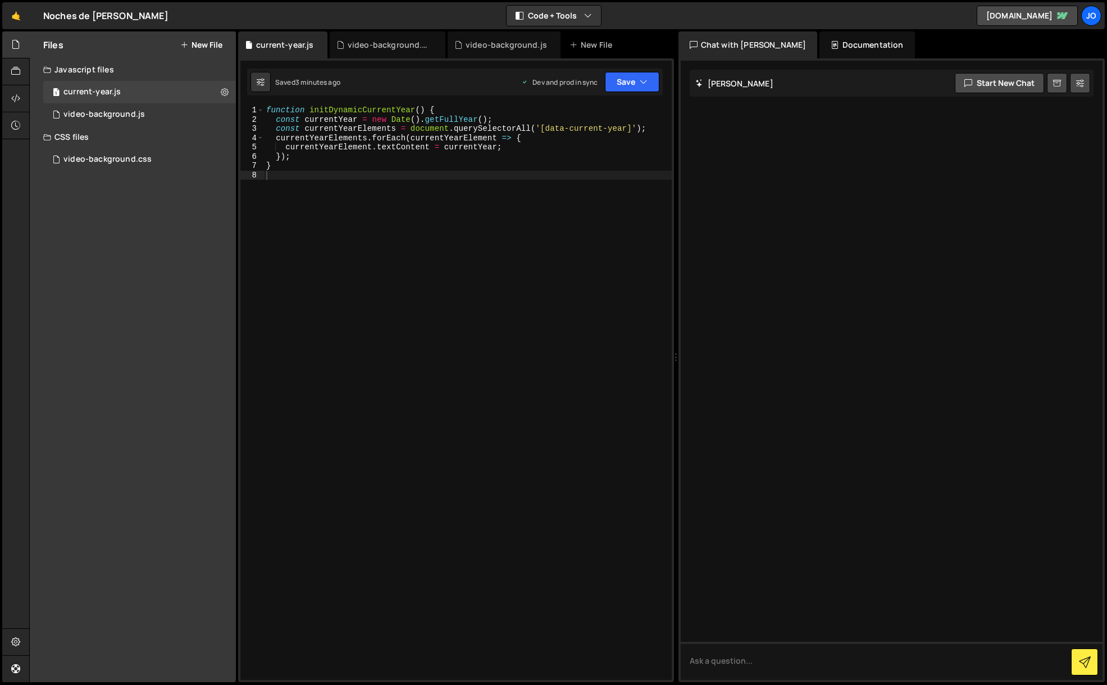
click at [295, 176] on div "function initDynamicCurrentYear ( ) { const currentYear = new Date ( ) . getFul…" at bounding box center [468, 402] width 408 height 593
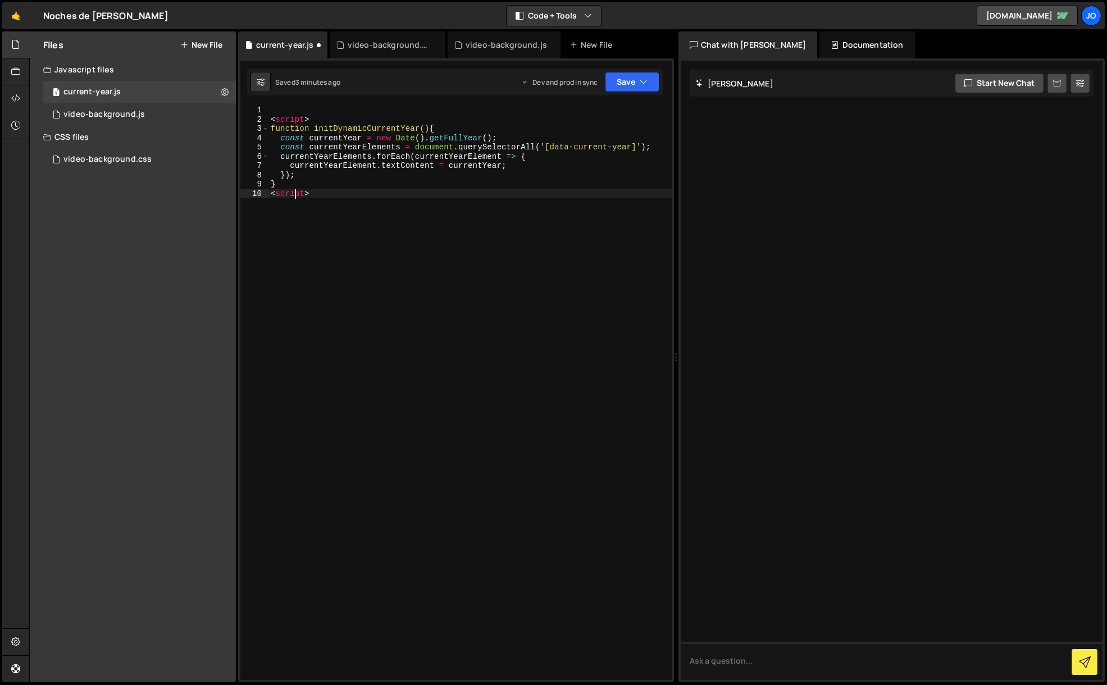
click at [297, 193] on div "< script > function initDynamicCurrentYear() { const currentYear = new Date ( )…" at bounding box center [469, 402] width 403 height 593
type textarea "<script>"
click at [728, 662] on textarea at bounding box center [892, 661] width 422 height 38
type textarea "is require to open and close <script> ?"
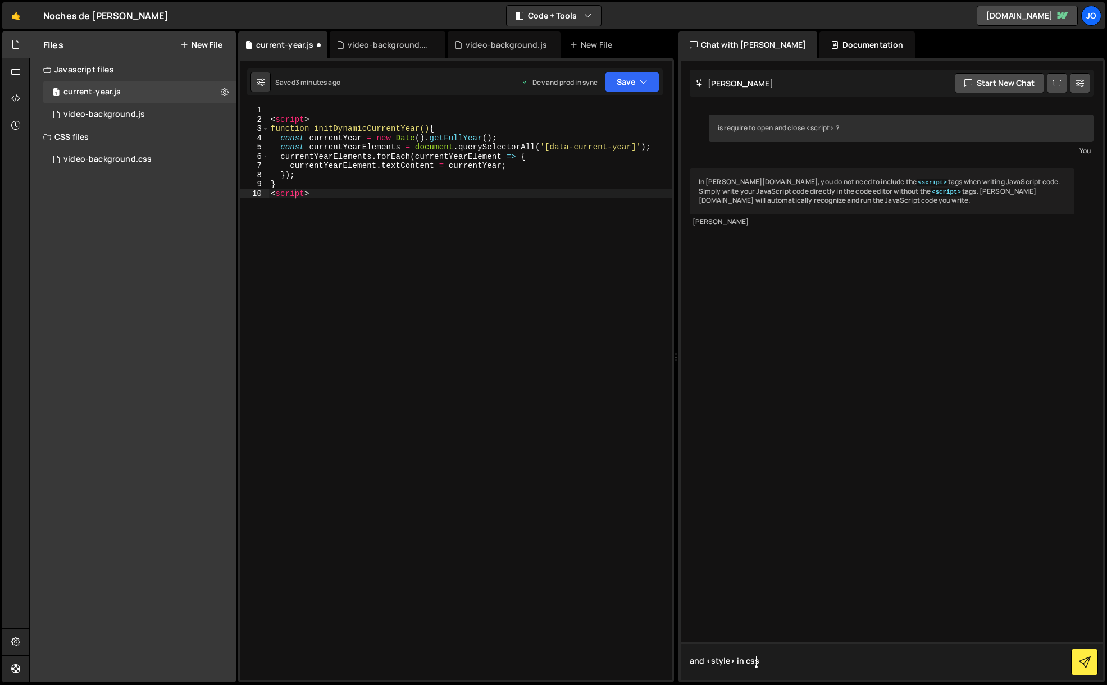
type textarea "and <style> in css?"
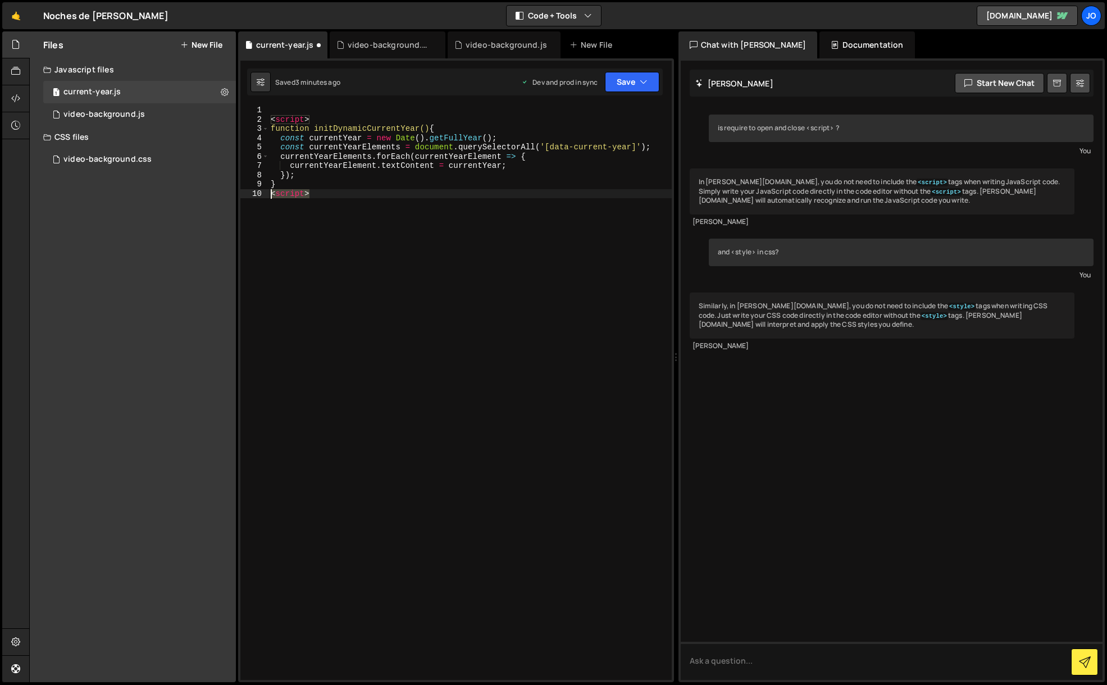
drag, startPoint x: 332, startPoint y: 197, endPoint x: 243, endPoint y: 194, distance: 89.9
click at [243, 194] on div "<script> 1 2 3 4 5 6 7 8 9 10 < script > function initDynamicCurrentYear() { co…" at bounding box center [455, 393] width 431 height 575
drag, startPoint x: 320, startPoint y: 122, endPoint x: 260, endPoint y: 120, distance: 60.1
click at [260, 120] on div "1 2 3 4 5 6 7 8 9 10 < script > function initDynamicCurrentYear() { const curre…" at bounding box center [455, 393] width 431 height 575
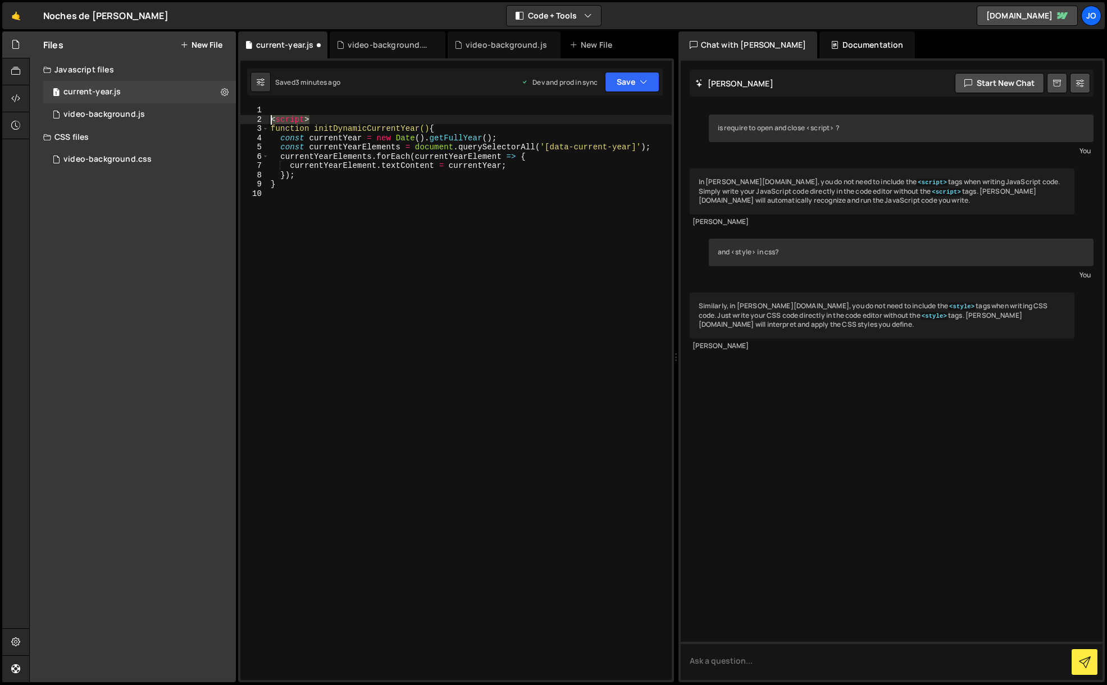
type textarea "<script>"
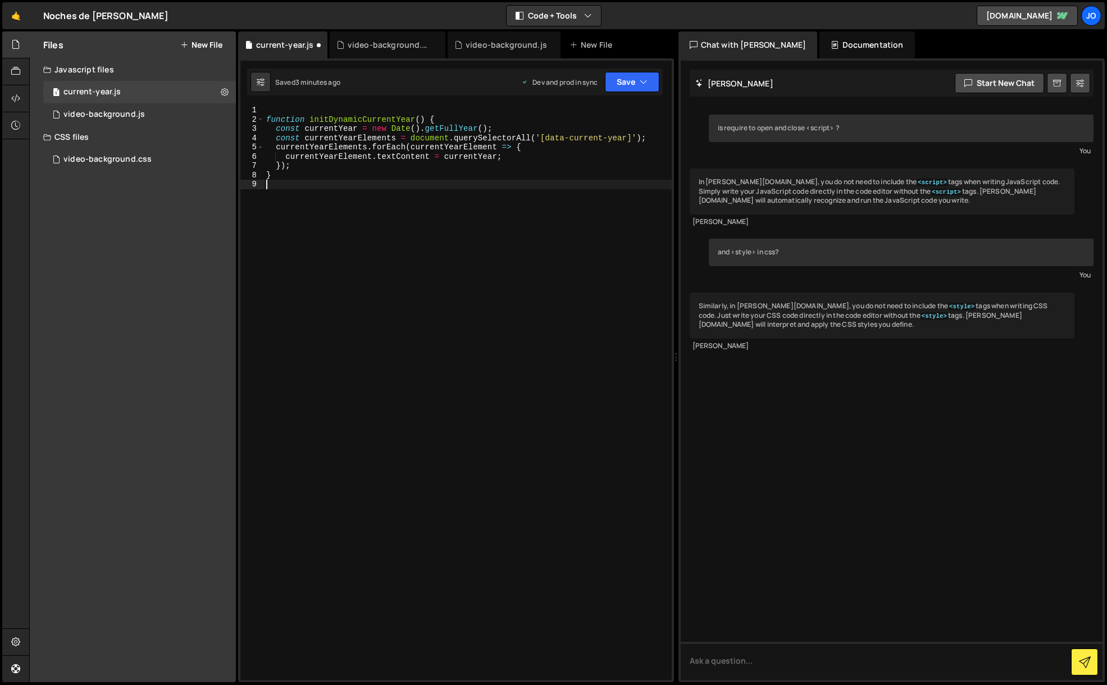
click at [336, 238] on div "function initDynamicCurrentYear ( ) { const currentYear = new Date ( ) . getFul…" at bounding box center [468, 402] width 408 height 593
click at [633, 87] on button "Save" at bounding box center [632, 82] width 54 height 20
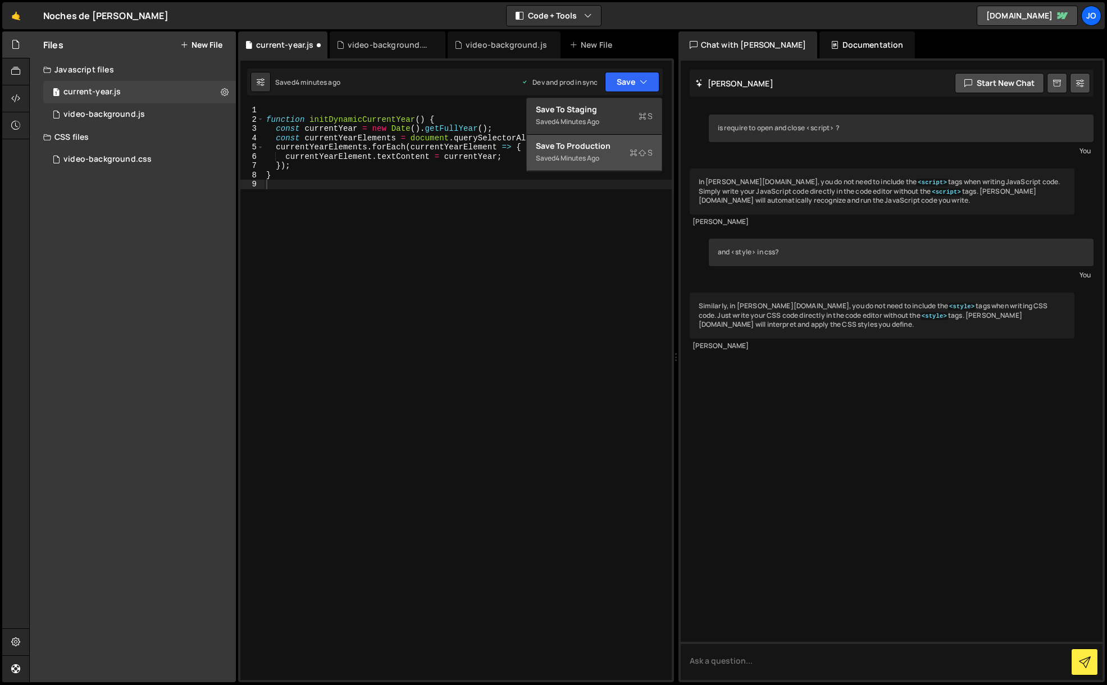
click at [596, 143] on div "Save to Production S" at bounding box center [594, 145] width 117 height 11
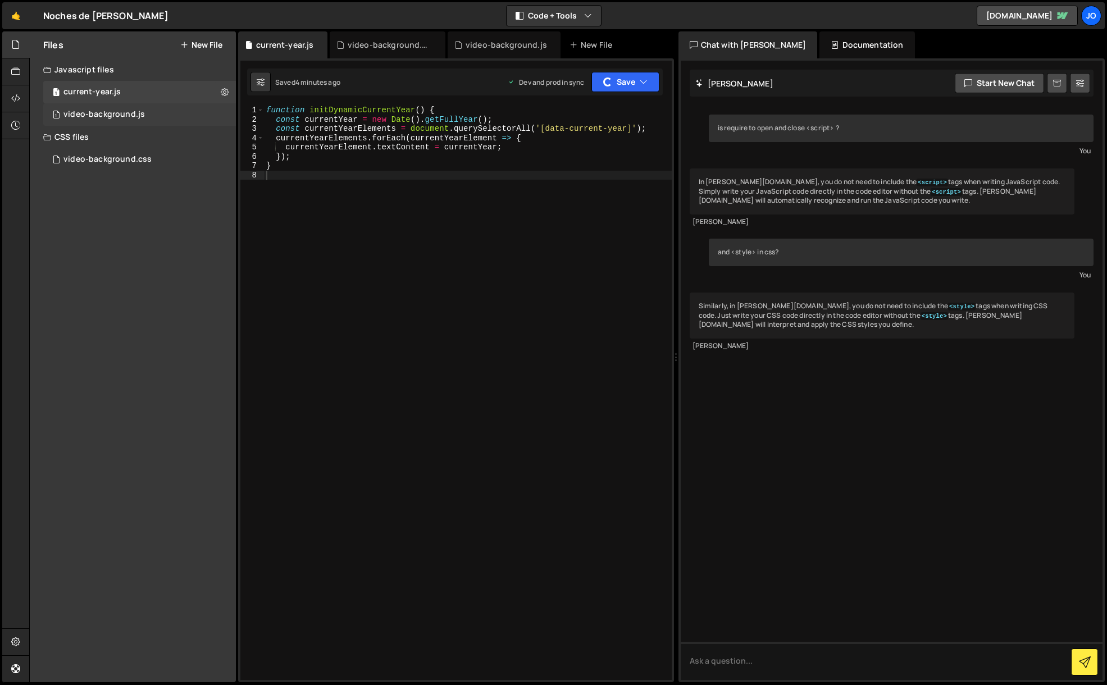
click at [122, 110] on div "video-background.js" at bounding box center [103, 115] width 81 height 10
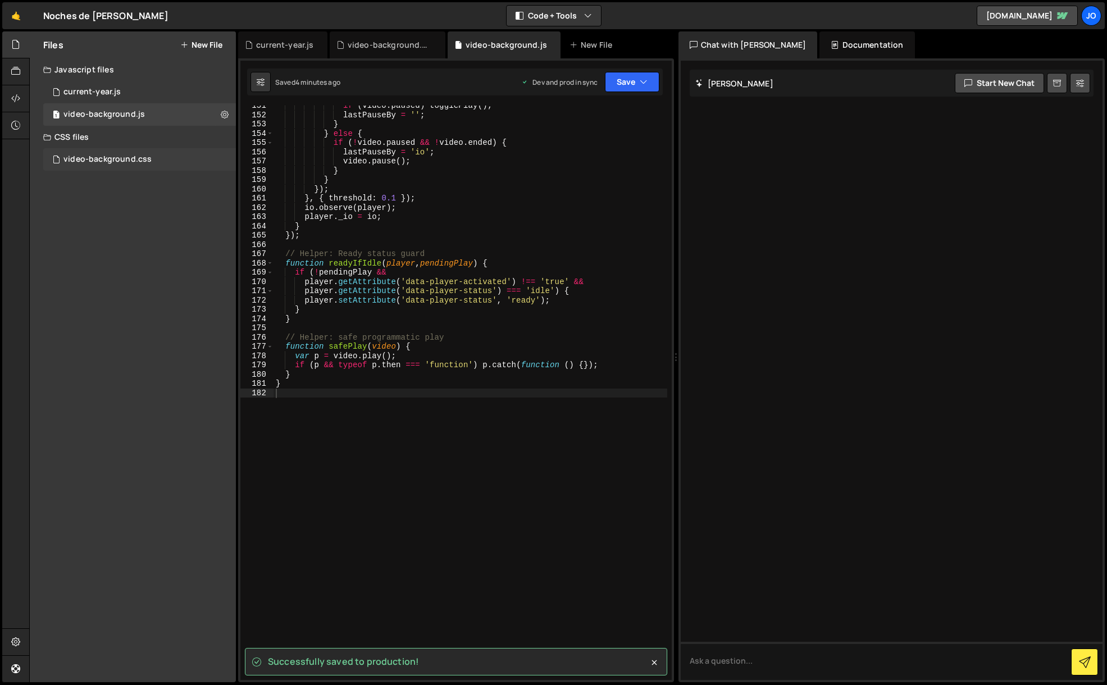
click at [136, 159] on div "video-background.css" at bounding box center [107, 159] width 88 height 10
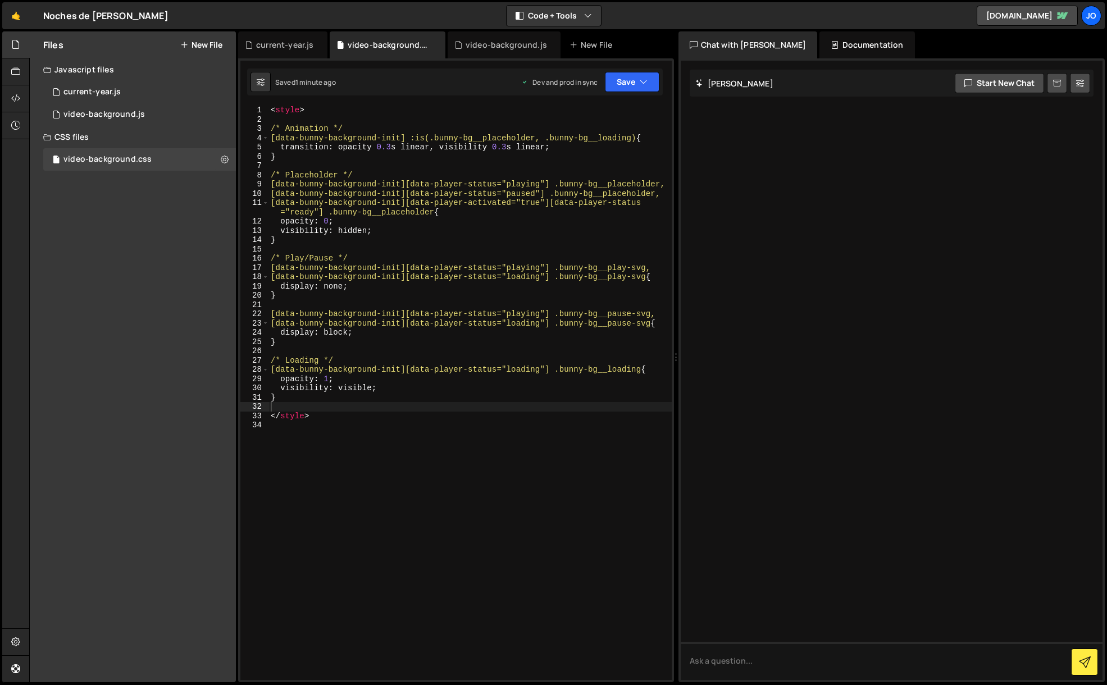
type textarea "</style>"
drag, startPoint x: 314, startPoint y: 417, endPoint x: 259, endPoint y: 415, distance: 55.1
click at [259, 415] on div "</style> 1 2 3 4 5 6 7 8 9 10 11 12 13 14 15 16 17 18 19 20 21 22 23 24 25 26 2…" at bounding box center [455, 393] width 431 height 575
drag, startPoint x: 314, startPoint y: 110, endPoint x: 247, endPoint y: 112, distance: 67.4
click at [247, 112] on div "1 2 3 4 5 6 7 8 9 10 11 12 13 14 15 16 17 18 19 20 21 22 23 24 25 26 27 28 29 3…" at bounding box center [455, 393] width 431 height 575
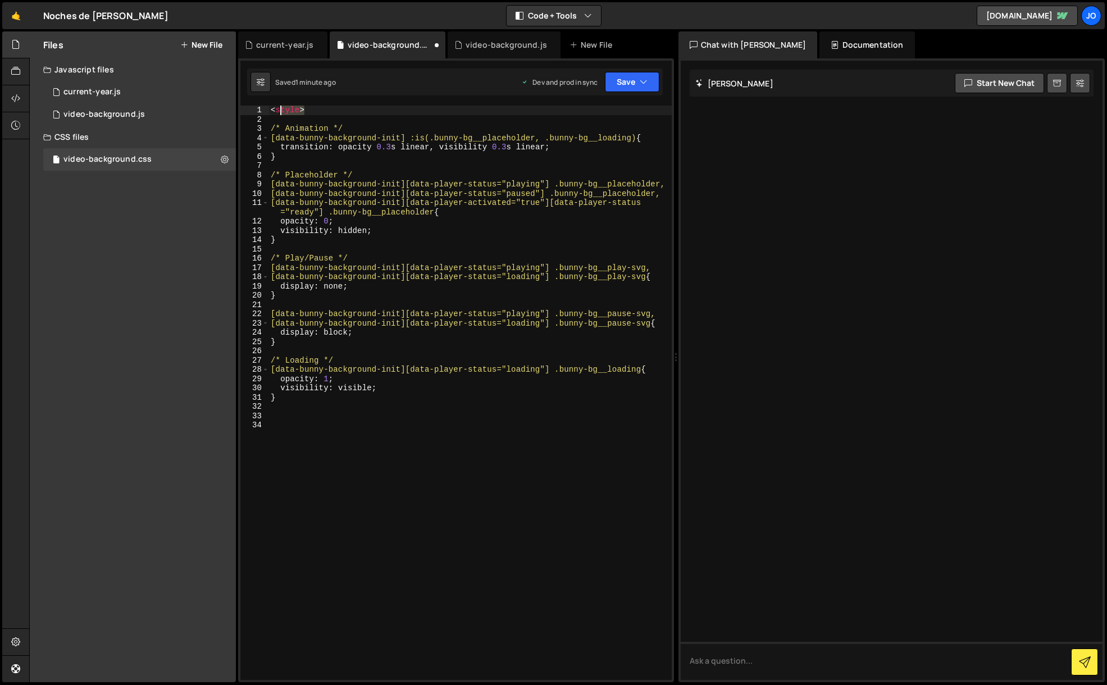
type textarea "<style>"
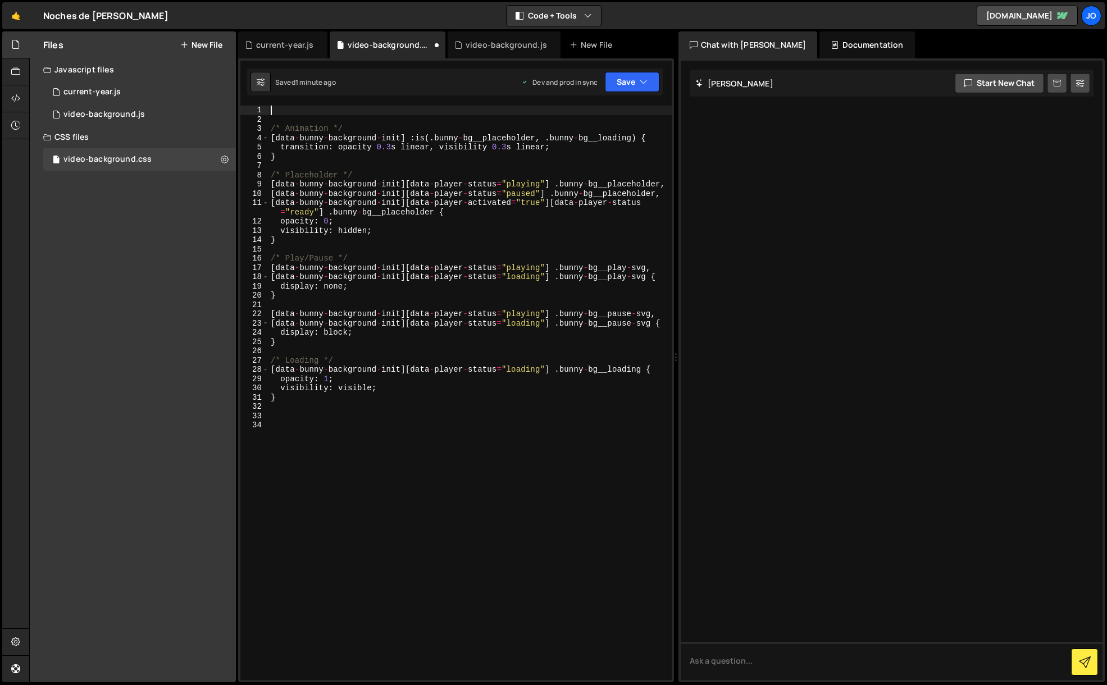
type textarea "/* Animation */"
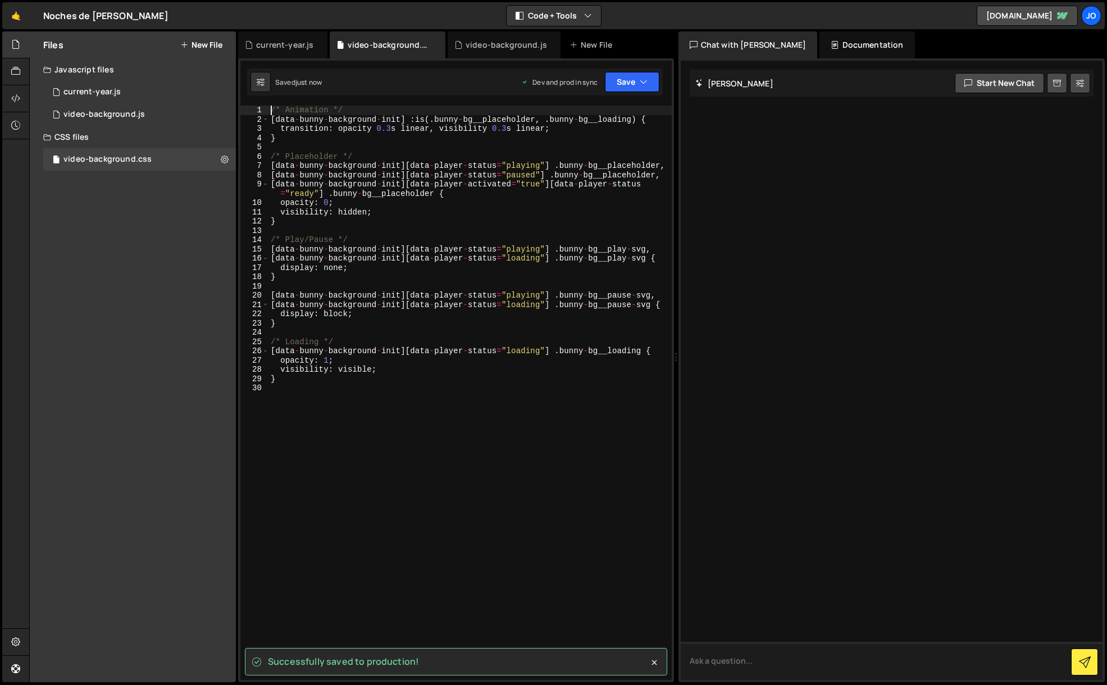
click at [760, 659] on textarea at bounding box center [892, 661] width 422 height 38
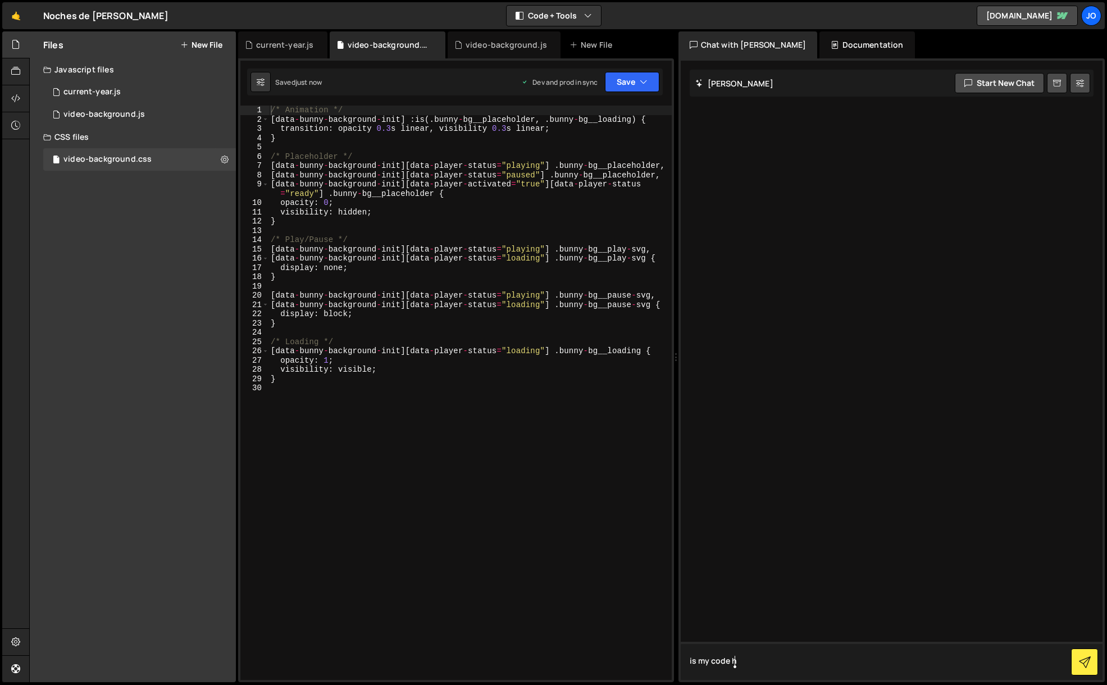
type textarea "is my code"
type textarea "does my code has errors?"
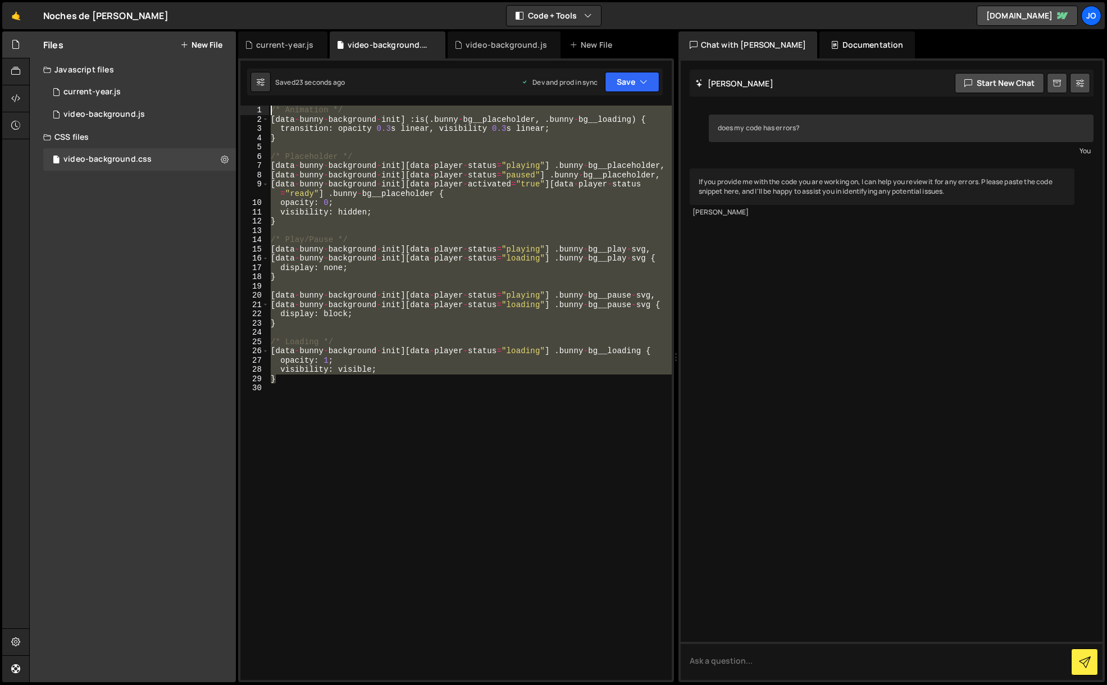
drag, startPoint x: 276, startPoint y: 381, endPoint x: 236, endPoint y: 85, distance: 298.6
click at [236, 85] on div "Files New File Javascript files 1 current-year.js 0 1 video-background.js 0 CSS…" at bounding box center [568, 356] width 1078 height 651
paste textarea "}"
type textarea "}"
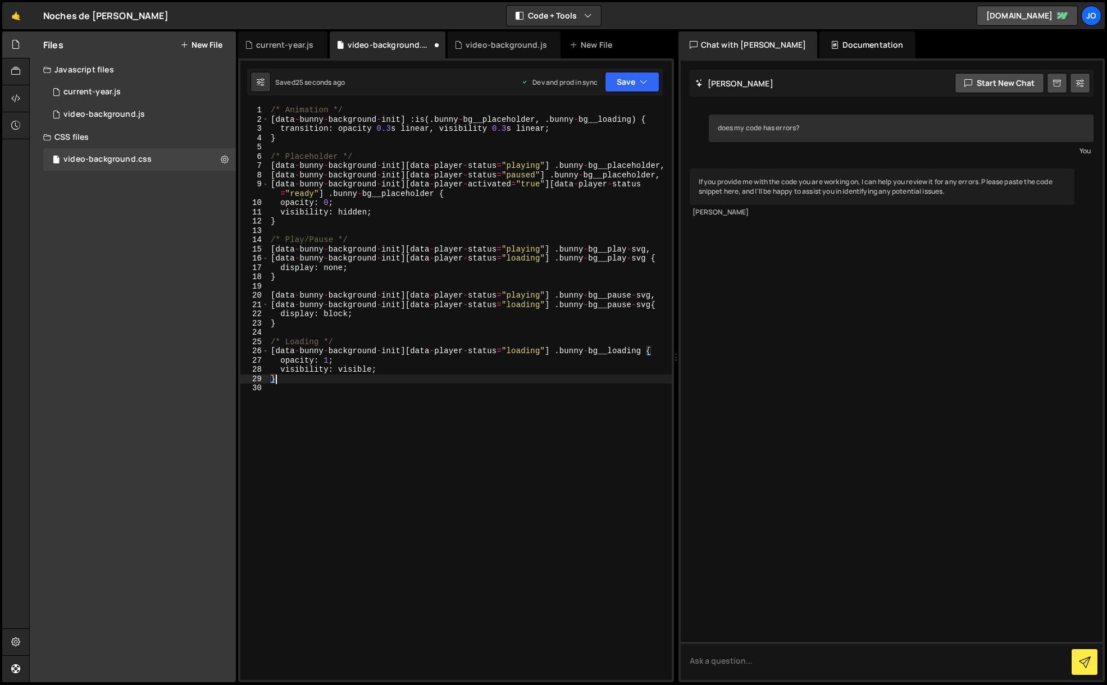
click at [208, 390] on div "Files New File Javascript files 1 current-year.js 0 1 video-background.js 0 CSS…" at bounding box center [133, 356] width 206 height 651
click at [293, 390] on div "/* Animation */ [ data - bunny - background - init ] : is ( . bunny - bg__place…" at bounding box center [469, 402] width 403 height 593
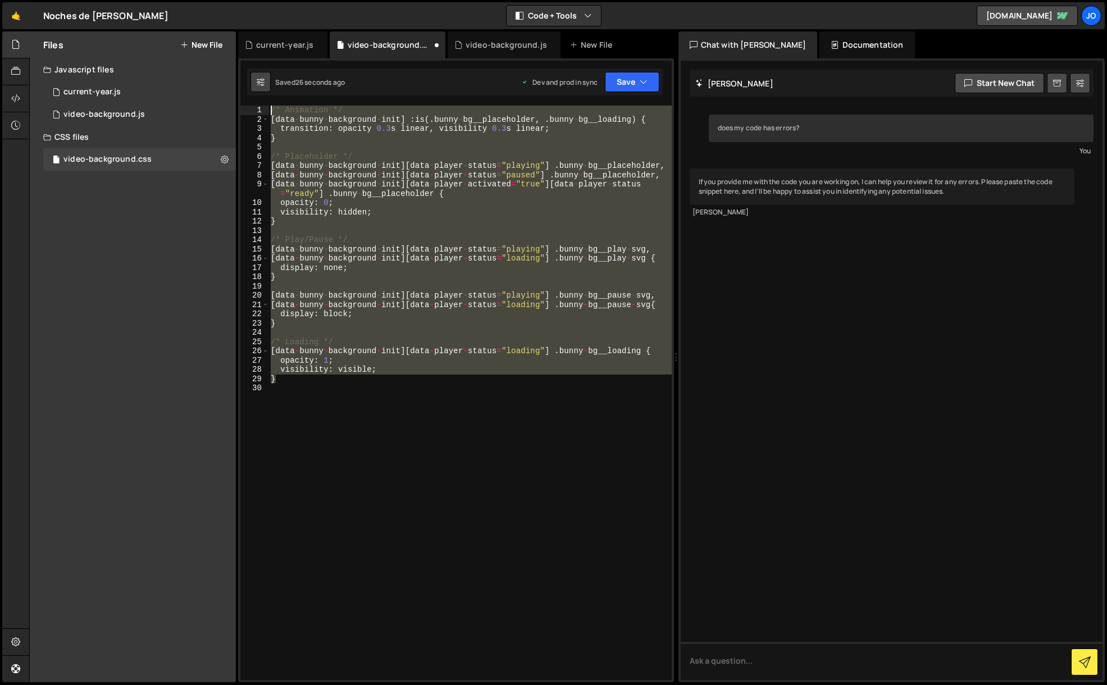
drag, startPoint x: 283, startPoint y: 381, endPoint x: 262, endPoint y: 81, distance: 300.6
click at [262, 80] on div "Debug Explain Copy current-year.js video-background.css video-background.js New…" at bounding box center [456, 356] width 436 height 651
type textarea "/* Animation */ [data-bunny-background-init] :is(.bunny-bg__placeholder, .bunny…"
click at [880, 599] on div "does my code has errors? You If you provide me with the code you are working on…" at bounding box center [892, 370] width 422 height 619
click at [777, 671] on textarea at bounding box center [892, 661] width 422 height 38
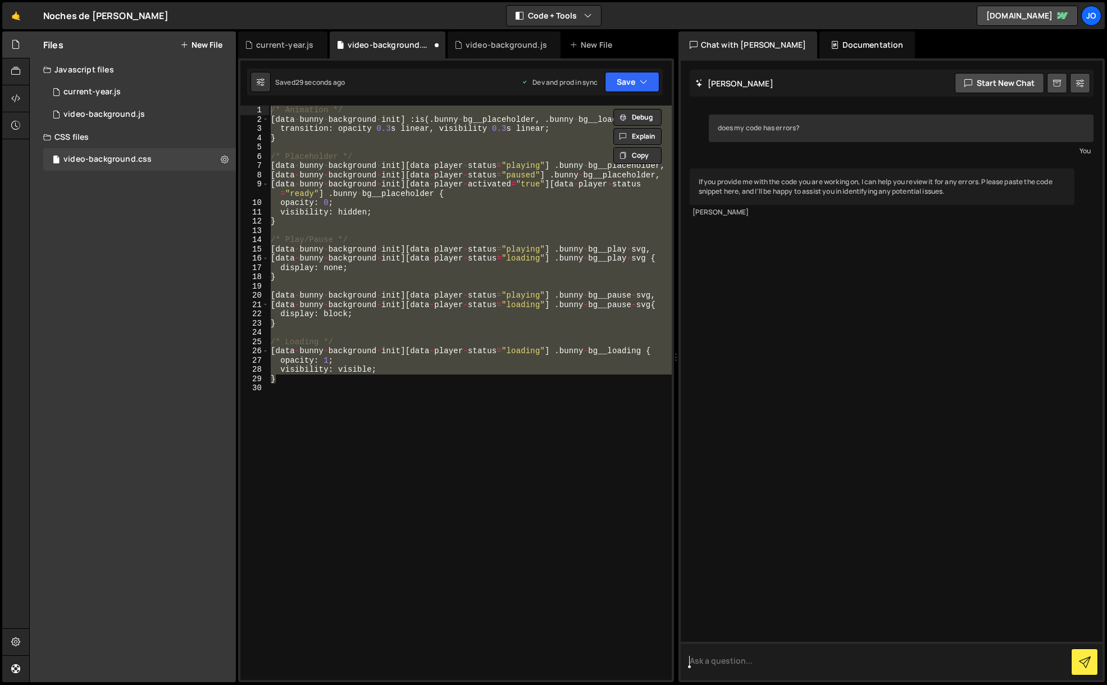
paste textarea "/* Animation */ [data-bunny-background-init] :is(.bunny-bg__placeholder, .bunny…"
type textarea "/* Animation */ [data-bunny-background-init] :is(.bunny-bg__placeholder, .bunny…"
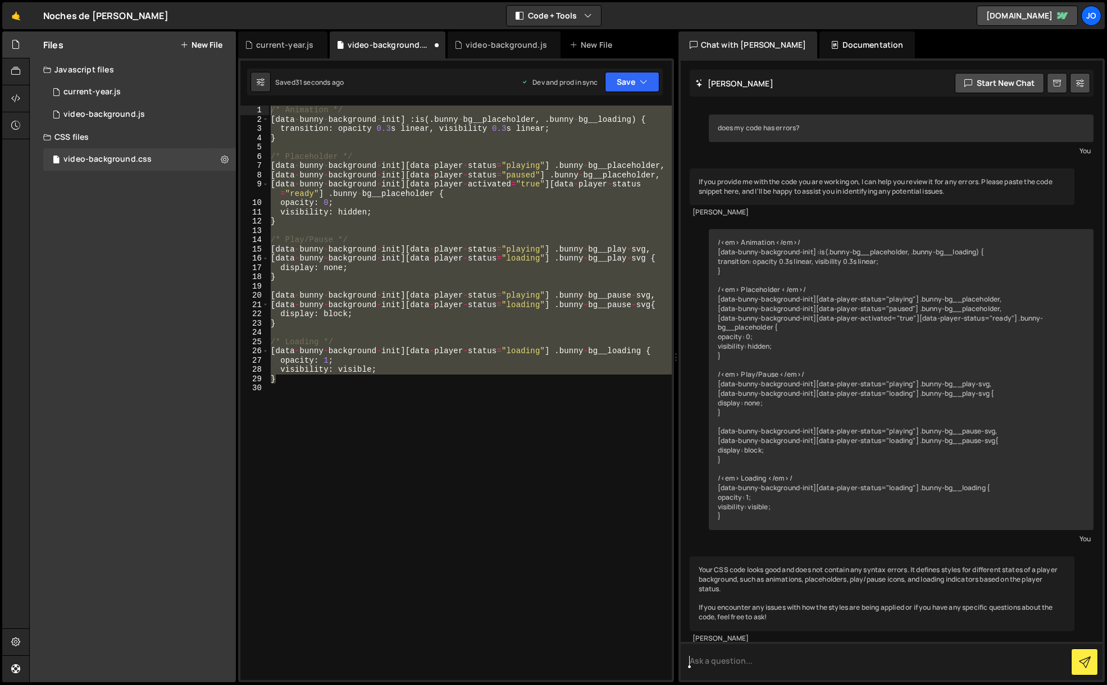
scroll to position [5, 0]
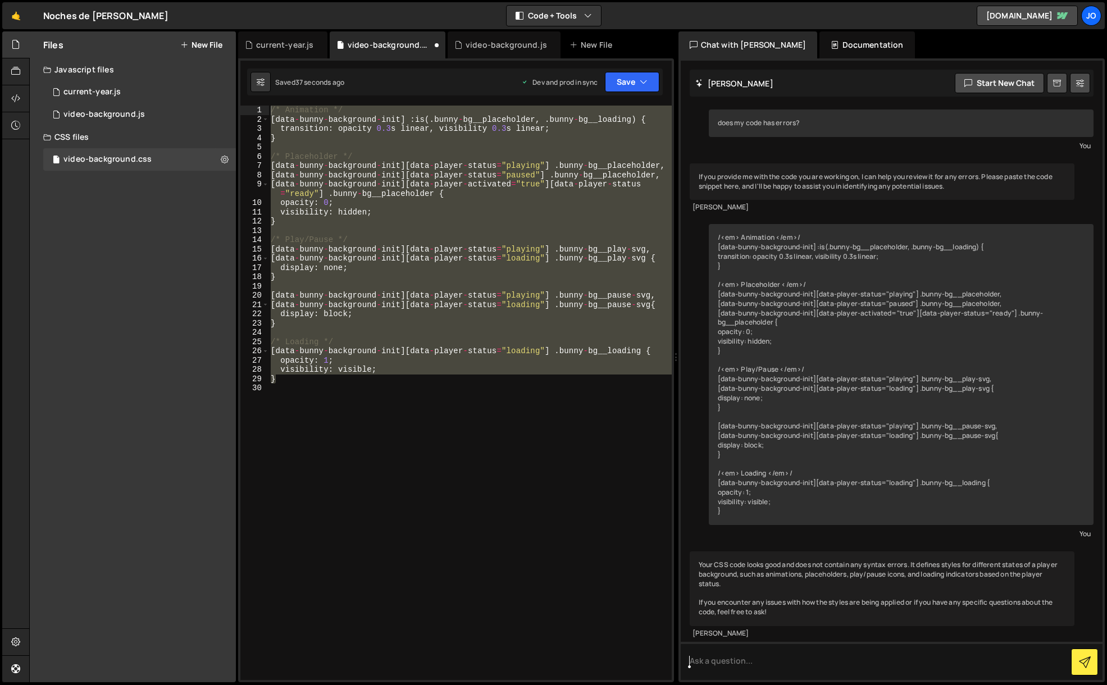
click at [466, 388] on div "/* Animation */ [ data - bunny - background - init ] : is ( . bunny - bg__place…" at bounding box center [469, 402] width 403 height 593
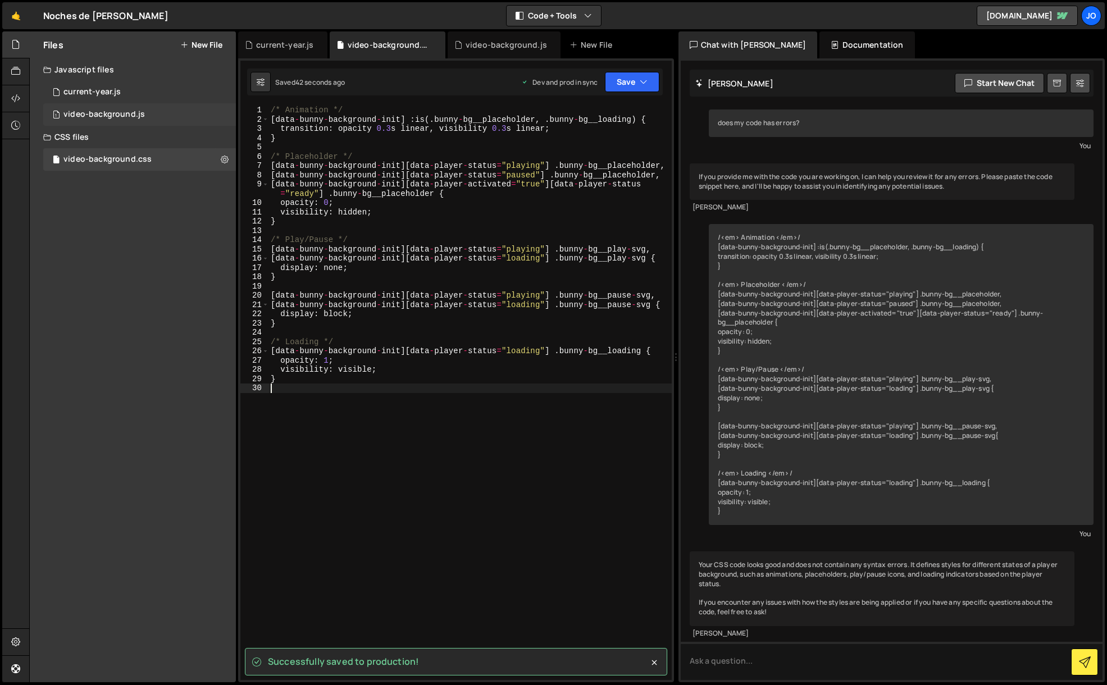
click at [127, 120] on div "1 video-background.js 0" at bounding box center [139, 114] width 193 height 22
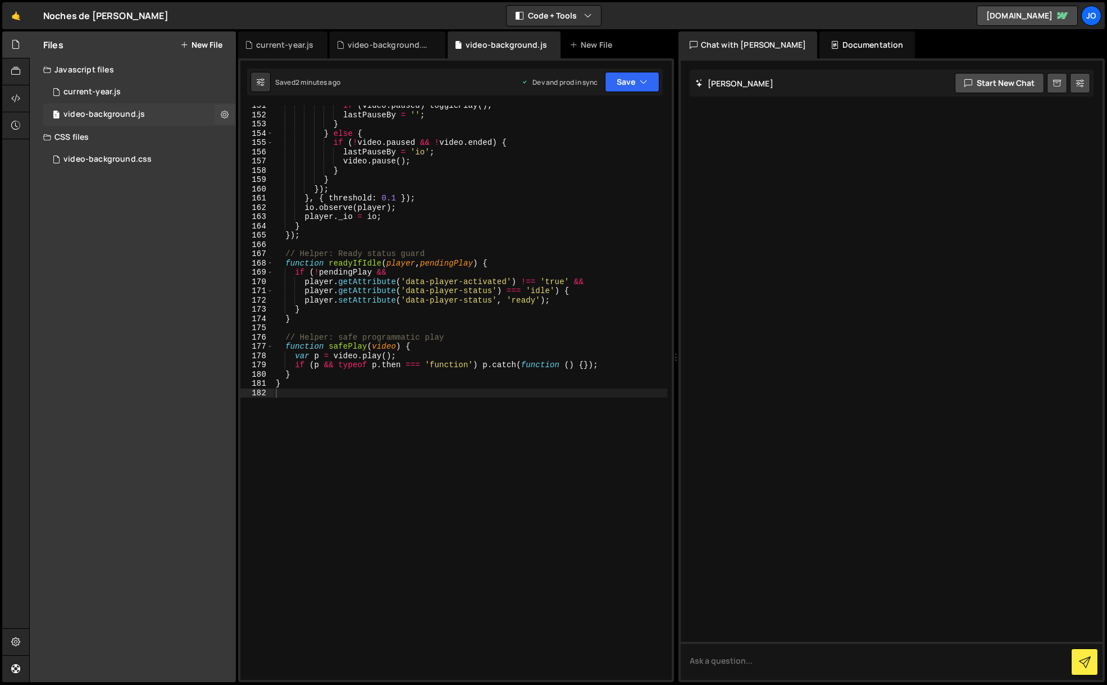
scroll to position [0, 0]
click at [116, 94] on div "current-year.js" at bounding box center [91, 92] width 57 height 10
